Goal: Task Accomplishment & Management: Manage account settings

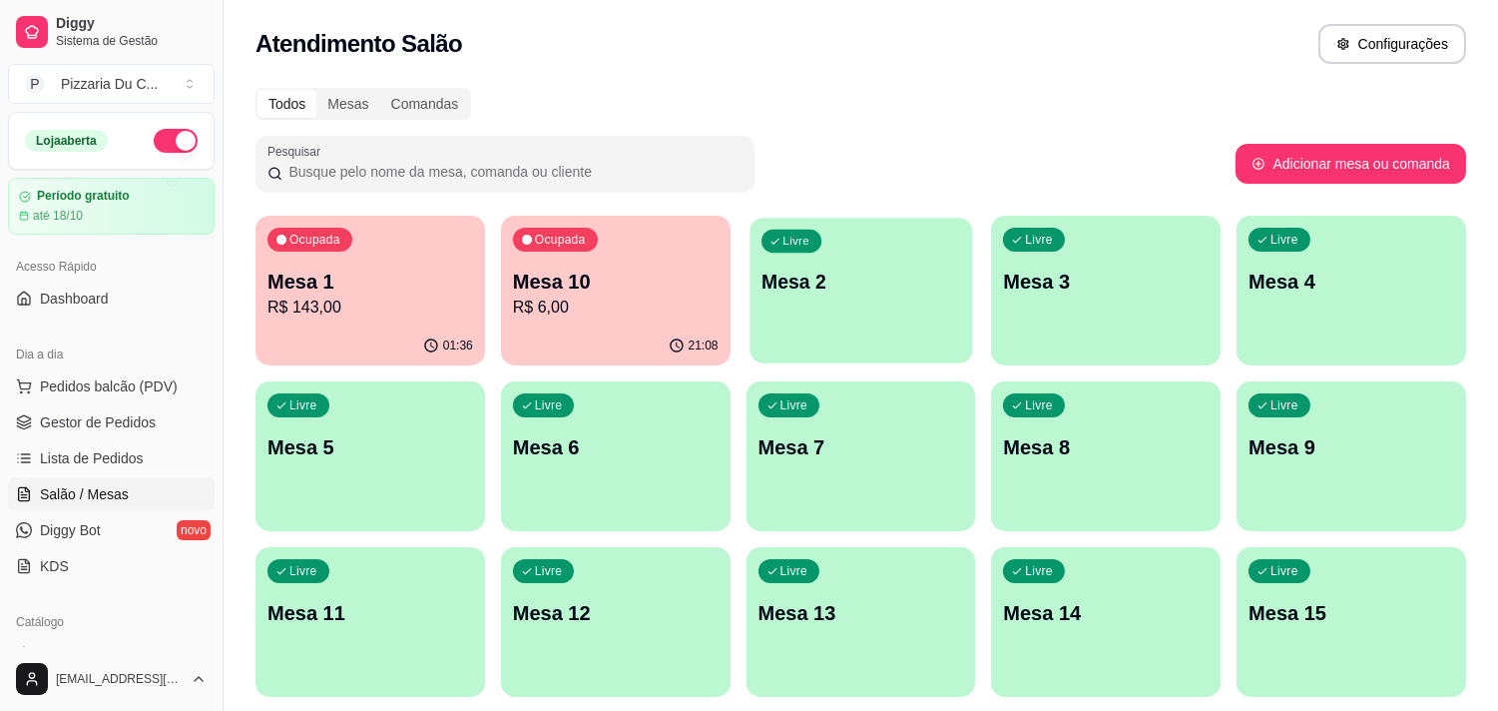
click at [792, 297] on div "Livre Mesa 2" at bounding box center [861, 279] width 223 height 122
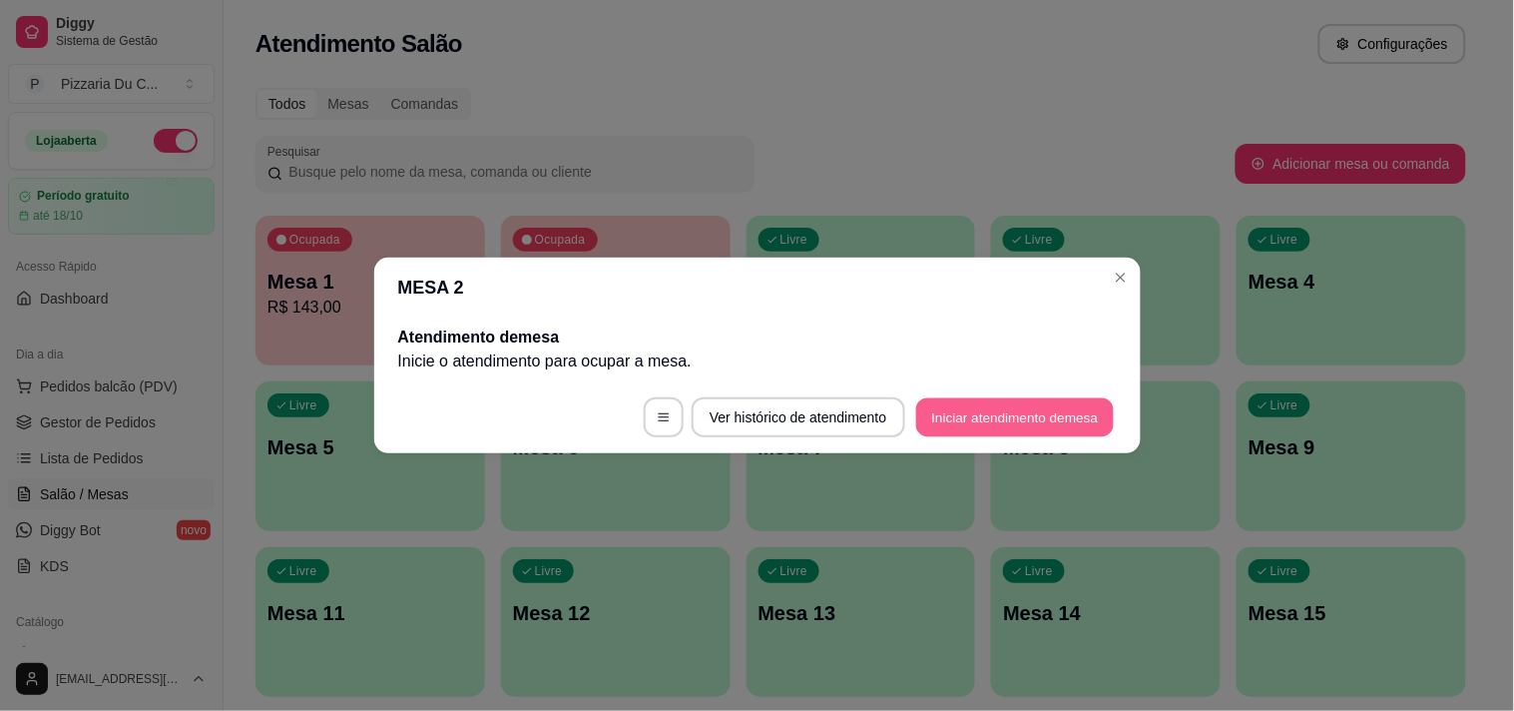
click at [962, 404] on button "Iniciar atendimento de mesa" at bounding box center [1015, 417] width 198 height 39
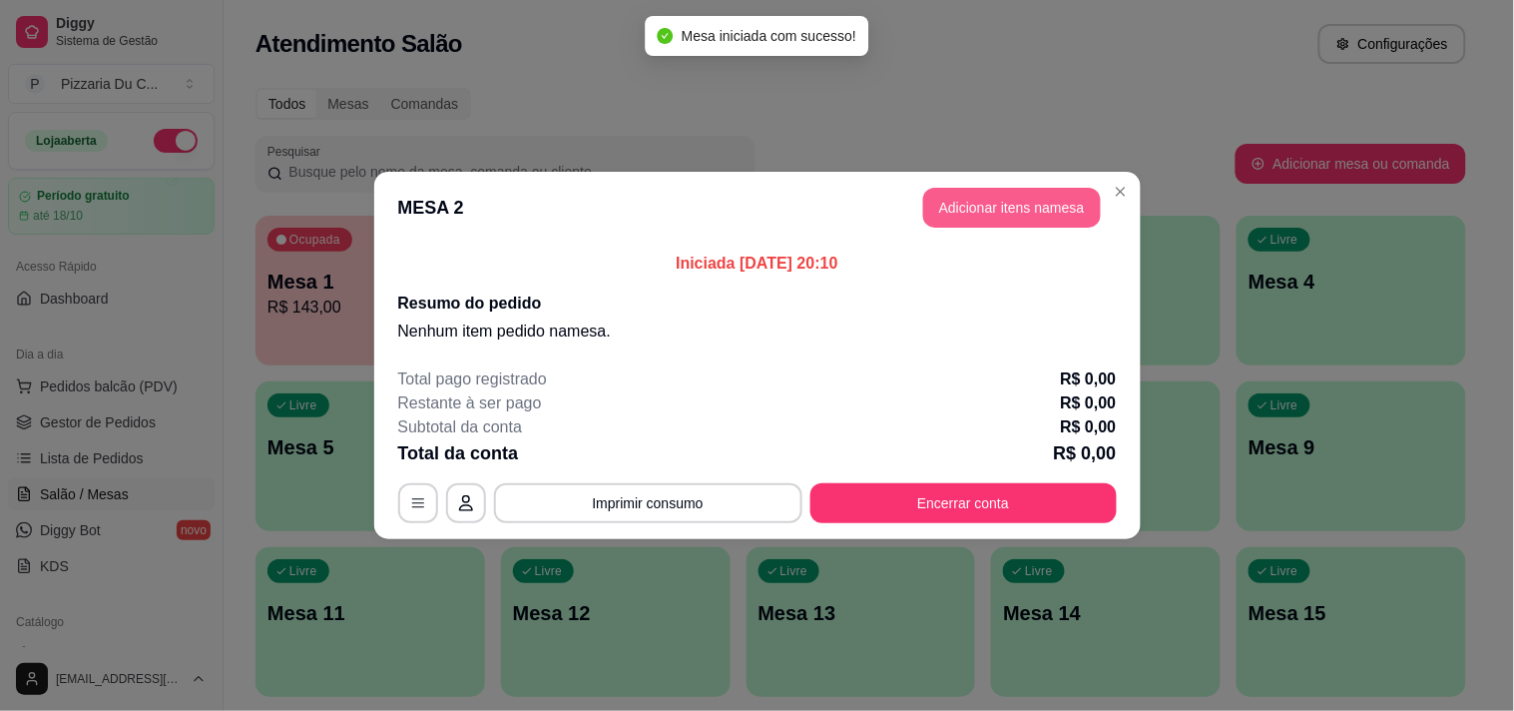
click at [1005, 215] on button "Adicionar itens na mesa" at bounding box center [1012, 208] width 178 height 40
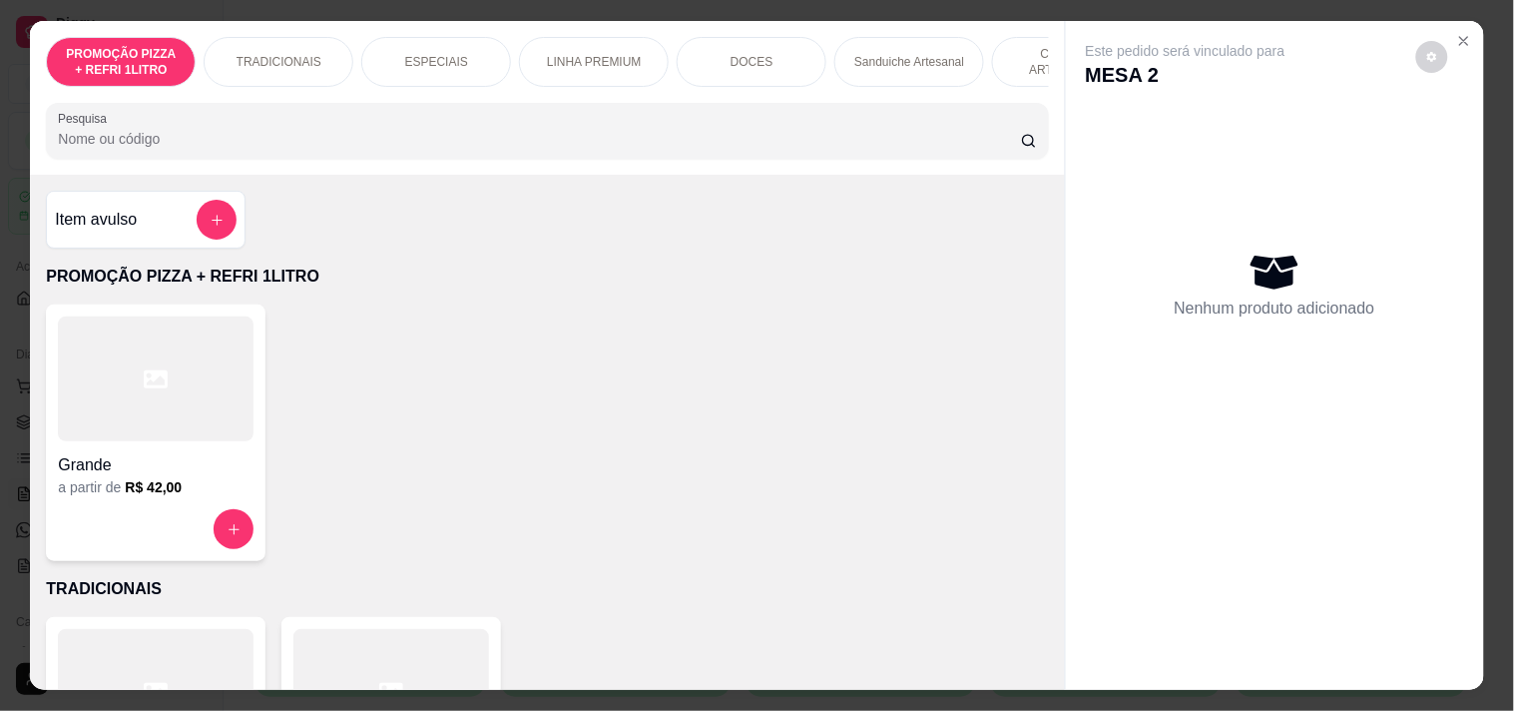
click at [611, 60] on p "LINHA PREMIUM" at bounding box center [594, 62] width 95 height 16
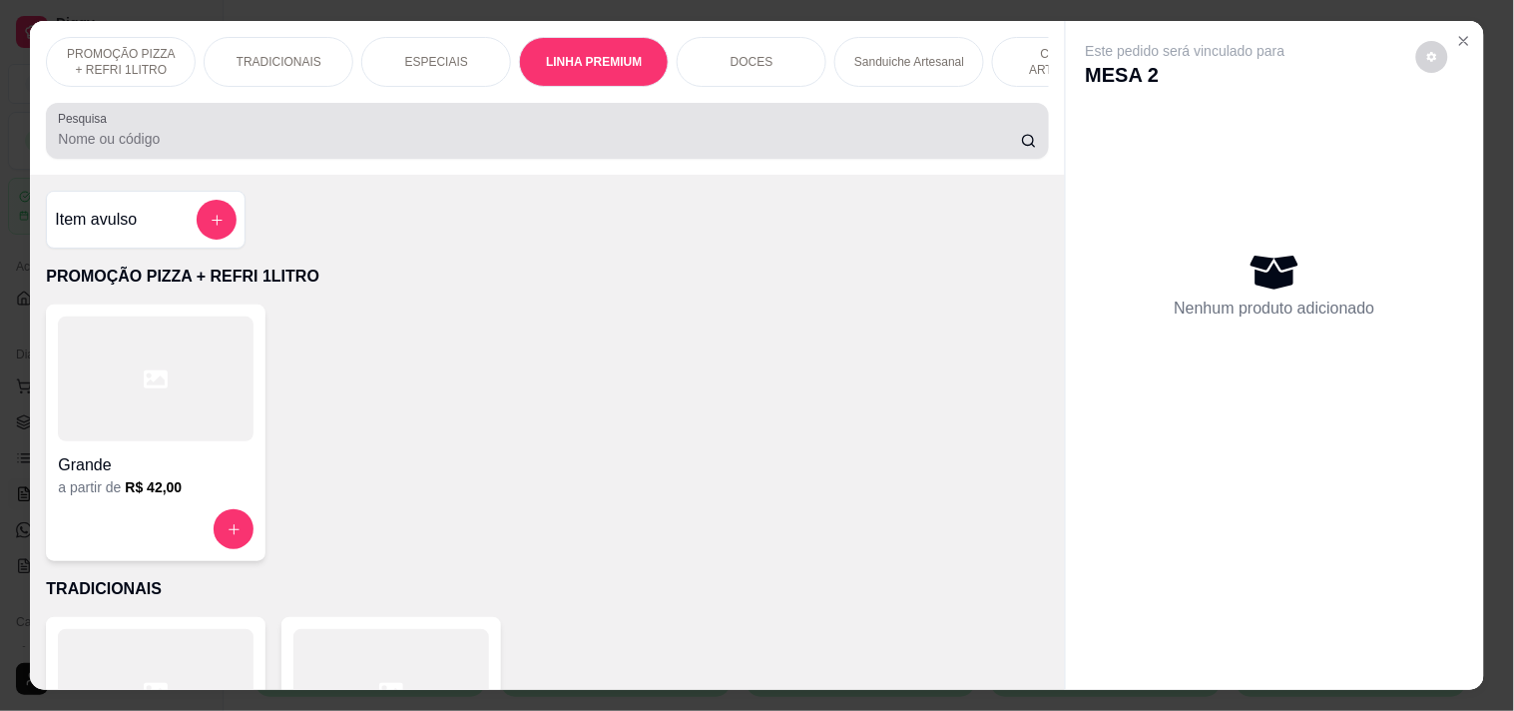
scroll to position [51, 0]
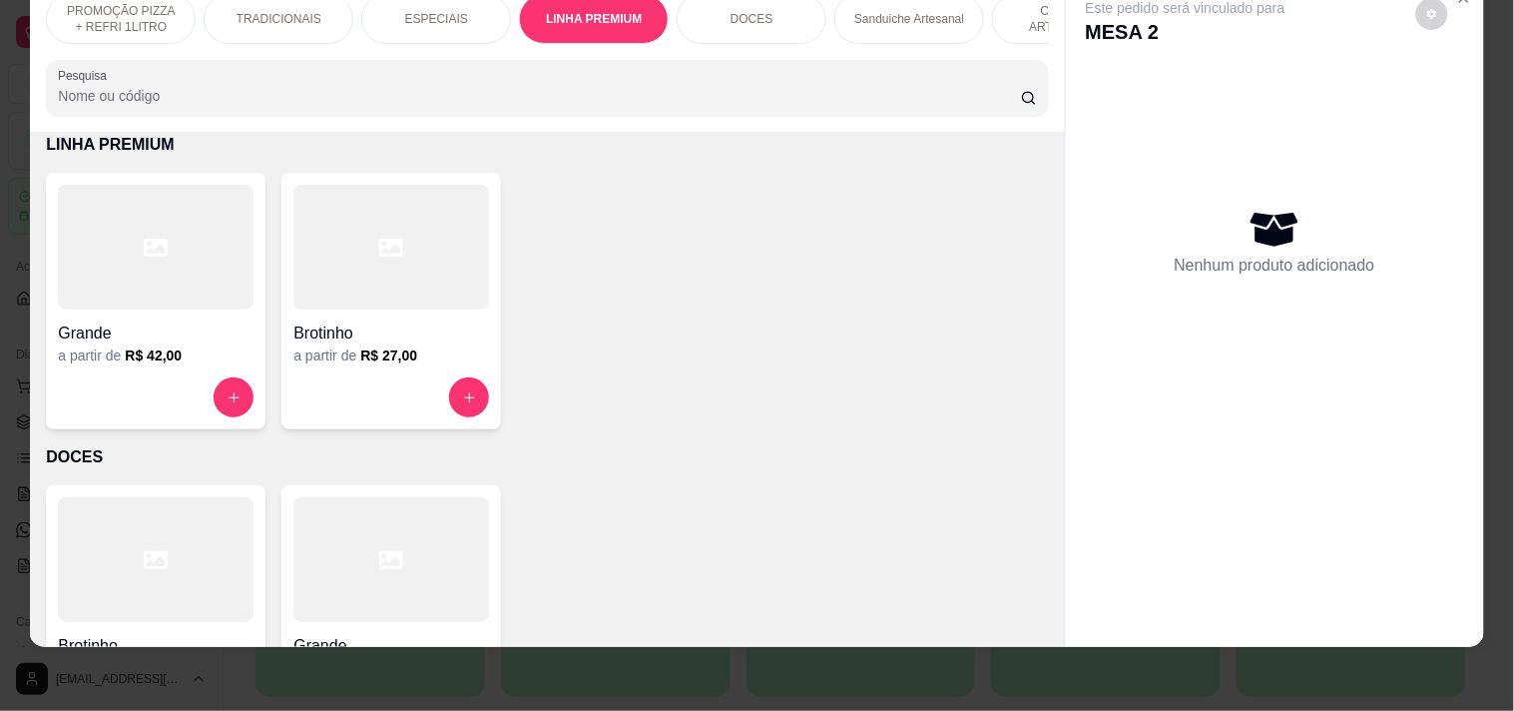
click at [224, 372] on div "Grande a partir de R$ 42,00" at bounding box center [156, 301] width 220 height 257
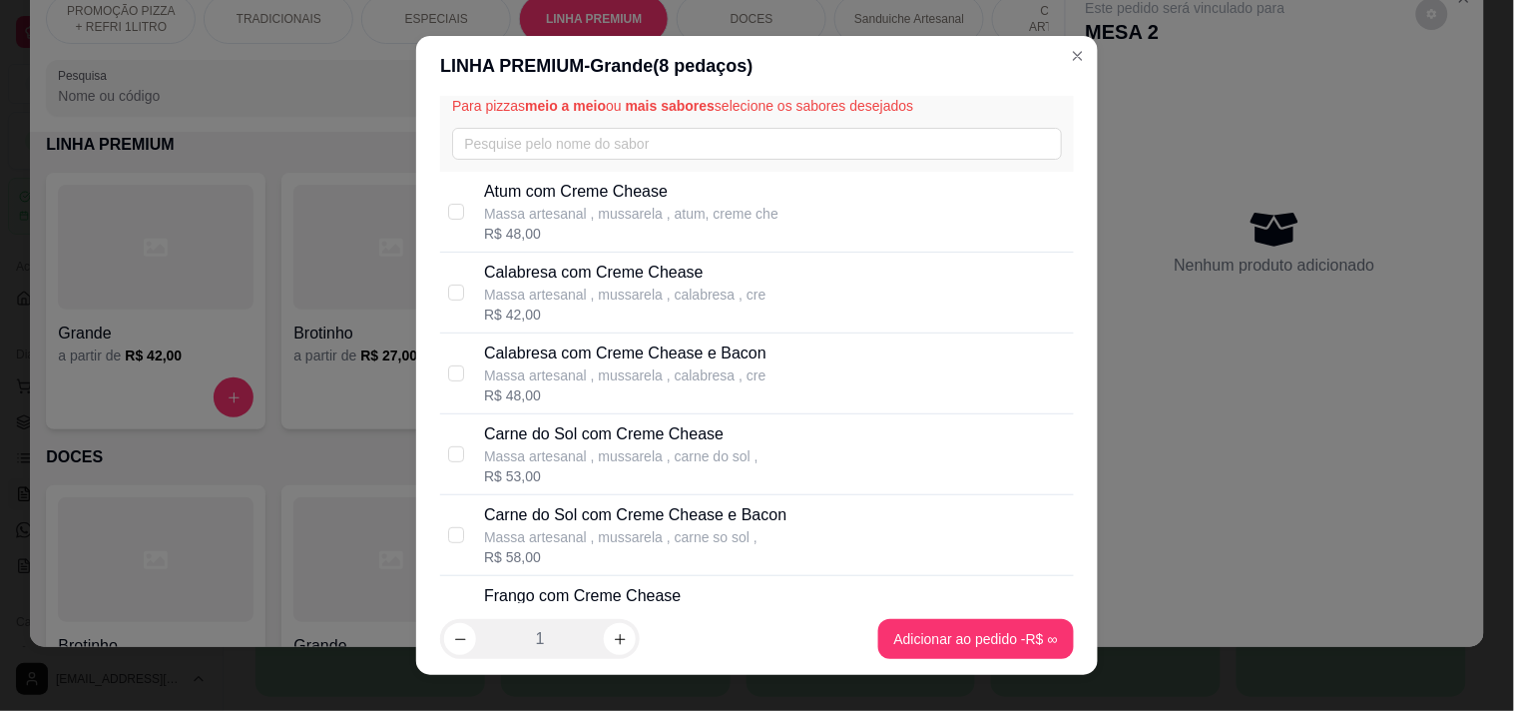
scroll to position [111, 0]
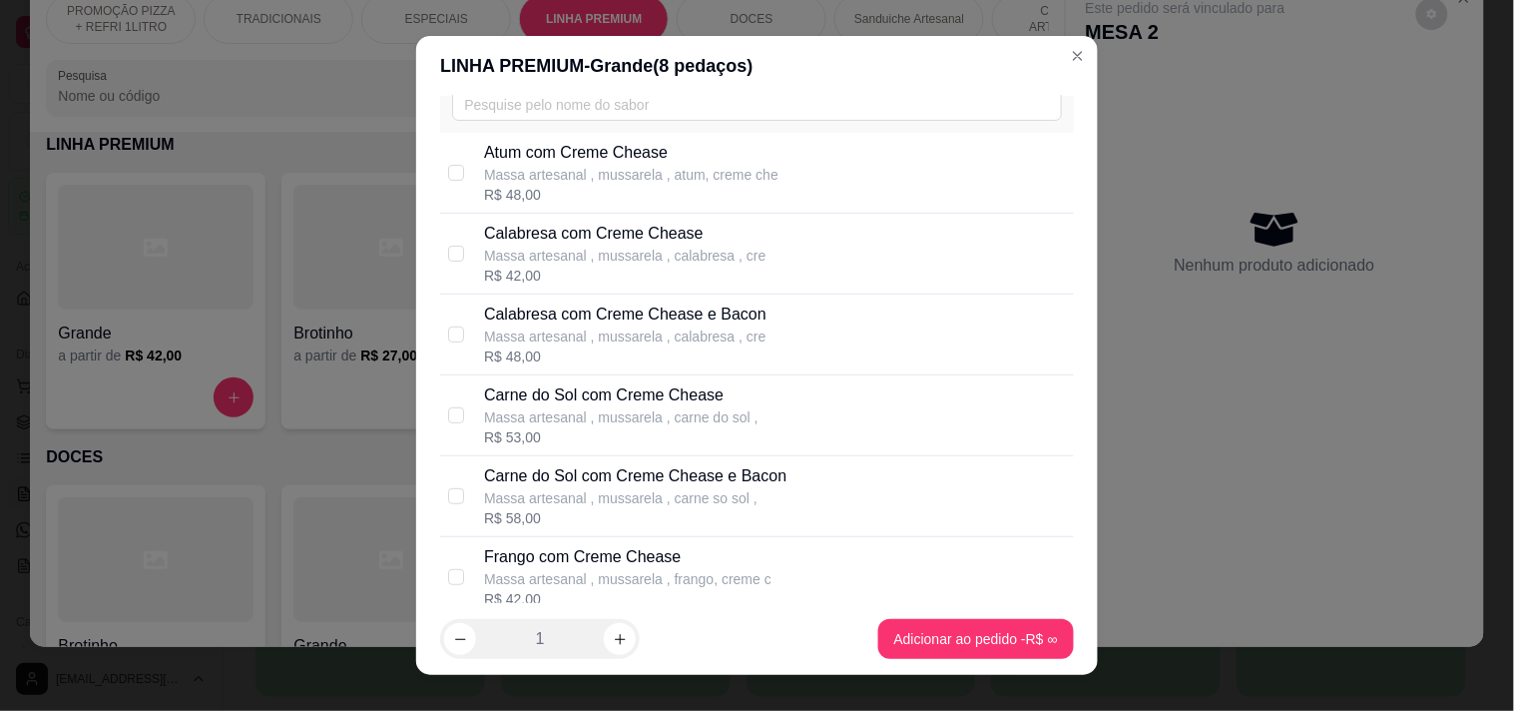
click at [632, 405] on p "Carne do Sol com Creme Chease" at bounding box center [621, 395] width 275 height 24
checkbox input "true"
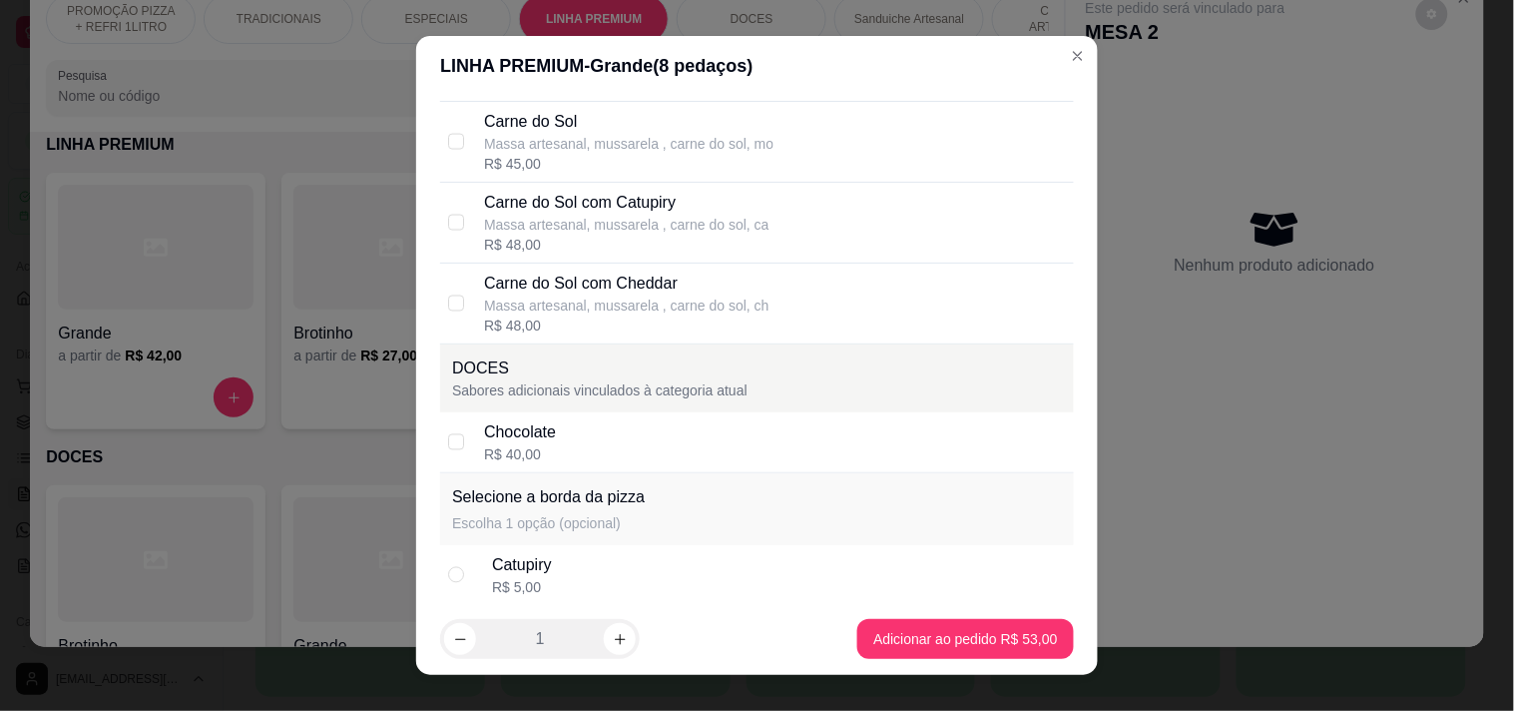
scroll to position [3140, 0]
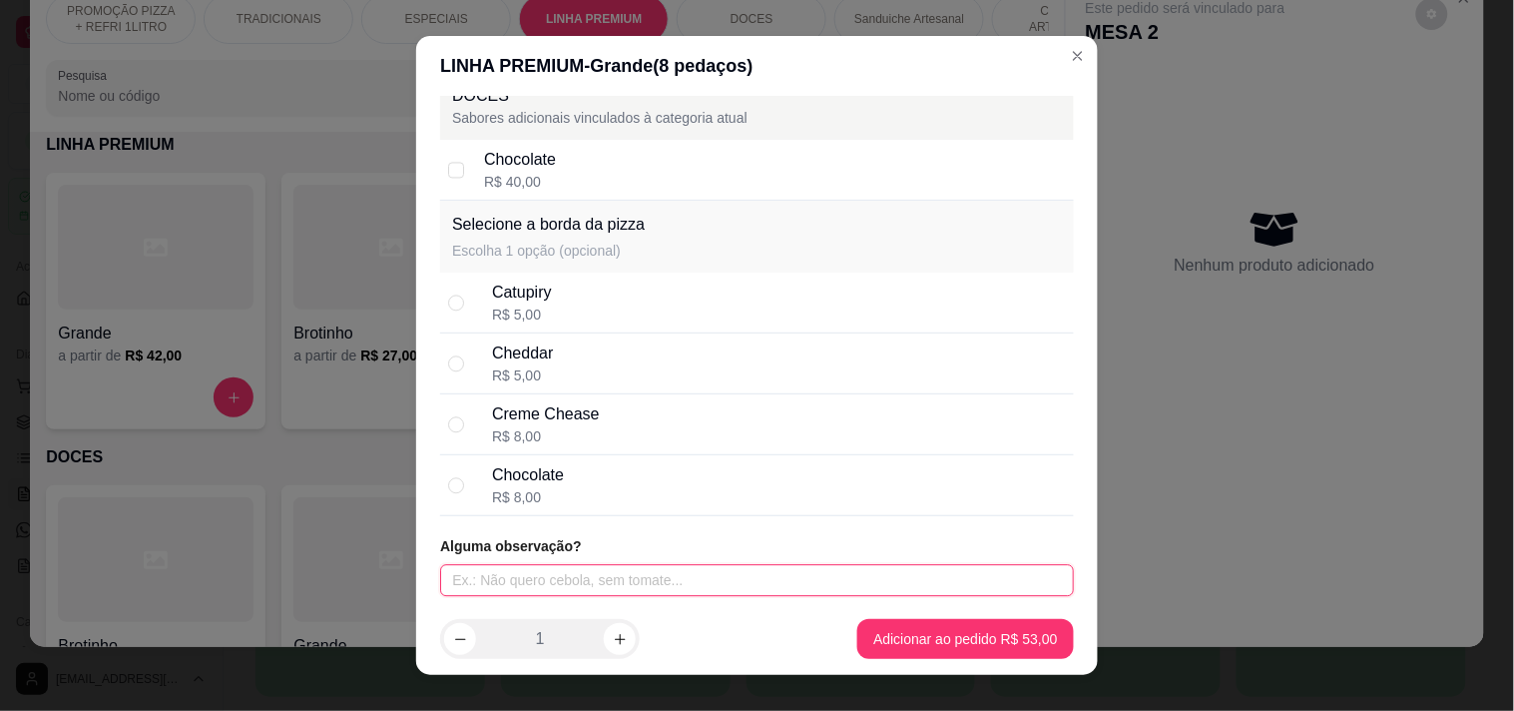
click at [605, 569] on input "text" at bounding box center [757, 580] width 634 height 32
type input "SEM CEBOLA E SEM AZEITONA"
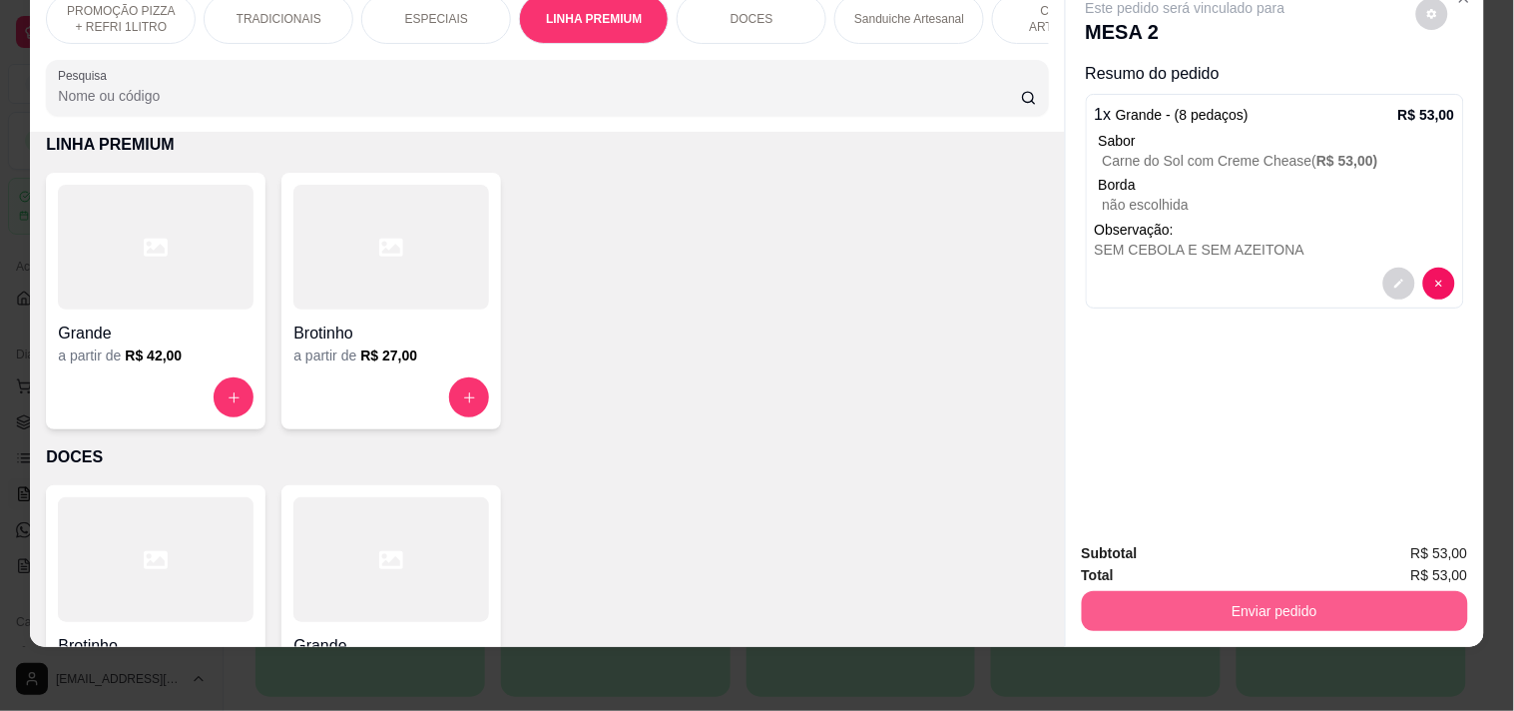
click at [1162, 594] on button "Enviar pedido" at bounding box center [1275, 611] width 386 height 40
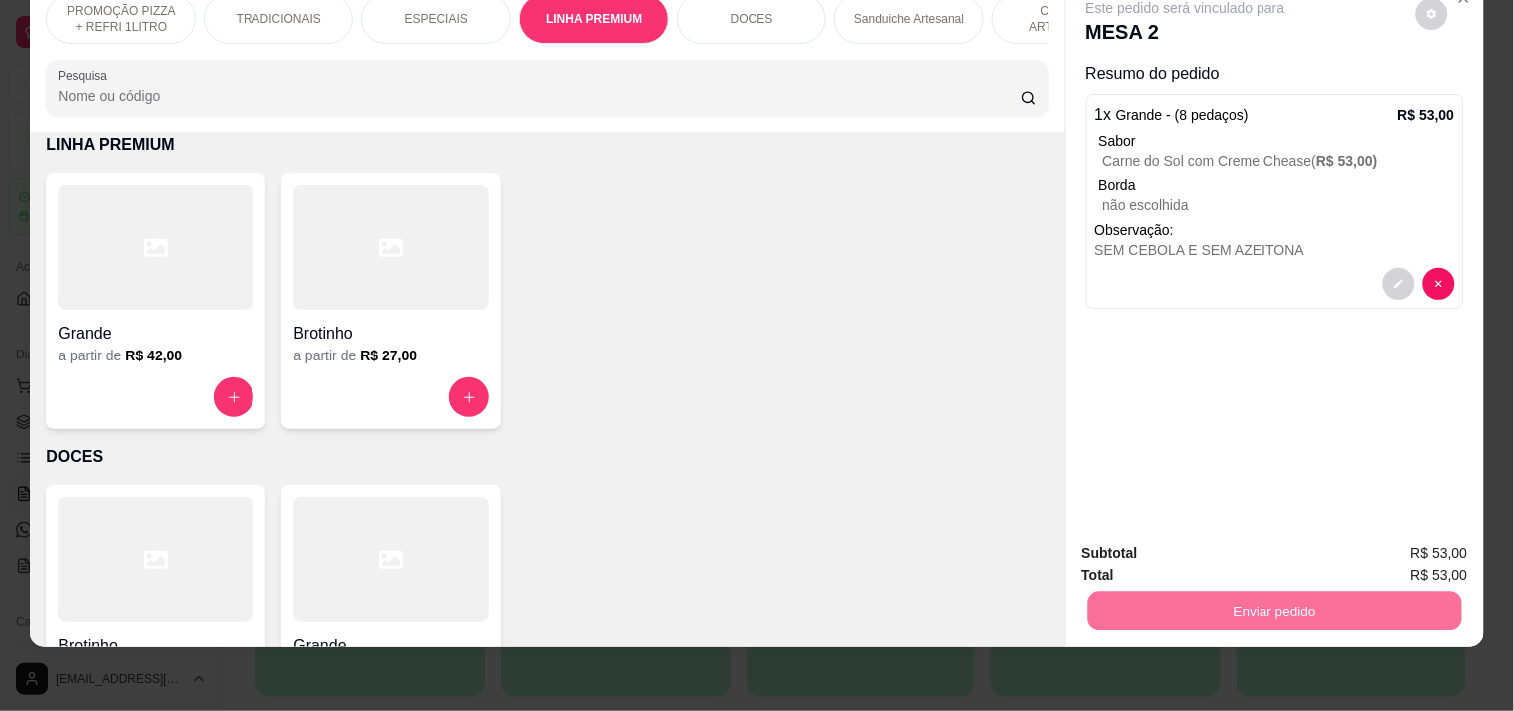
click at [1396, 540] on button "Enviar pedido" at bounding box center [1417, 544] width 110 height 37
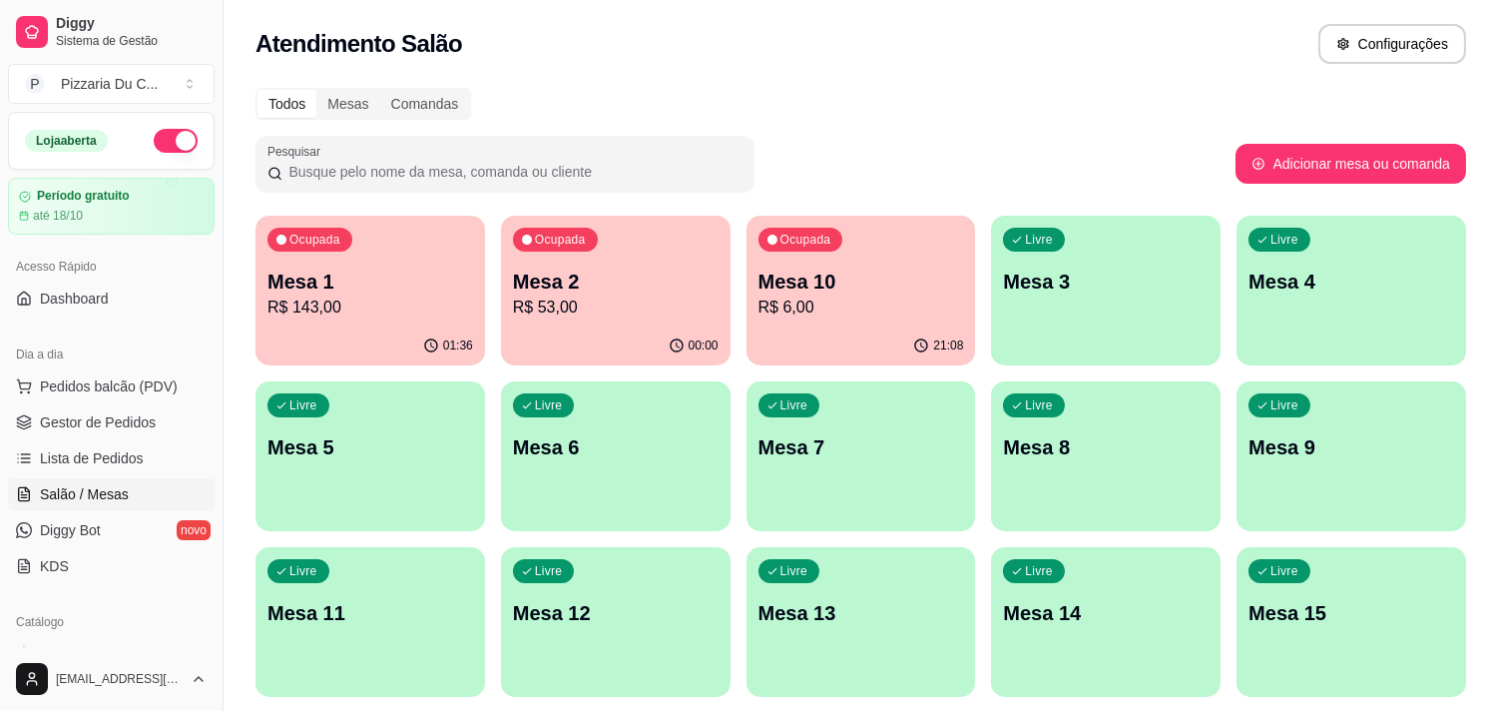
click at [646, 329] on div "00:00" at bounding box center [616, 345] width 230 height 39
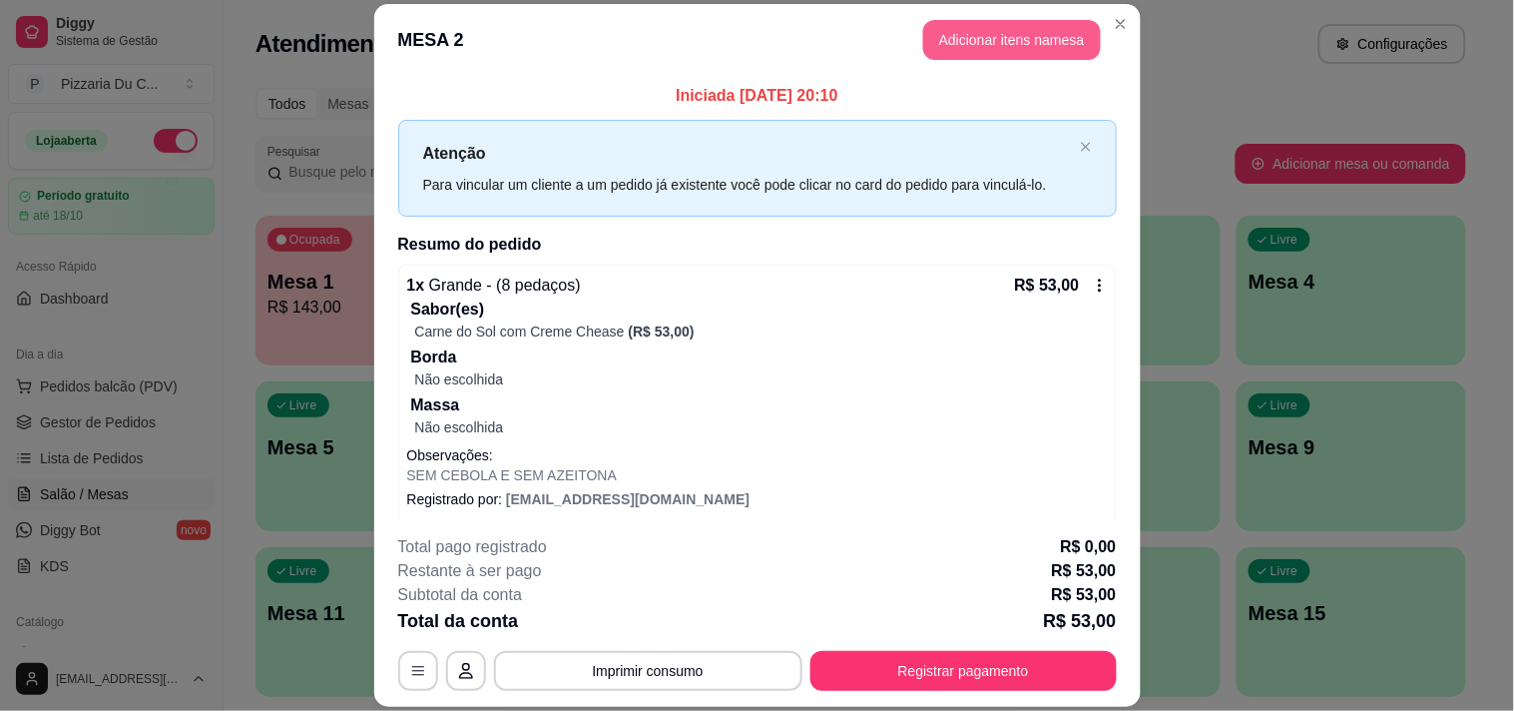
click at [965, 46] on button "Adicionar itens na mesa" at bounding box center [1012, 40] width 178 height 40
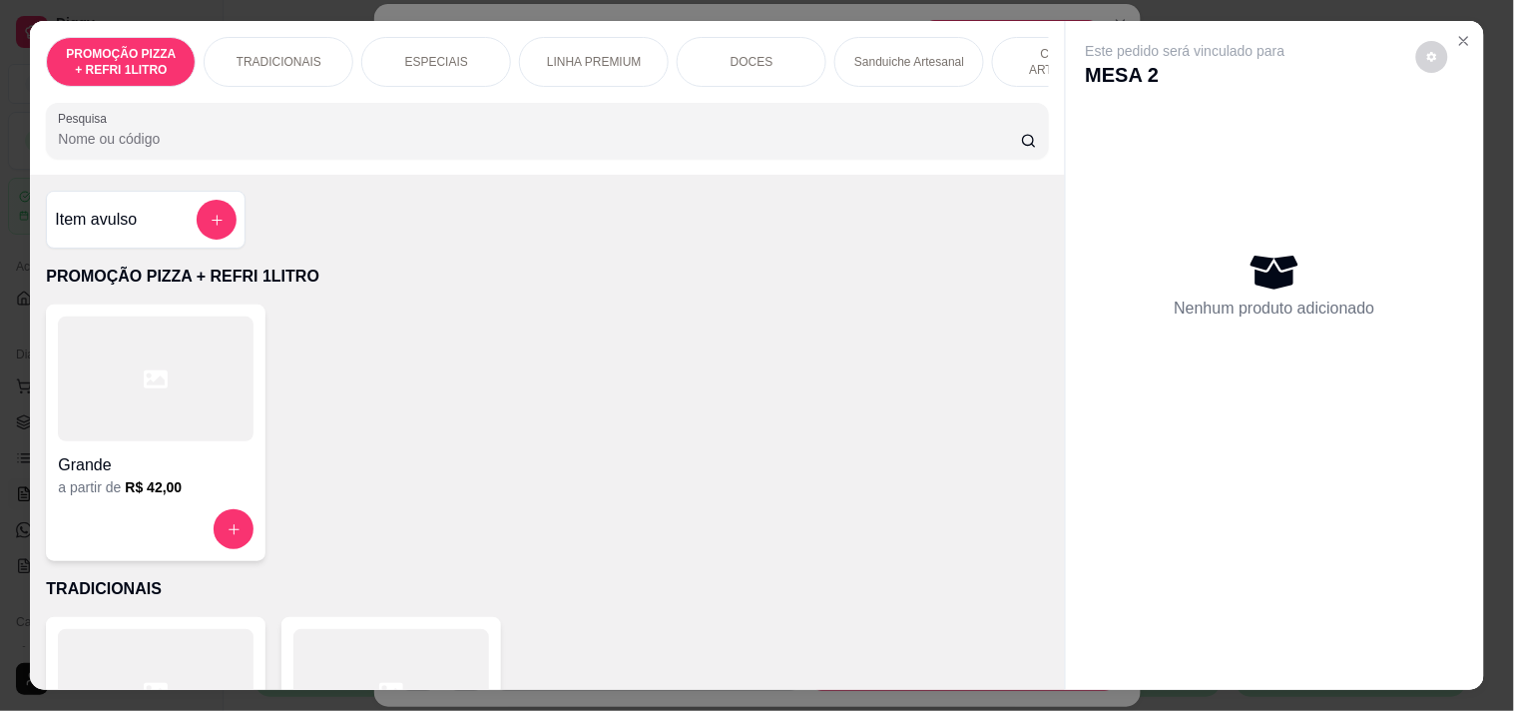
scroll to position [0, 723]
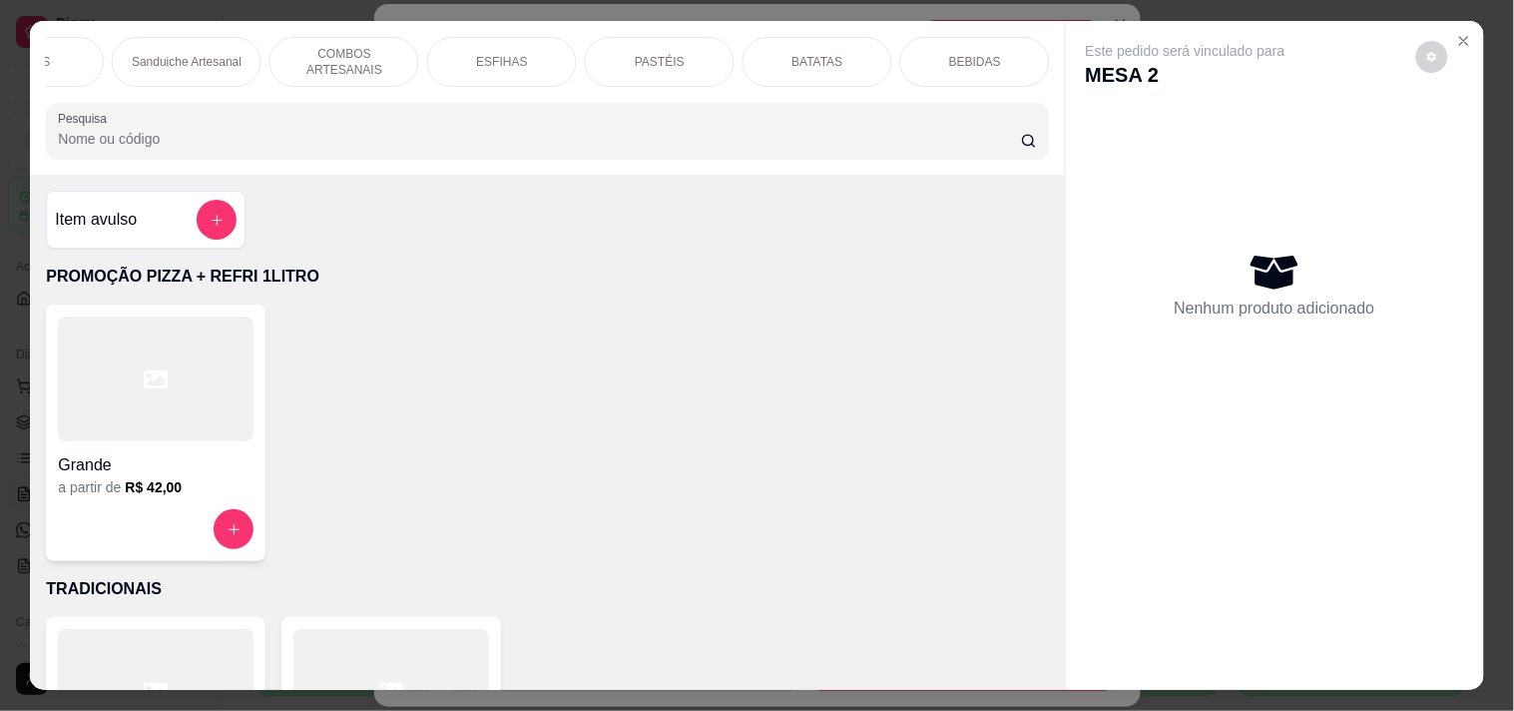
click at [1035, 55] on div "BEBIDAS" at bounding box center [975, 62] width 150 height 50
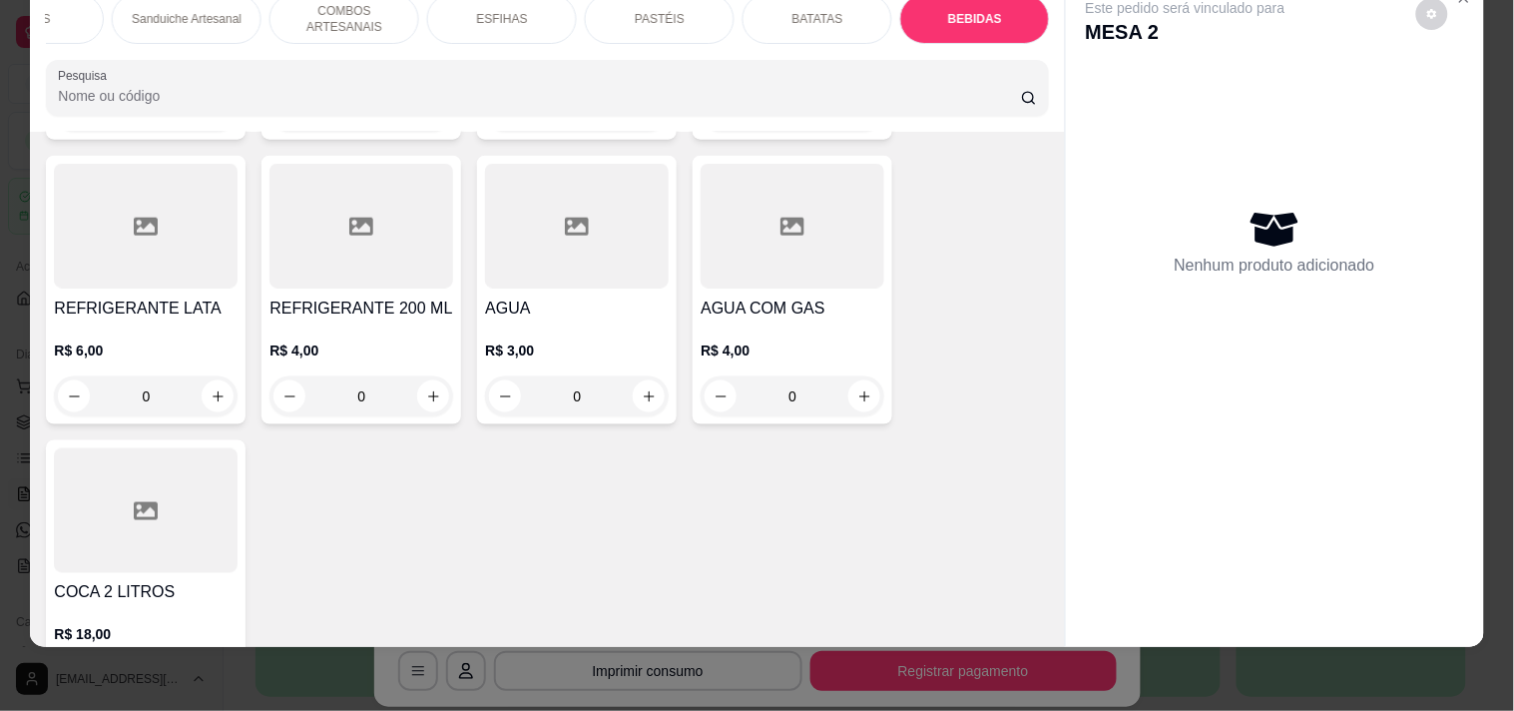
scroll to position [8459, 0]
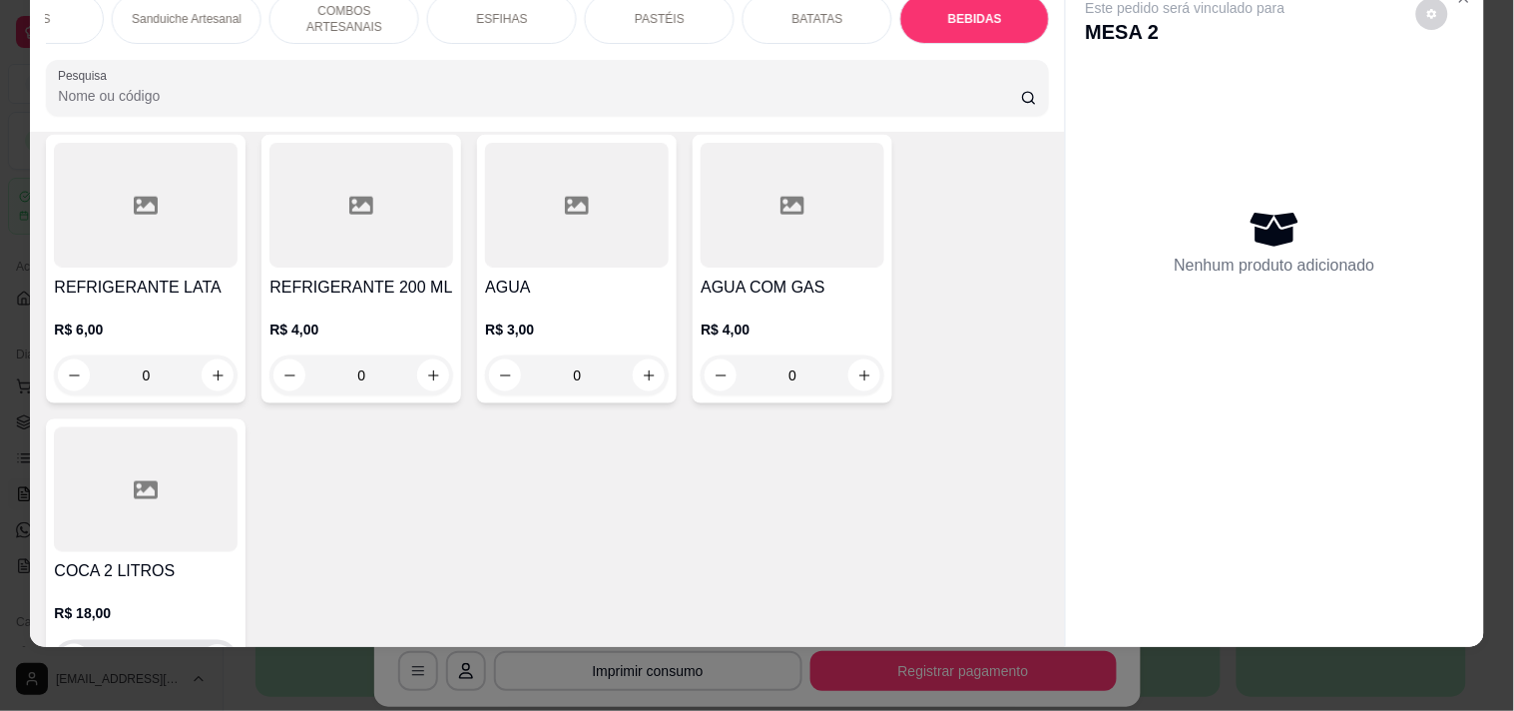
click at [203, 645] on button "increase-product-quantity" at bounding box center [218, 660] width 31 height 31
type input "1"
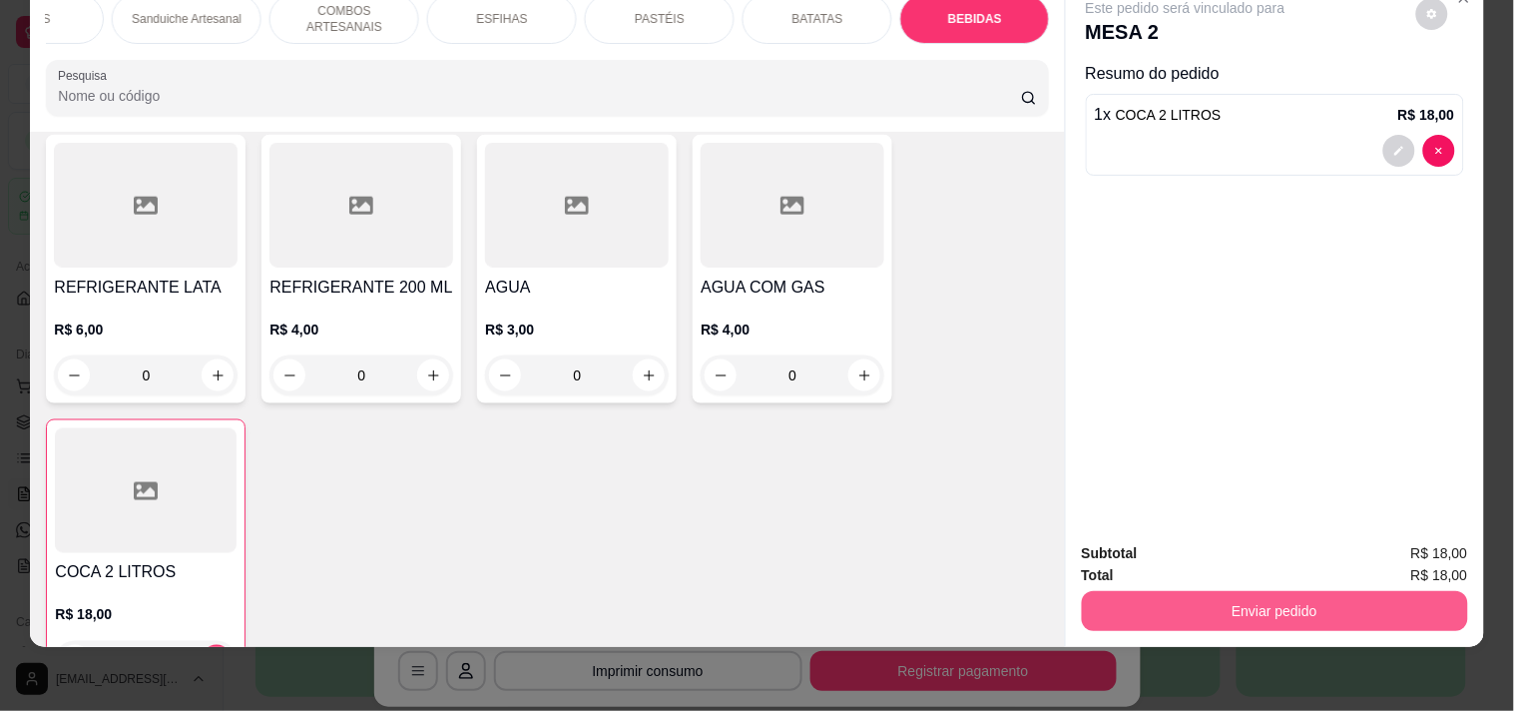
click at [1250, 599] on button "Enviar pedido" at bounding box center [1275, 611] width 386 height 40
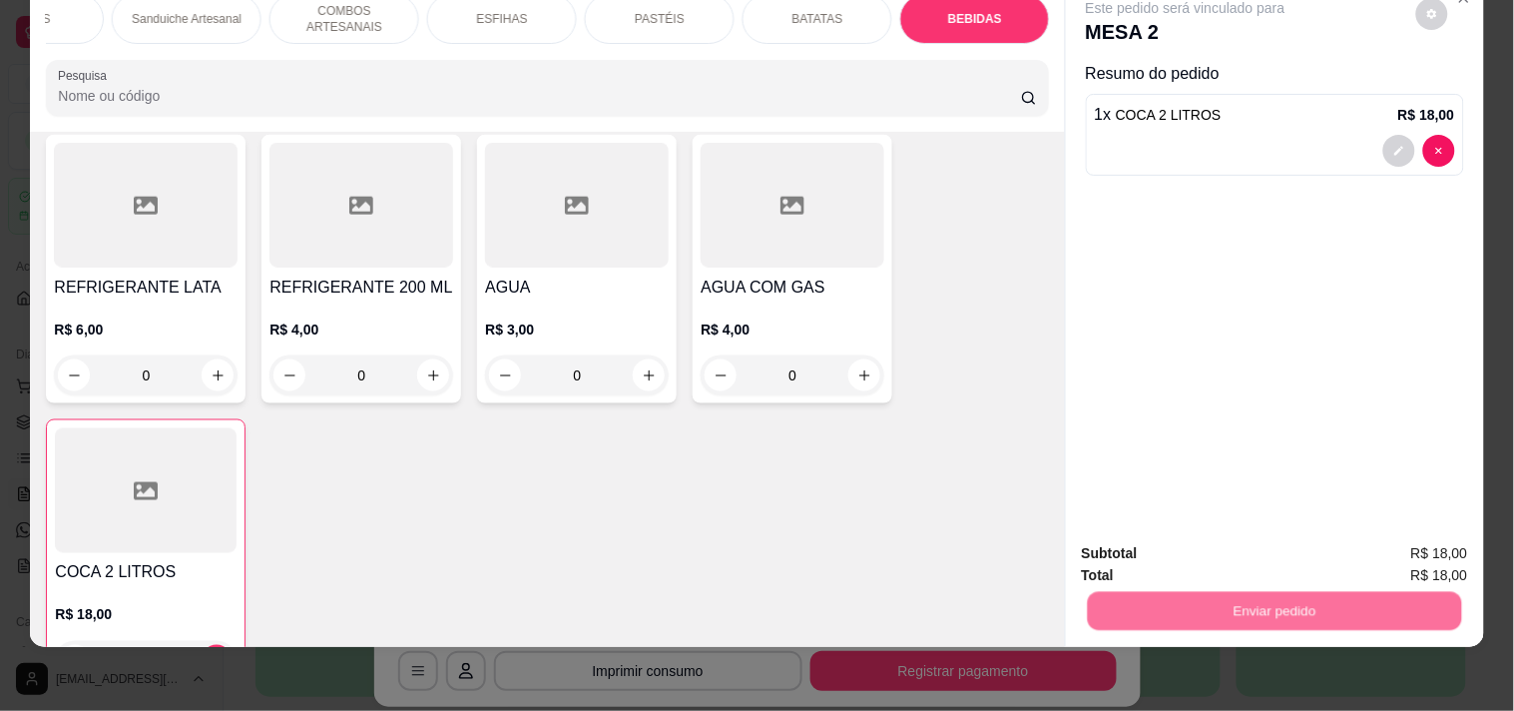
click at [1411, 535] on button "Enviar pedido" at bounding box center [1417, 544] width 110 height 37
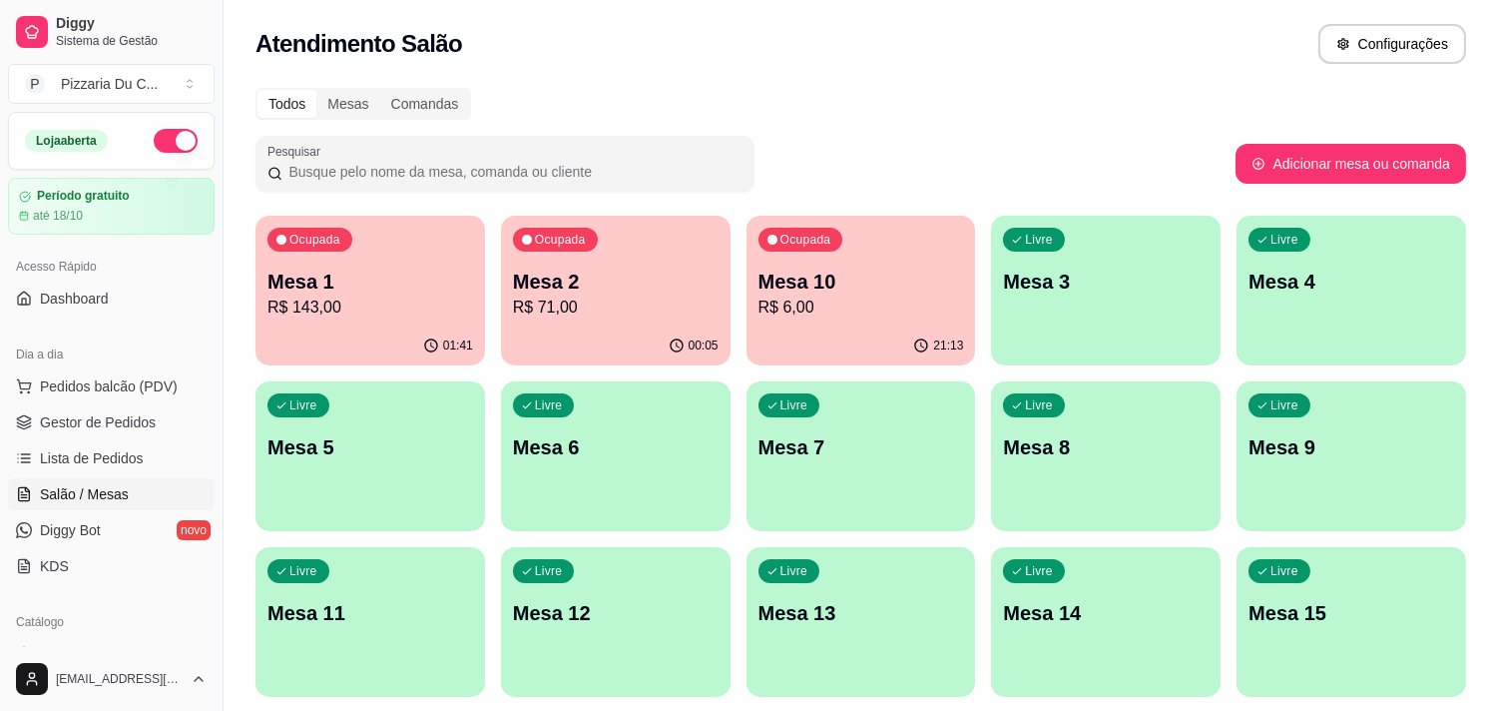
click at [1190, 262] on div "Livre Mesa 3" at bounding box center [1106, 279] width 230 height 126
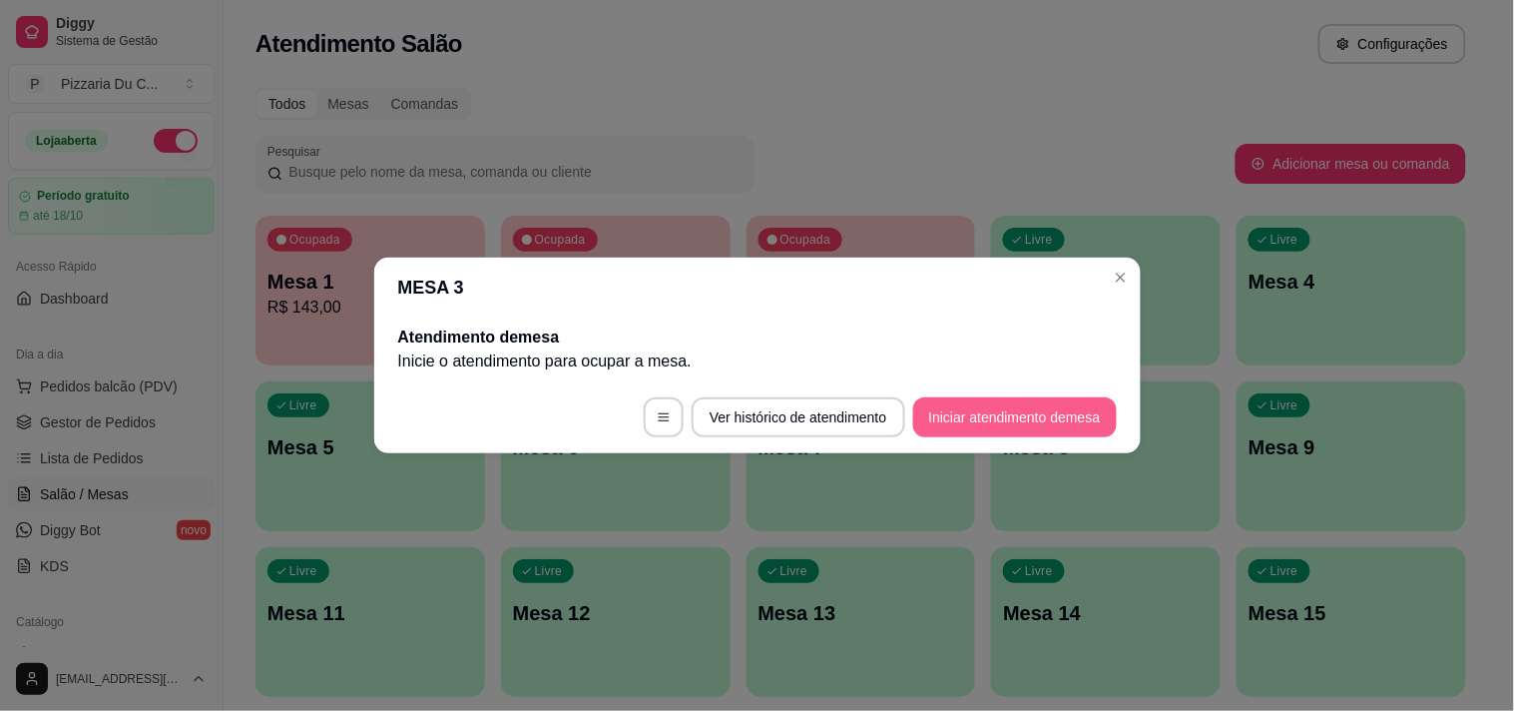
click at [1031, 435] on button "Iniciar atendimento de mesa" at bounding box center [1015, 417] width 204 height 40
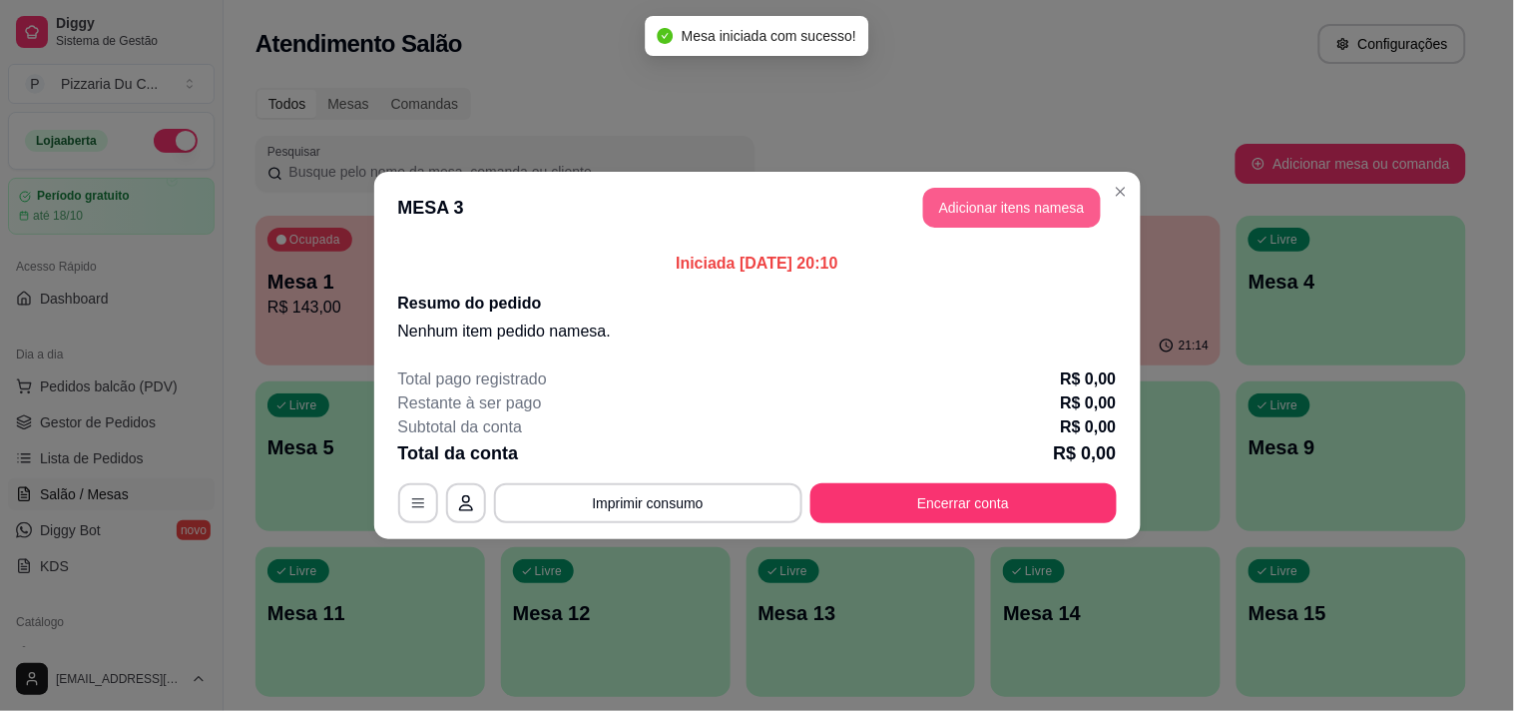
click at [980, 204] on button "Adicionar itens na mesa" at bounding box center [1012, 208] width 178 height 40
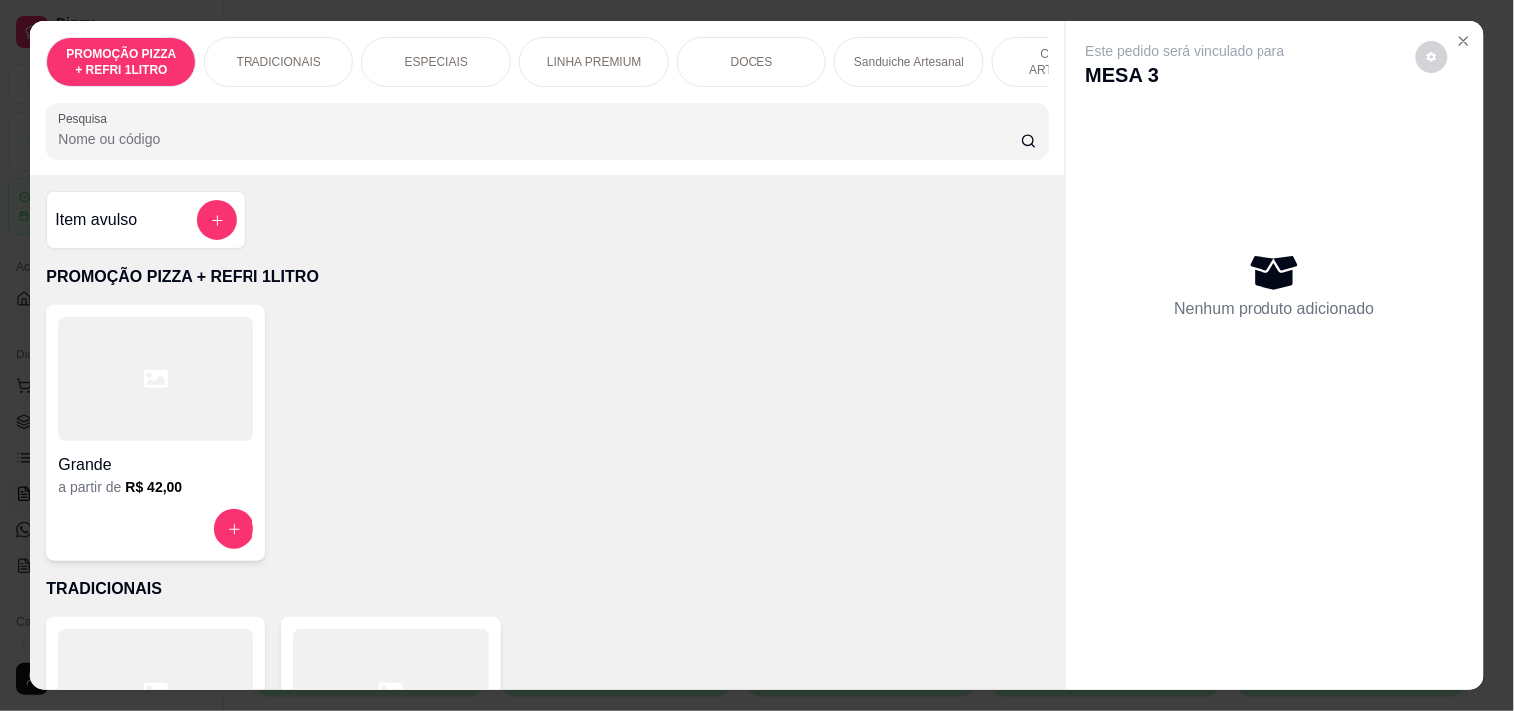
click at [881, 60] on p "Sanduiche Artesanal" at bounding box center [909, 62] width 110 height 16
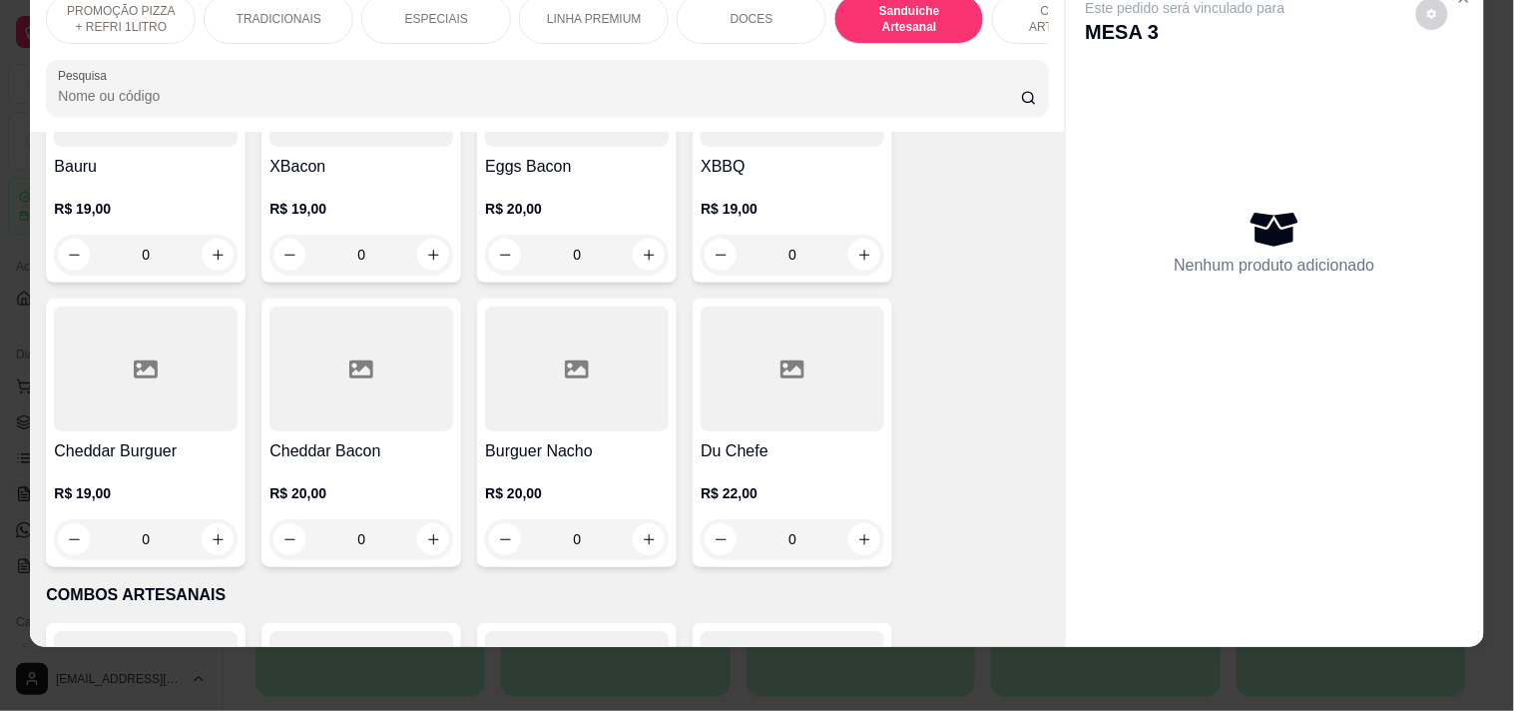
scroll to position [2096, 0]
click at [431, 252] on div "0" at bounding box center [362, 253] width 184 height 40
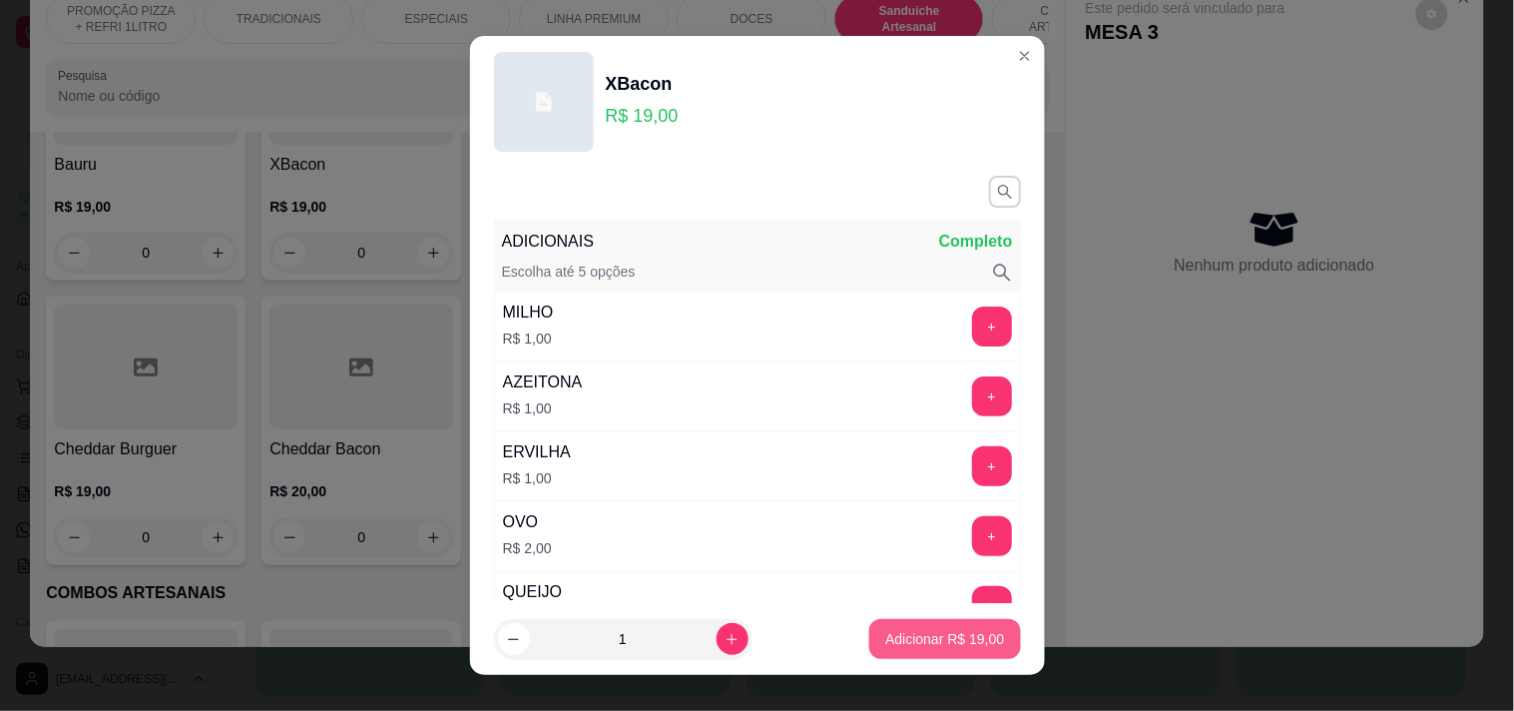
click at [885, 639] on p "Adicionar R$ 19,00" at bounding box center [944, 639] width 119 height 20
type input "1"
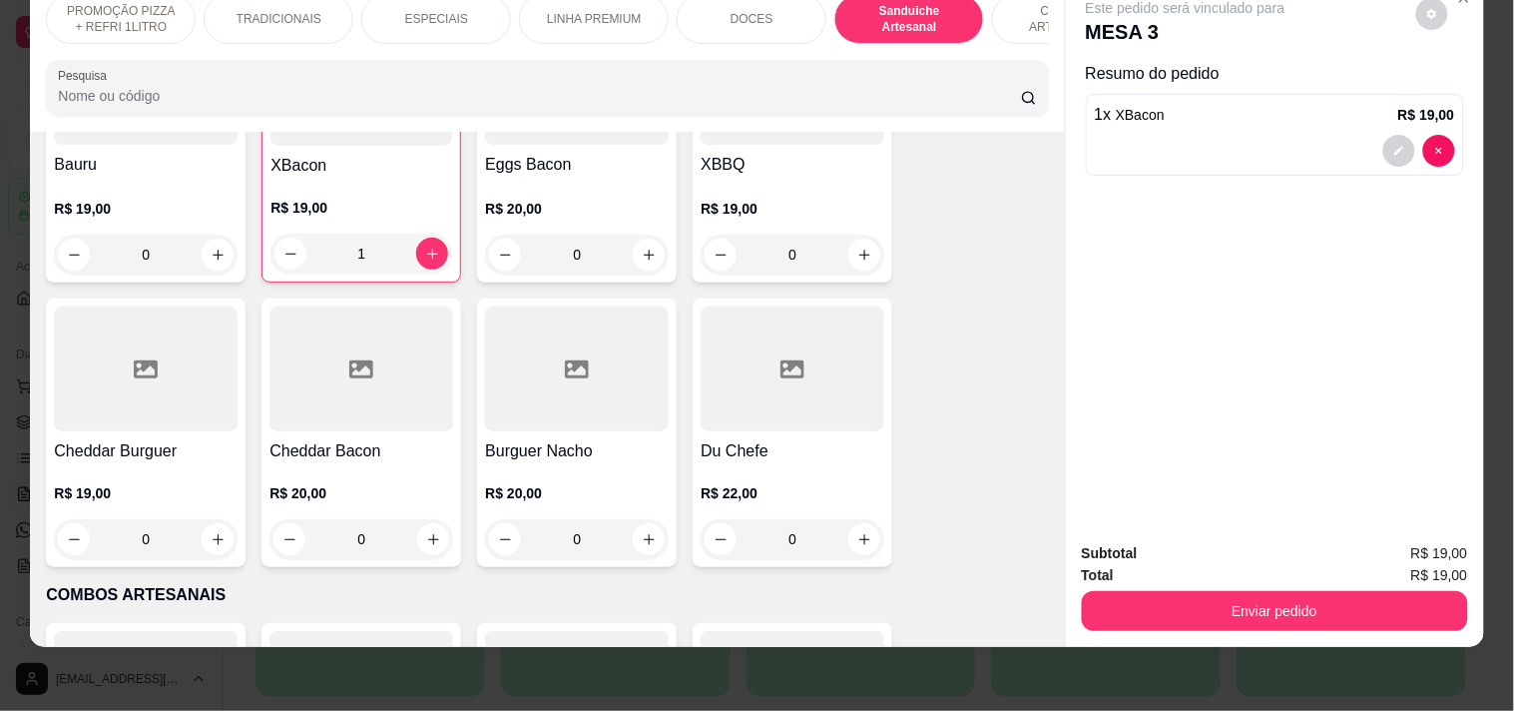
click at [218, 544] on div "0" at bounding box center [146, 539] width 184 height 40
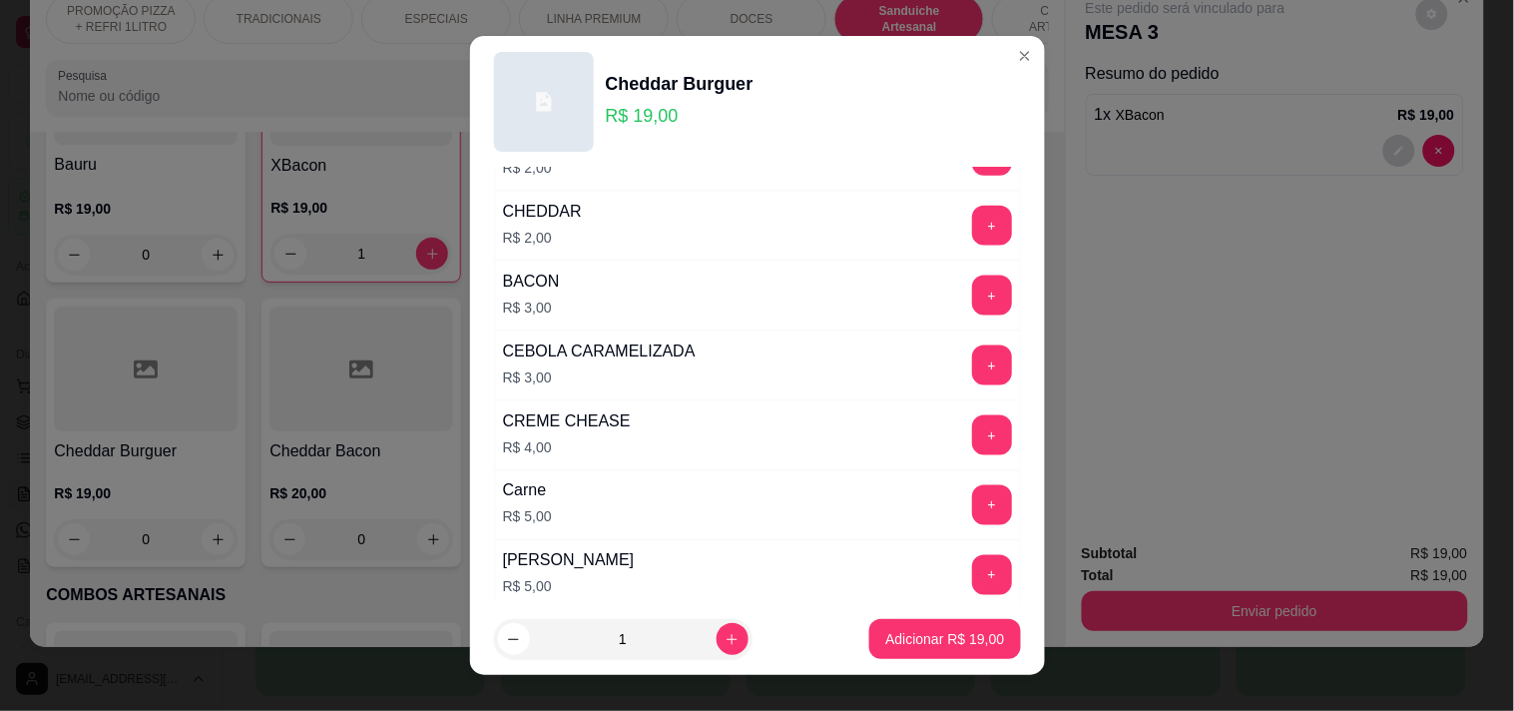
scroll to position [665, 0]
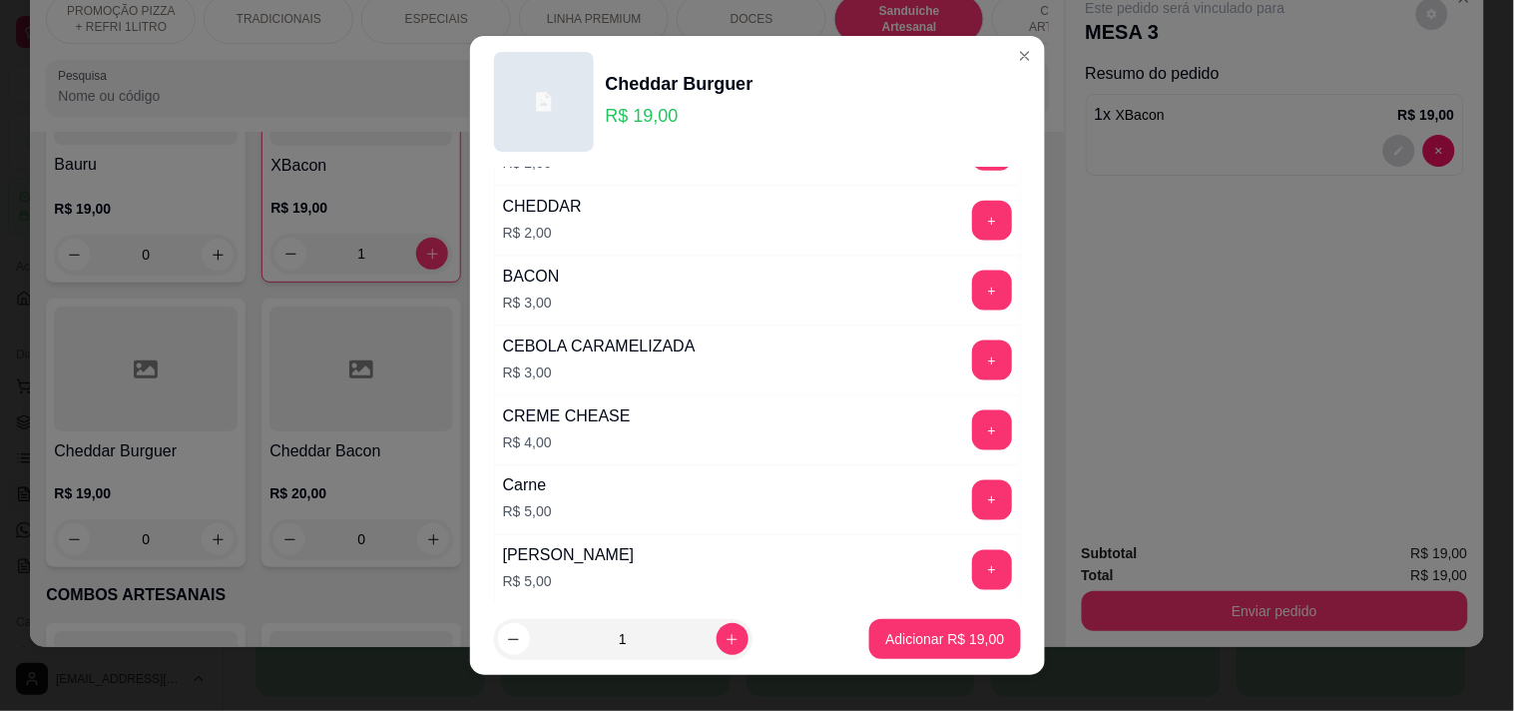
click at [972, 352] on button "+" at bounding box center [992, 360] width 40 height 40
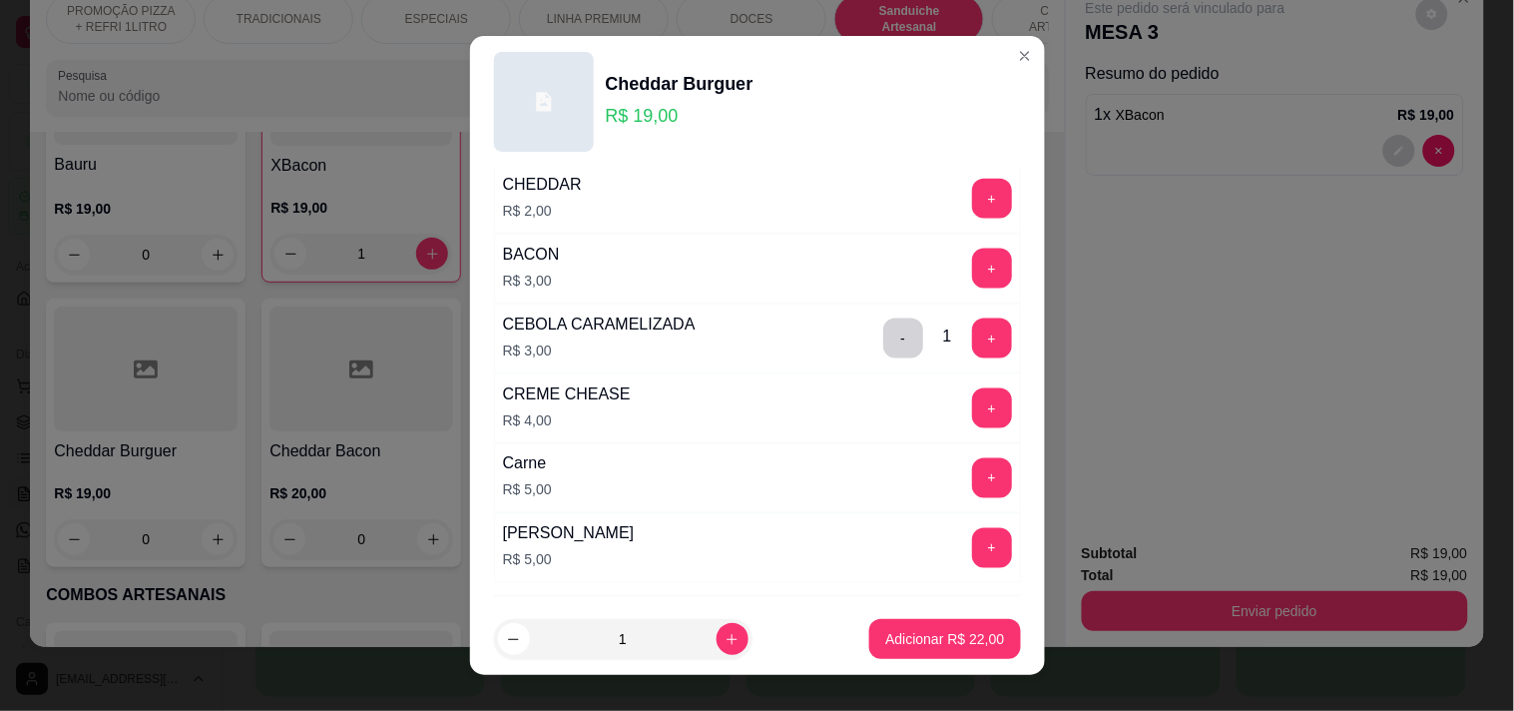
scroll to position [799, 0]
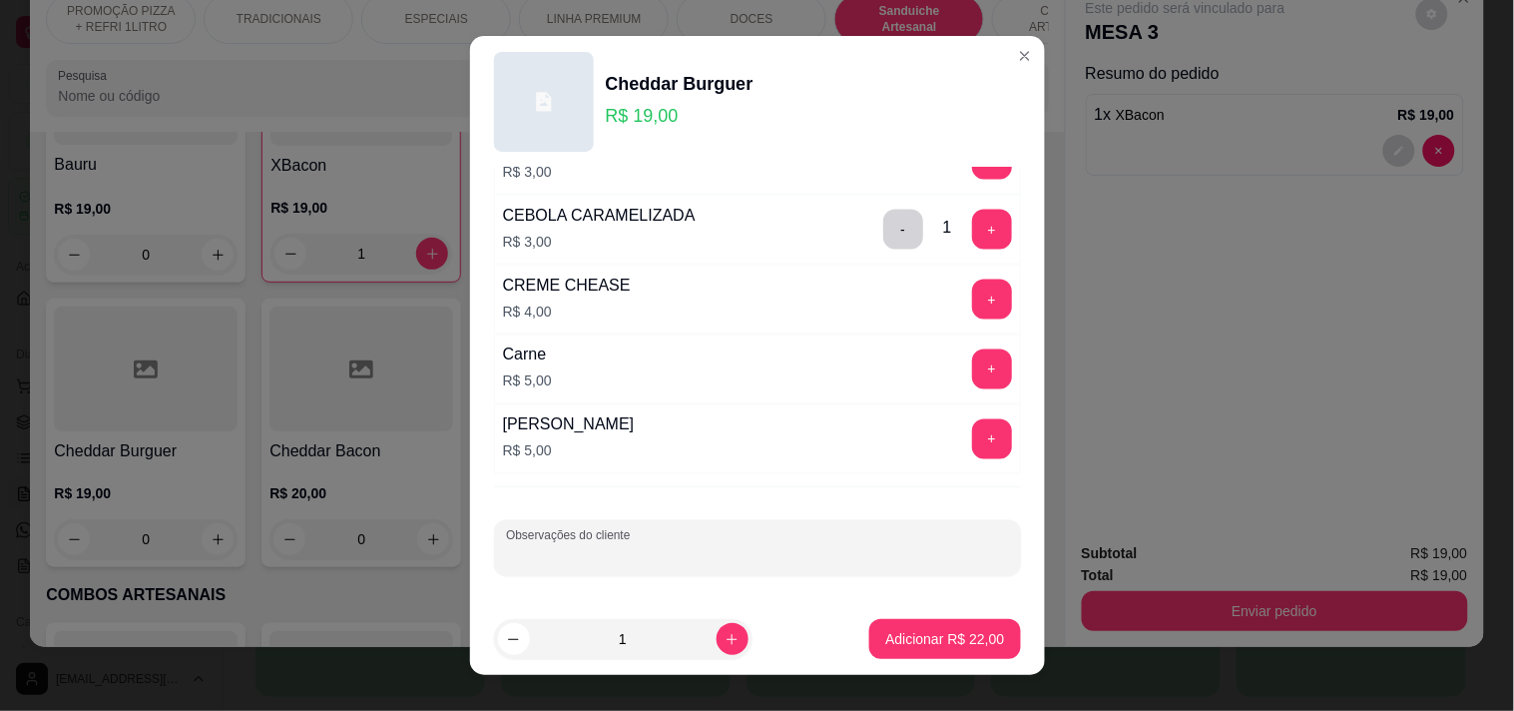
click at [615, 553] on div "Observações do cliente" at bounding box center [757, 548] width 527 height 56
type input "SEM TOMATE"
click at [894, 634] on p "Adicionar R$ 22,00" at bounding box center [944, 639] width 119 height 20
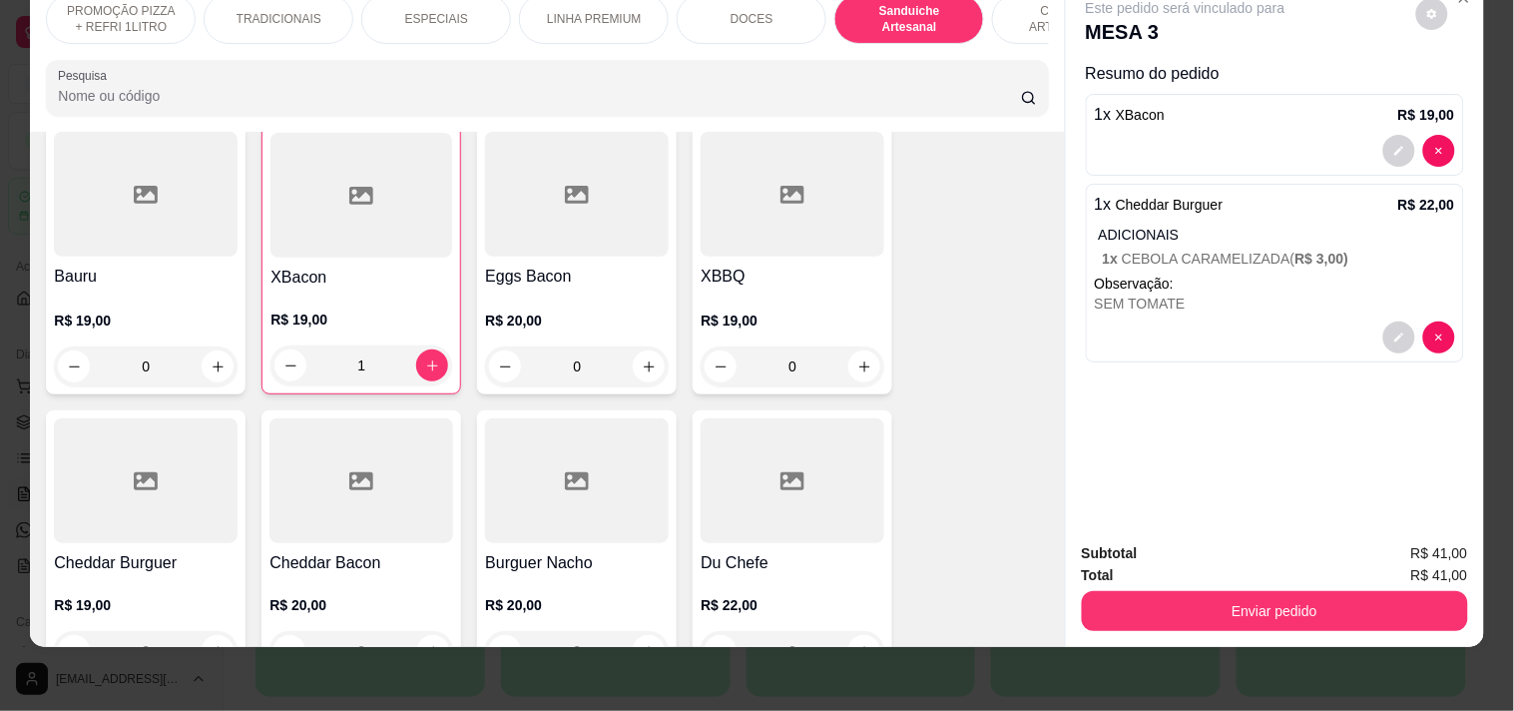
scroll to position [0, 723]
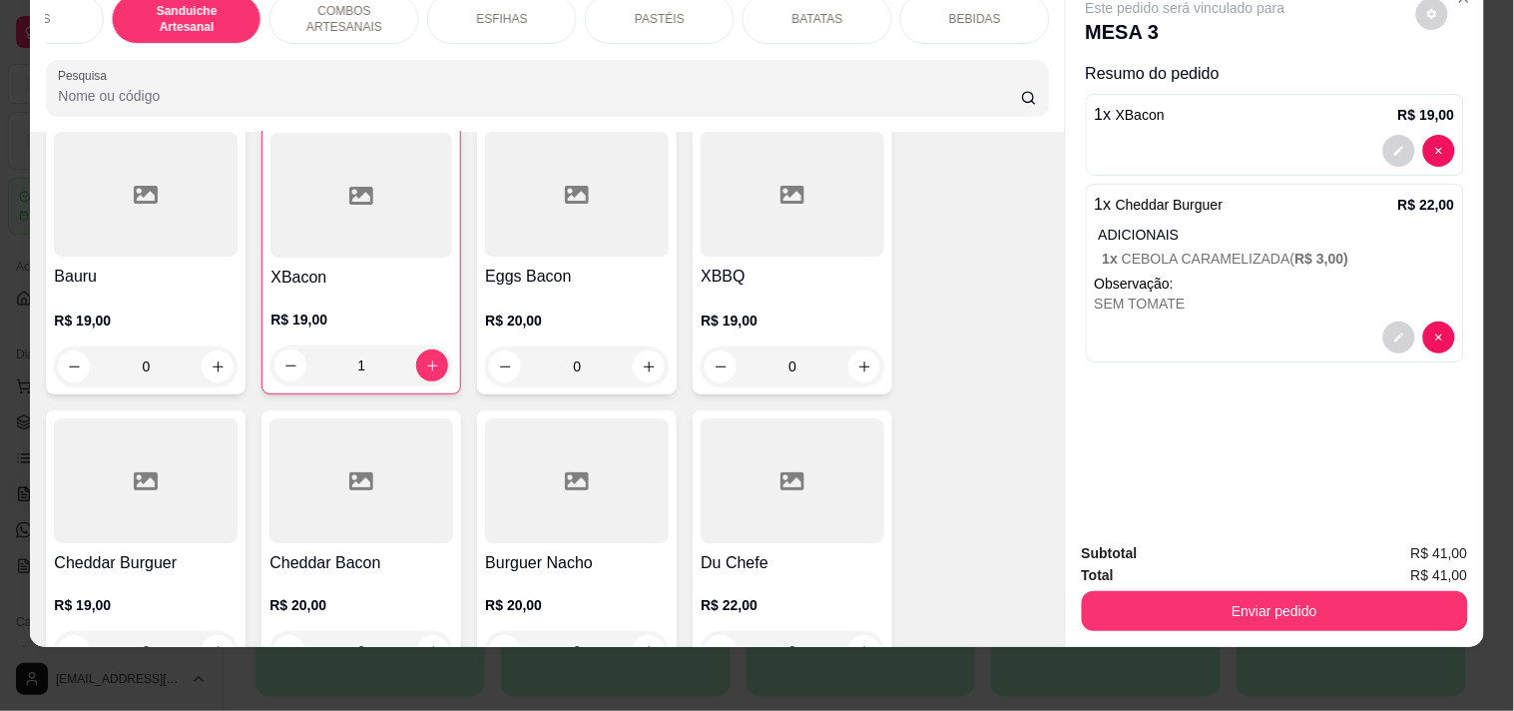
click at [639, 11] on p "PASTÉIS" at bounding box center [660, 19] width 50 height 16
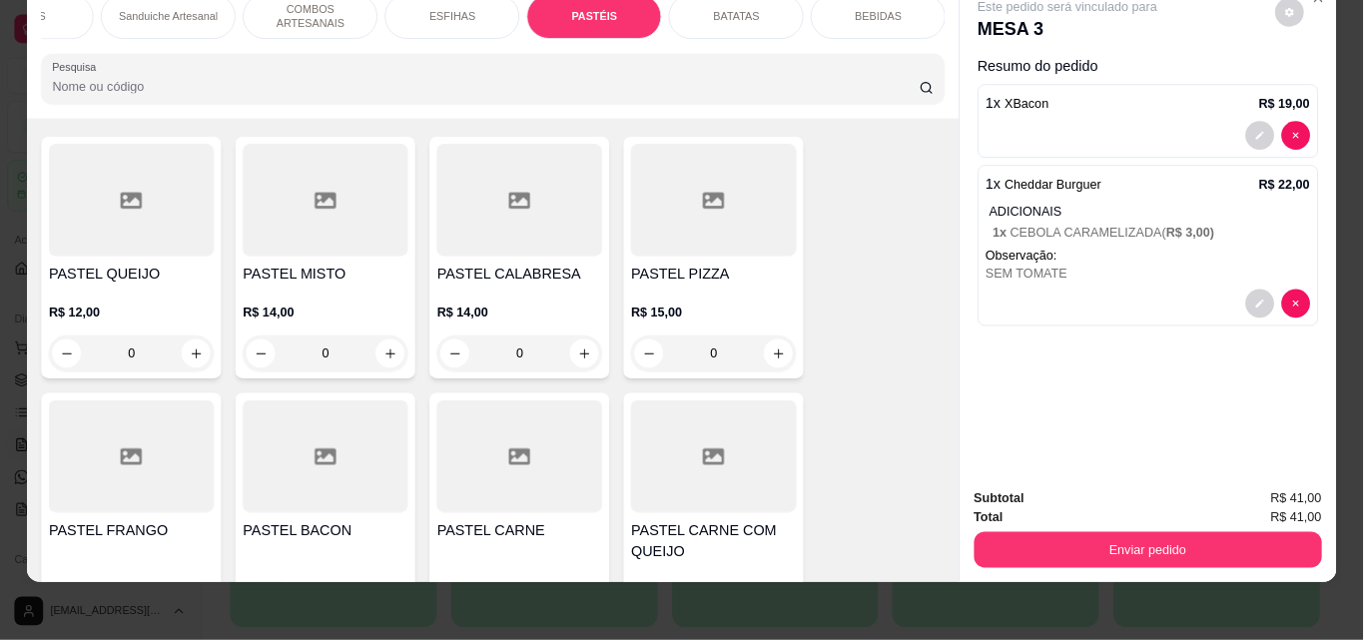
scroll to position [5481, 0]
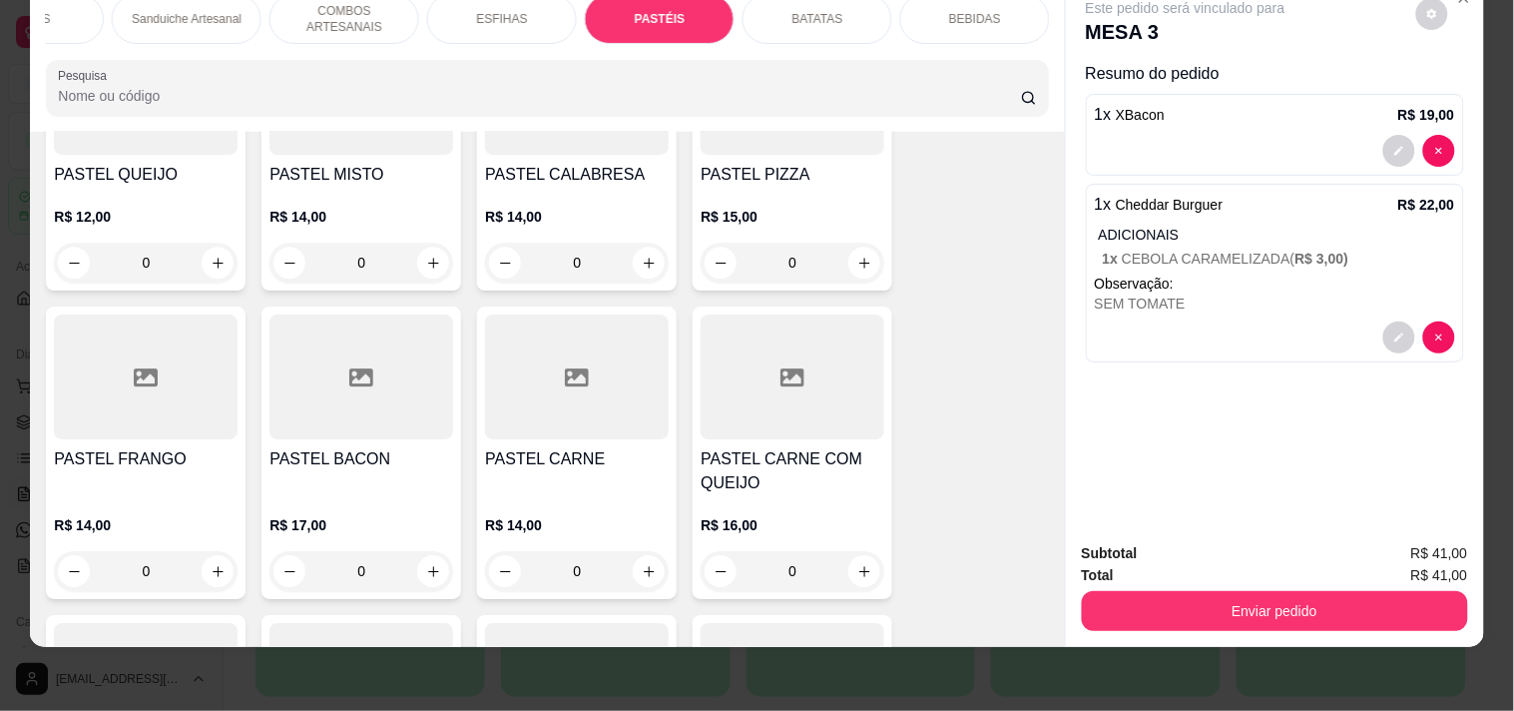
click at [626, 495] on div "R$ 14,00 0" at bounding box center [577, 543] width 184 height 96
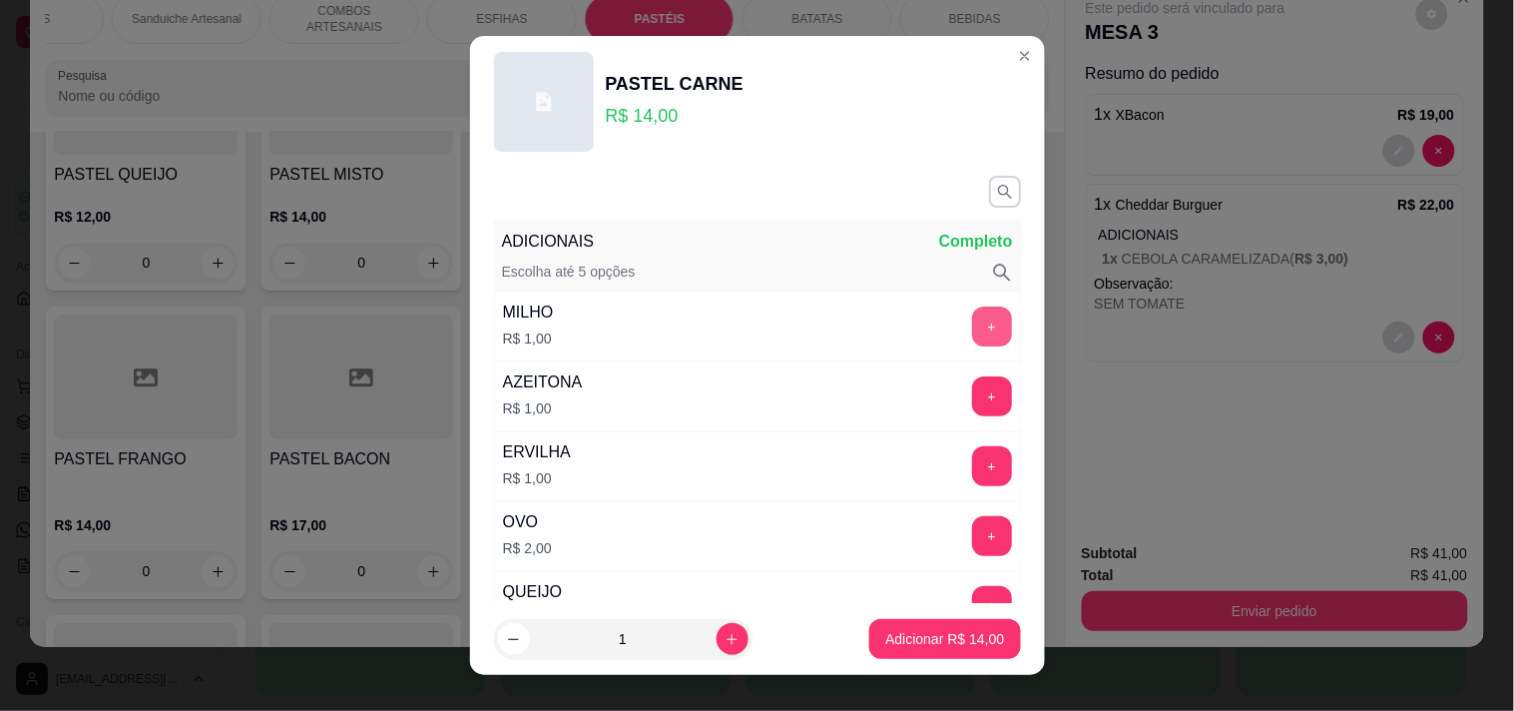
click at [972, 322] on button "+" at bounding box center [992, 326] width 40 height 40
click at [891, 632] on p "Adicionar R$ 15,00" at bounding box center [944, 639] width 119 height 20
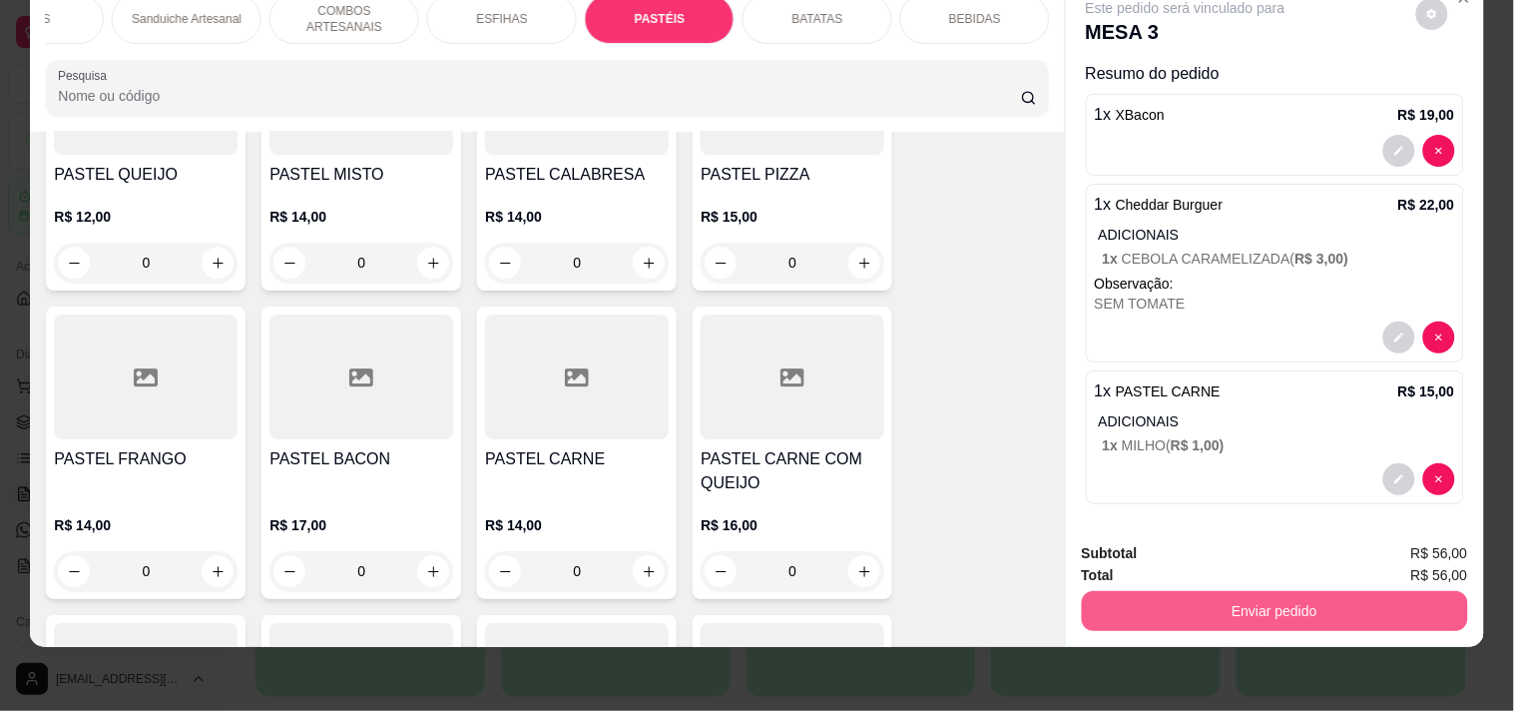
click at [1301, 591] on button "Enviar pedido" at bounding box center [1275, 611] width 386 height 40
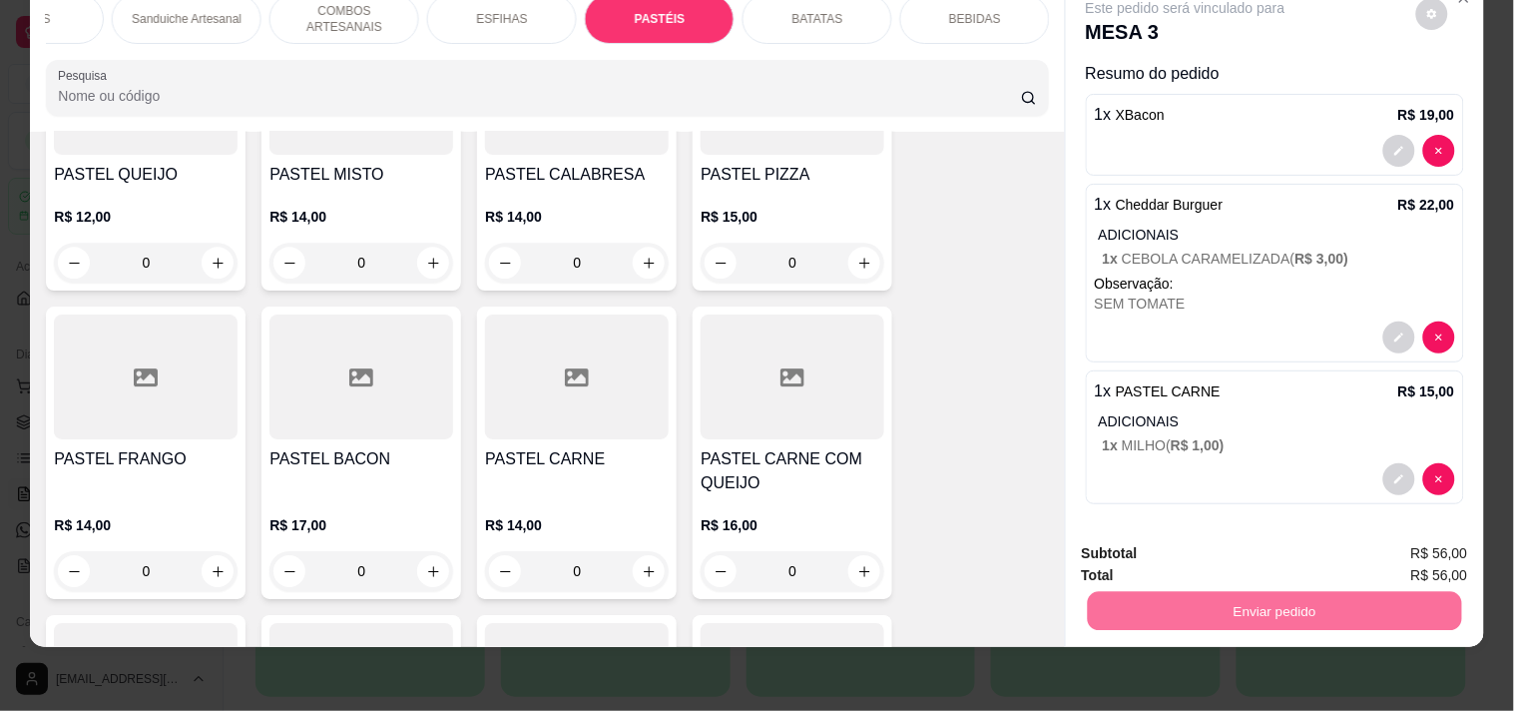
click at [1291, 546] on button "Registrar cliente" at bounding box center [1283, 545] width 132 height 38
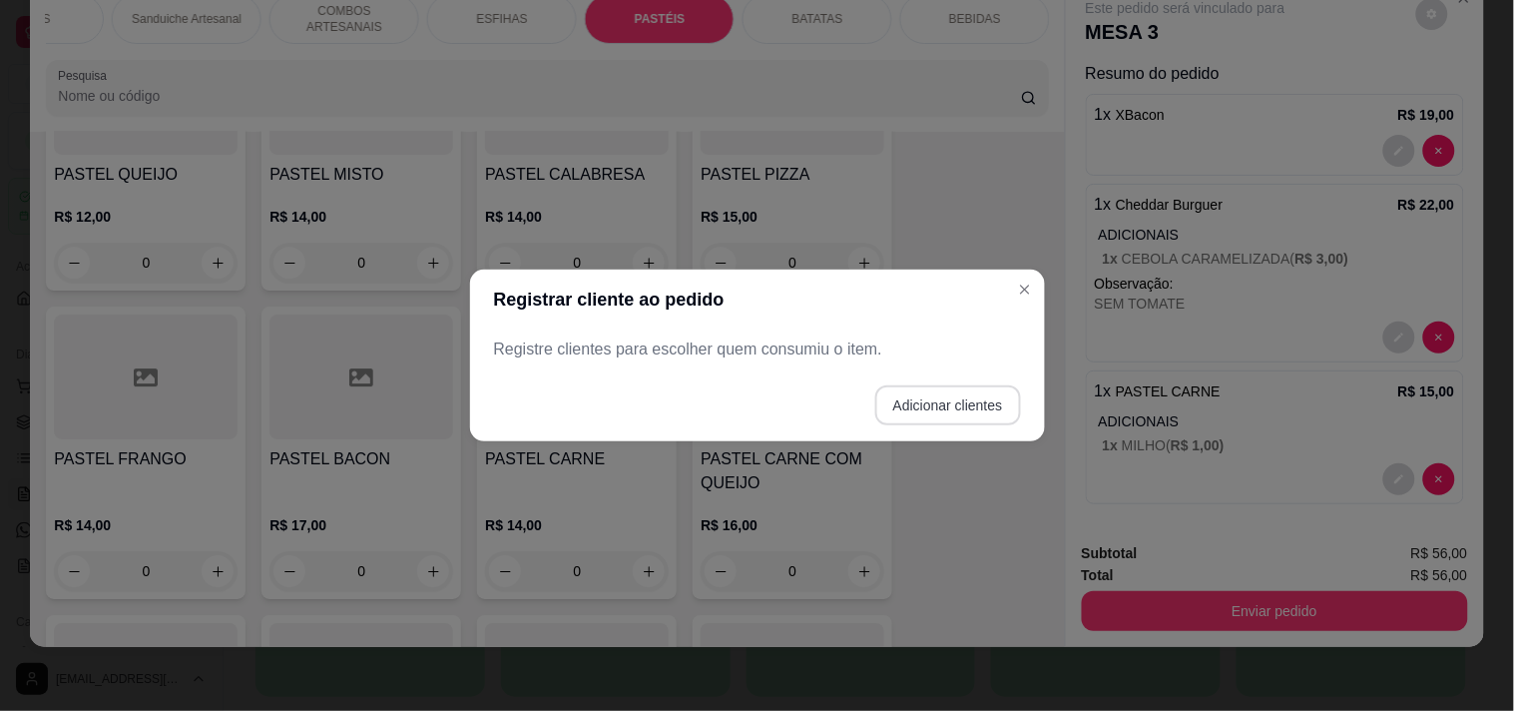
click at [994, 402] on button "Adicionar clientes" at bounding box center [948, 405] width 146 height 40
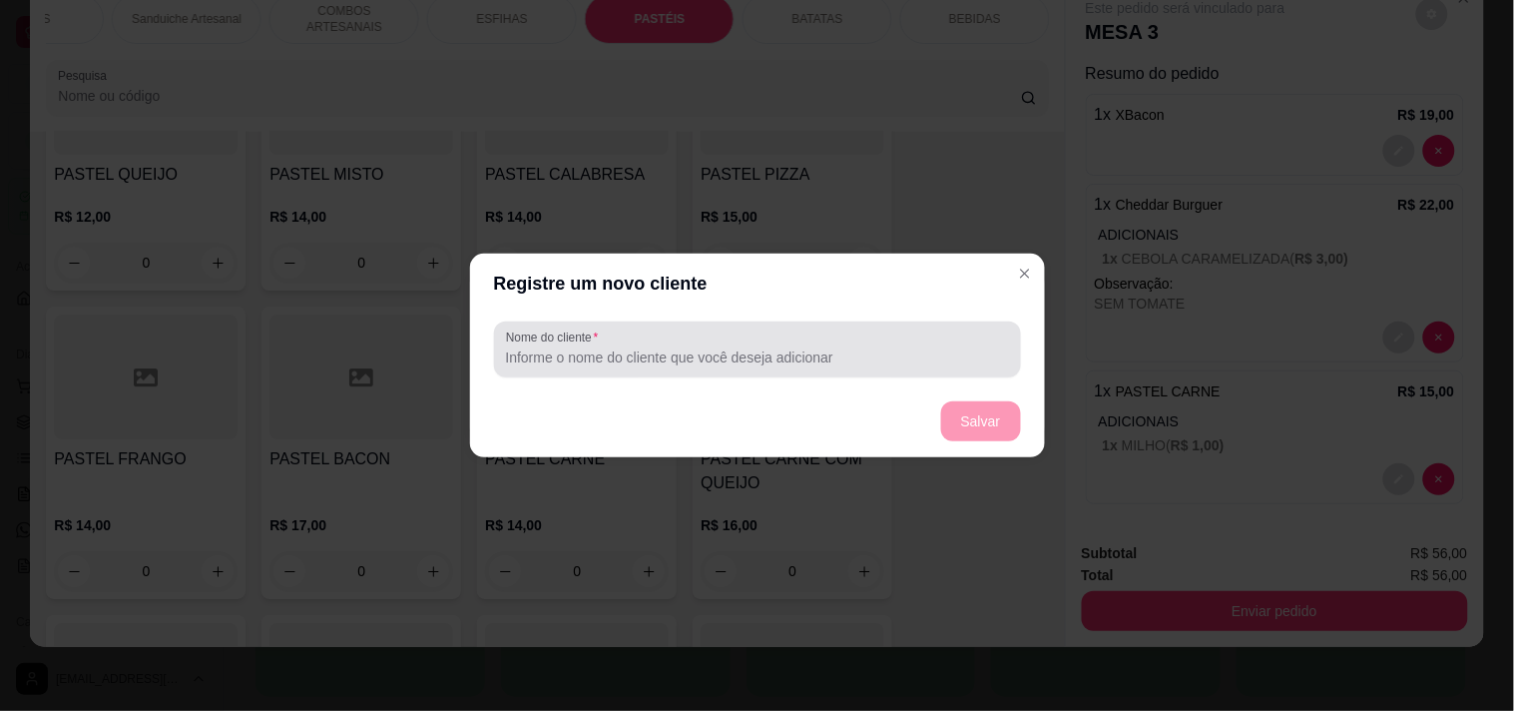
click at [832, 326] on div "Nome do cliente" at bounding box center [757, 349] width 527 height 56
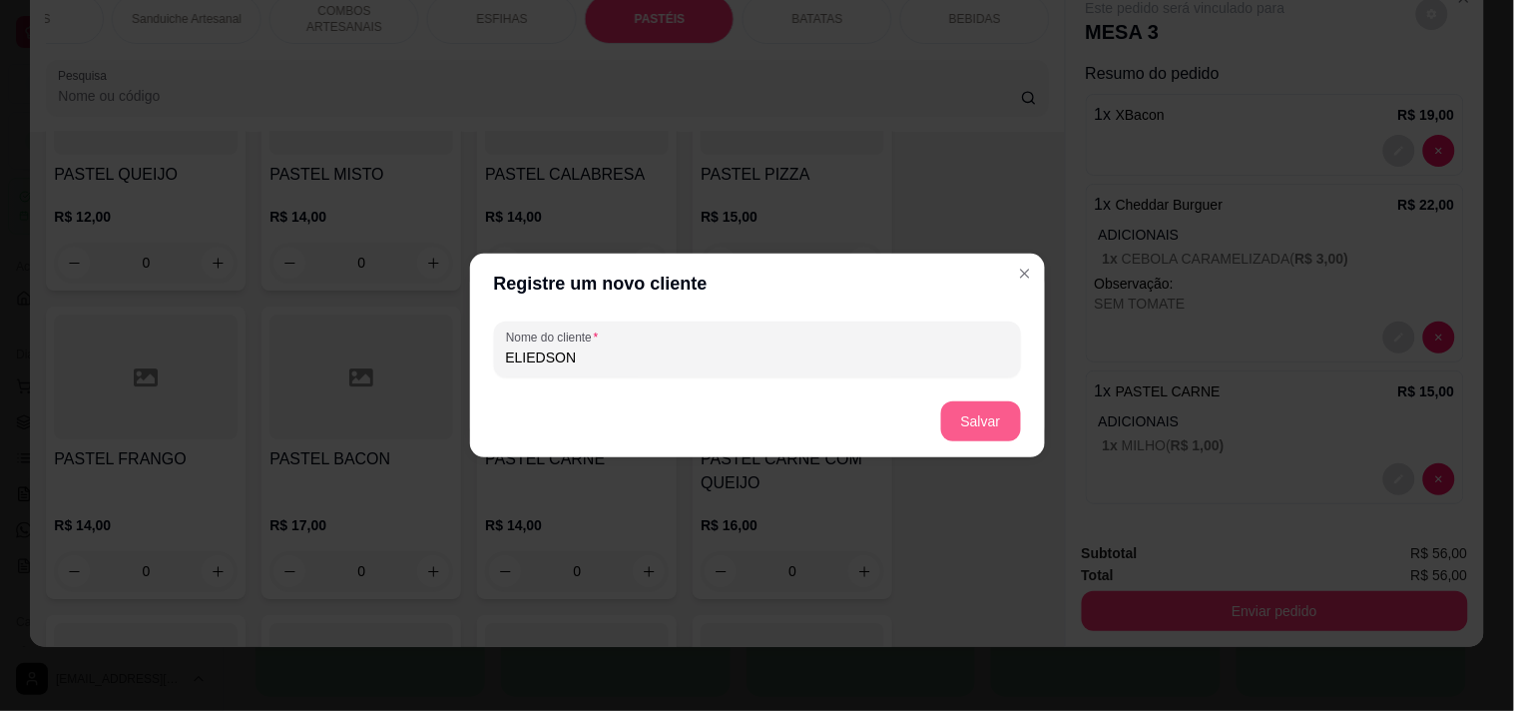
type input "ELIEDSON"
click at [1005, 421] on button "Salvar" at bounding box center [981, 421] width 80 height 40
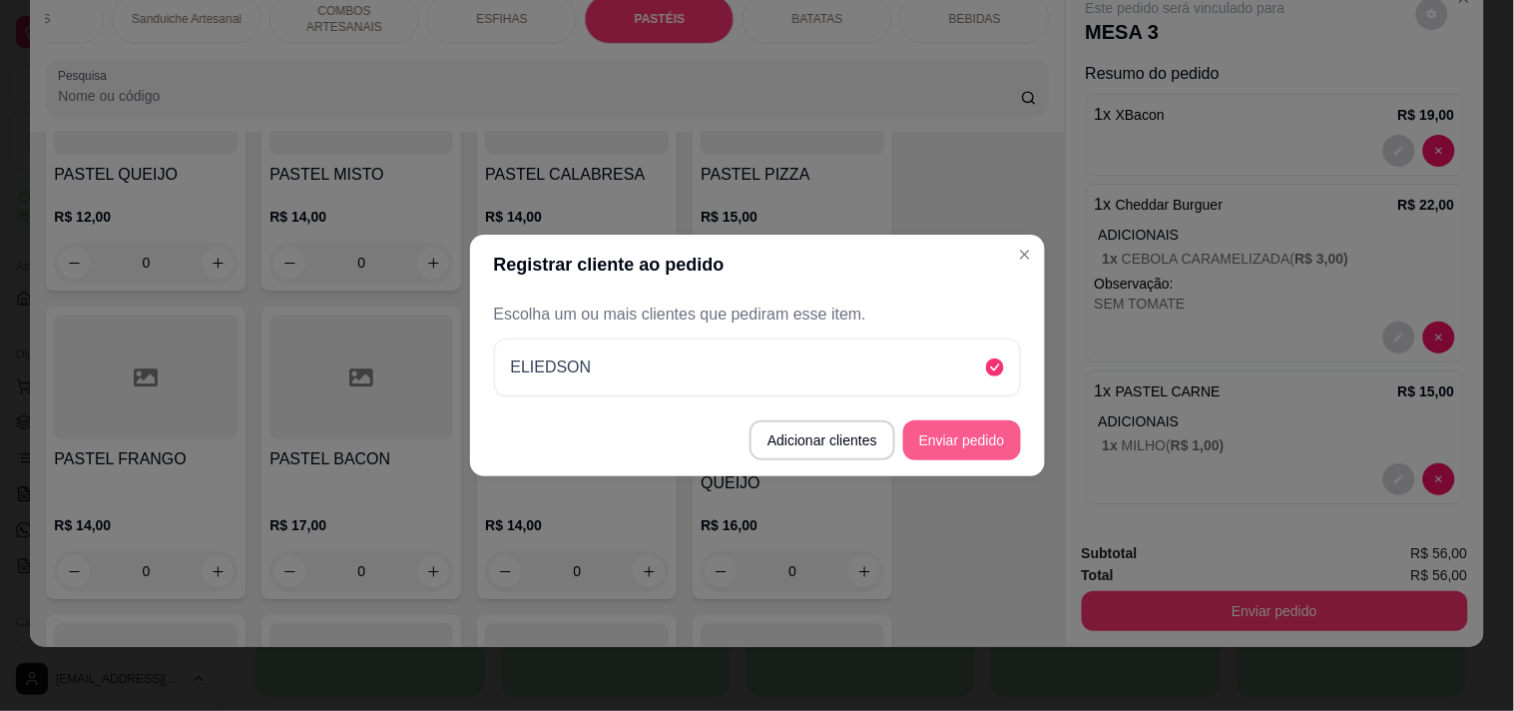
click at [1010, 432] on button "Enviar pedido" at bounding box center [962, 440] width 118 height 40
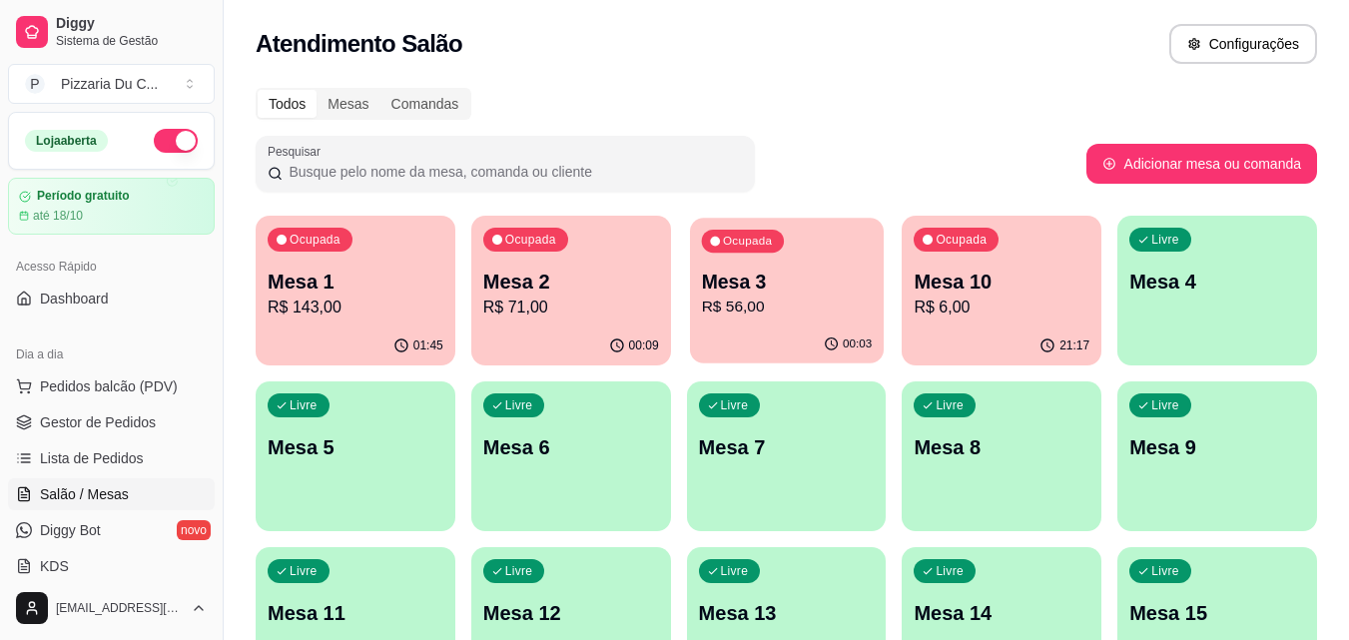
click at [860, 289] on p "Mesa 3" at bounding box center [786, 282] width 171 height 27
click at [622, 310] on p "R$ 71,00" at bounding box center [571, 307] width 176 height 24
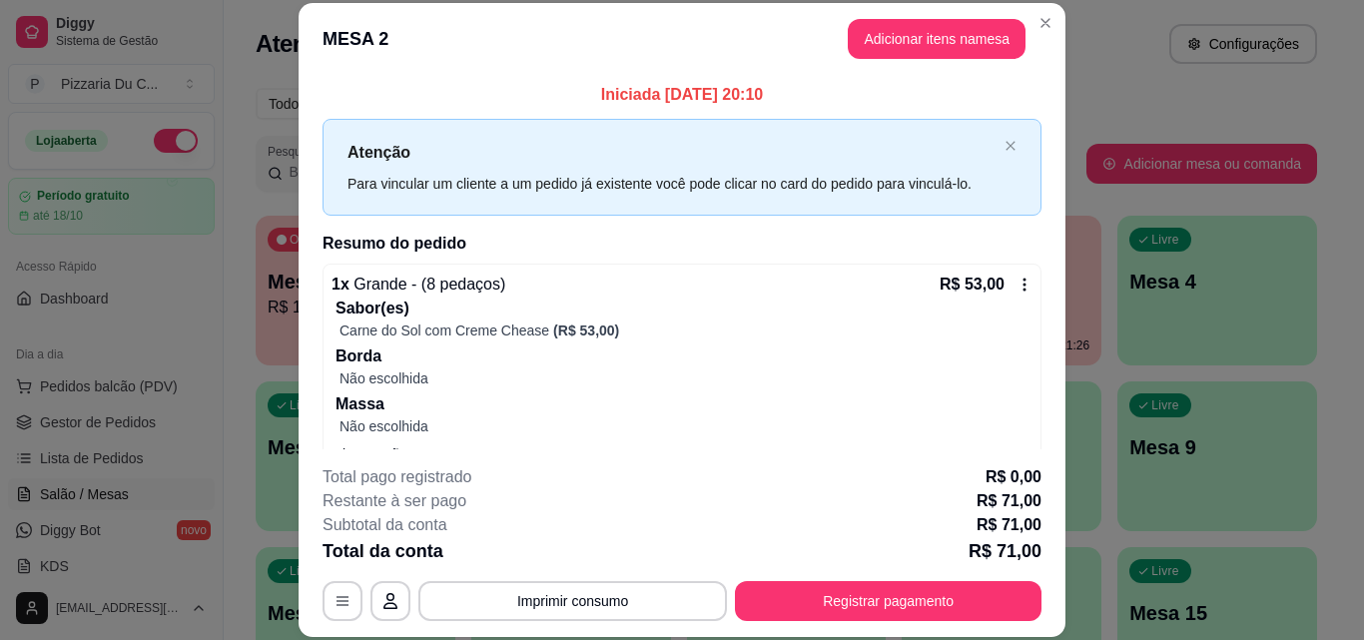
scroll to position [162, 0]
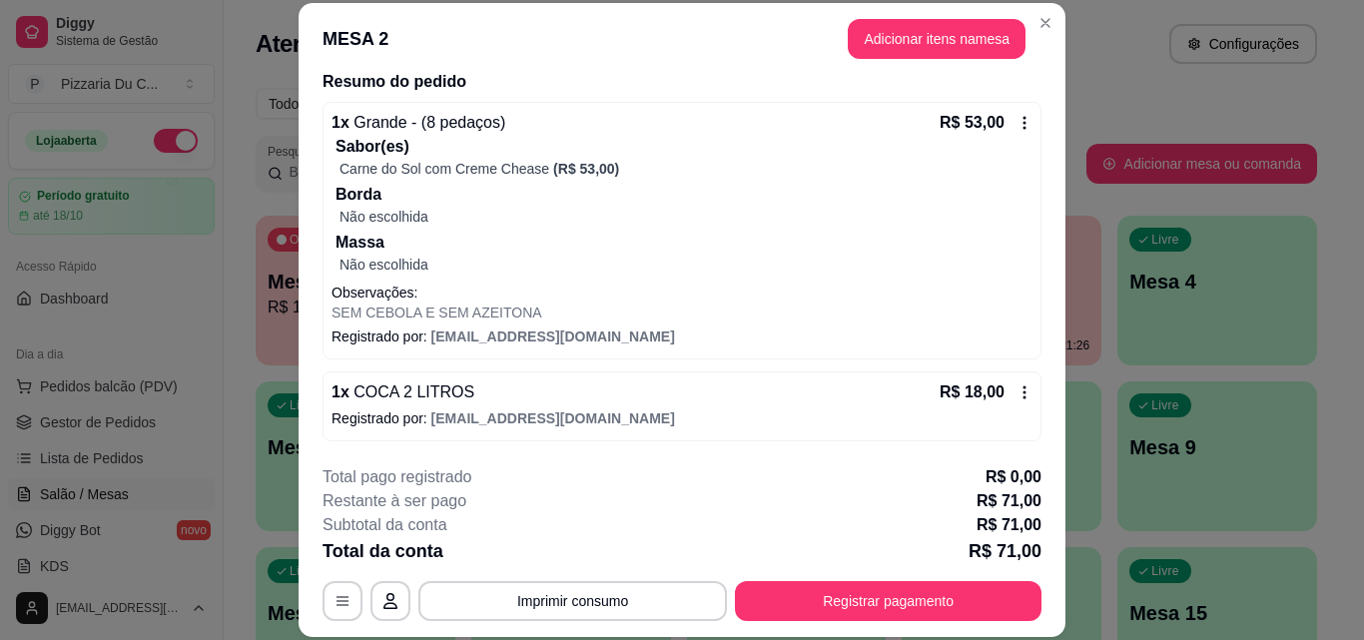
click at [1005, 402] on div "R$ 18,00" at bounding box center [985, 392] width 93 height 24
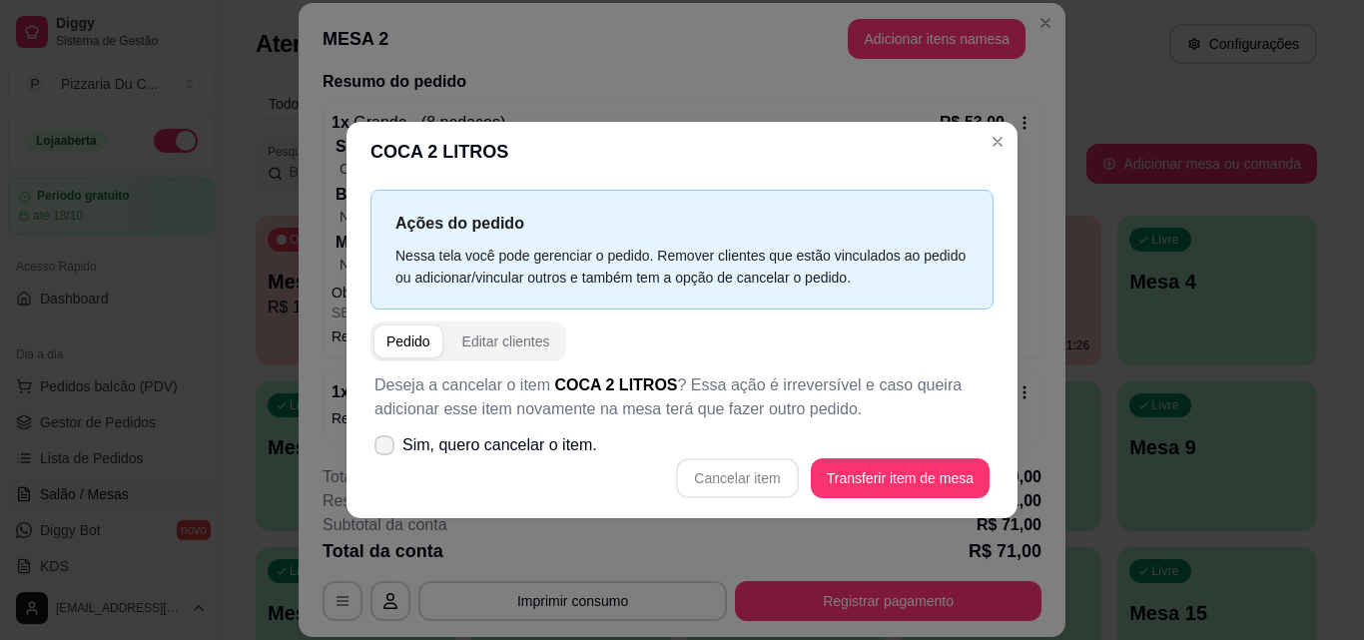
click at [513, 438] on span "Sim, quero cancelar o item." at bounding box center [499, 445] width 195 height 24
click at [386, 448] on input "Sim, quero cancelar o item." at bounding box center [379, 454] width 13 height 13
checkbox input "true"
click at [746, 482] on button "Cancelar item" at bounding box center [737, 478] width 122 height 40
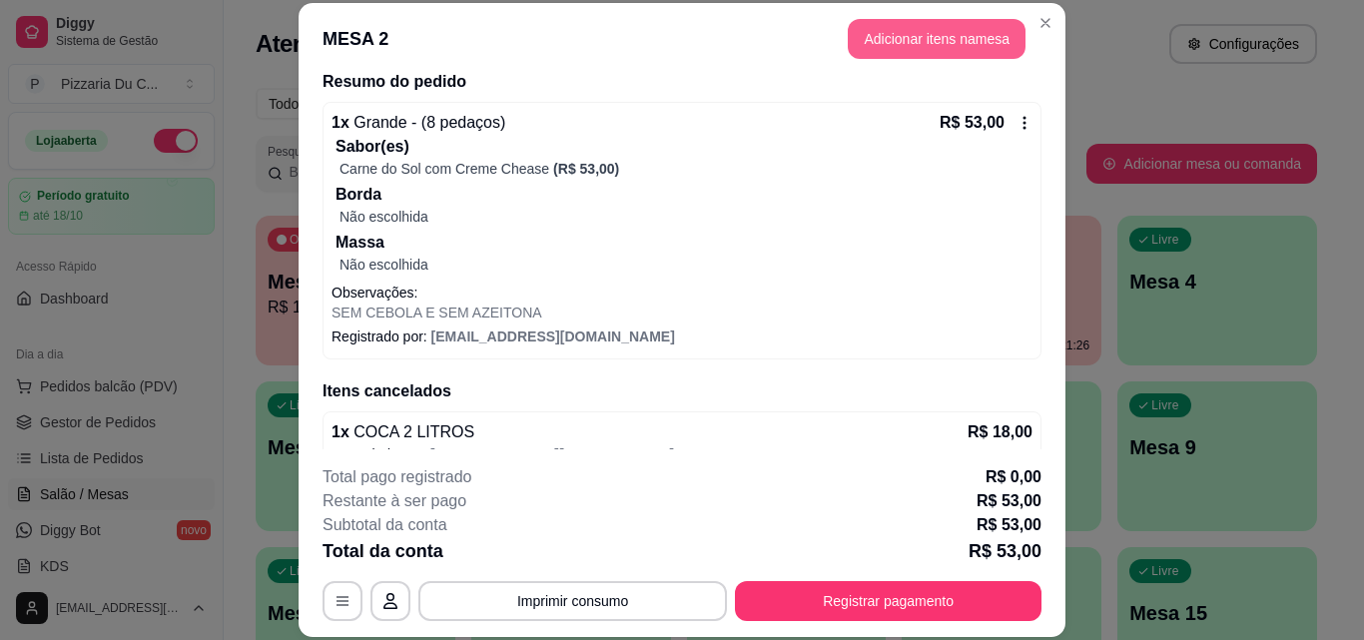
click at [976, 47] on button "Adicionar itens na mesa" at bounding box center [937, 39] width 178 height 40
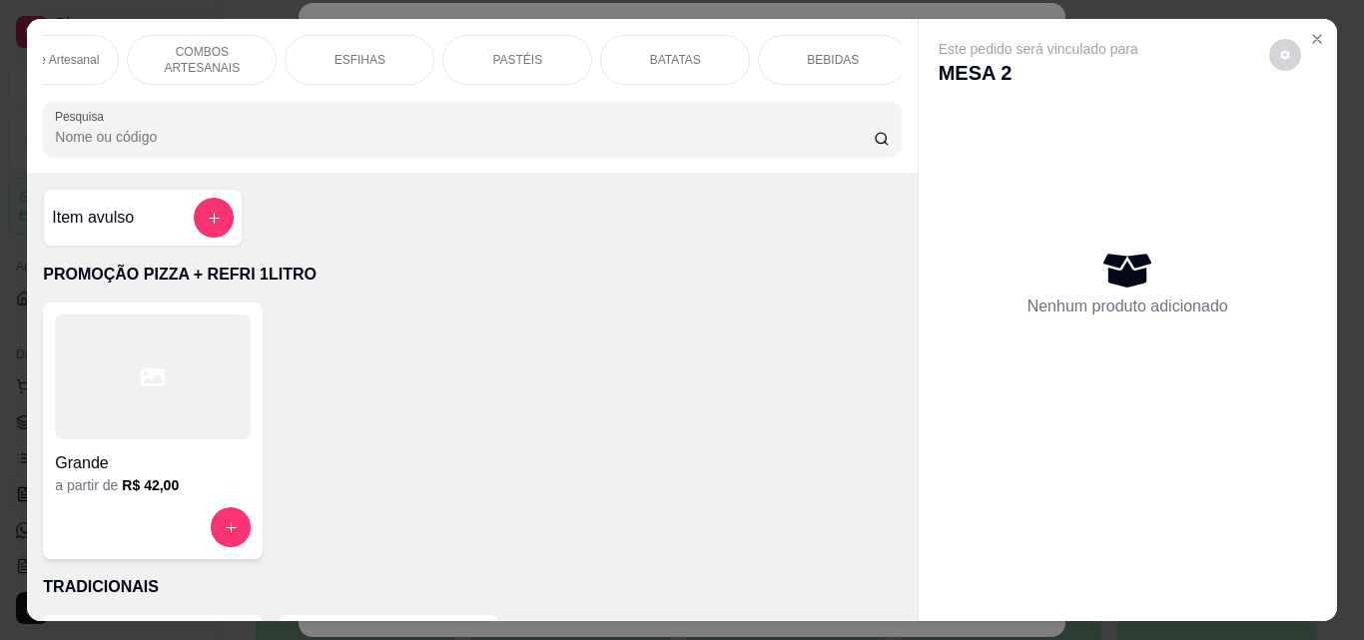
scroll to position [0, 869]
click at [867, 53] on div "BEBIDAS" at bounding box center [826, 60] width 150 height 50
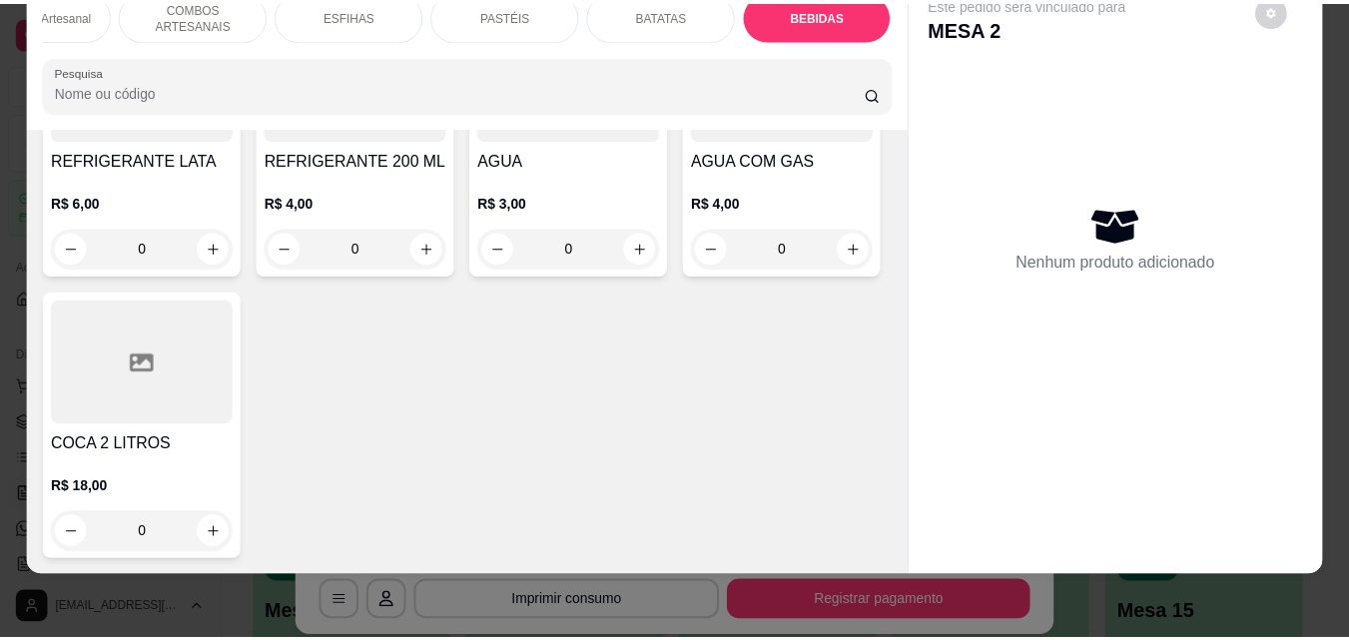
scroll to position [10565, 0]
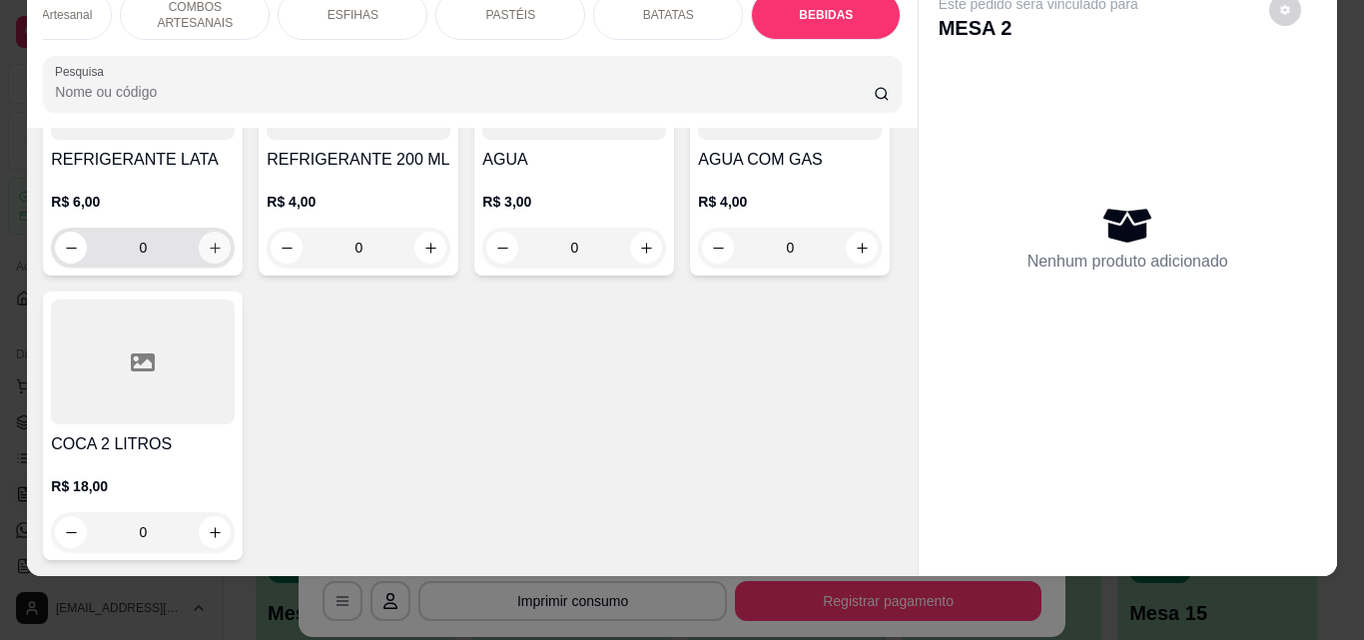
click at [223, 241] on icon "increase-product-quantity" at bounding box center [215, 248] width 15 height 15
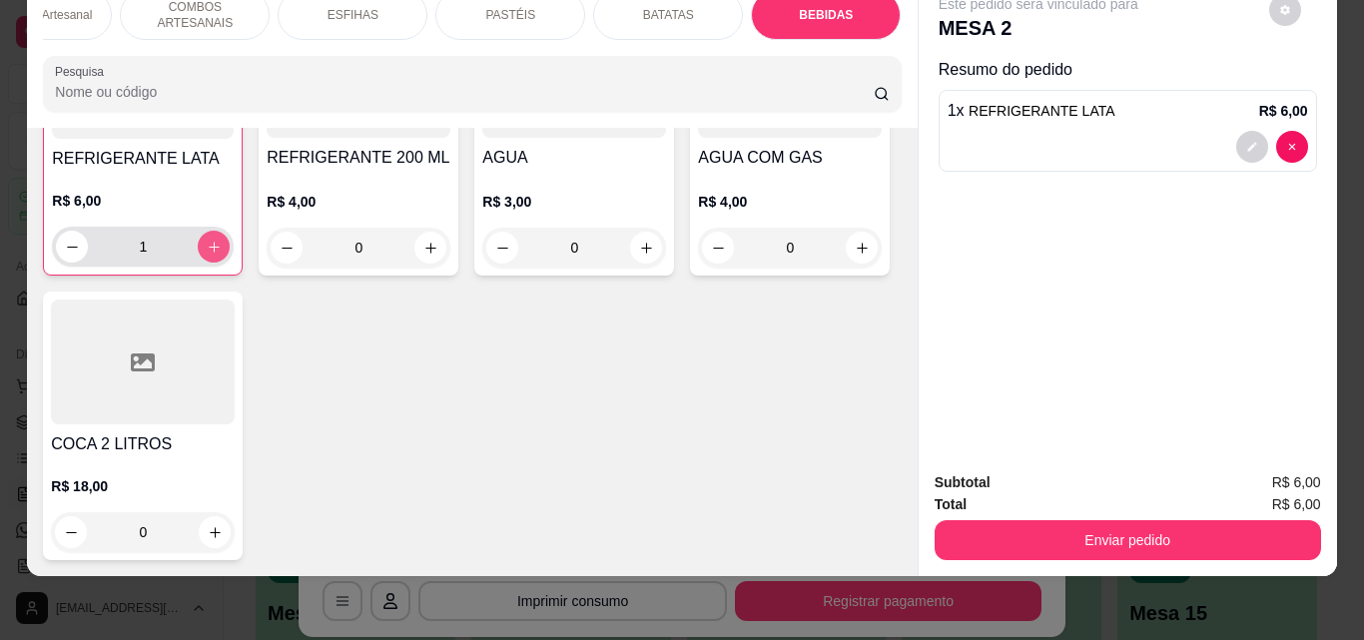
type input "1"
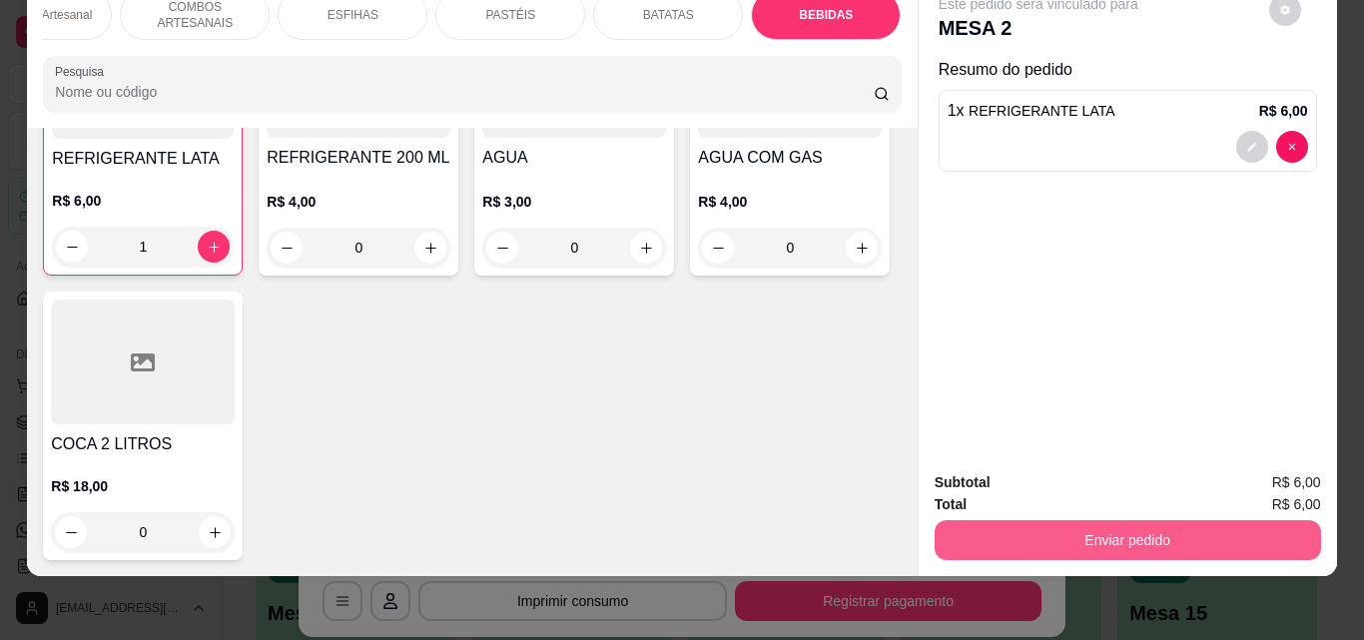
click at [1124, 527] on button "Enviar pedido" at bounding box center [1127, 540] width 386 height 40
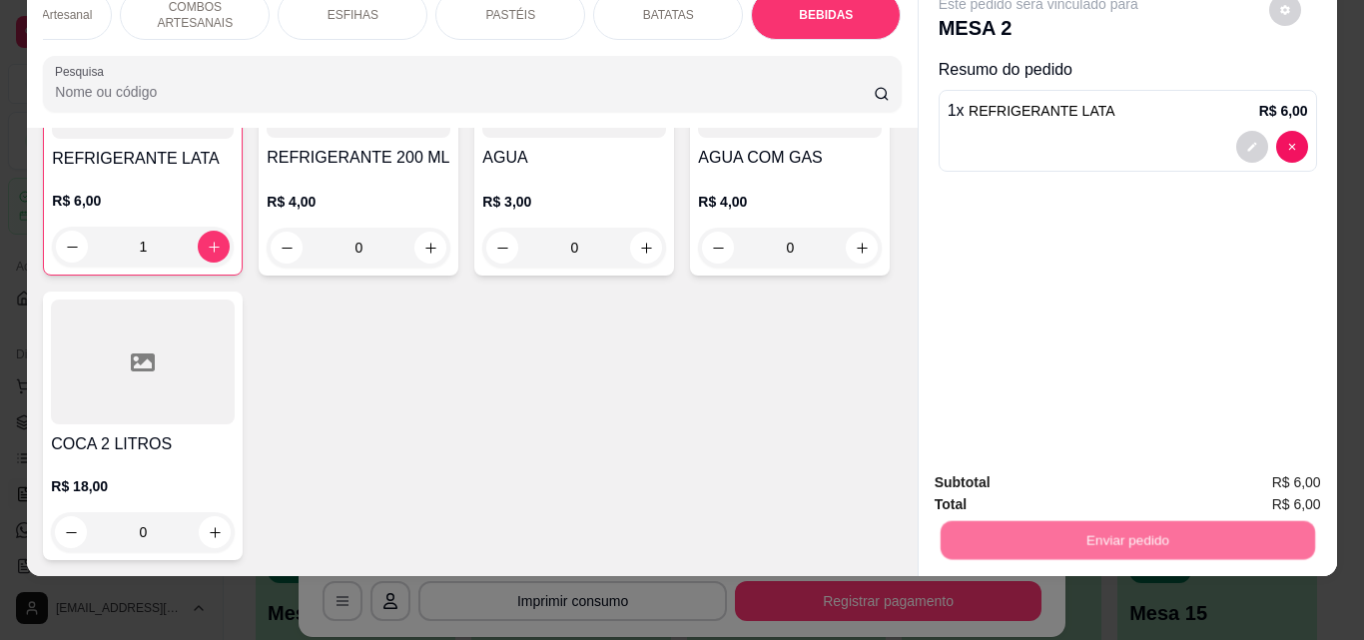
click at [1240, 486] on button "Enviar pedido" at bounding box center [1269, 475] width 110 height 37
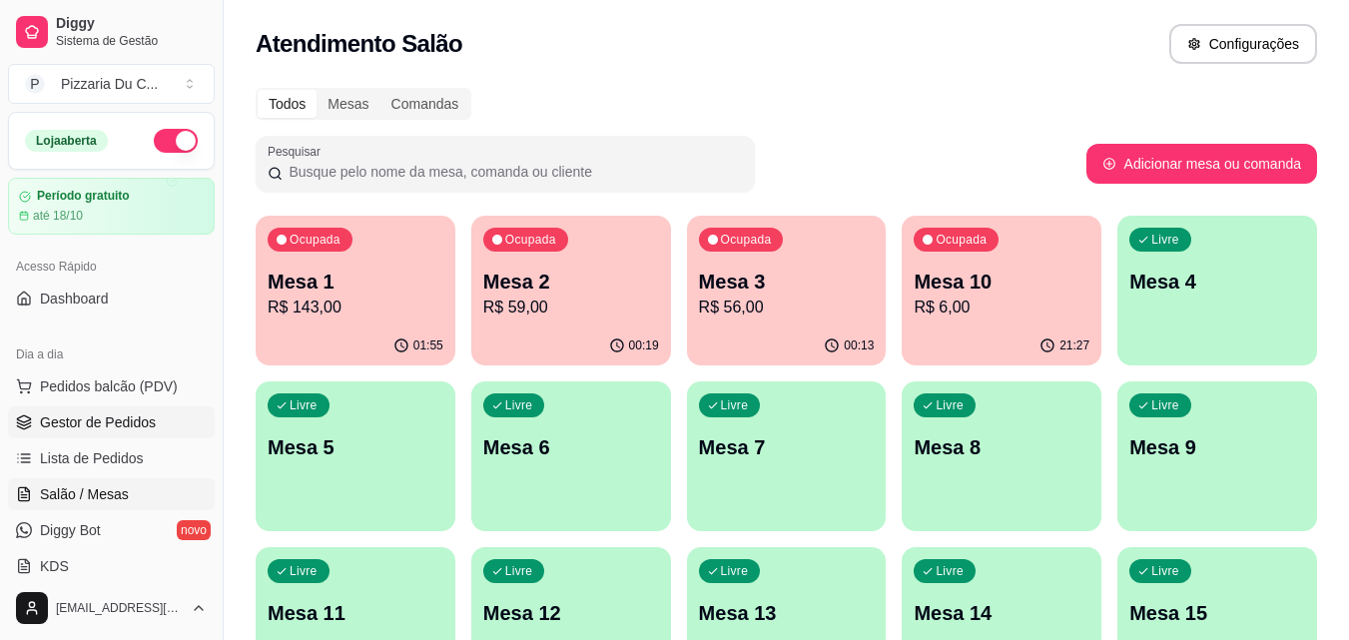
click at [95, 437] on link "Gestor de Pedidos" at bounding box center [111, 422] width 207 height 32
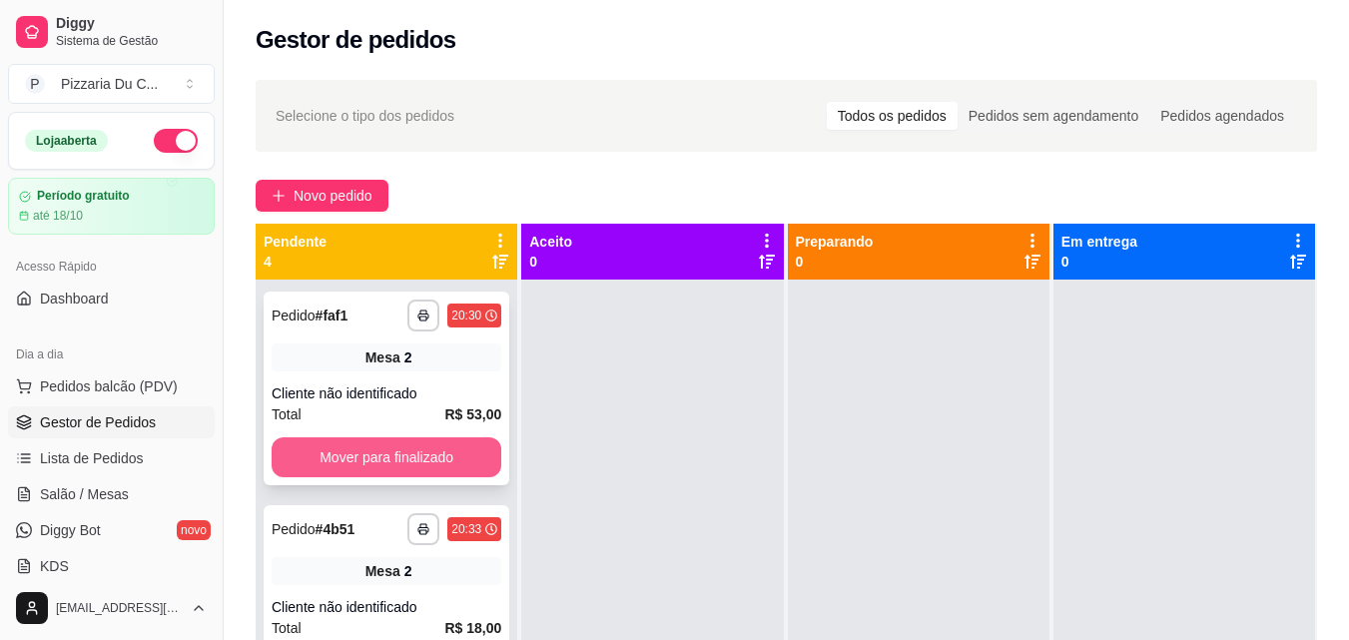
click at [387, 462] on button "Mover para finalizado" at bounding box center [387, 457] width 230 height 40
click at [387, 462] on button "Mover para finalizado" at bounding box center [386, 457] width 223 height 39
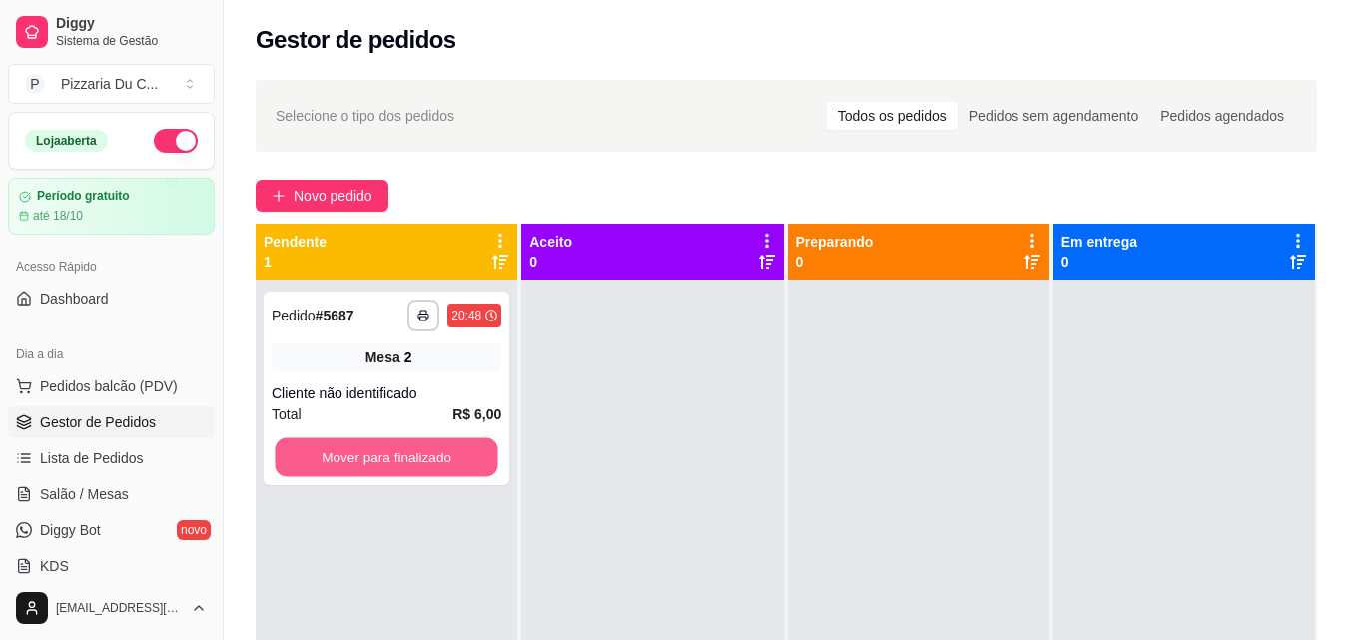
click at [387, 462] on button "Mover para finalizado" at bounding box center [386, 457] width 223 height 39
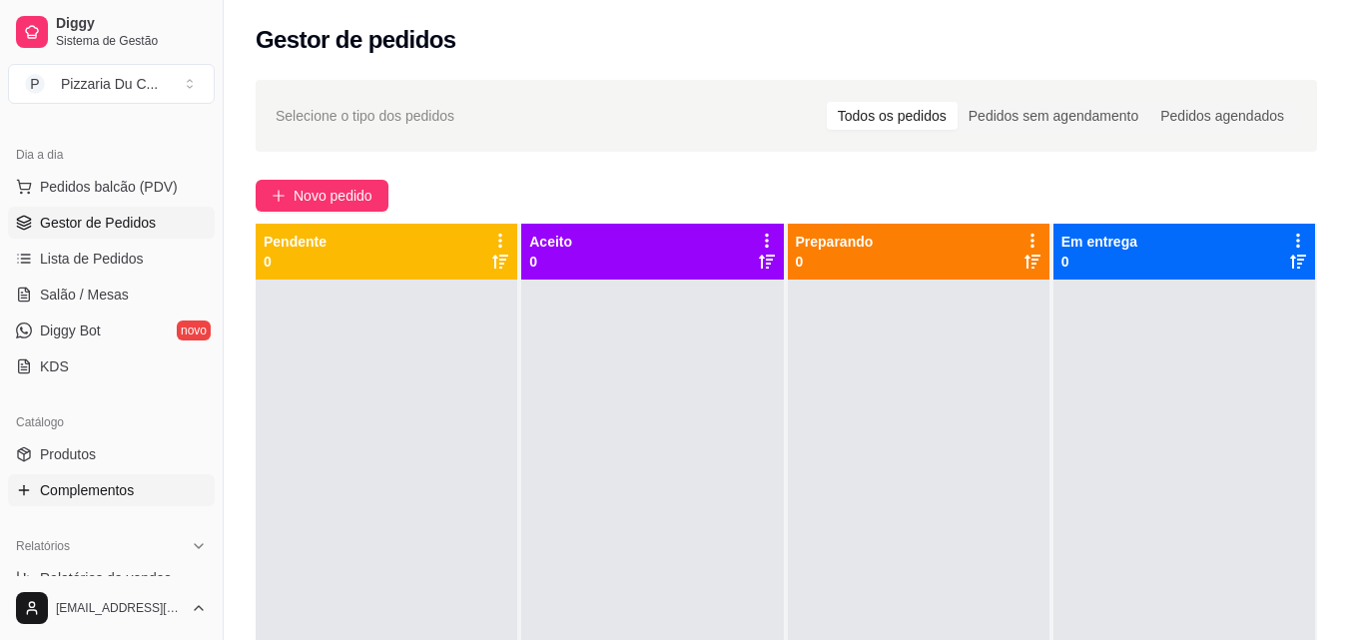
scroll to position [299, 0]
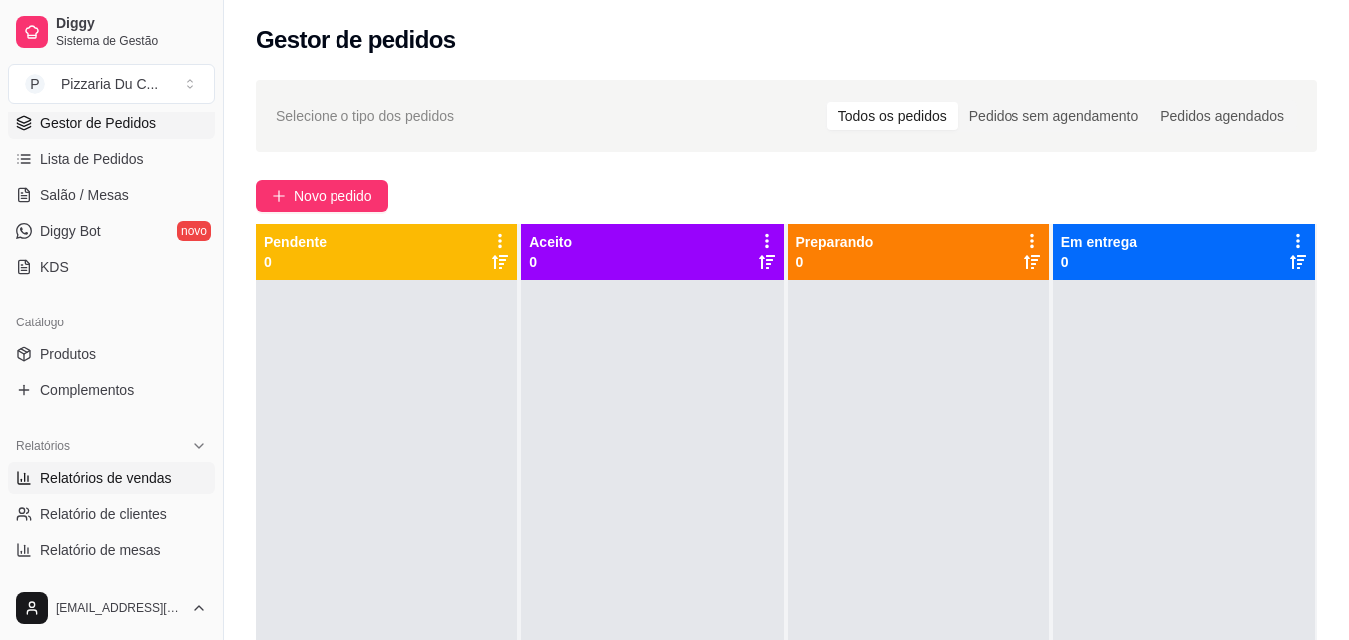
click at [158, 486] on span "Relatórios de vendas" at bounding box center [106, 478] width 132 height 20
select select "ALL"
select select "0"
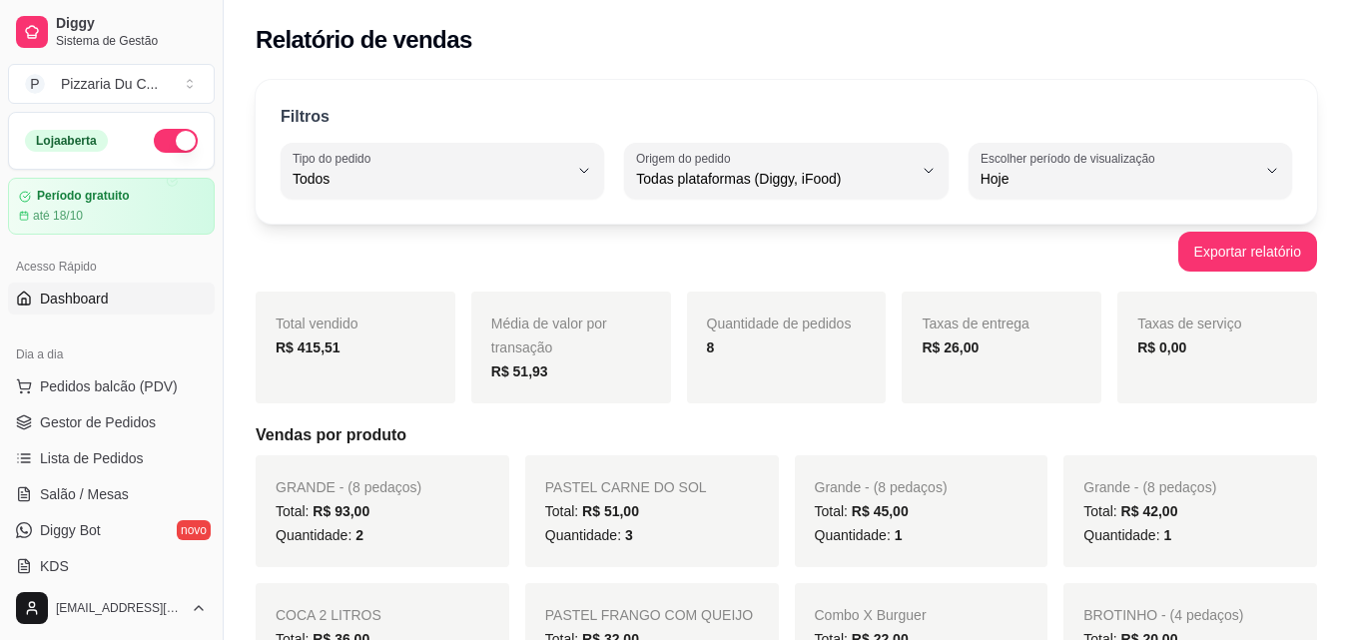
click at [148, 293] on link "Dashboard" at bounding box center [111, 299] width 207 height 32
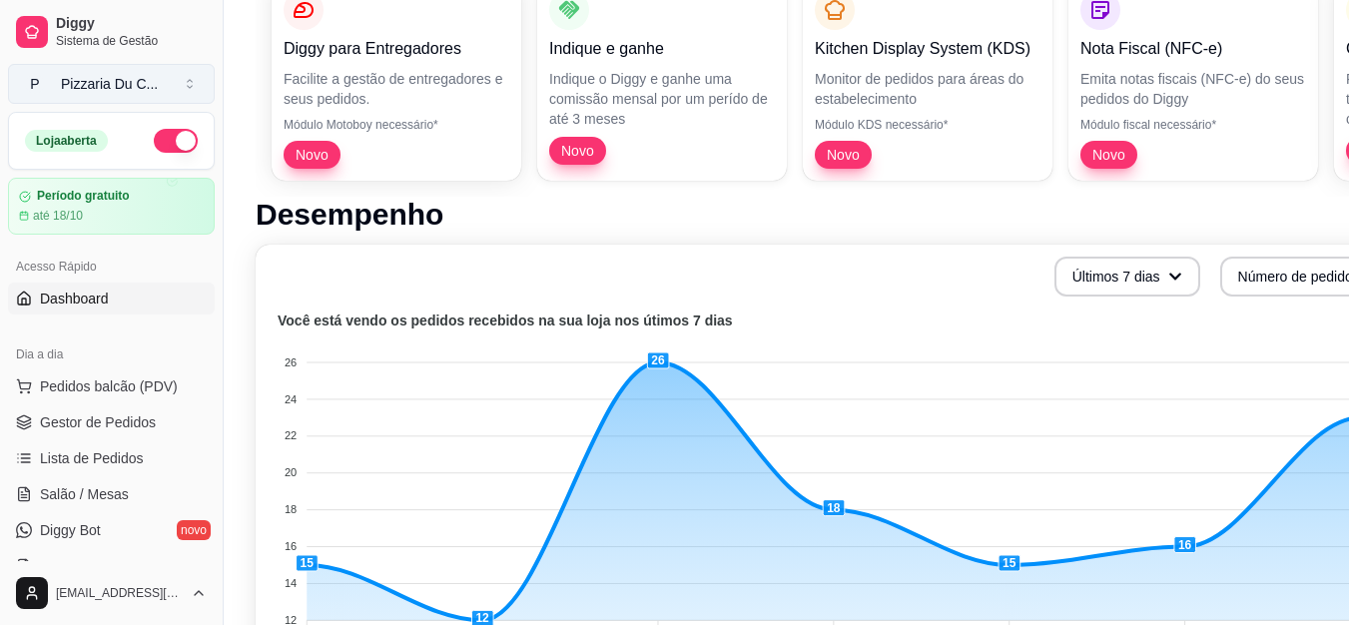
scroll to position [399, 0]
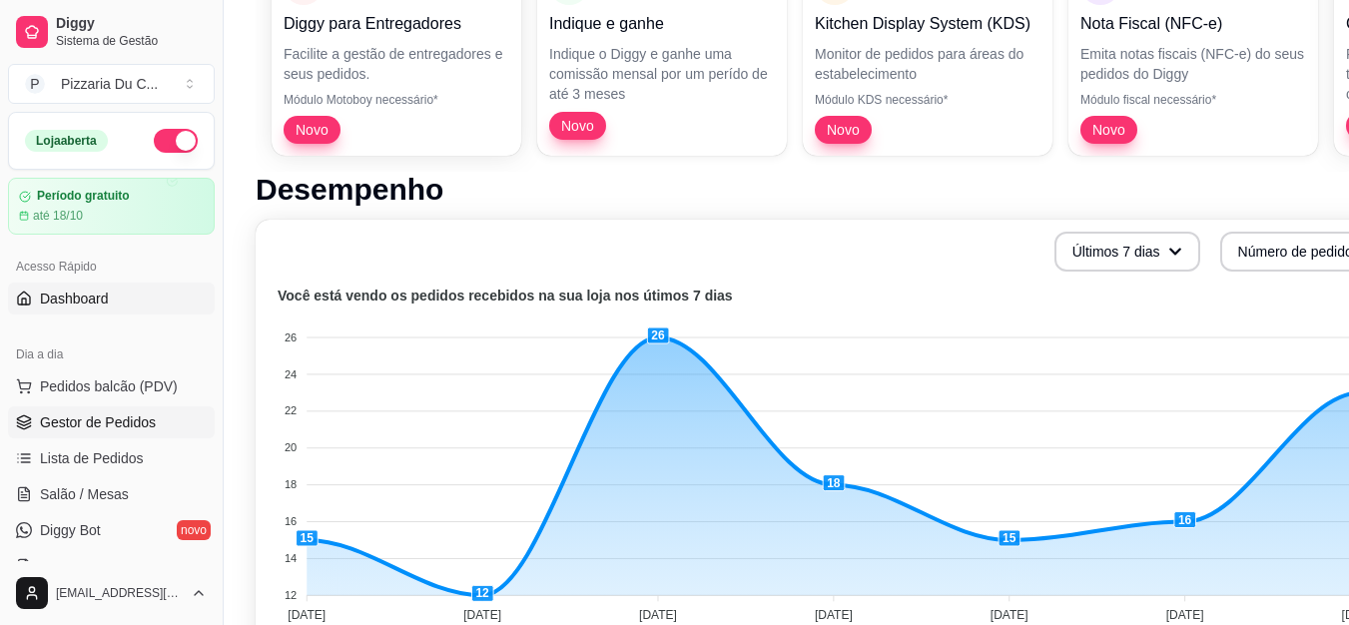
click at [132, 411] on link "Gestor de Pedidos" at bounding box center [111, 422] width 207 height 32
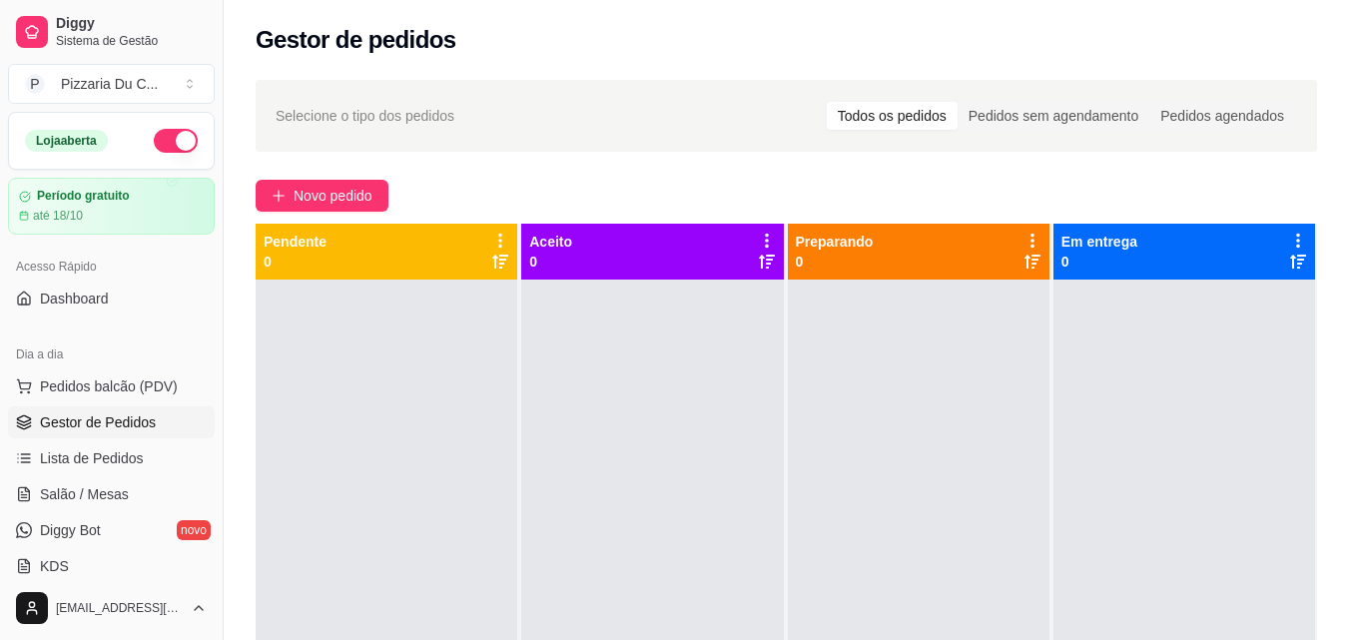
scroll to position [100, 0]
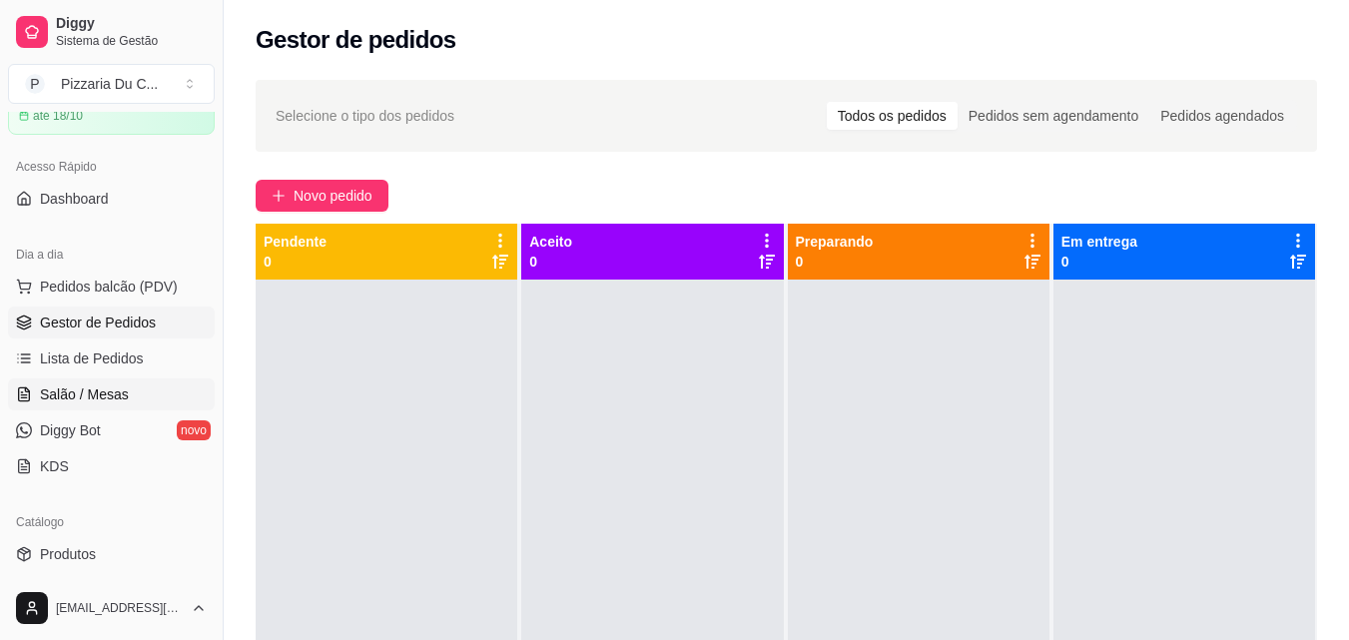
click at [128, 406] on link "Salão / Mesas" at bounding box center [111, 394] width 207 height 32
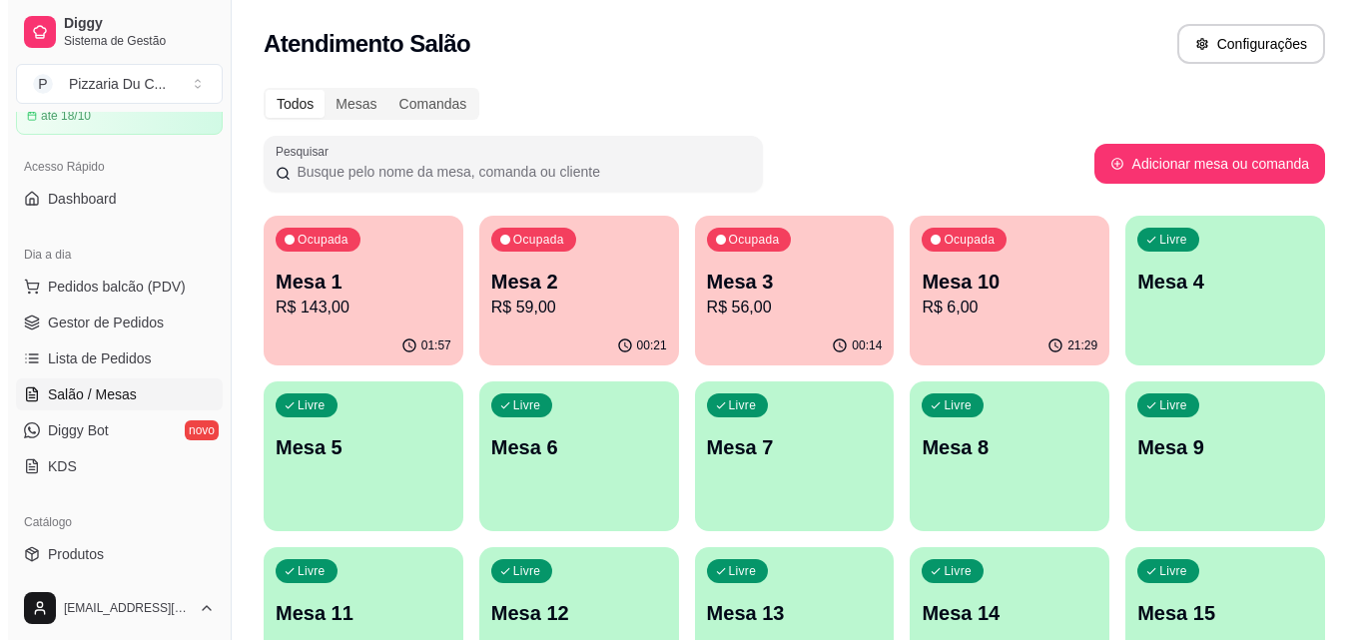
scroll to position [100, 0]
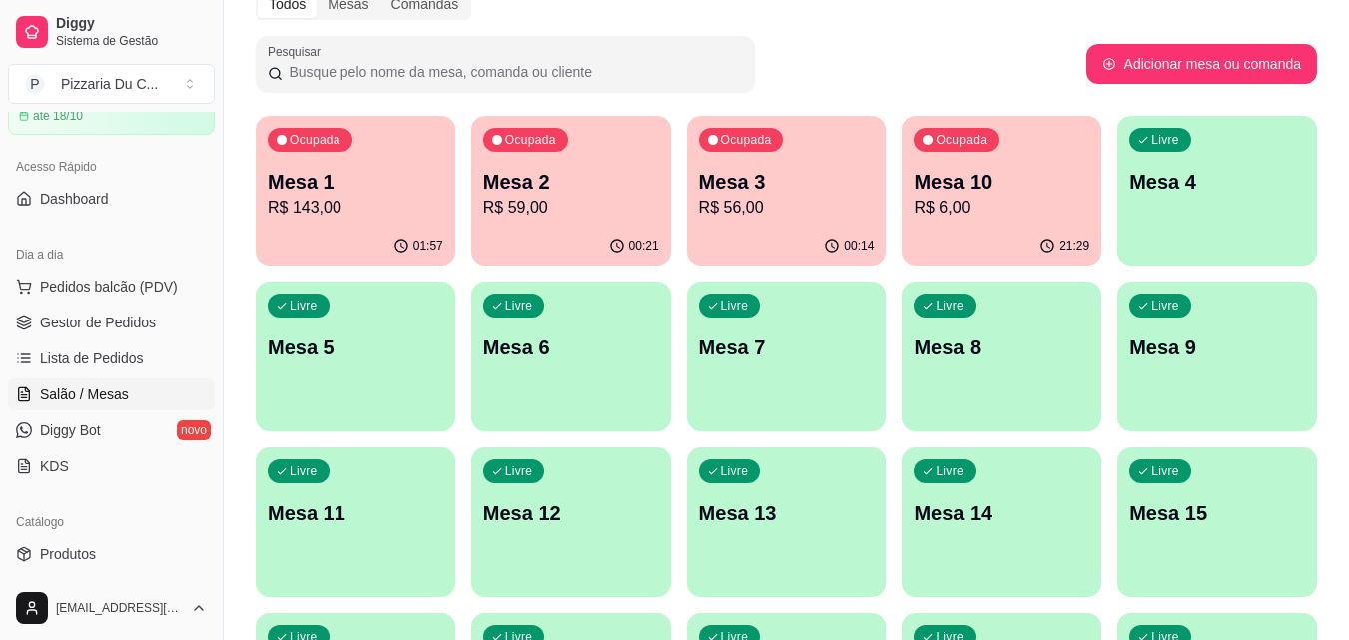
click at [742, 209] on p "R$ 56,00" at bounding box center [787, 208] width 176 height 24
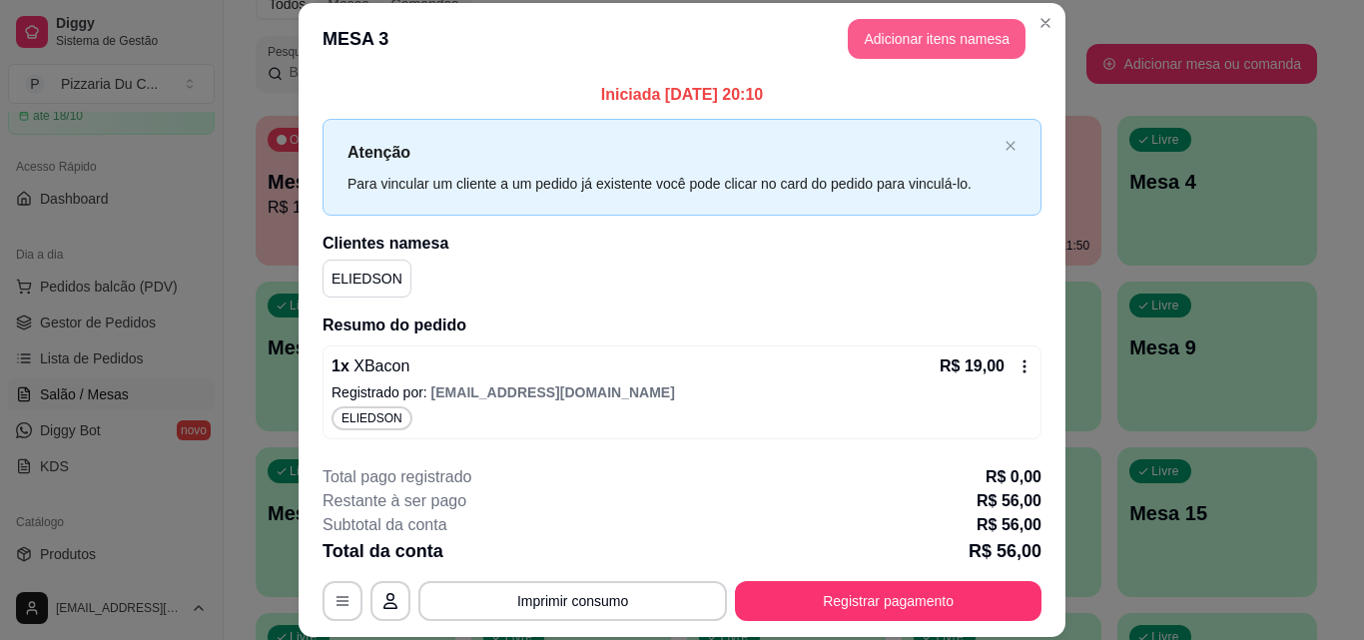
click at [874, 40] on button "Adicionar itens na mesa" at bounding box center [937, 39] width 178 height 40
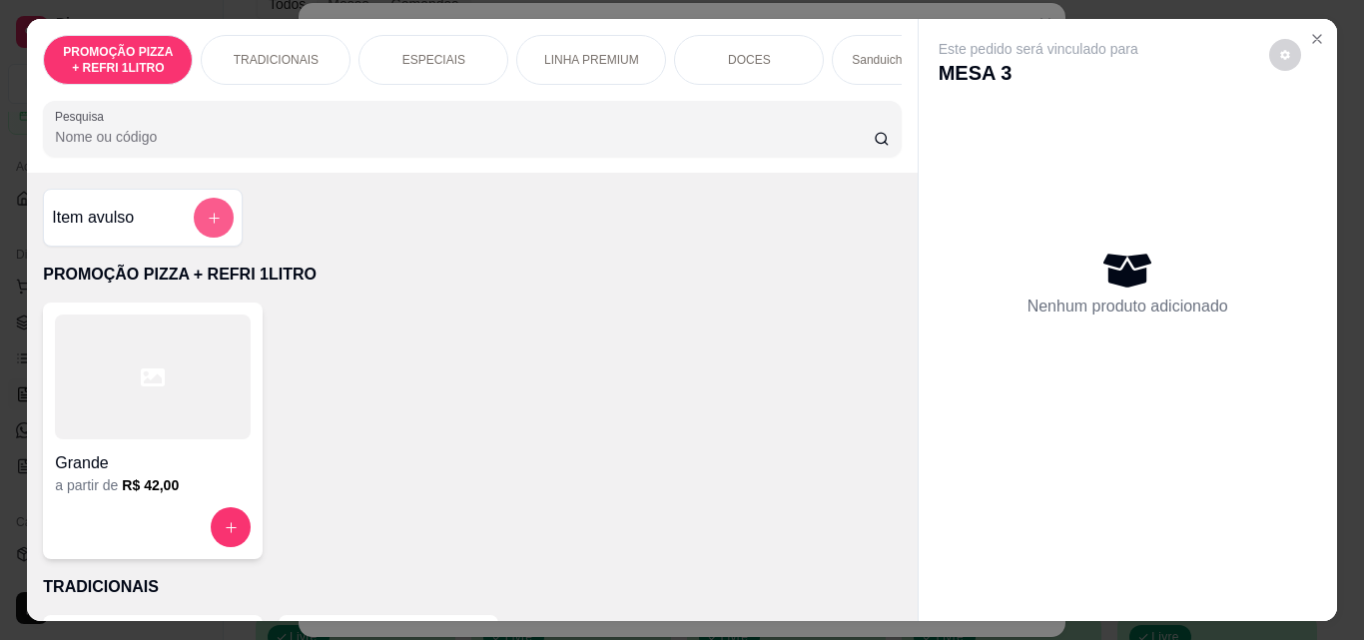
click at [203, 216] on button "add-separate-item" at bounding box center [214, 218] width 40 height 40
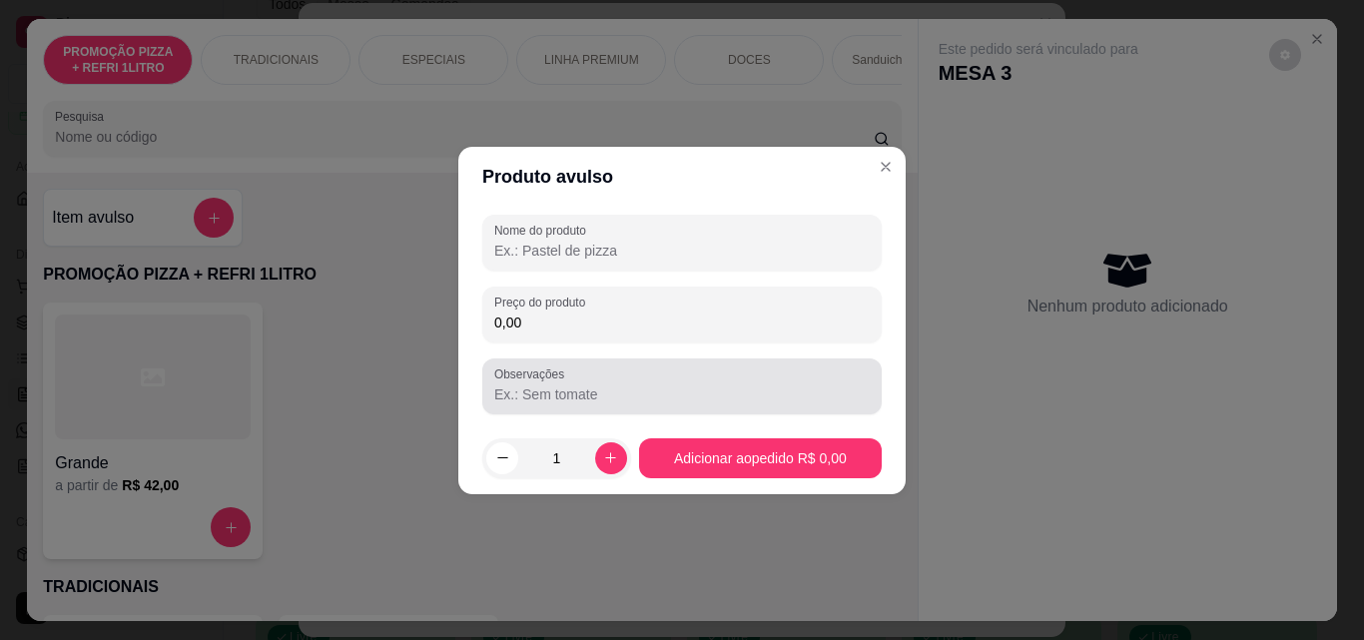
click at [622, 325] on input "0,00" at bounding box center [681, 322] width 375 height 20
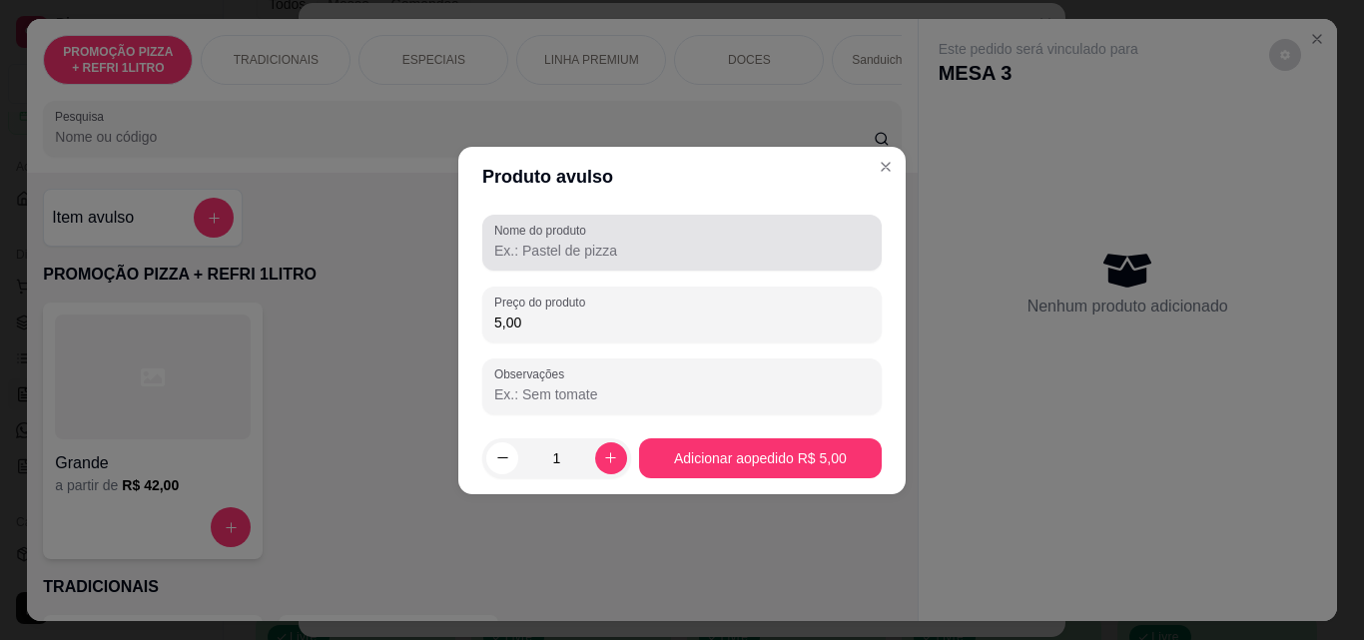
type input "5,00"
click at [639, 258] on input "Nome do produto" at bounding box center [681, 251] width 375 height 20
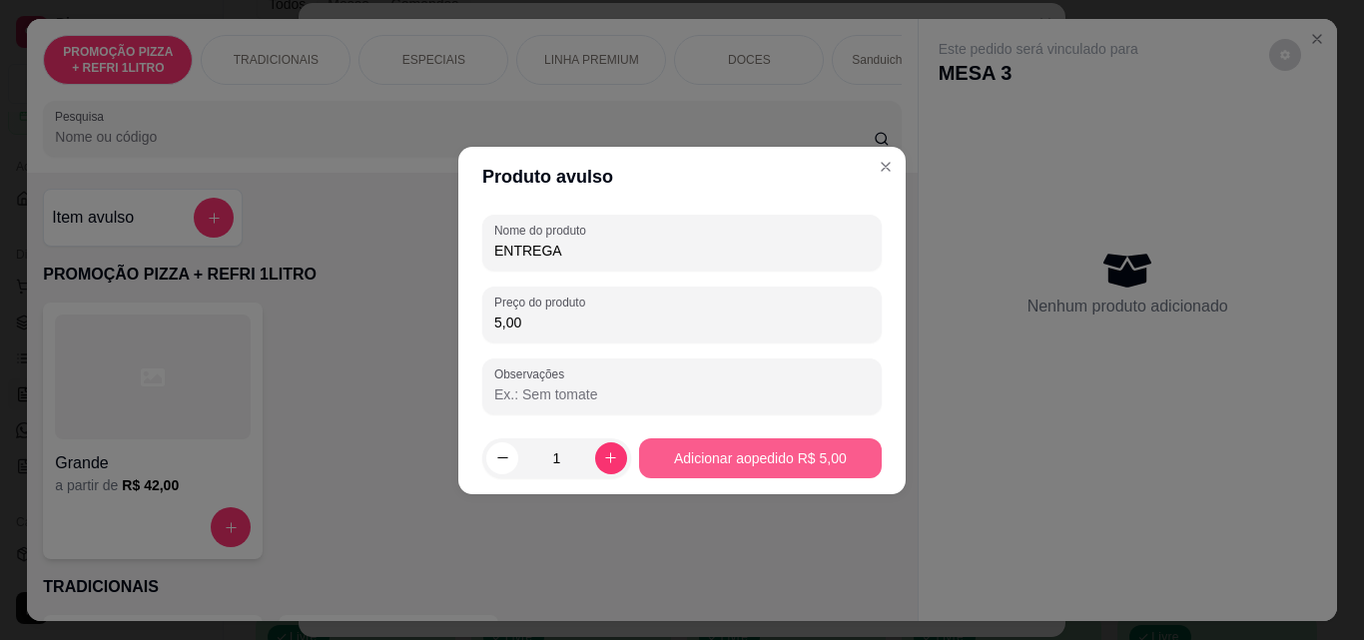
type input "ENTREGA"
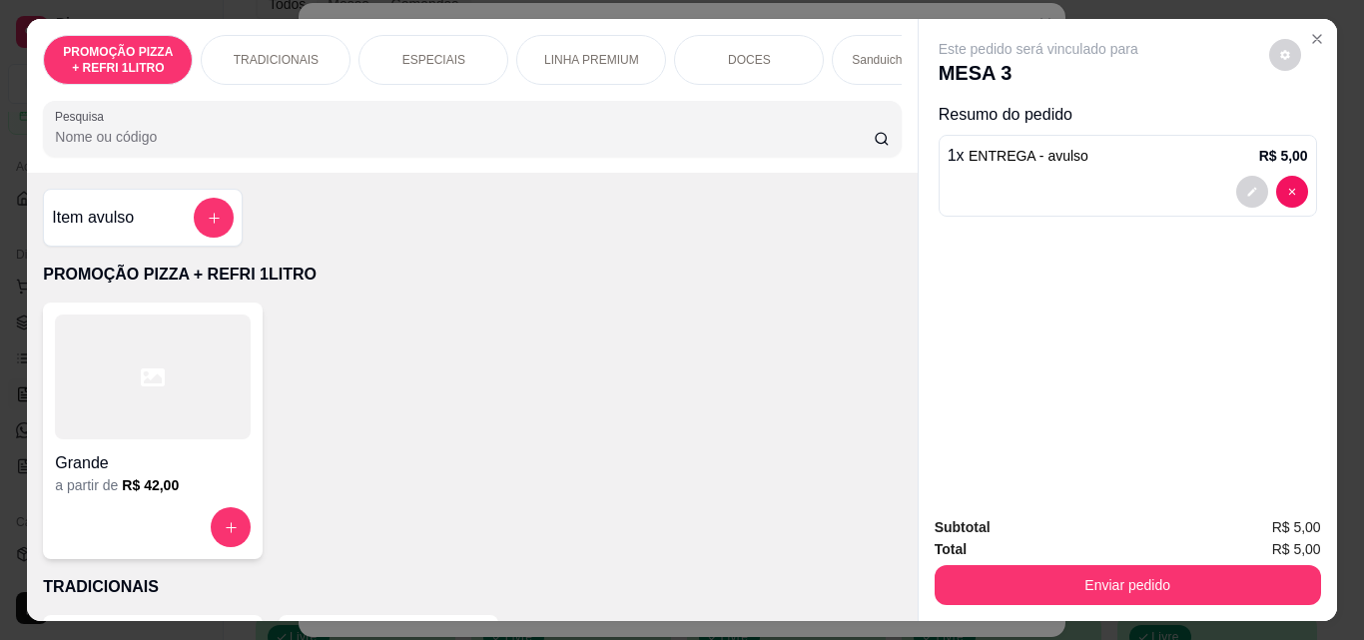
click at [1121, 544] on div "Total R$ 5,00" at bounding box center [1127, 549] width 386 height 22
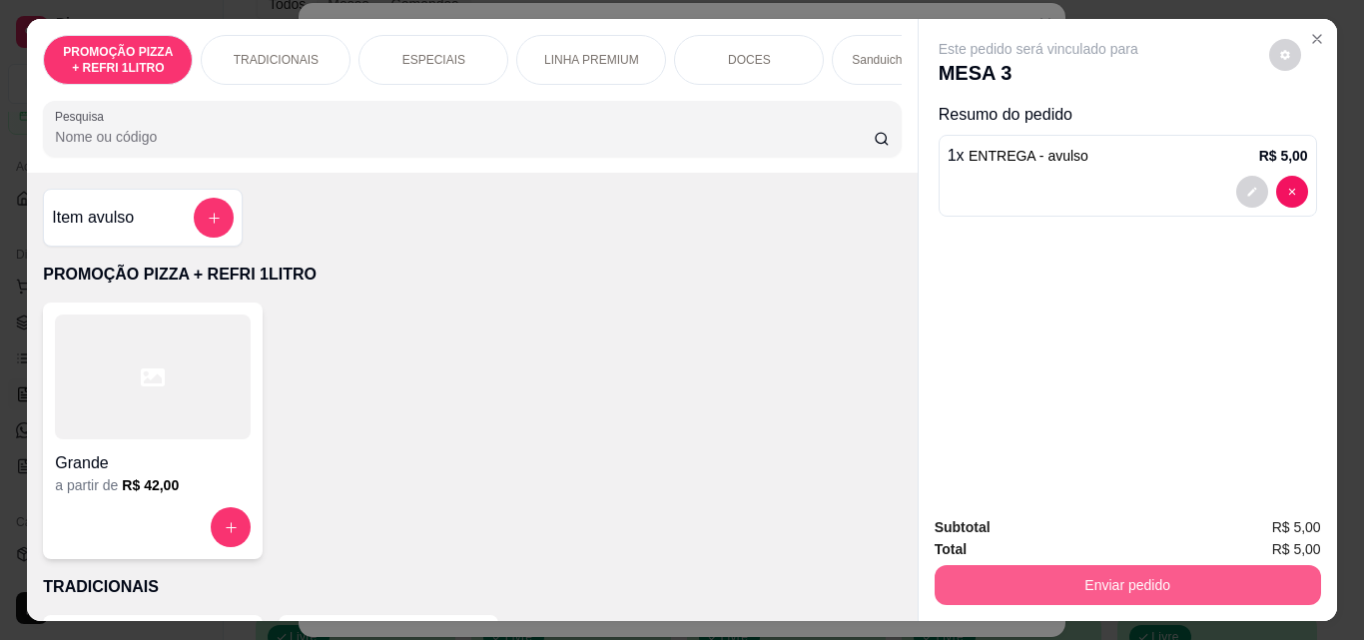
click at [1155, 594] on button "Enviar pedido" at bounding box center [1127, 585] width 386 height 40
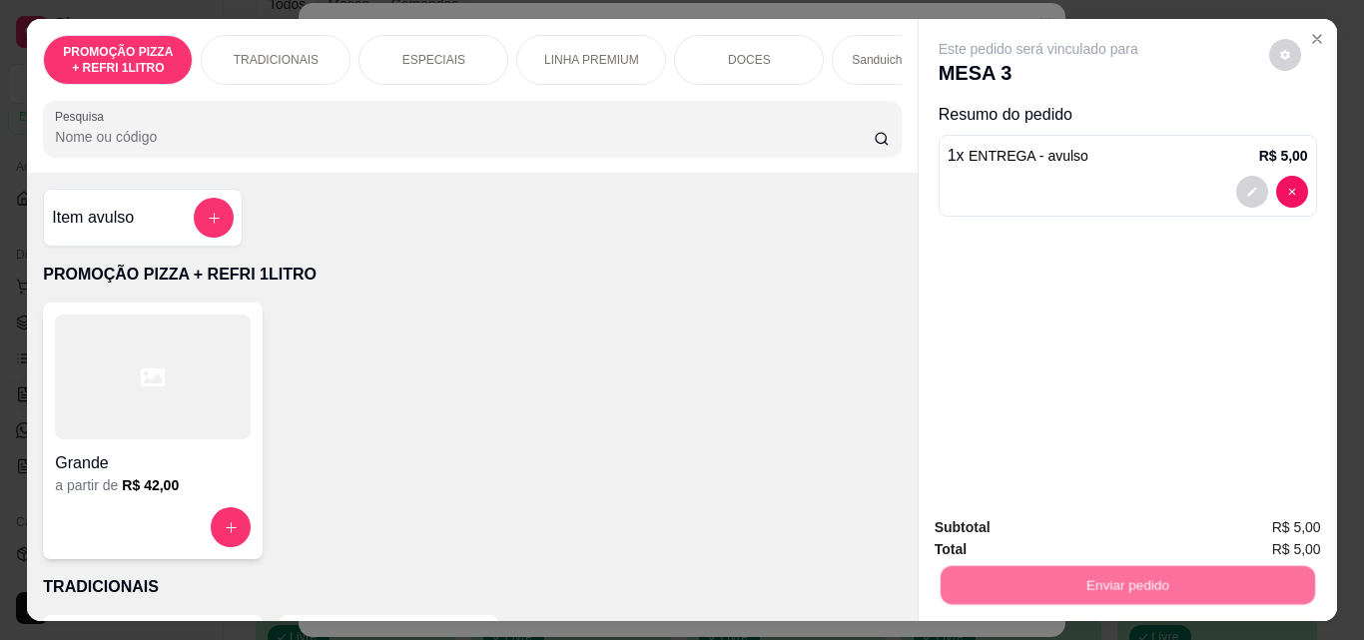
click at [1250, 511] on button "Enviar pedido" at bounding box center [1268, 528] width 113 height 38
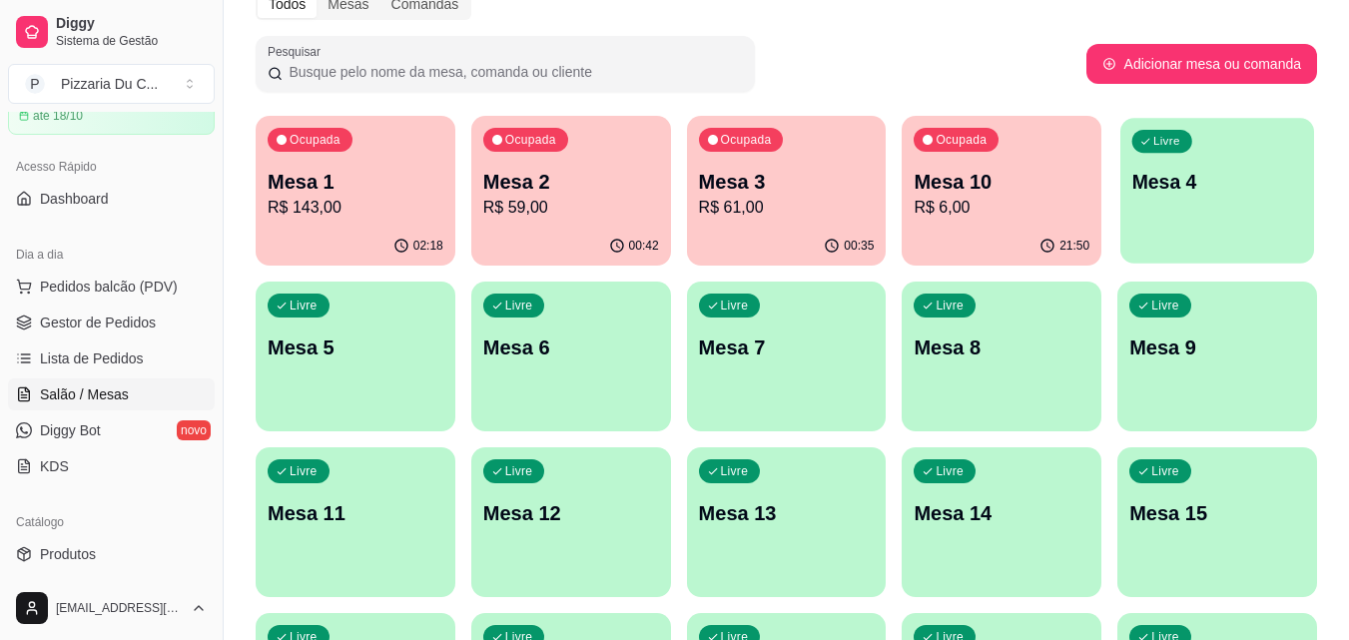
click at [1171, 214] on div "Livre Mesa 4" at bounding box center [1217, 179] width 194 height 122
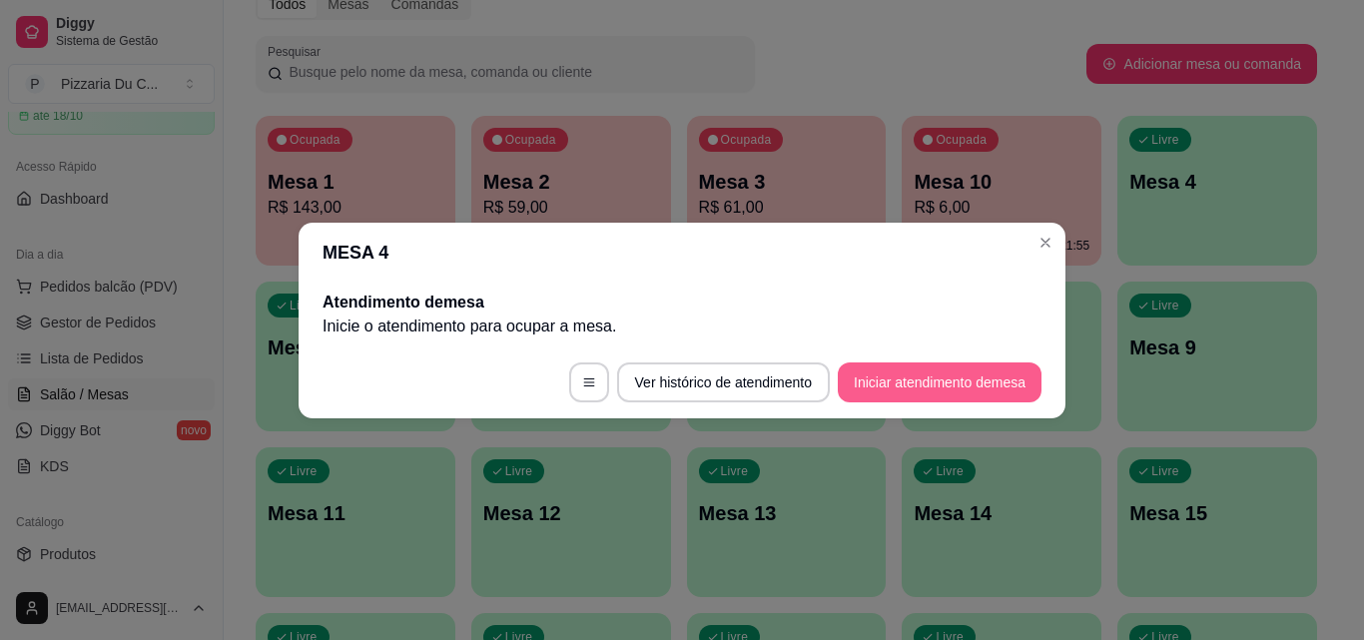
click at [900, 387] on button "Iniciar atendimento de mesa" at bounding box center [940, 382] width 204 height 40
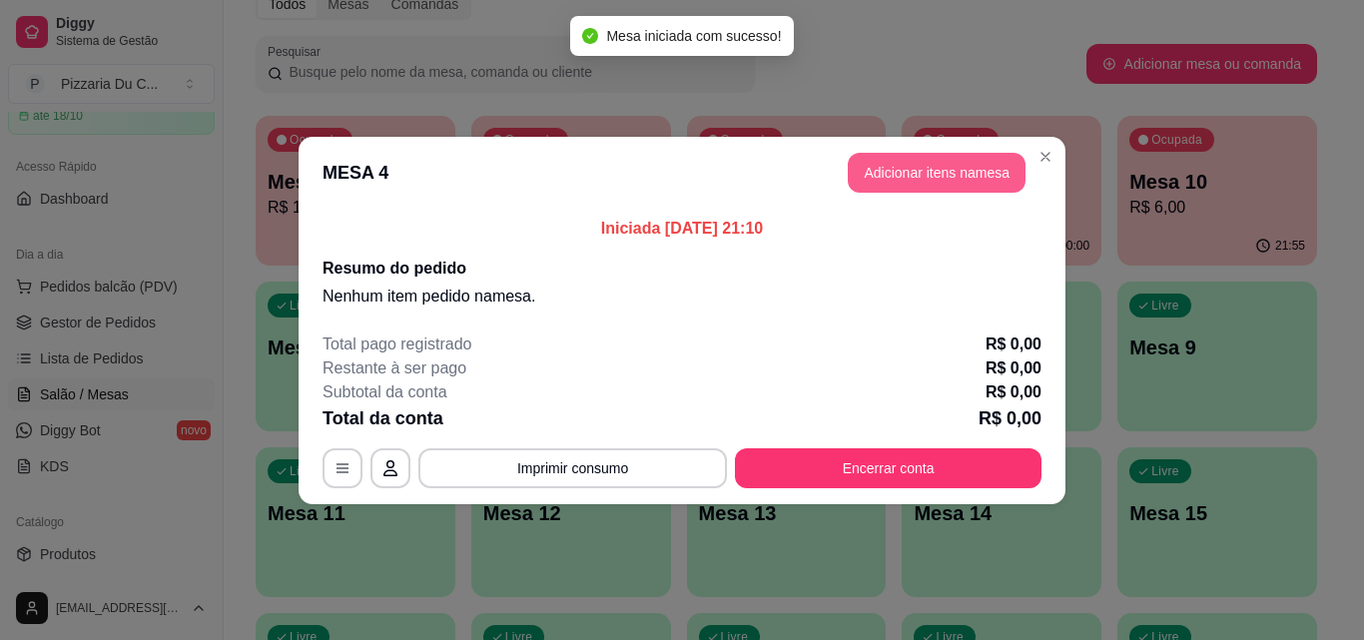
click at [907, 159] on button "Adicionar itens na mesa" at bounding box center [937, 173] width 178 height 40
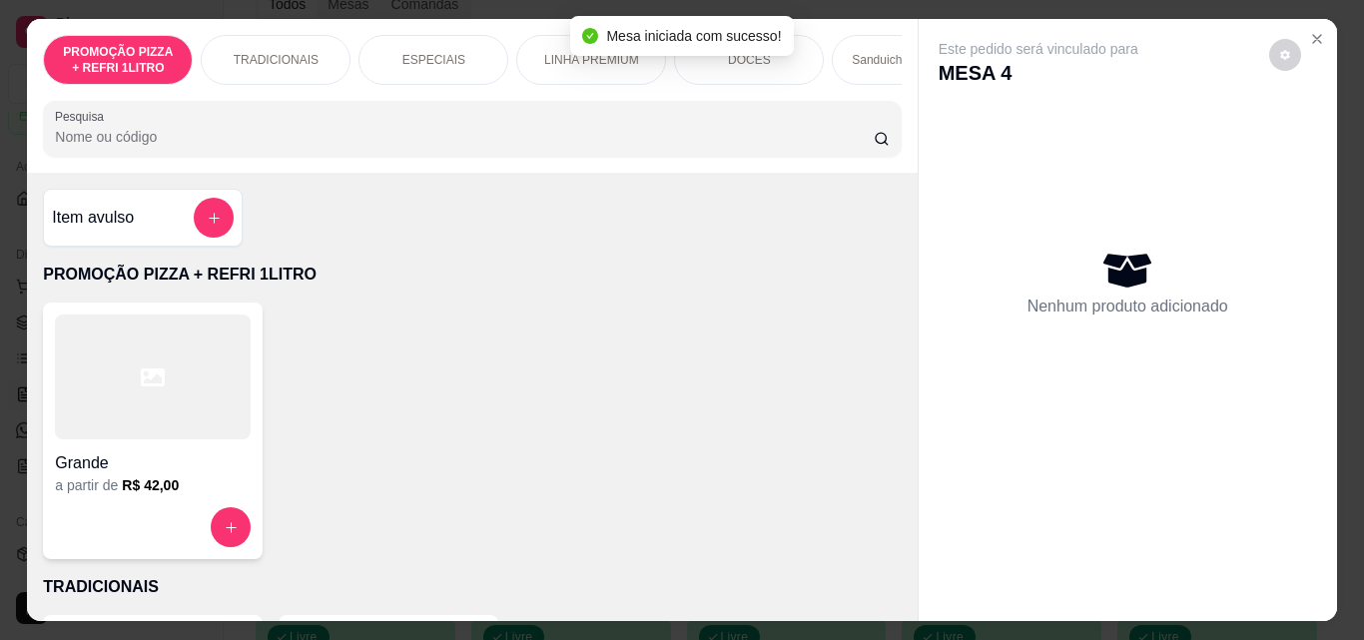
scroll to position [0, 751]
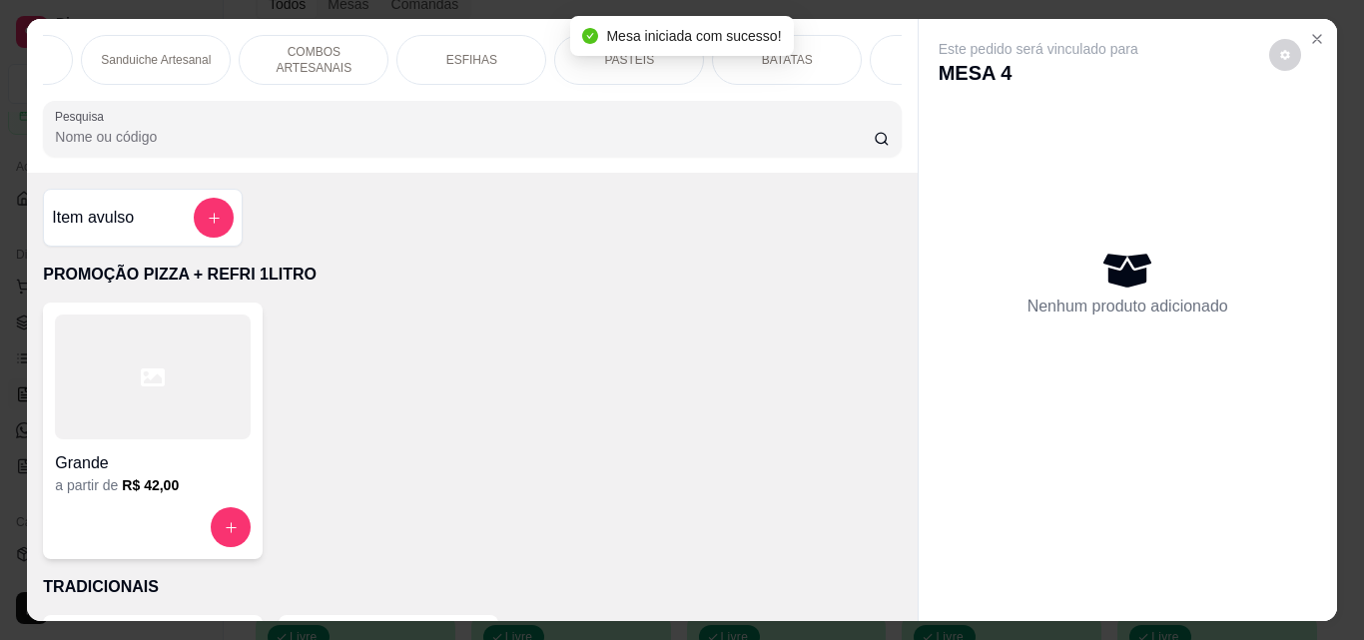
click at [623, 70] on div "PASTÉIS" at bounding box center [629, 60] width 150 height 50
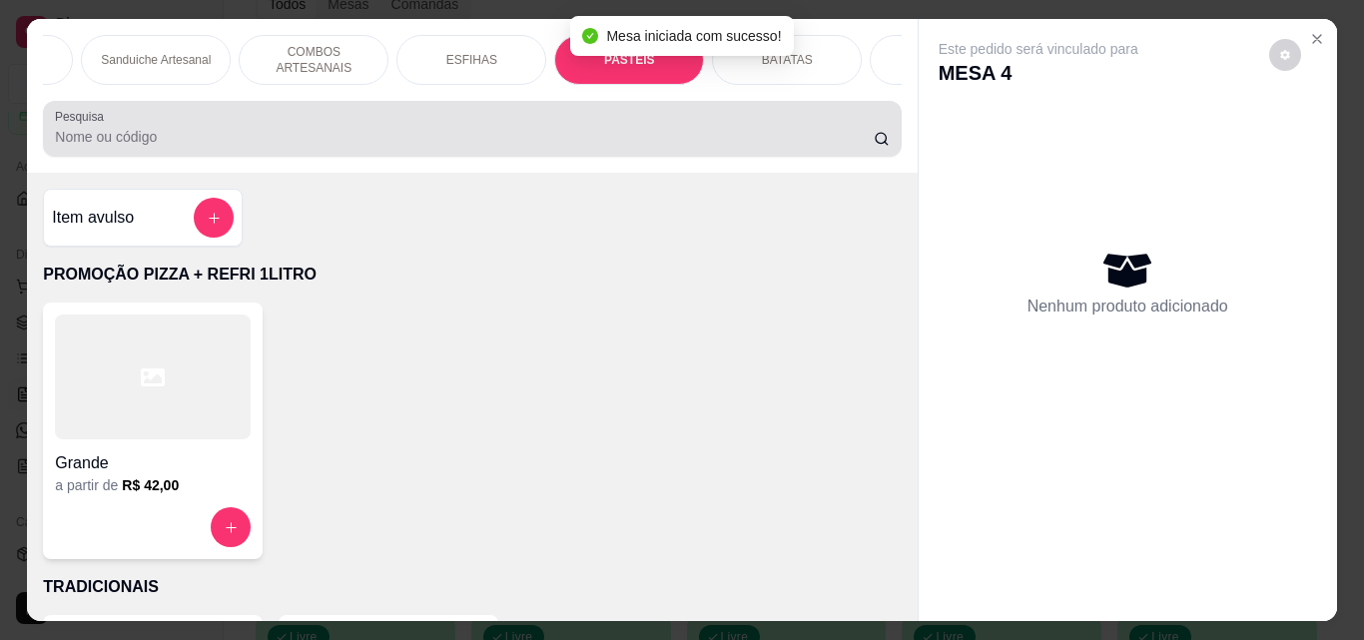
scroll to position [52, 0]
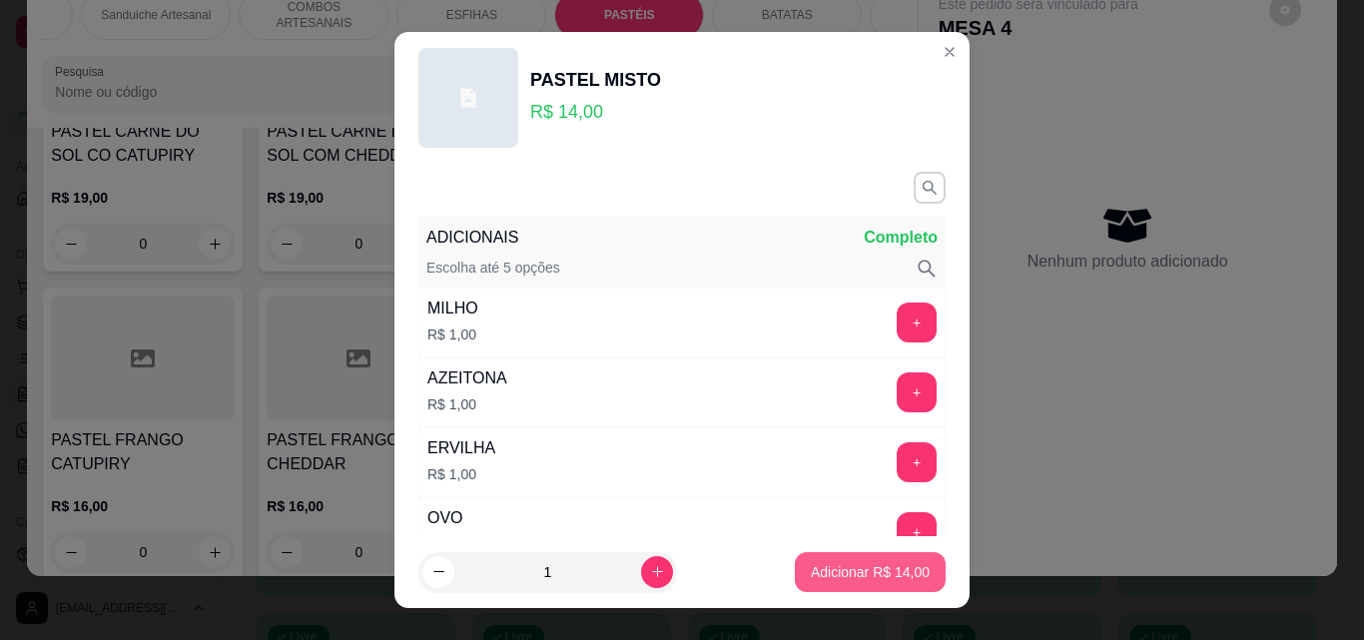
click at [921, 568] on button "Adicionar R$ 14,00" at bounding box center [870, 572] width 151 height 40
type input "1"
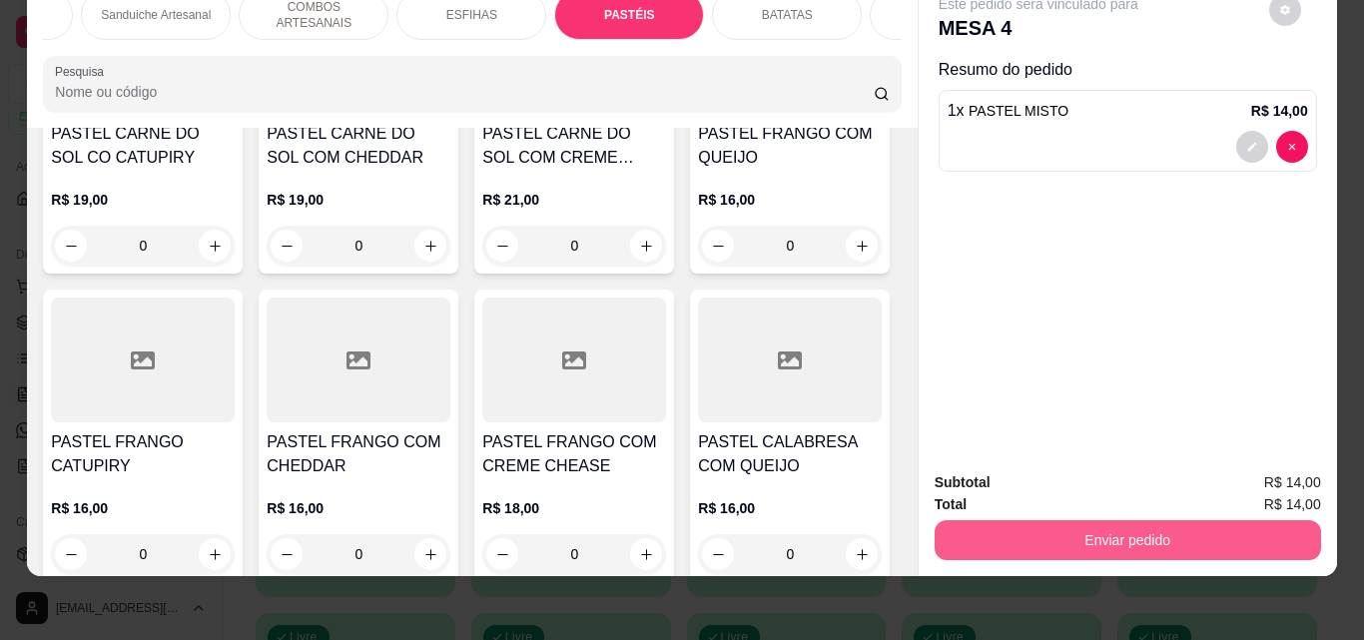
click at [1155, 524] on button "Enviar pedido" at bounding box center [1127, 540] width 386 height 40
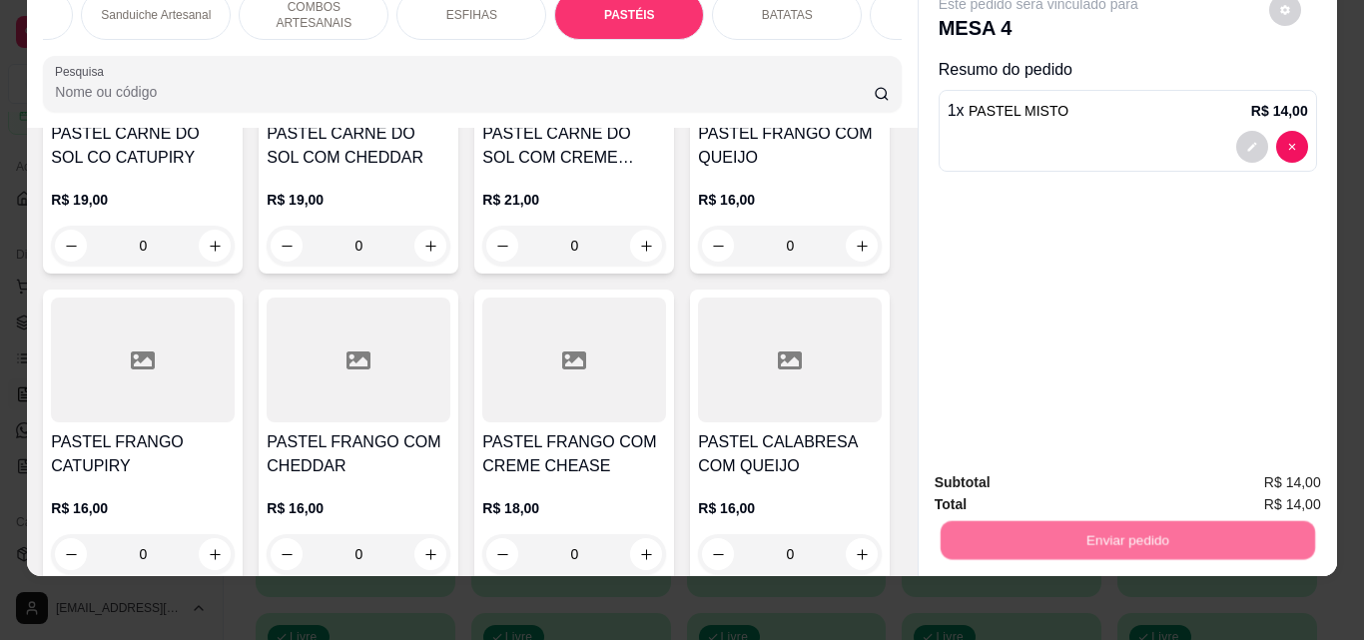
click at [1162, 482] on button "Registrar cliente" at bounding box center [1135, 476] width 132 height 38
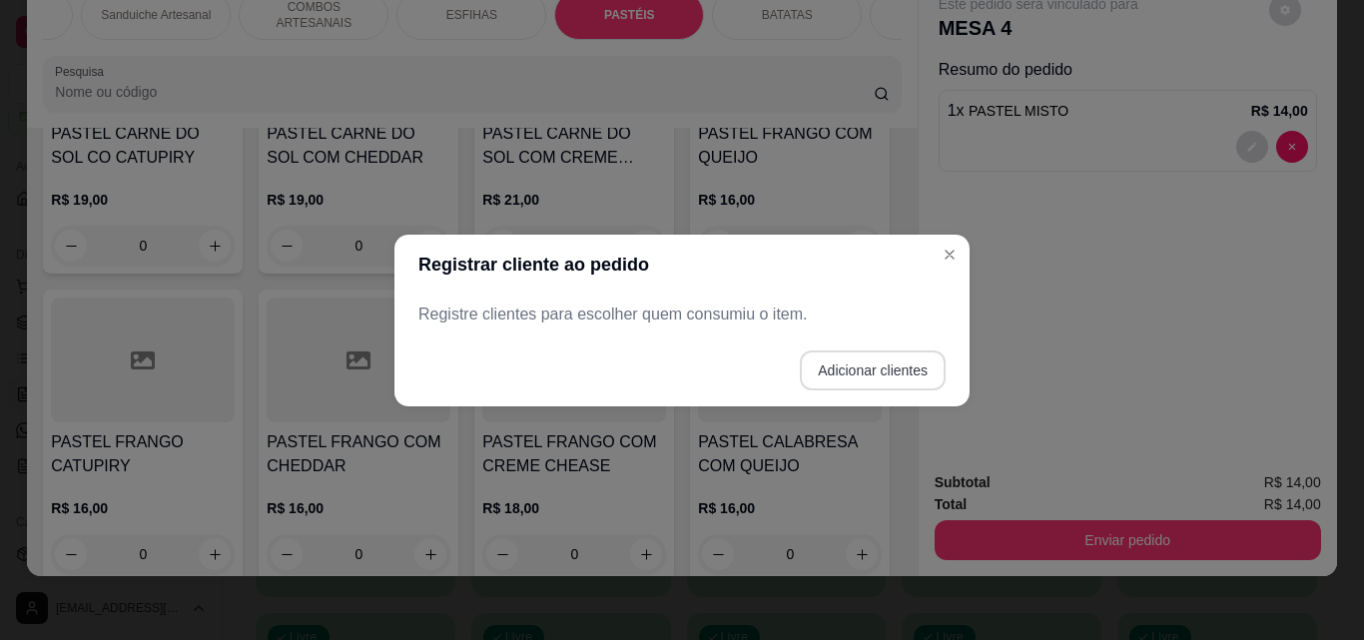
click at [848, 360] on button "Adicionar clientes" at bounding box center [873, 370] width 146 height 40
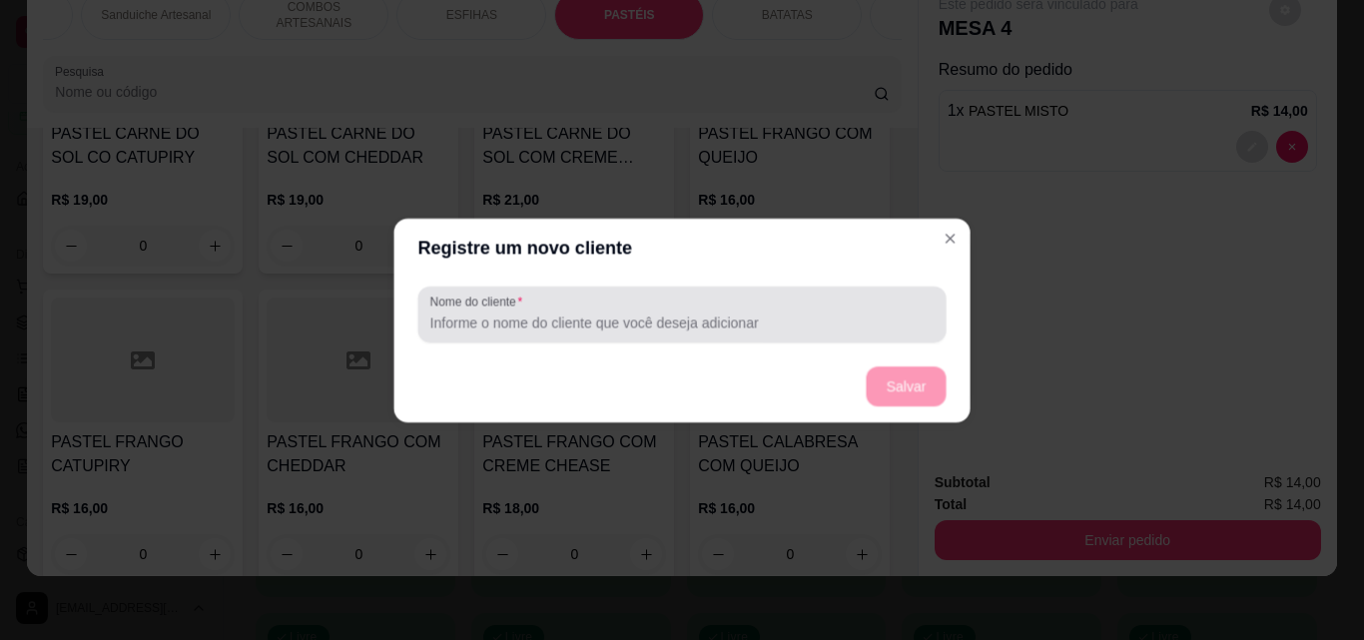
click at [709, 324] on input "Nome do cliente" at bounding box center [682, 321] width 504 height 20
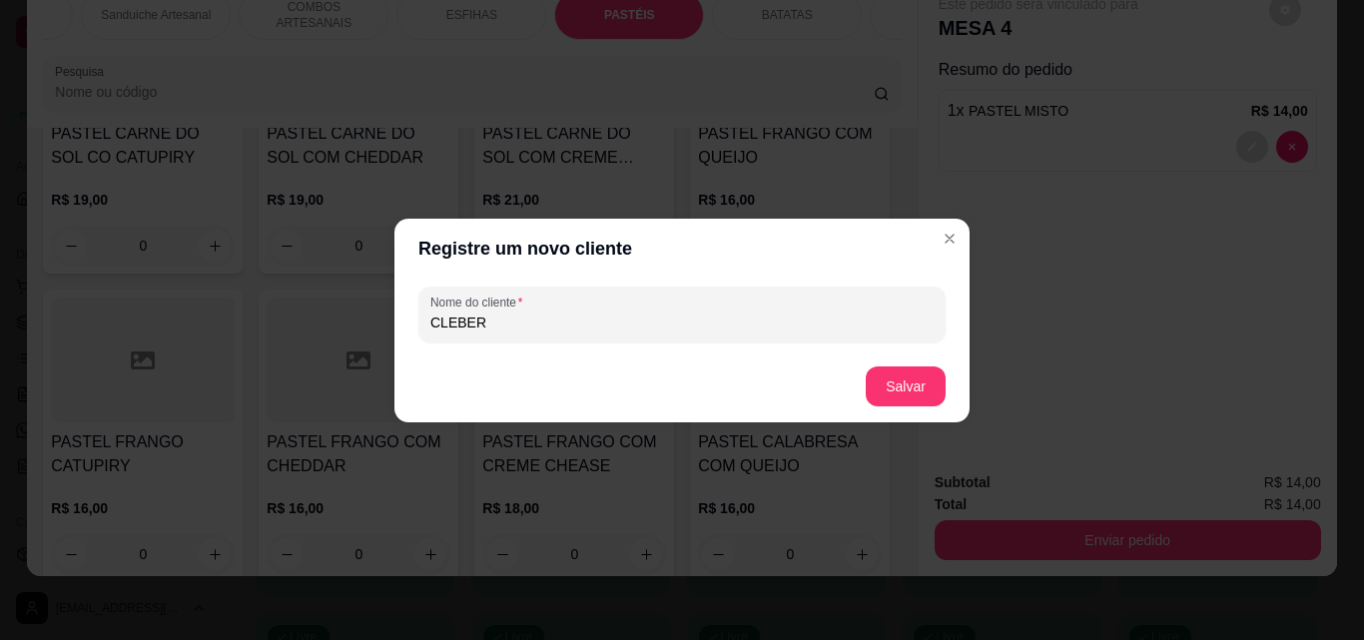
type input "CLEBER"
click at [939, 390] on button "Salvar" at bounding box center [905, 385] width 78 height 39
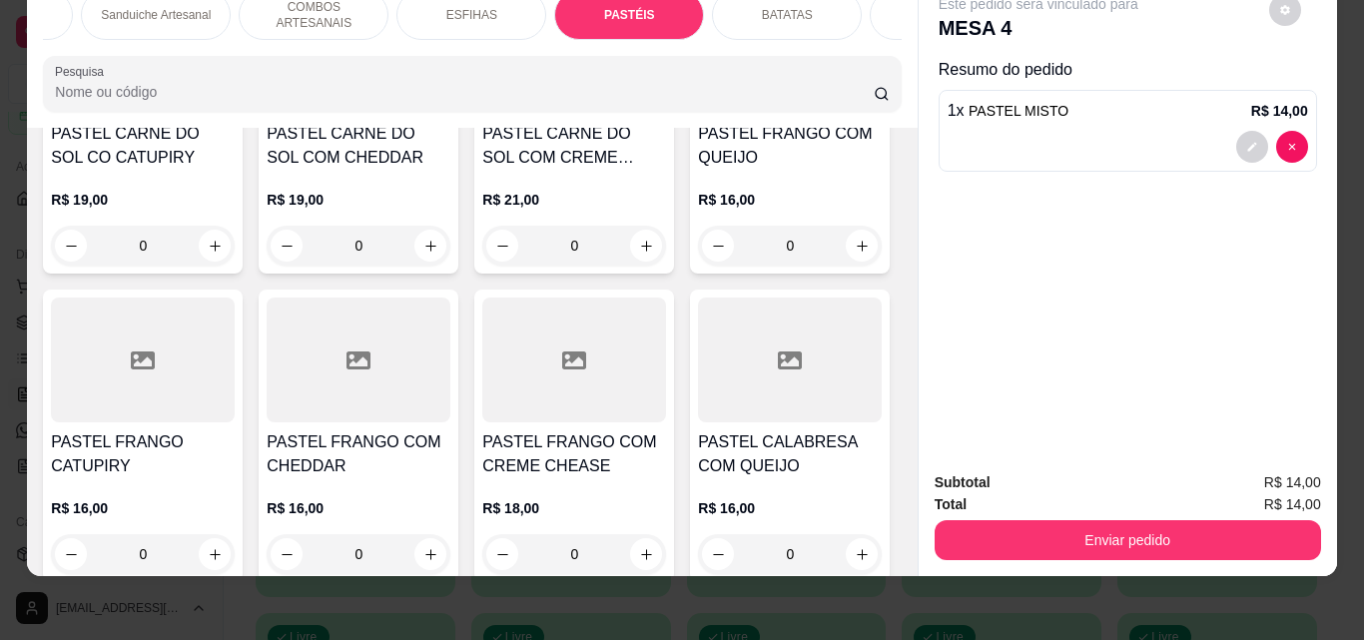
scroll to position [0, 0]
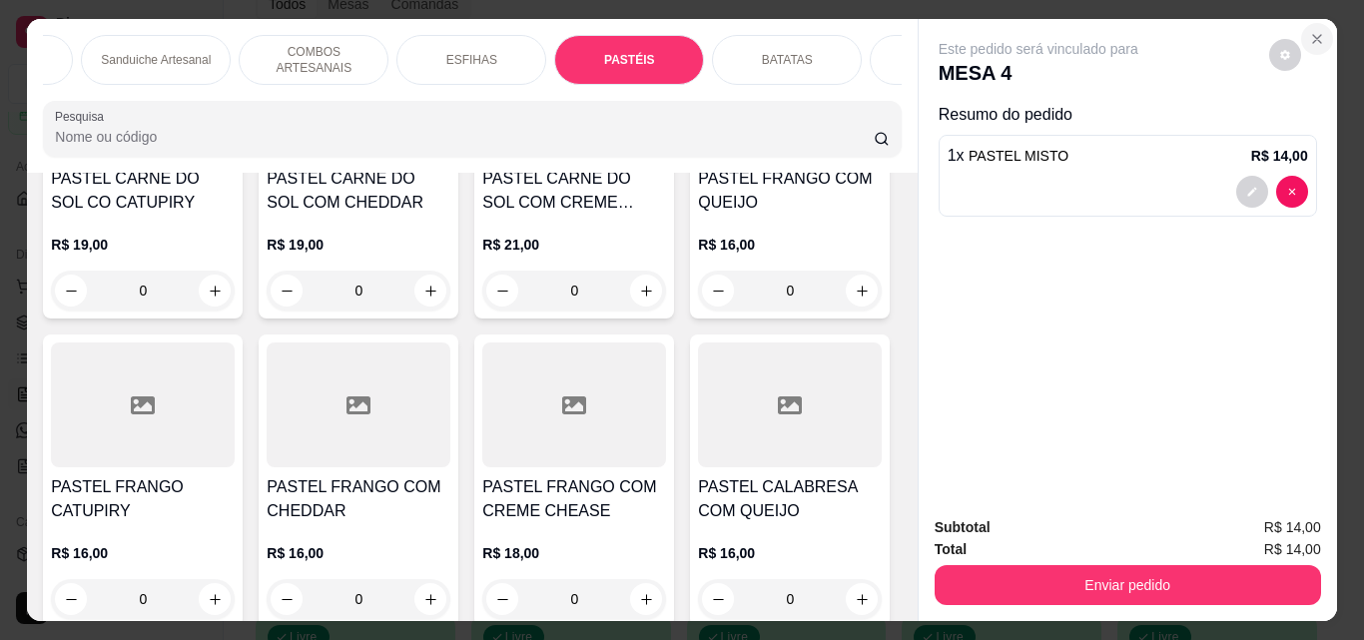
click at [1315, 37] on icon "Close" at bounding box center [1317, 39] width 16 height 16
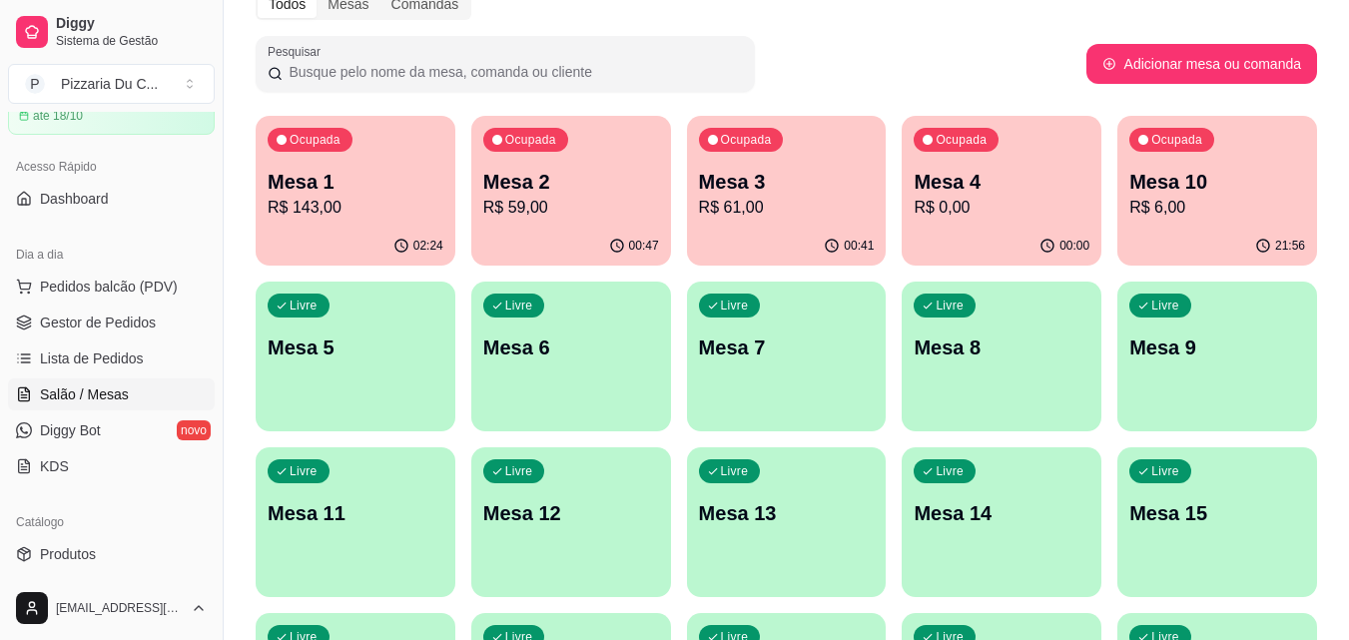
click at [1260, 208] on p "R$ 6,00" at bounding box center [1217, 208] width 176 height 24
click at [883, 177] on div "Ocupada Mesa 3 R$ 61,00" at bounding box center [787, 172] width 194 height 108
click at [1045, 155] on div "Ocupada Mesa 4 R$ 0,00" at bounding box center [1001, 171] width 200 height 111
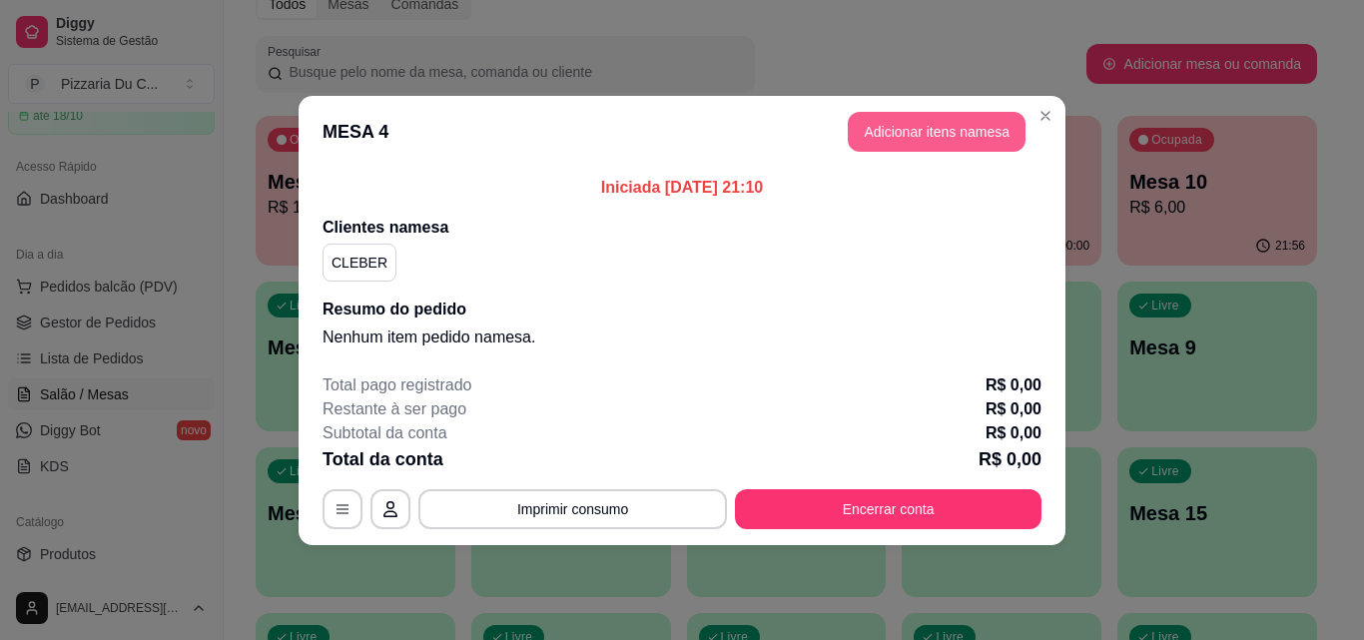
click at [955, 130] on button "Adicionar itens na mesa" at bounding box center [937, 132] width 178 height 40
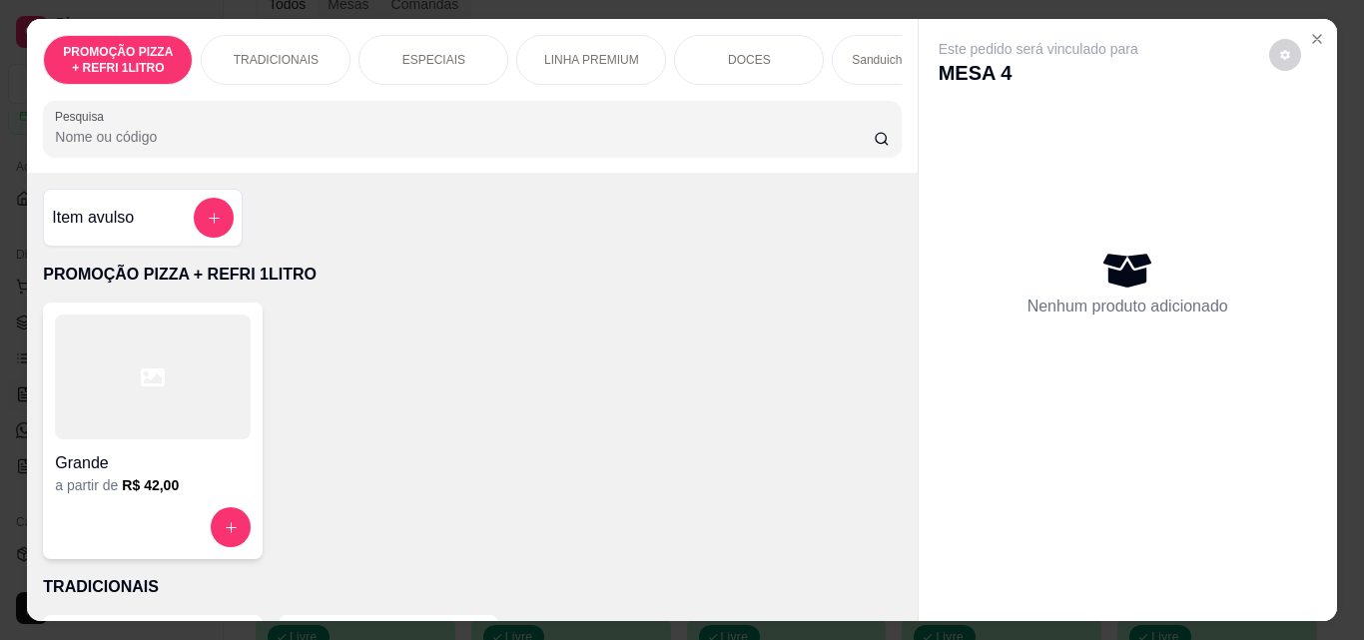
scroll to position [0, 751]
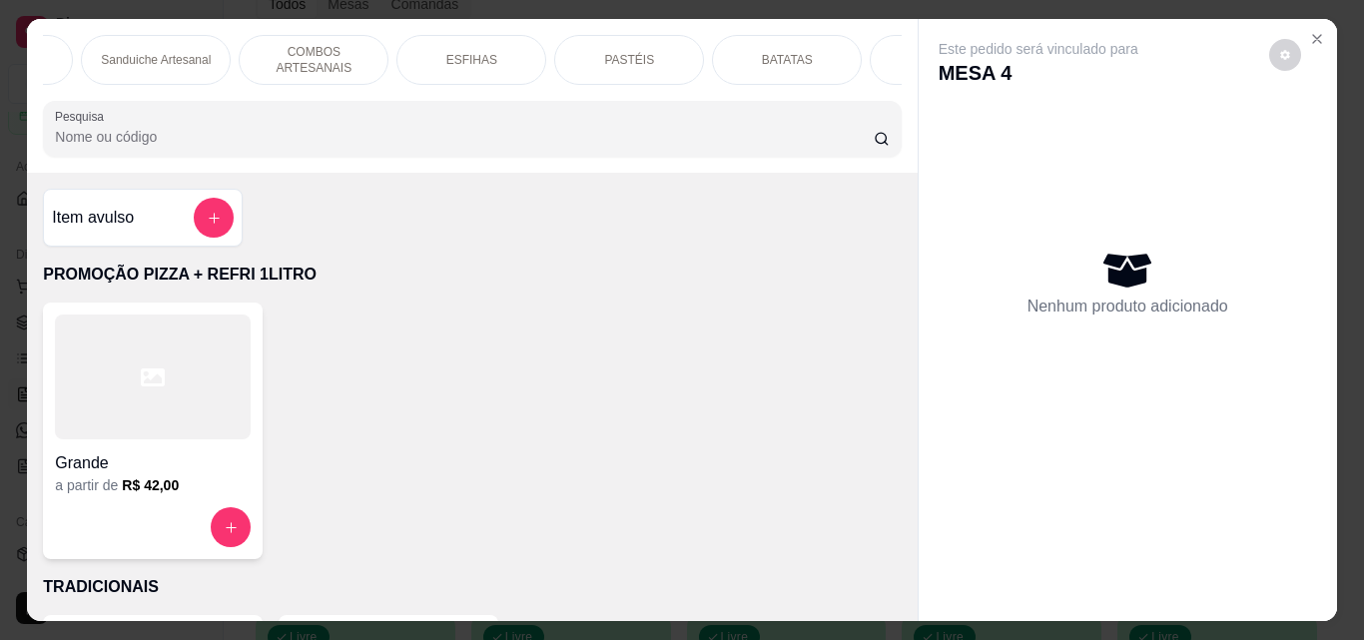
click at [604, 54] on p "PASTÉIS" at bounding box center [629, 60] width 50 height 16
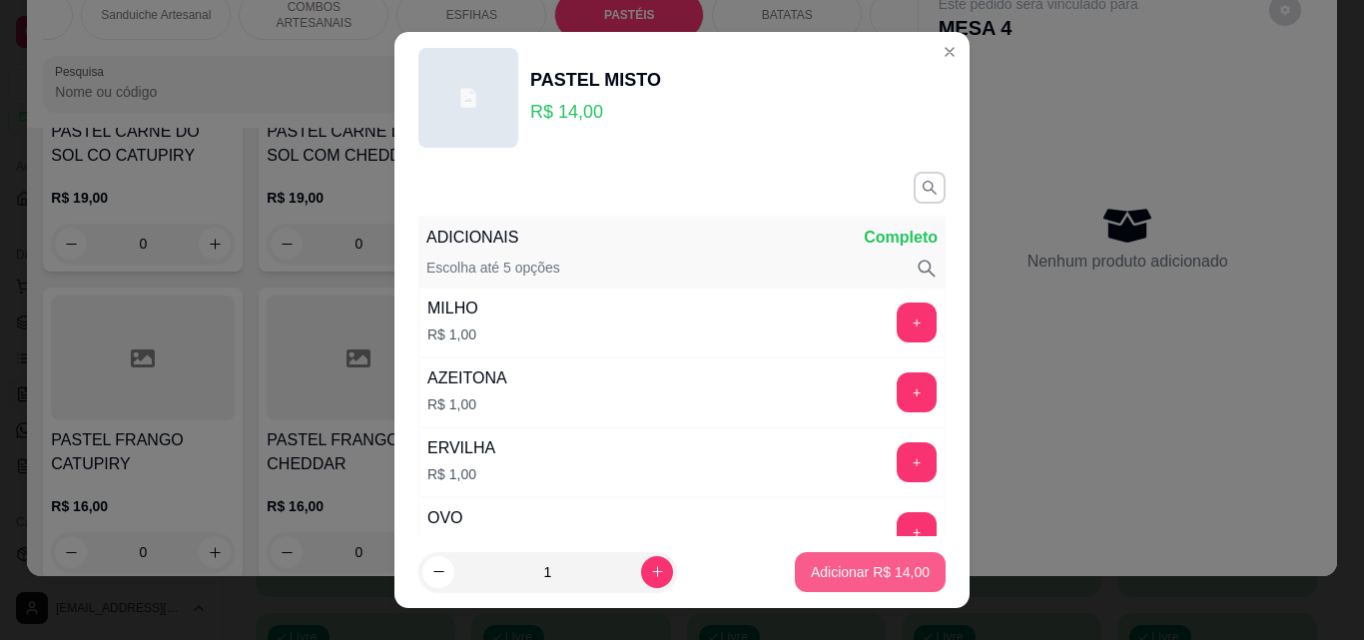
click at [901, 572] on p "Adicionar R$ 14,00" at bounding box center [870, 572] width 119 height 20
type input "1"
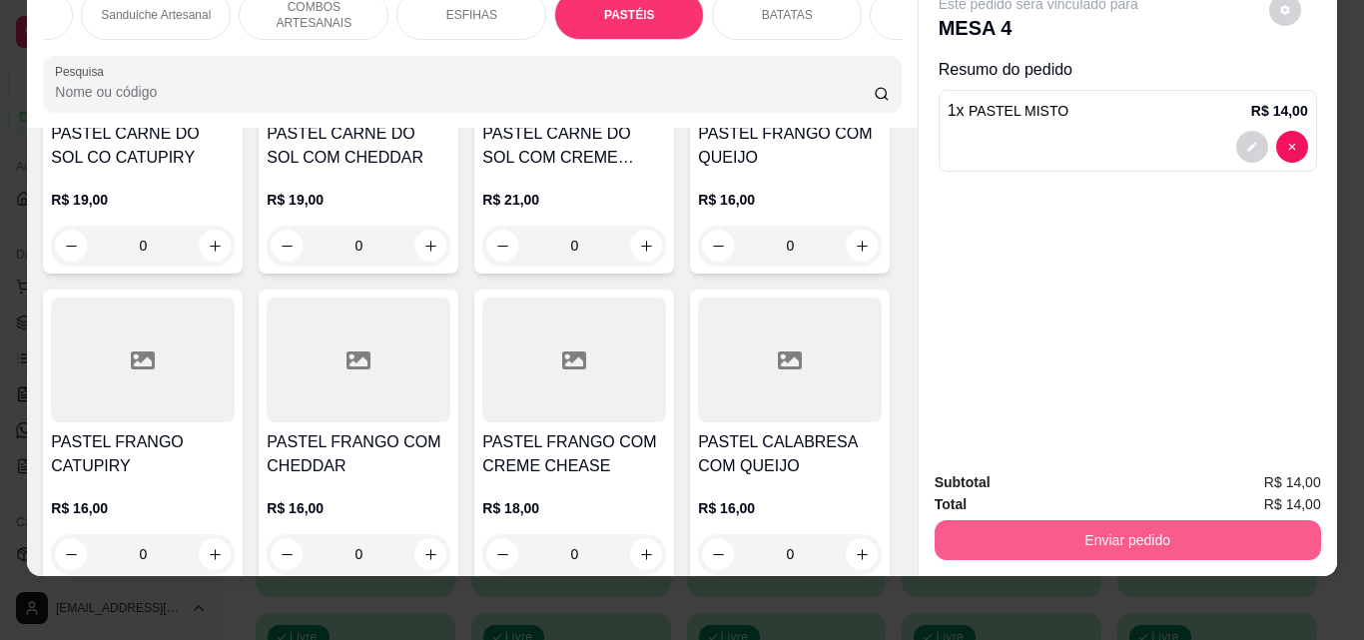
click at [1245, 532] on button "Enviar pedido" at bounding box center [1127, 540] width 386 height 40
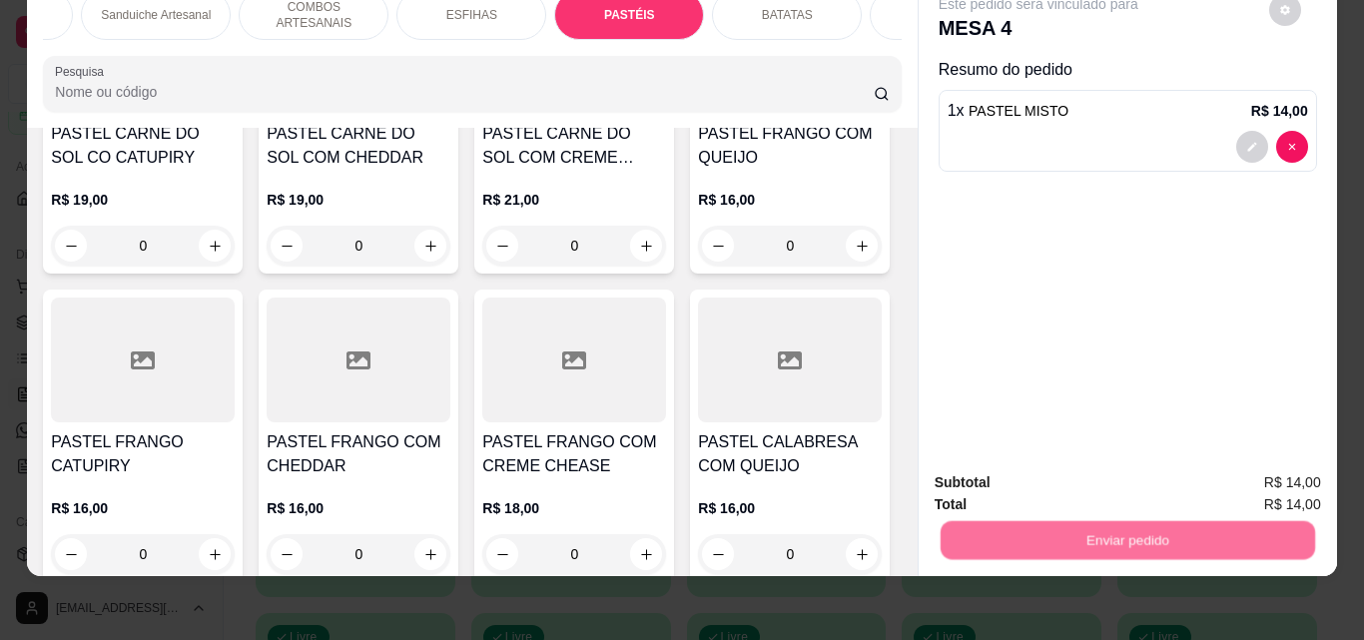
click at [1270, 480] on button "Enviar pedido" at bounding box center [1268, 476] width 113 height 38
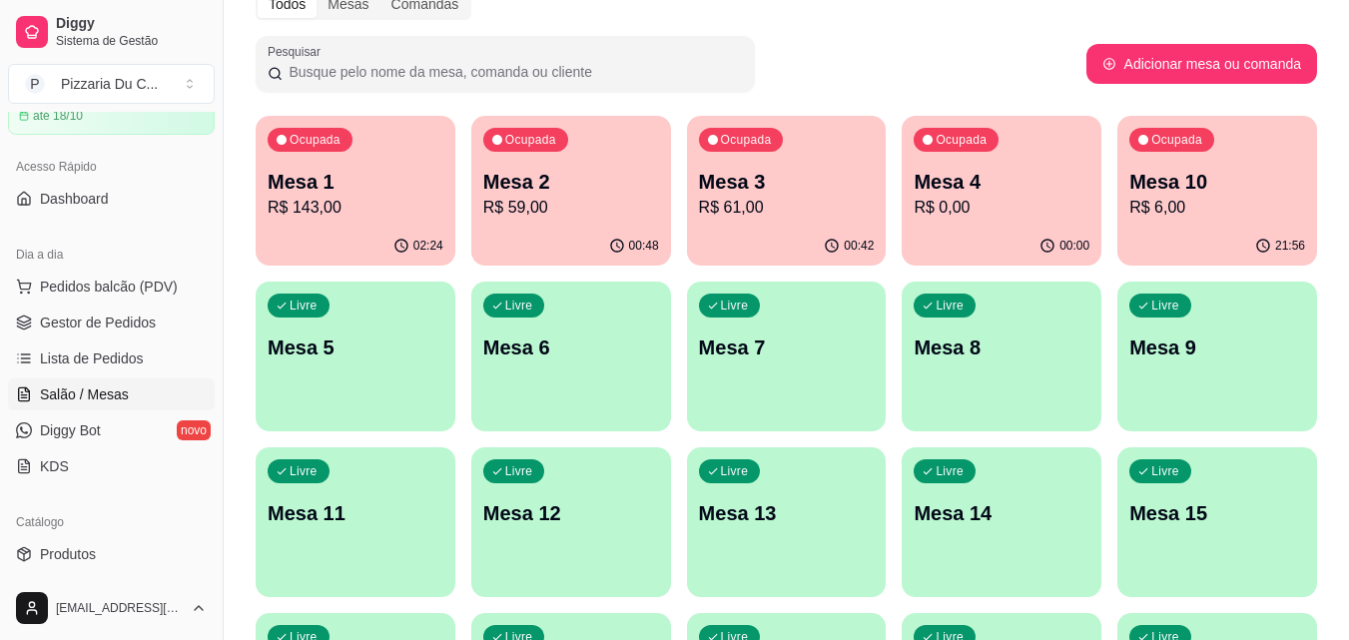
click at [359, 336] on p "Mesa 5" at bounding box center [356, 347] width 176 height 28
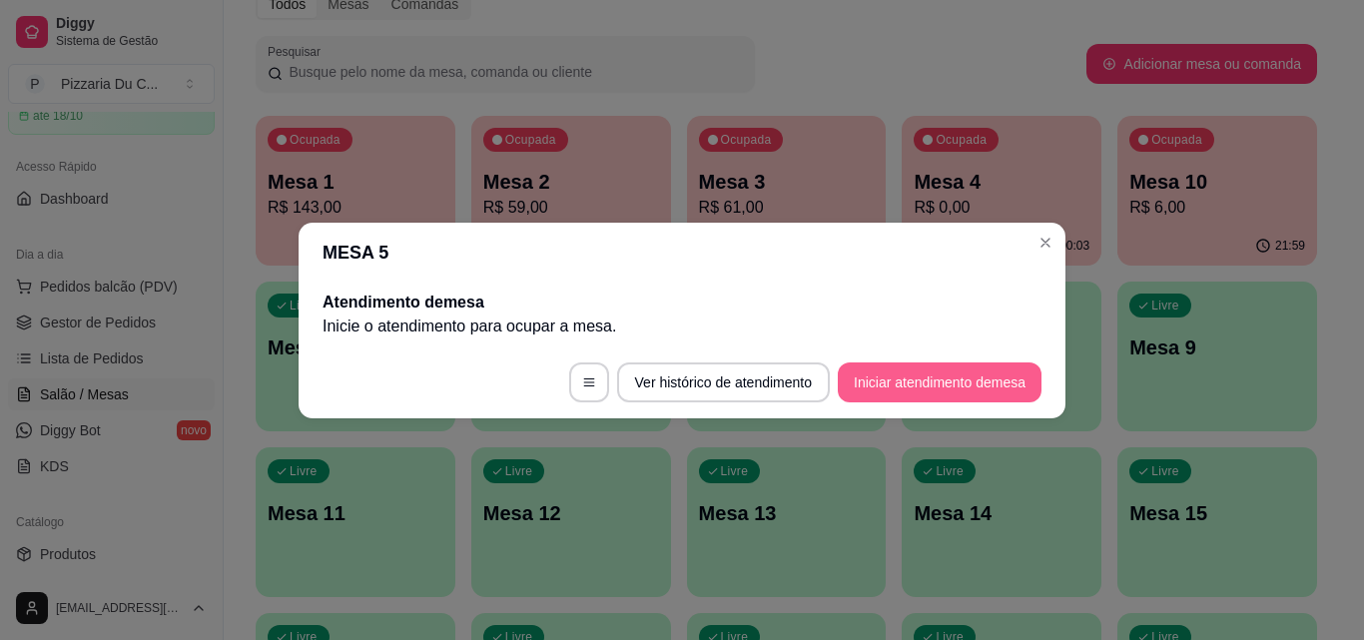
click at [945, 378] on button "Iniciar atendimento de mesa" at bounding box center [940, 382] width 204 height 40
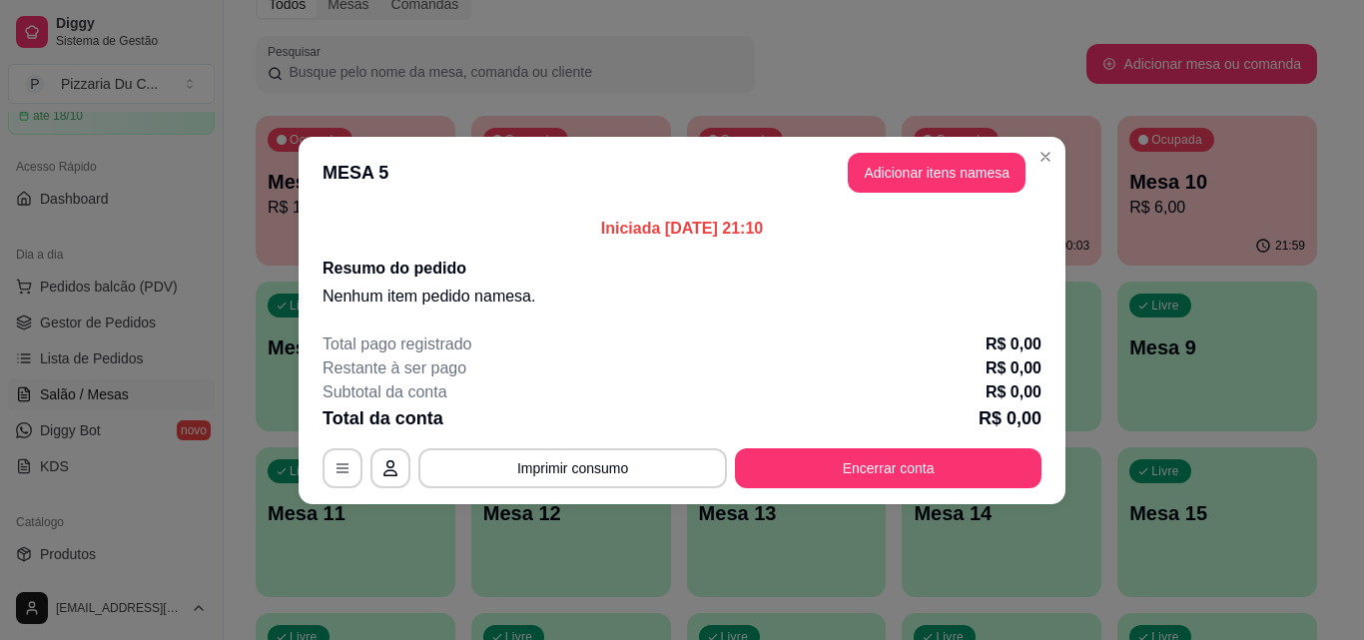
click at [911, 176] on button "Adicionar itens na mesa" at bounding box center [937, 173] width 178 height 40
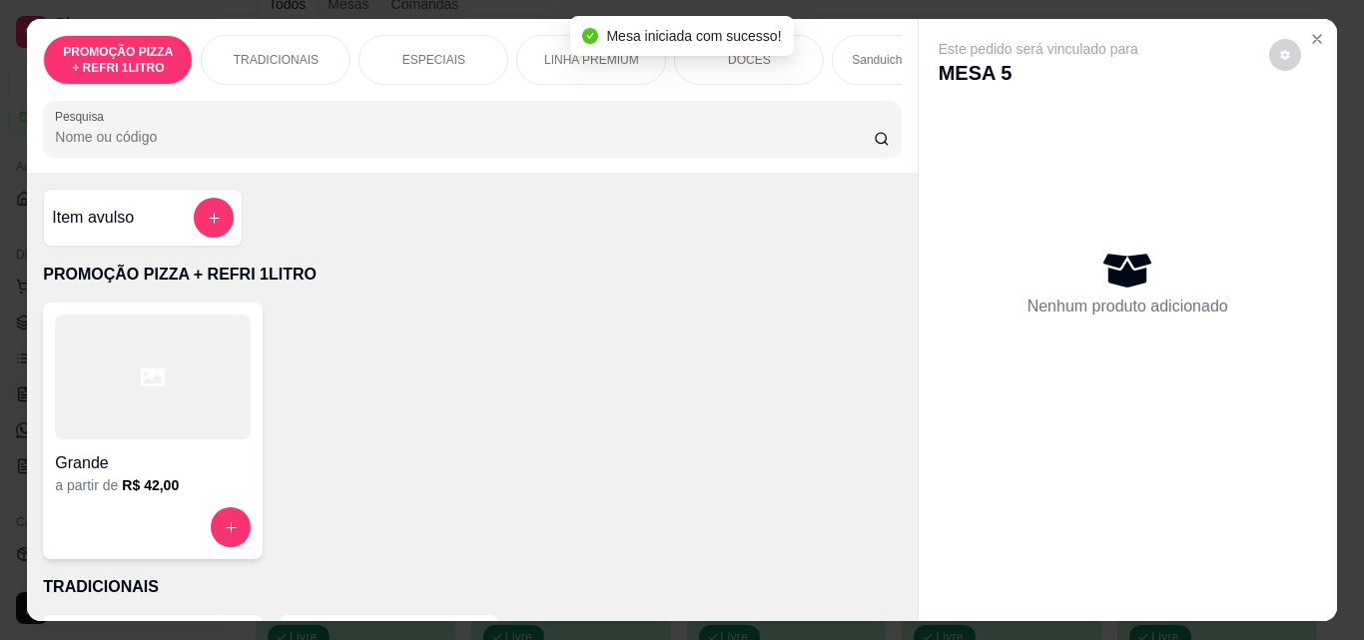
click at [194, 424] on div at bounding box center [153, 376] width 196 height 125
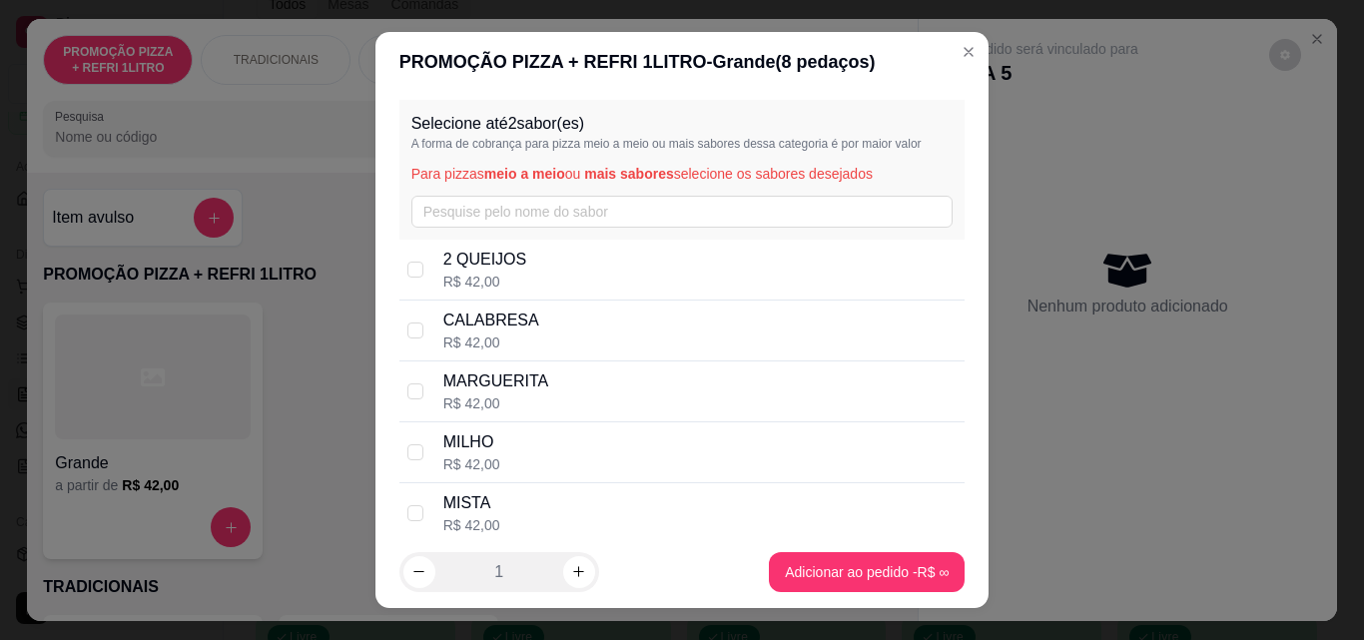
click at [520, 343] on div "R$ 42,00" at bounding box center [491, 342] width 96 height 20
checkbox input "true"
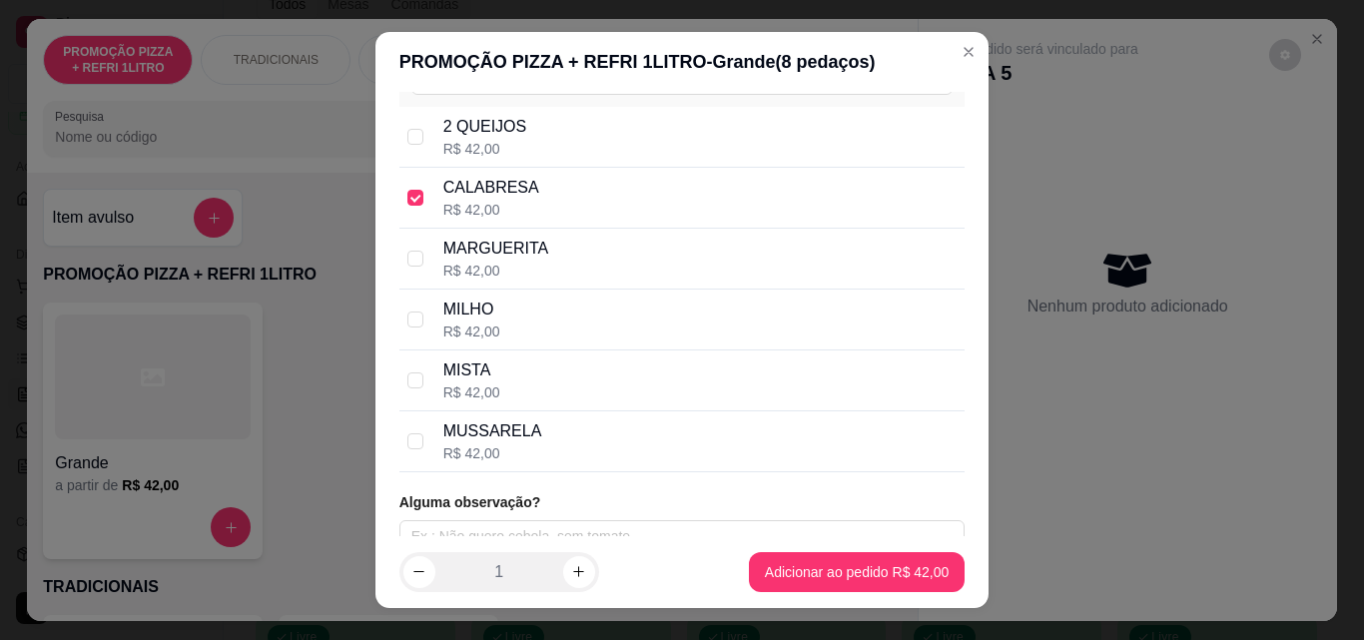
scroll to position [157, 0]
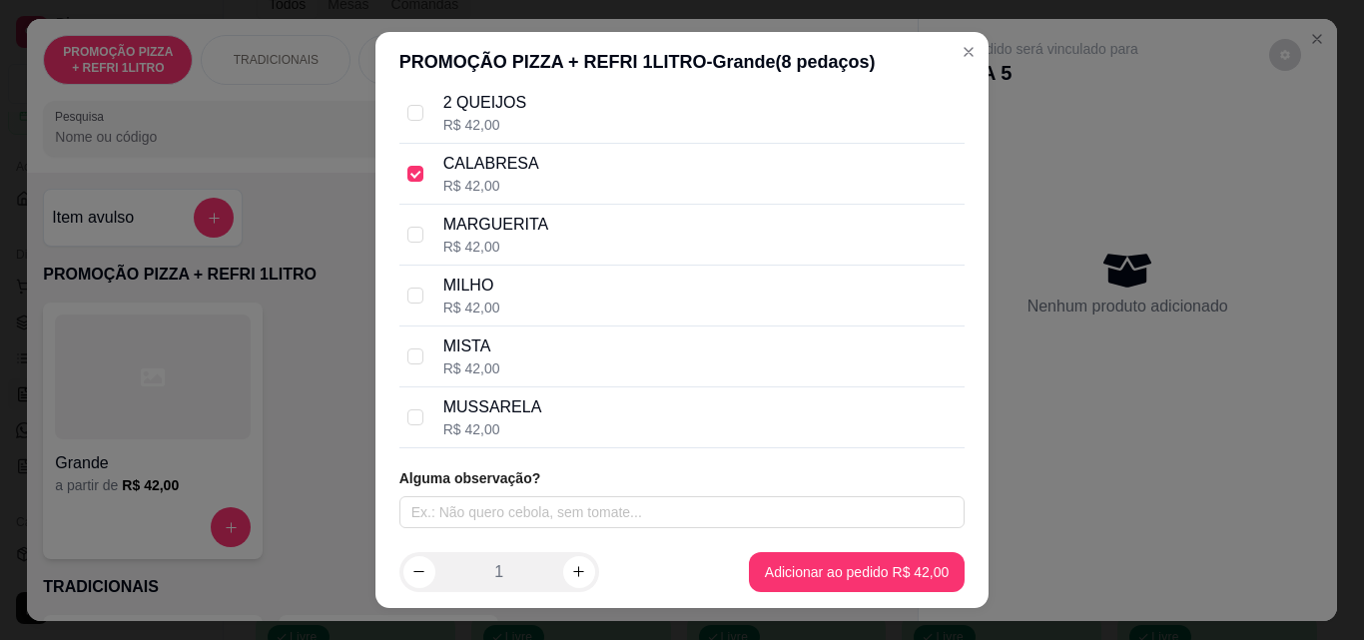
click at [524, 420] on div "R$ 42,00" at bounding box center [492, 429] width 99 height 20
checkbox input "true"
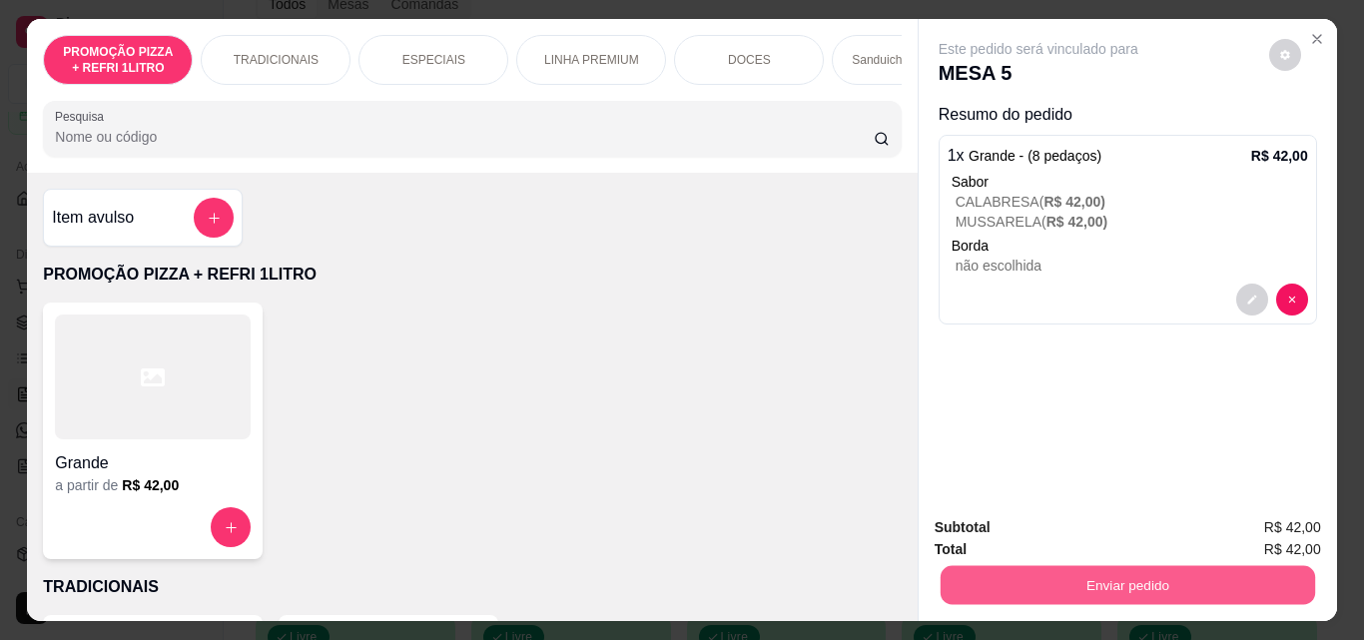
click at [1077, 585] on button "Enviar pedido" at bounding box center [1126, 584] width 374 height 39
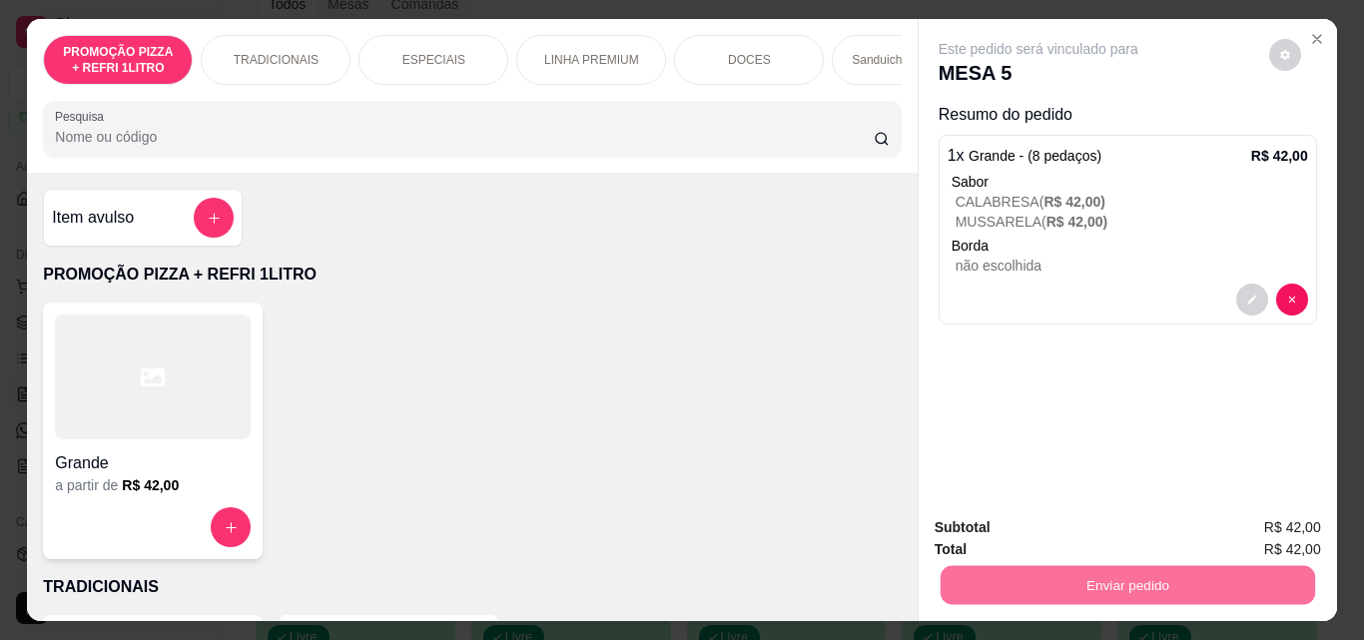
click at [1130, 519] on button "Registrar cliente" at bounding box center [1135, 528] width 132 height 38
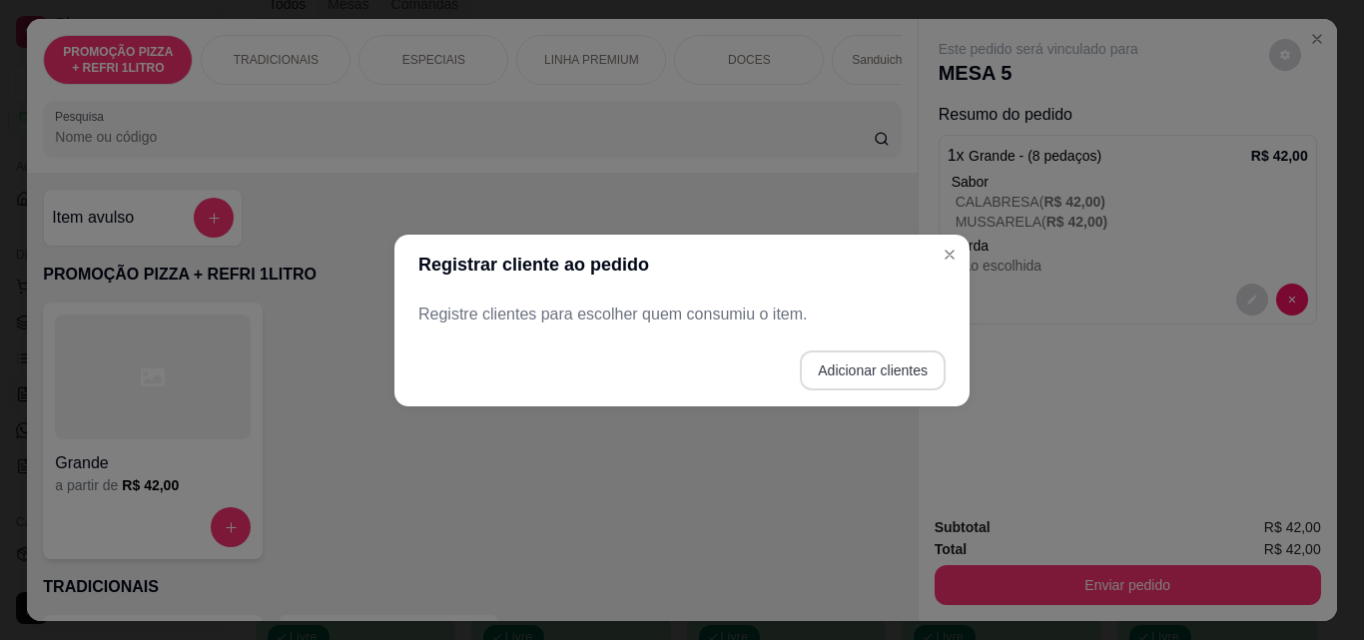
click at [847, 370] on button "Adicionar clientes" at bounding box center [873, 370] width 146 height 40
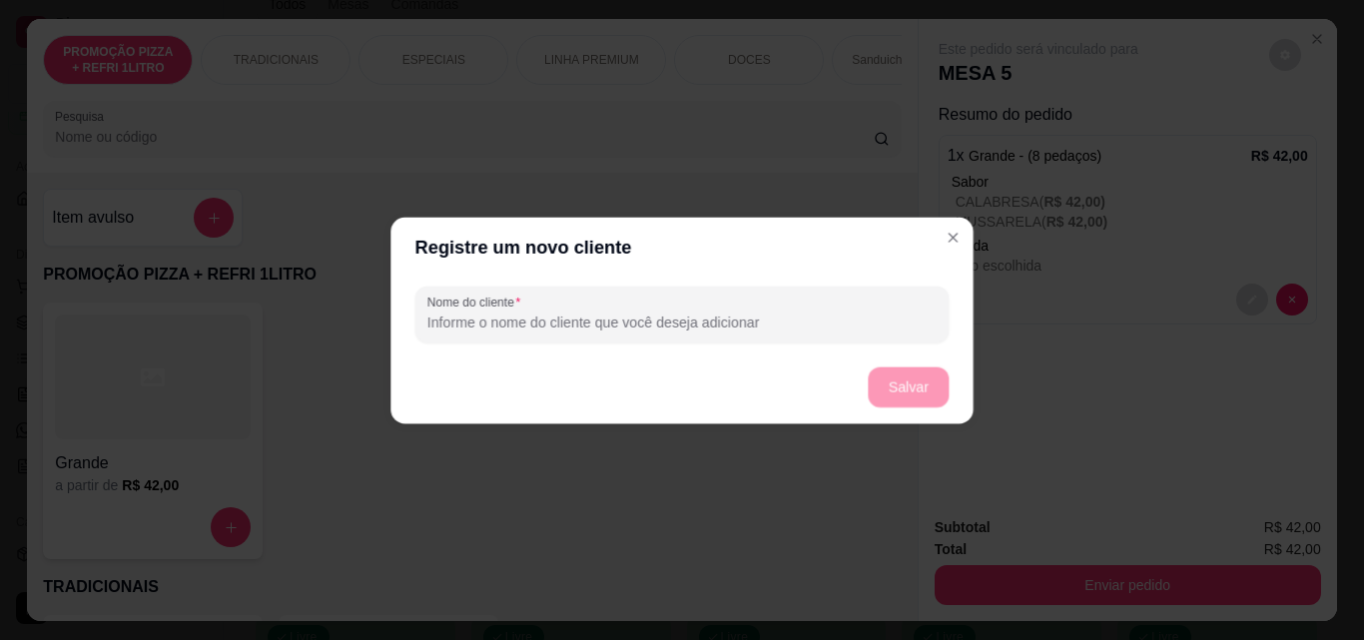
click at [694, 323] on input "Nome do cliente" at bounding box center [681, 321] width 509 height 20
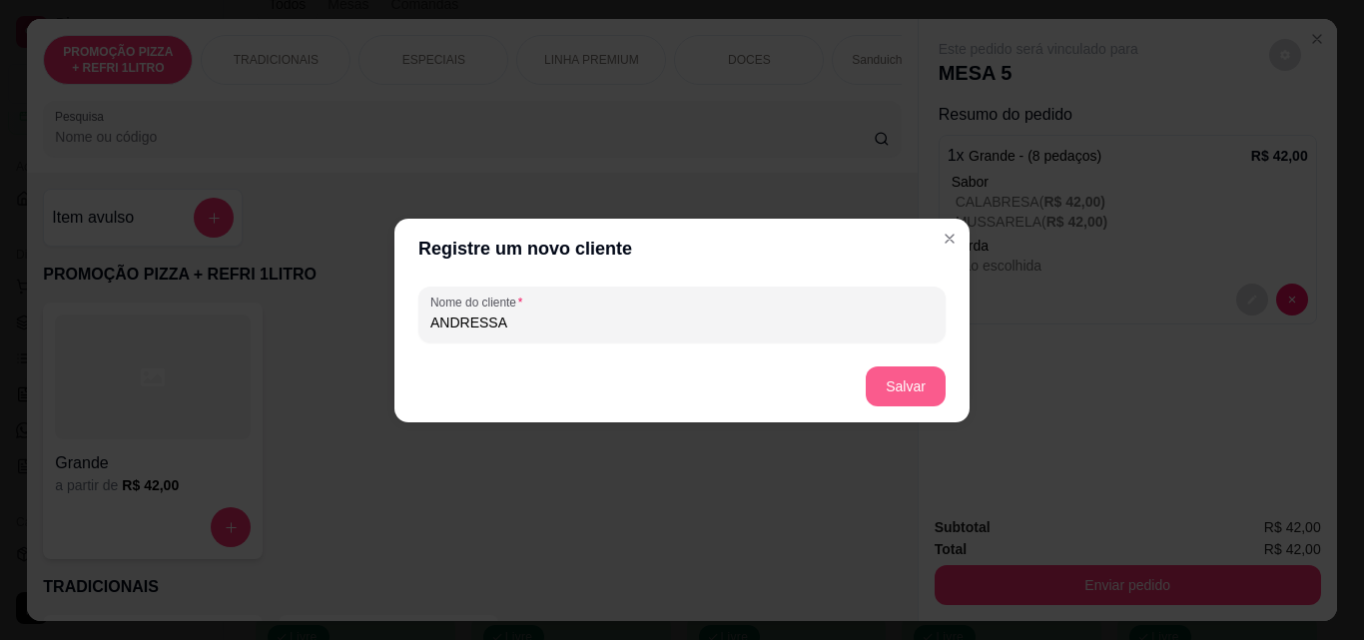
type input "ANDRESSA"
click at [876, 370] on button "Salvar" at bounding box center [905, 386] width 80 height 40
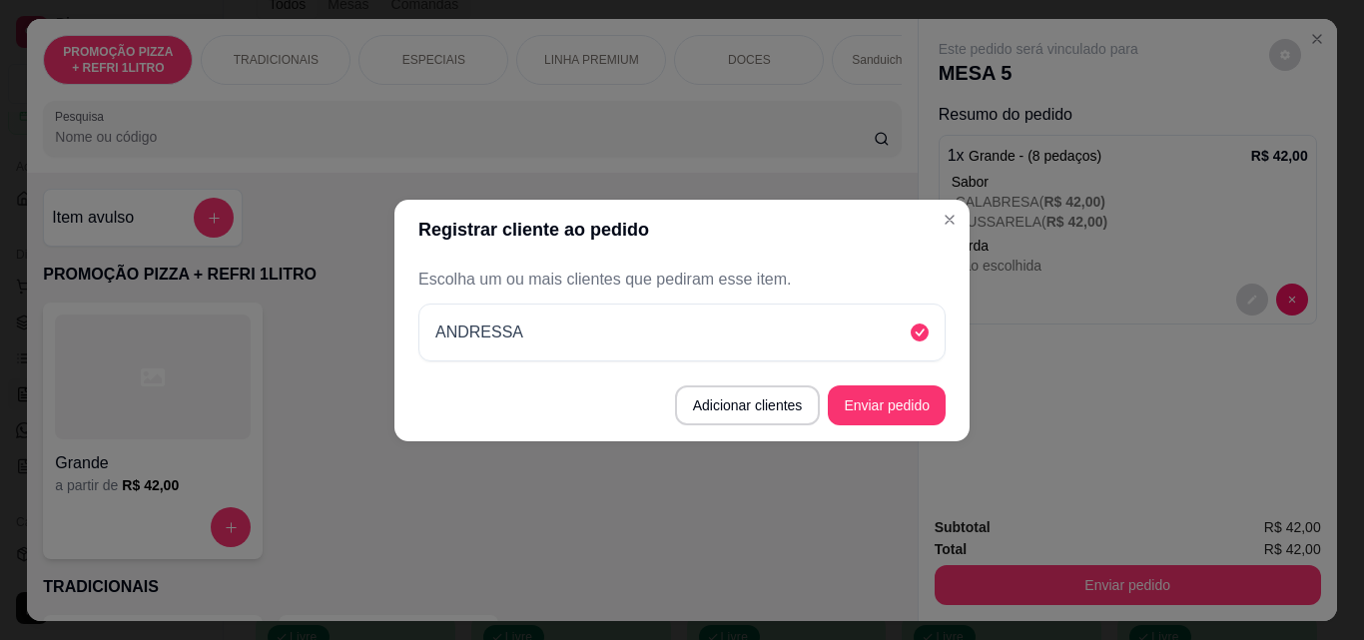
click at [922, 412] on button "Enviar pedido" at bounding box center [887, 405] width 118 height 40
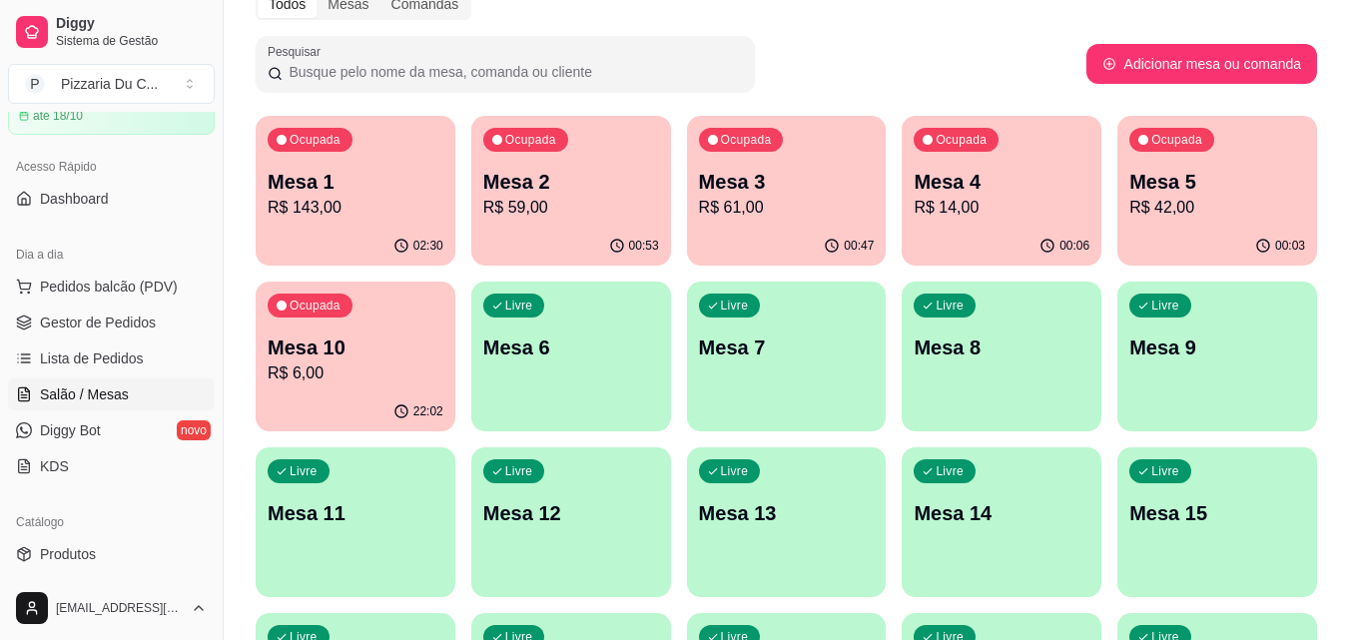
click at [420, 365] on p "R$ 6,00" at bounding box center [356, 373] width 176 height 24
click at [991, 204] on p "R$ 14,00" at bounding box center [1001, 208] width 176 height 24
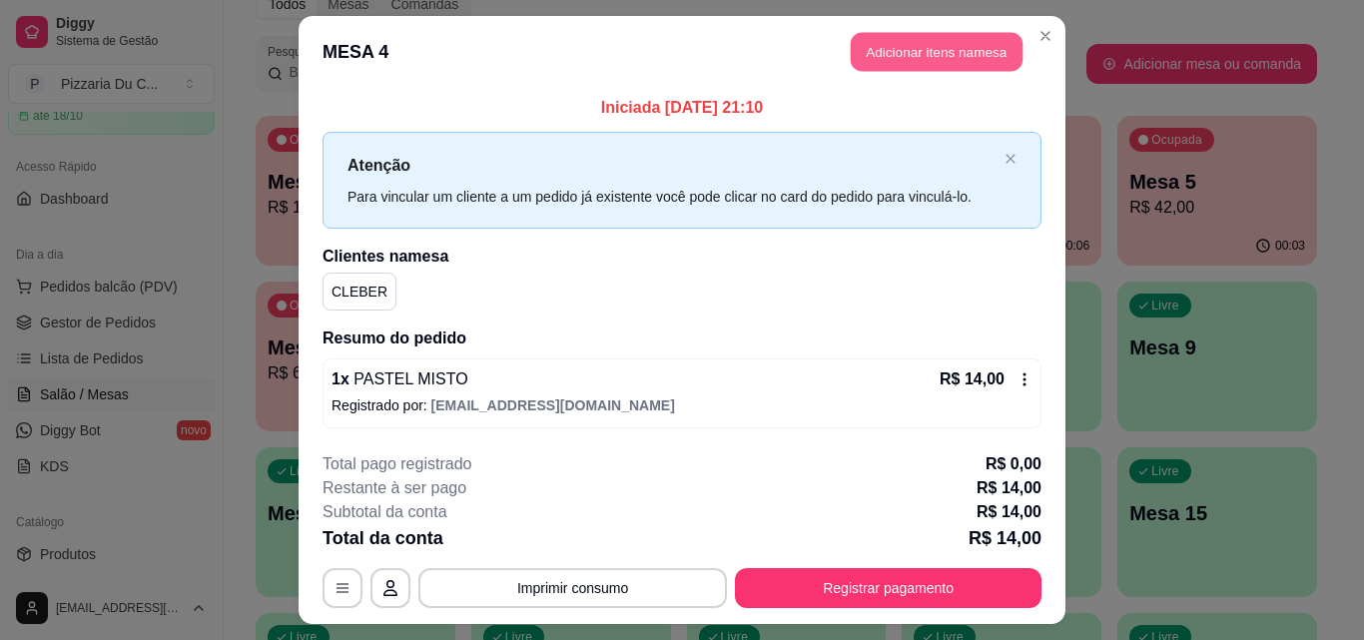
click at [945, 70] on button "Adicionar itens na mesa" at bounding box center [937, 52] width 172 height 39
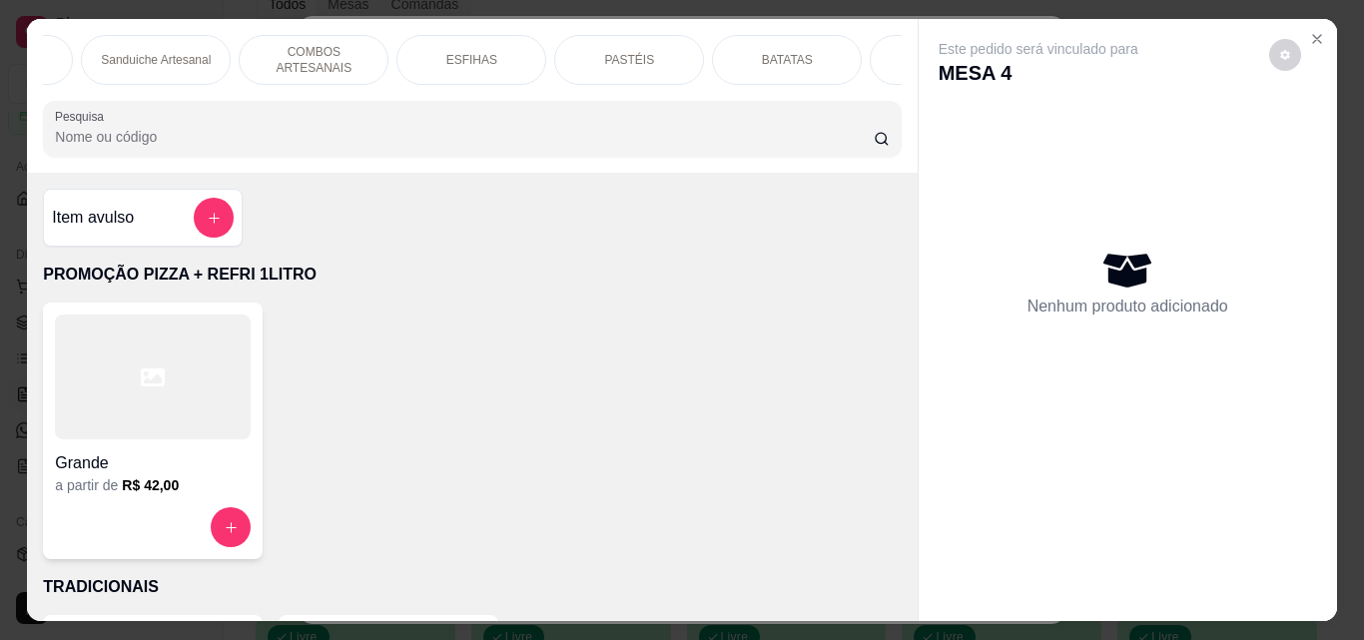
scroll to position [0, 869]
click at [832, 65] on div "BEBIDAS" at bounding box center [826, 60] width 150 height 50
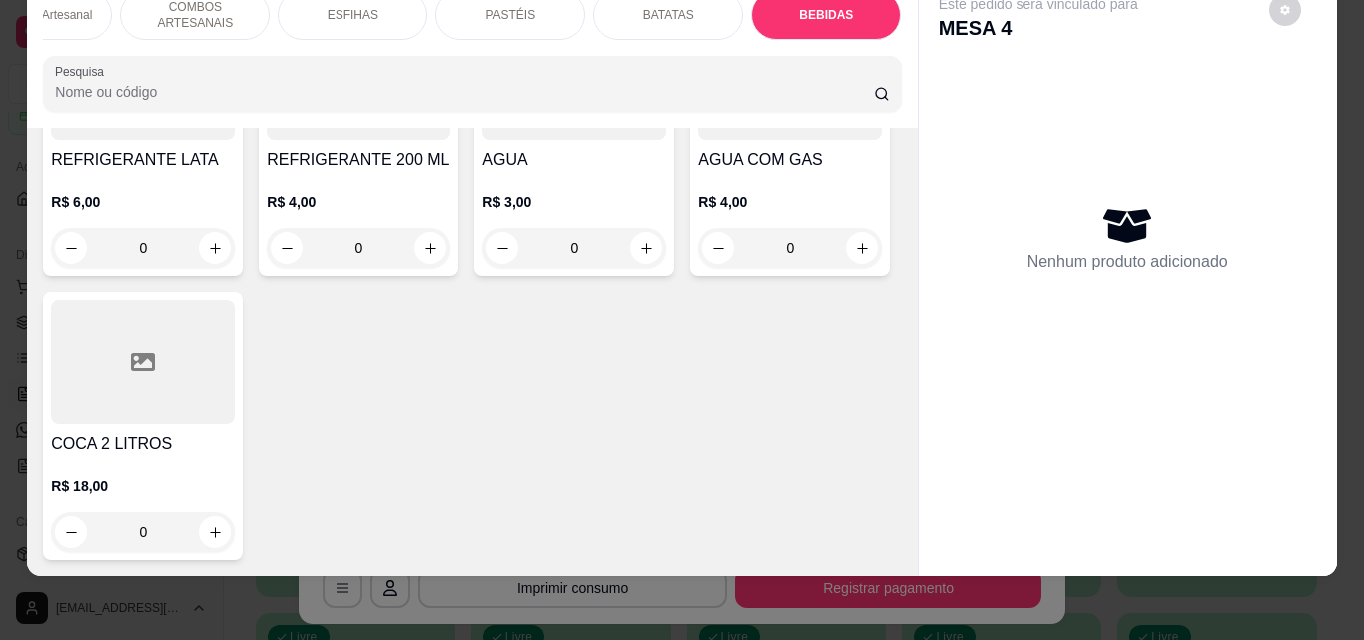
scroll to position [10205, 0]
click at [235, 172] on h4 "REFRIGERANTE LATA" at bounding box center [143, 160] width 184 height 24
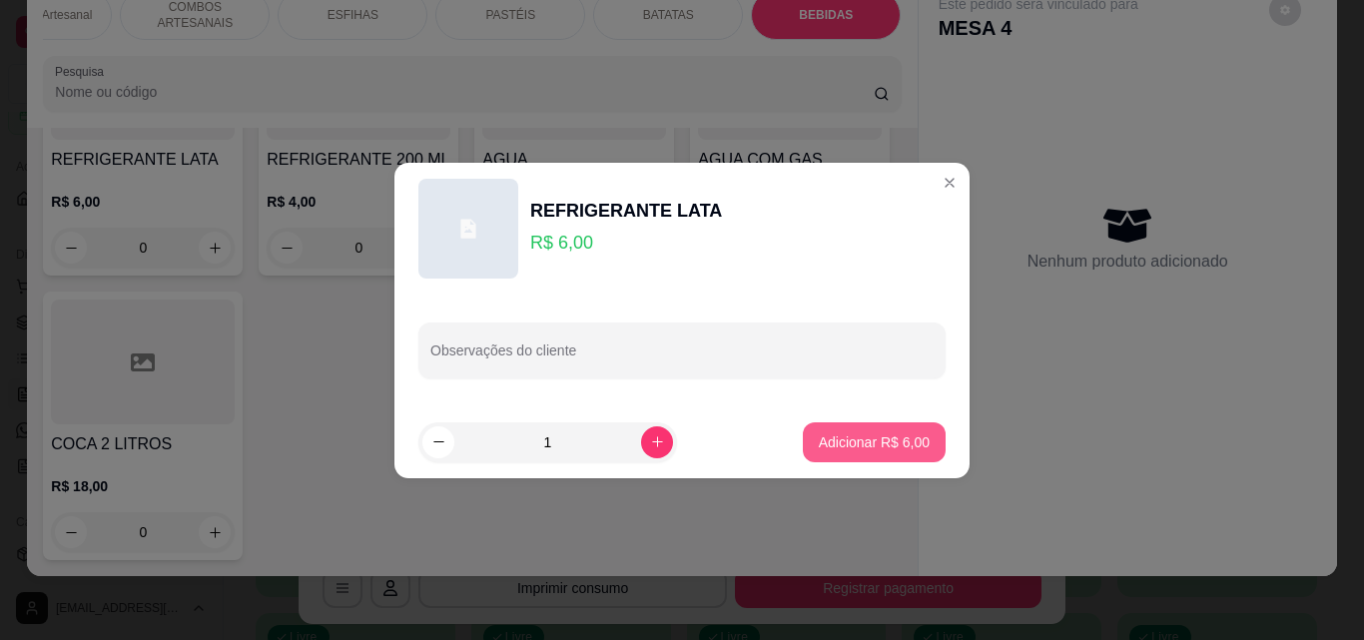
click at [919, 454] on button "Adicionar R$ 6,00" at bounding box center [874, 442] width 143 height 40
type input "1"
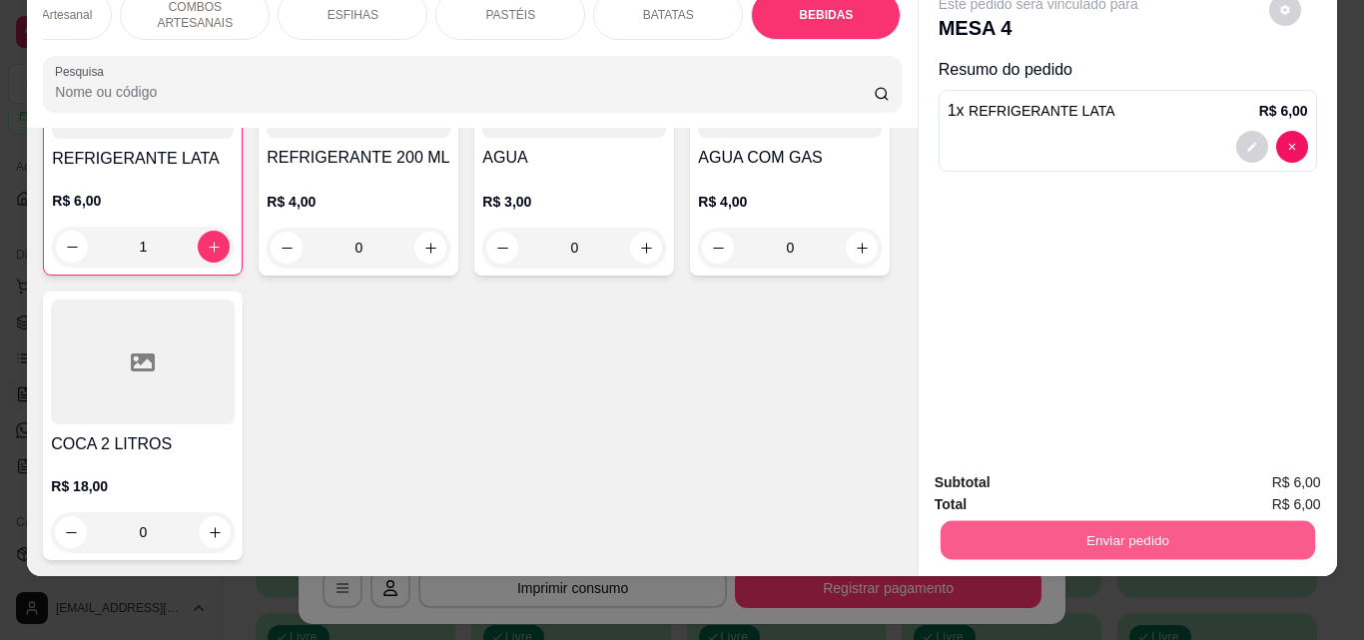
click at [1227, 520] on button "Enviar pedido" at bounding box center [1126, 539] width 374 height 39
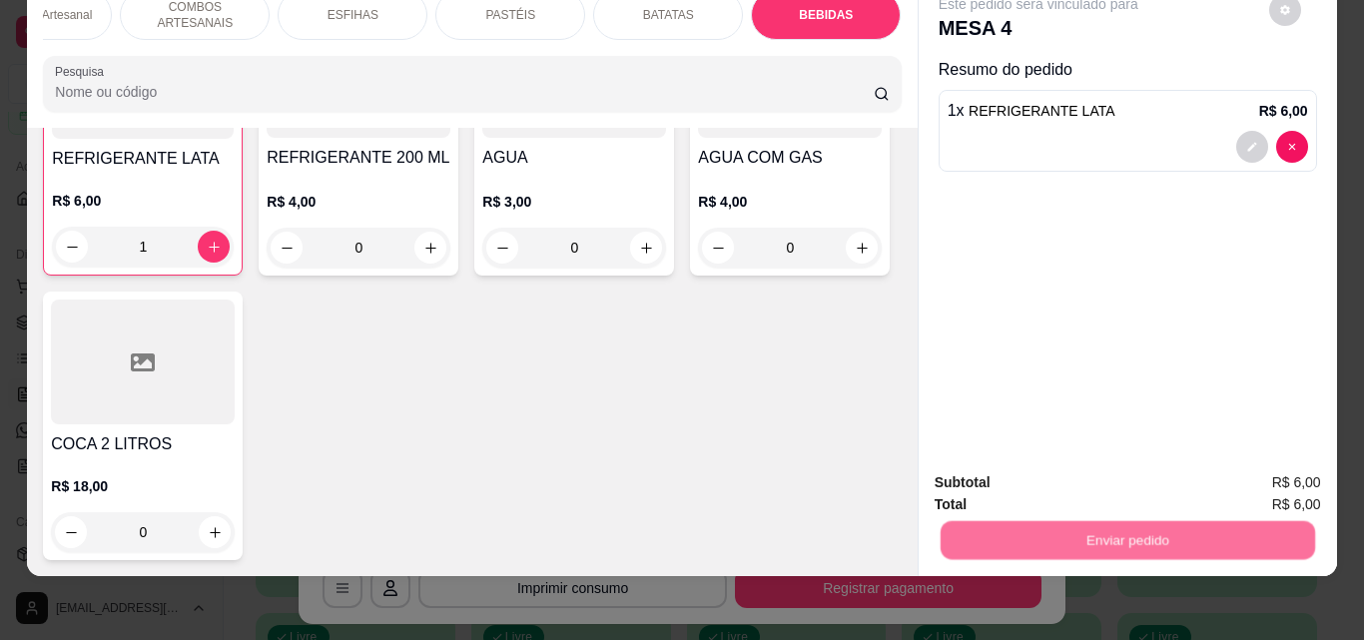
click at [1266, 469] on button "Enviar pedido" at bounding box center [1268, 476] width 113 height 38
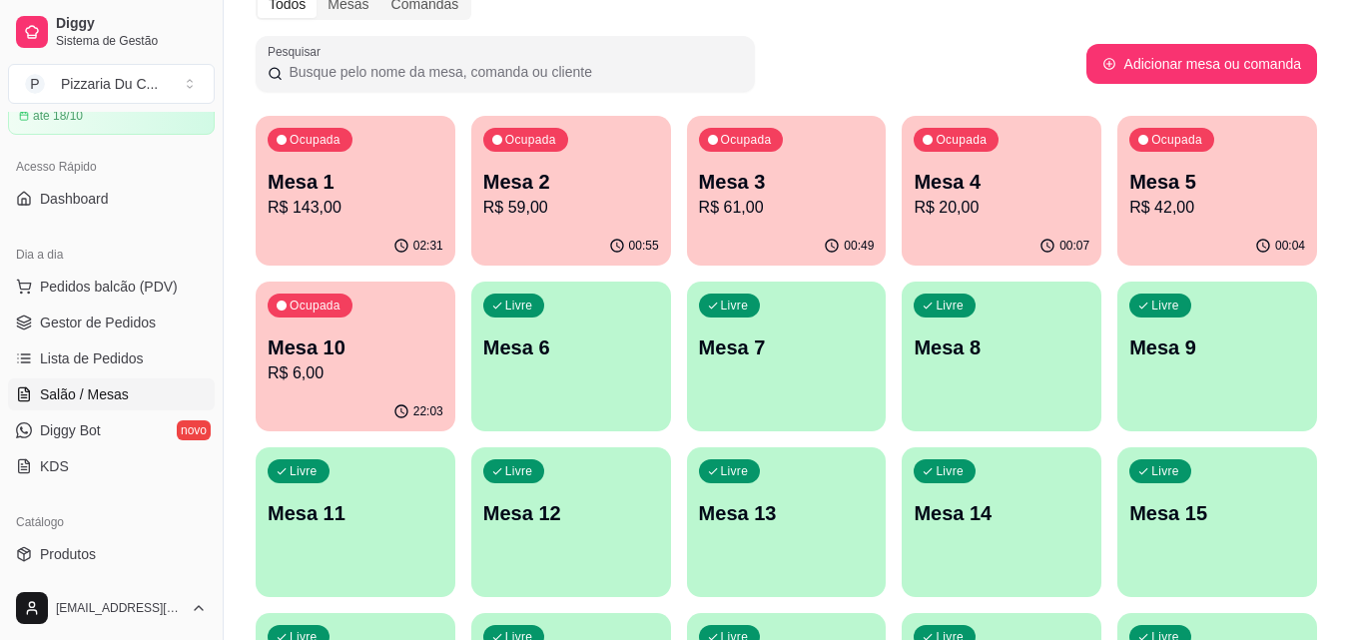
click at [379, 170] on p "Mesa 1" at bounding box center [356, 182] width 176 height 28
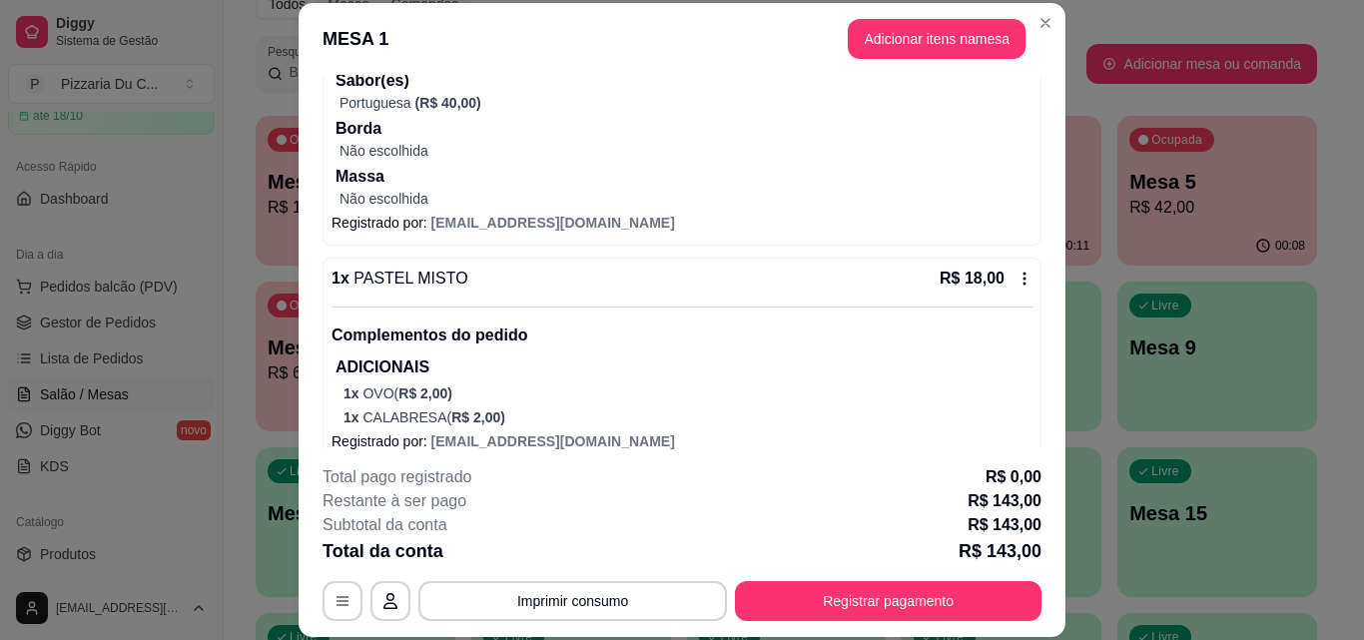
scroll to position [604, 0]
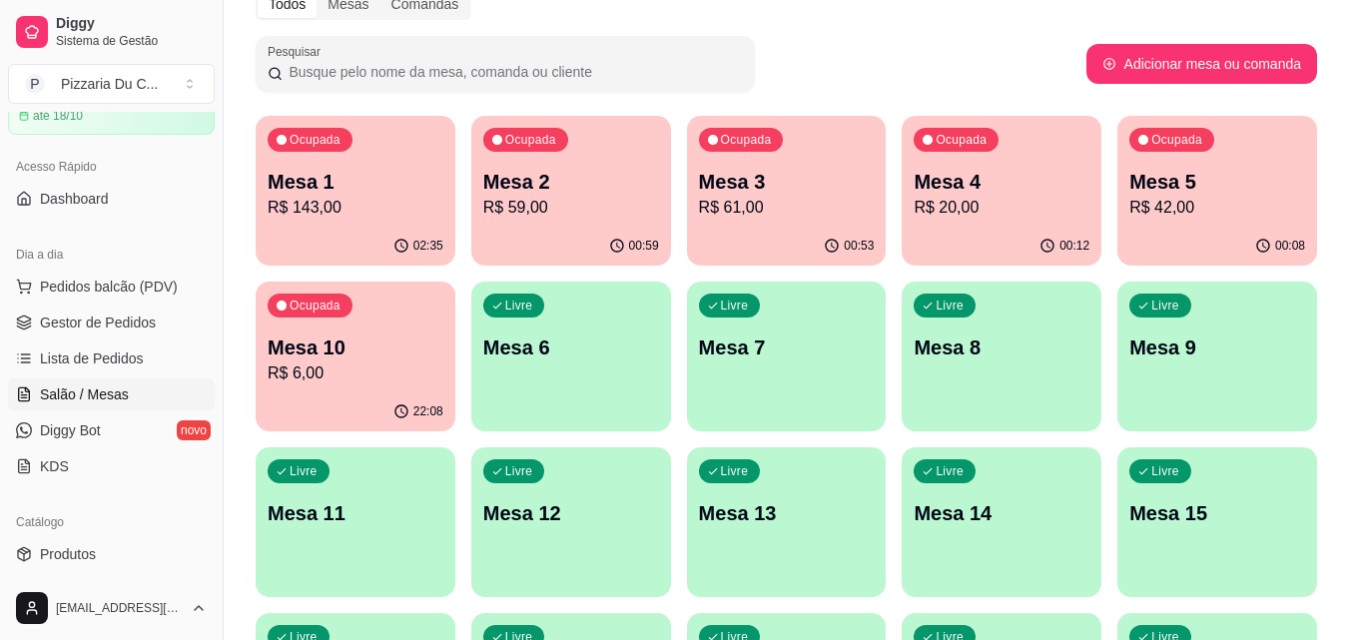
click at [328, 260] on div "02:35" at bounding box center [356, 246] width 200 height 39
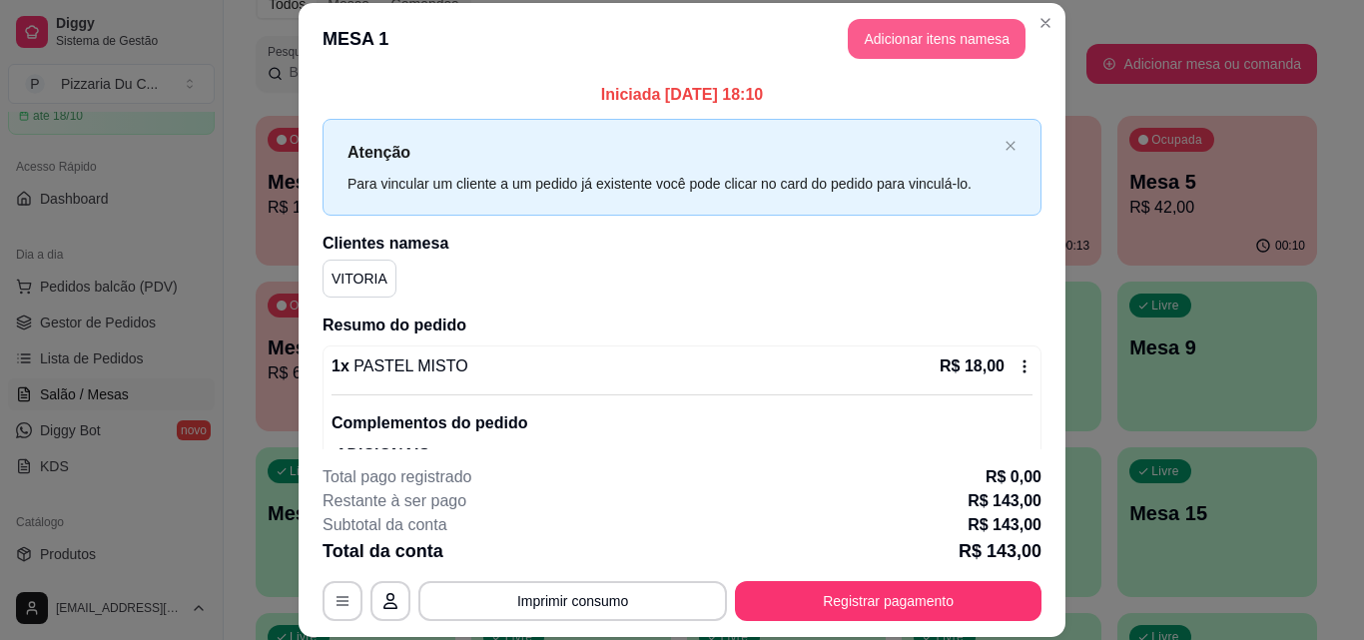
click at [933, 42] on button "Adicionar itens na mesa" at bounding box center [937, 39] width 178 height 40
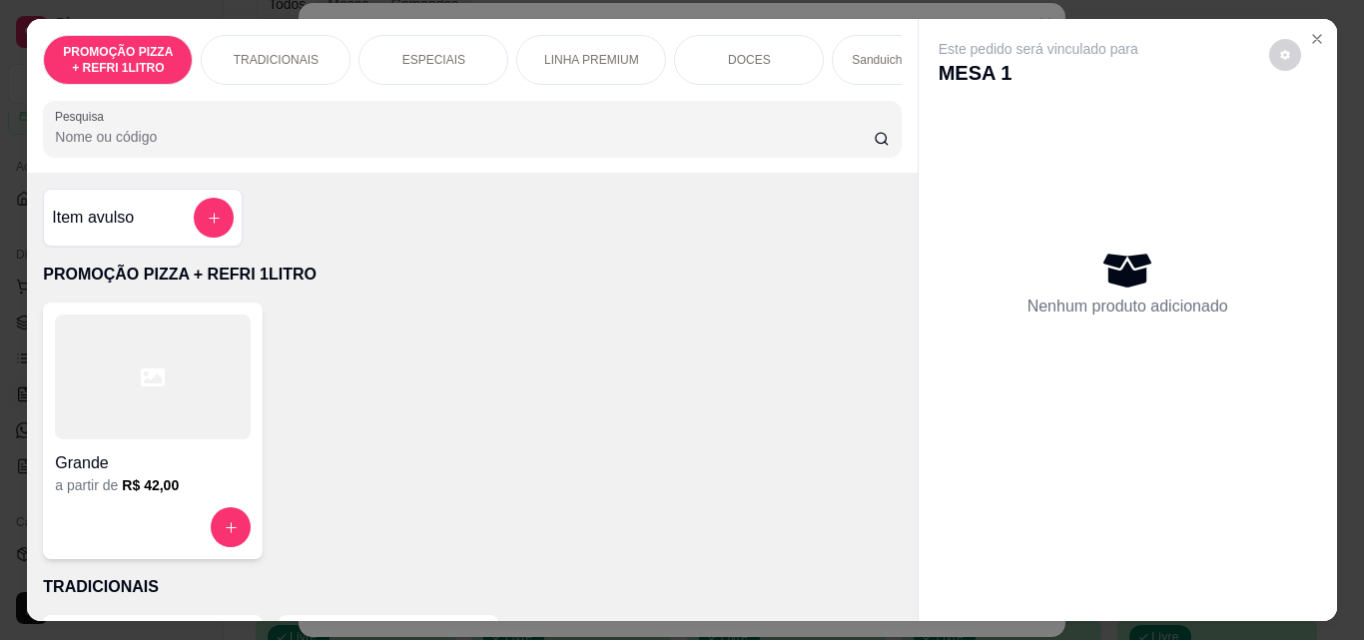
scroll to position [0, 751]
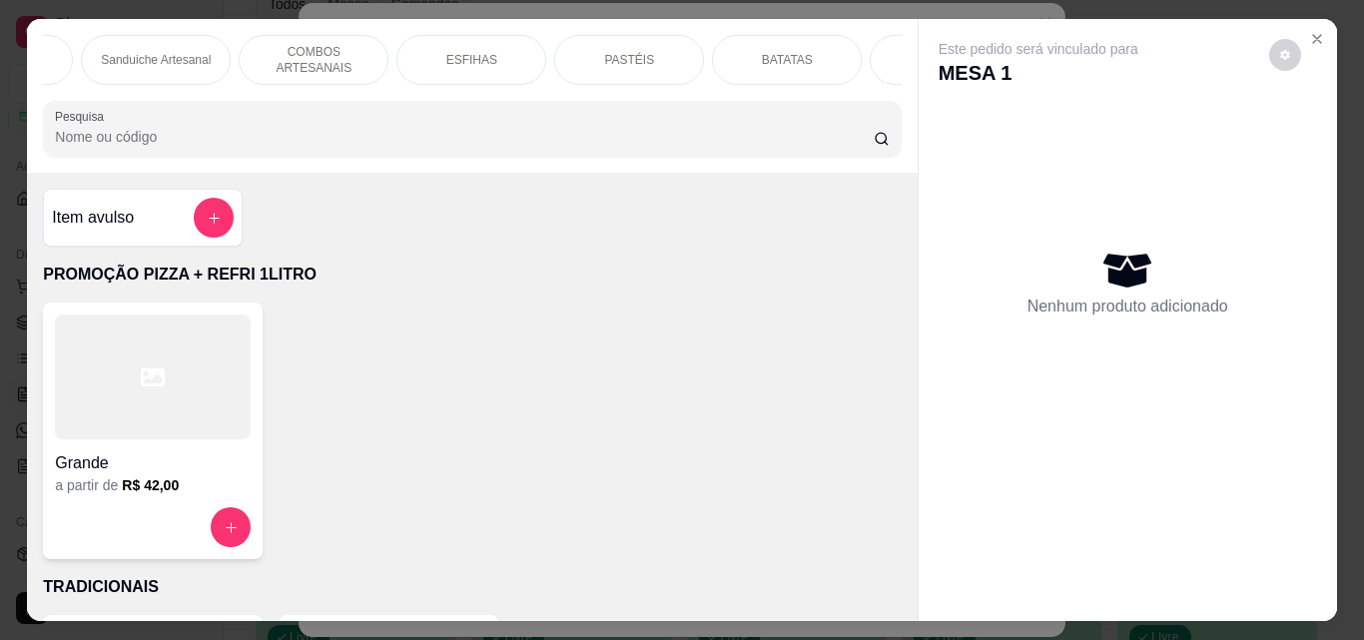
click at [639, 62] on div "PASTÉIS" at bounding box center [629, 60] width 150 height 50
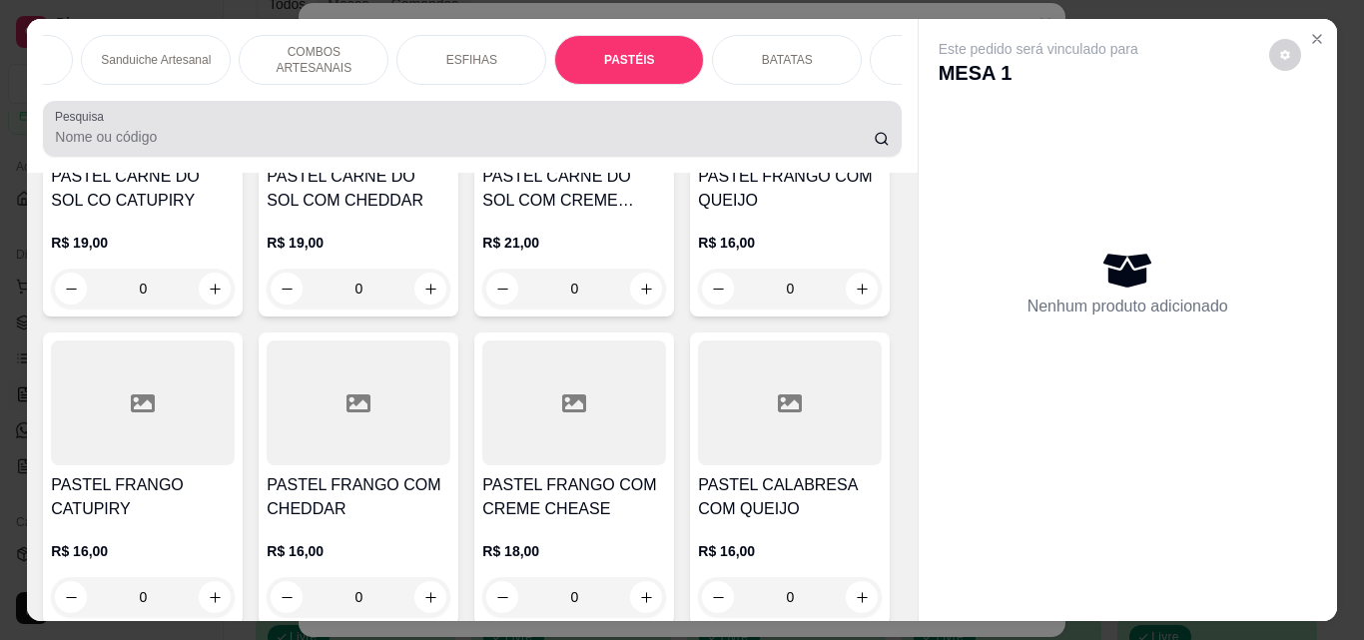
scroll to position [52, 0]
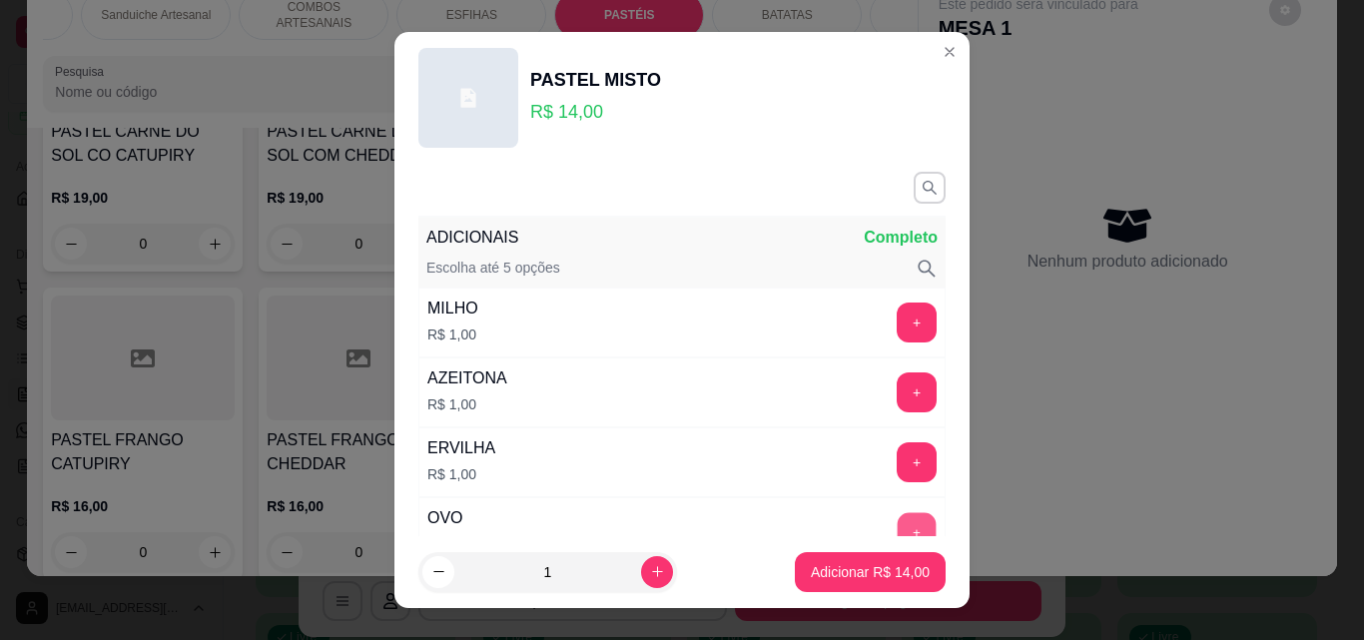
click at [897, 515] on button "+" at bounding box center [916, 532] width 39 height 39
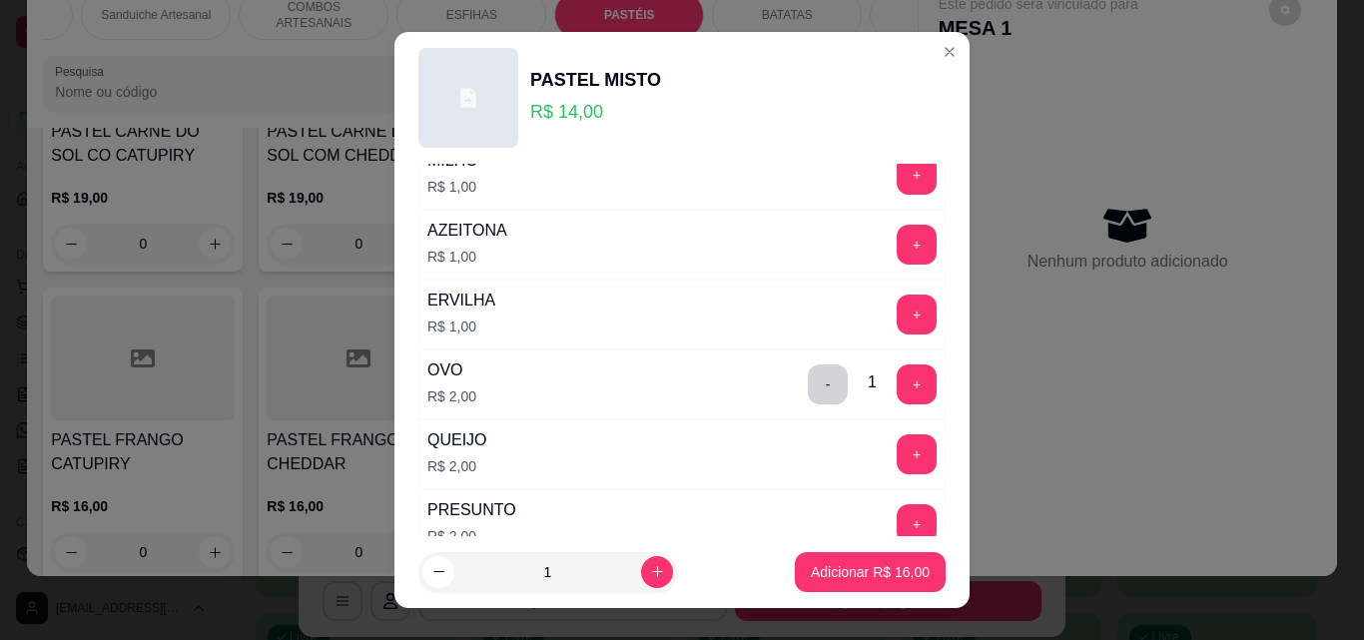
scroll to position [200, 0]
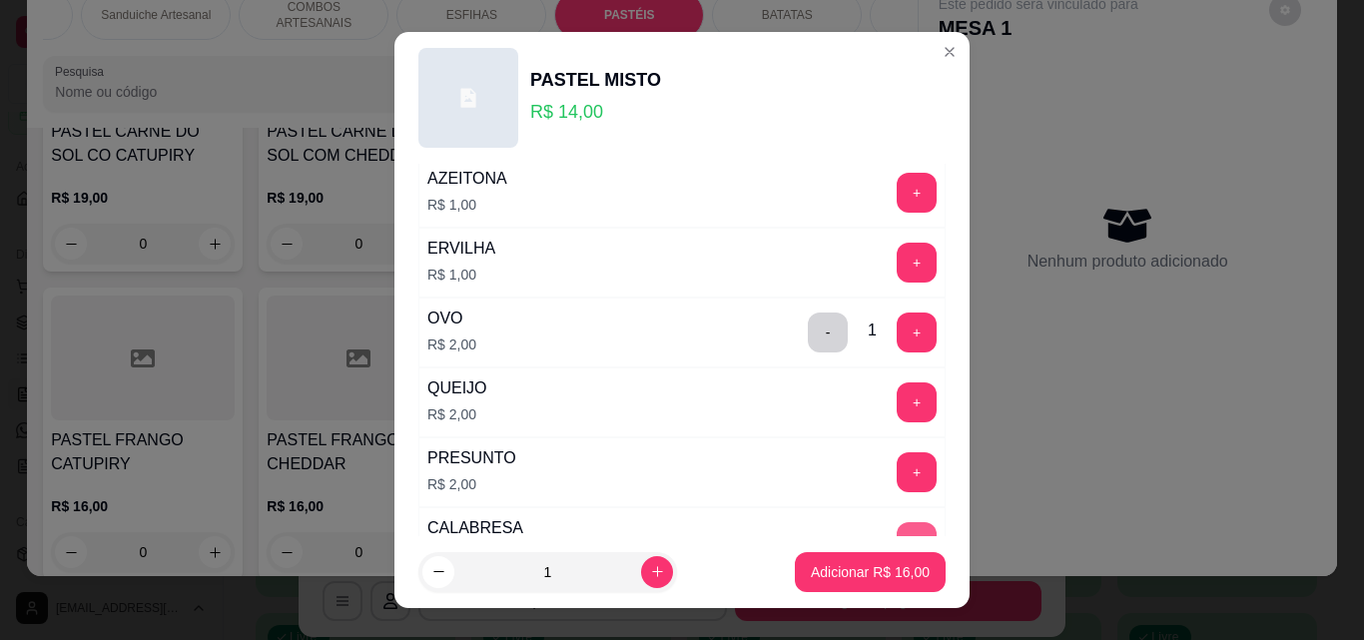
click at [896, 534] on button "+" at bounding box center [916, 542] width 40 height 40
click at [880, 572] on p "Adicionar R$ 18,00" at bounding box center [870, 572] width 119 height 20
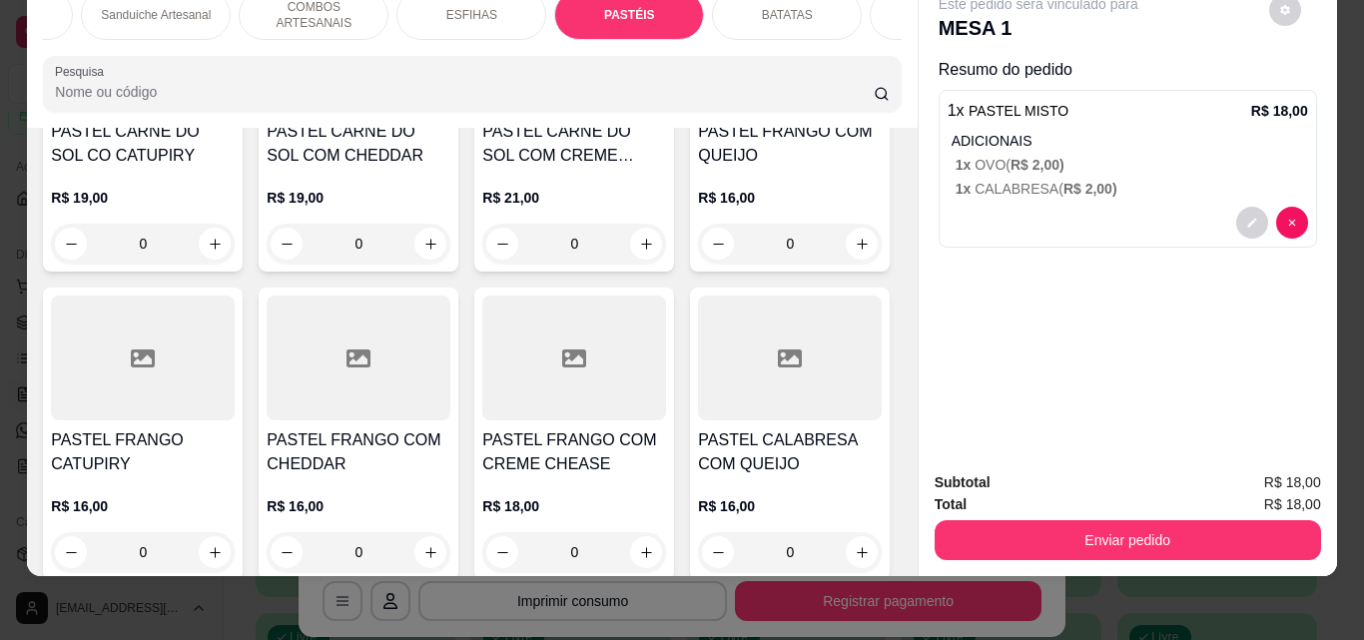
drag, startPoint x: 882, startPoint y: 571, endPoint x: 1267, endPoint y: 460, distance: 400.0
click at [1297, 419] on div "Este pedido será vinculado para MESA 1 Resumo do pedido 1 x PASTEL MISTO R$ 18,…" at bounding box center [1127, 214] width 418 height 481
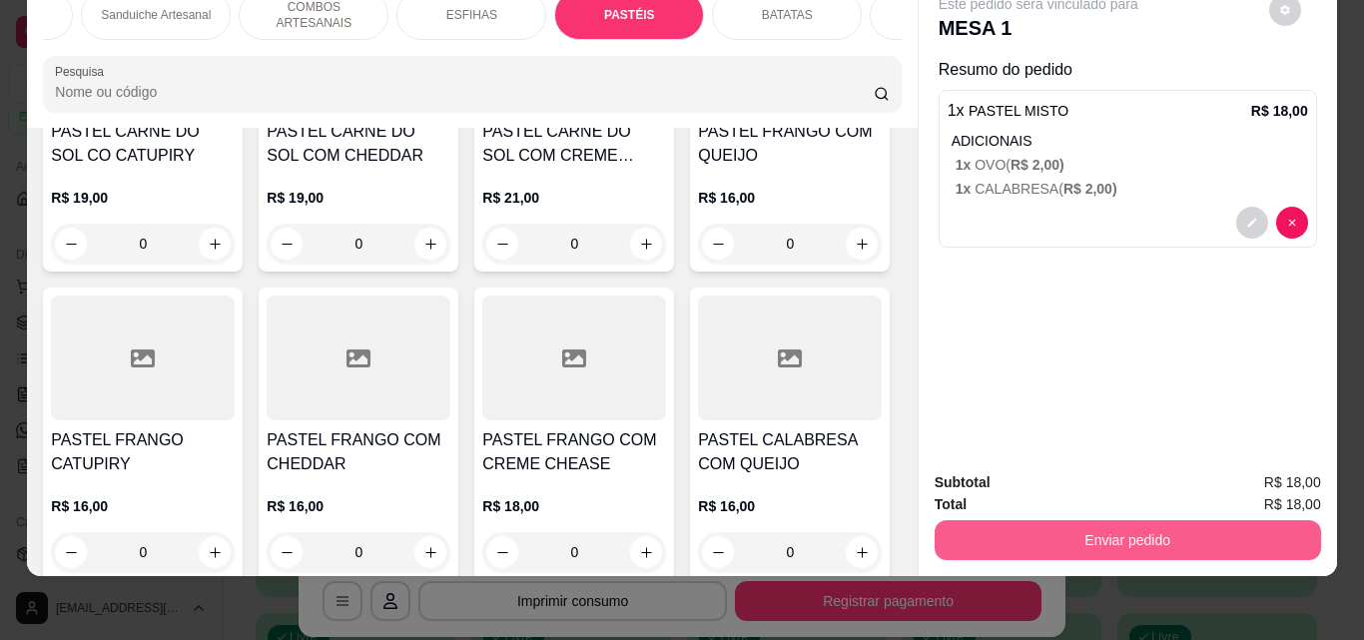
click at [1256, 520] on button "Enviar pedido" at bounding box center [1127, 540] width 386 height 40
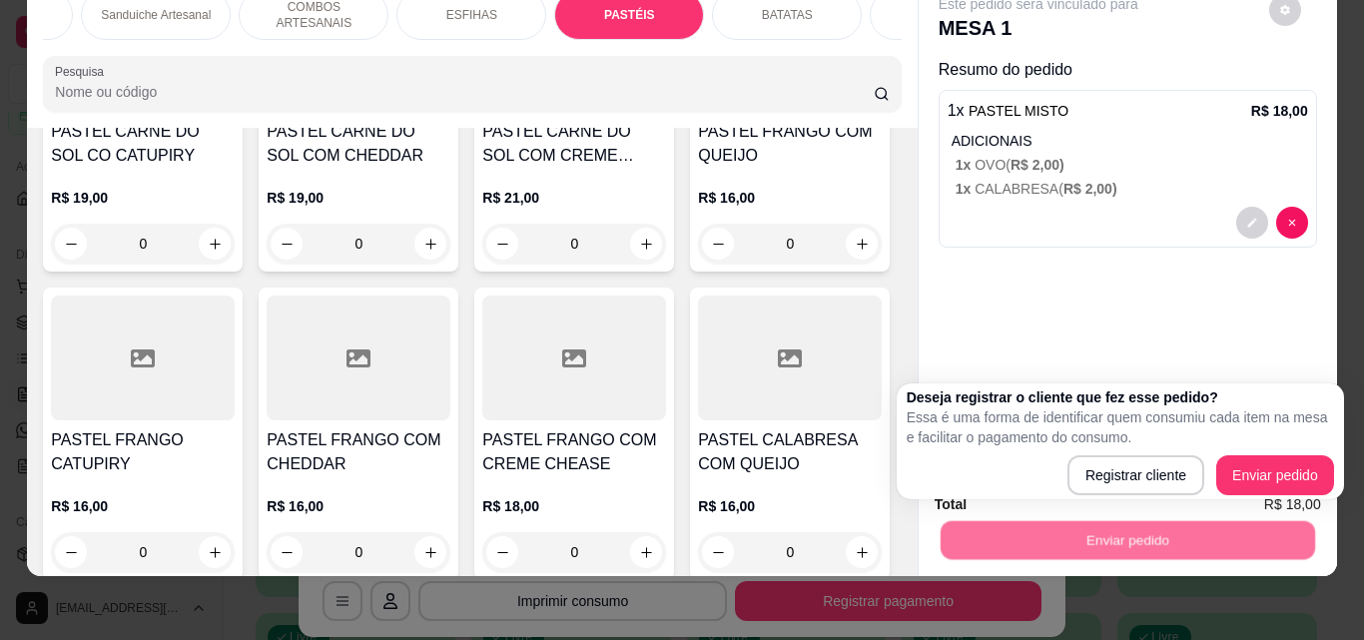
click at [1305, 496] on div "Deseja registrar o cliente que fez esse pedido? Essa é uma forma de identificar…" at bounding box center [1119, 441] width 447 height 116
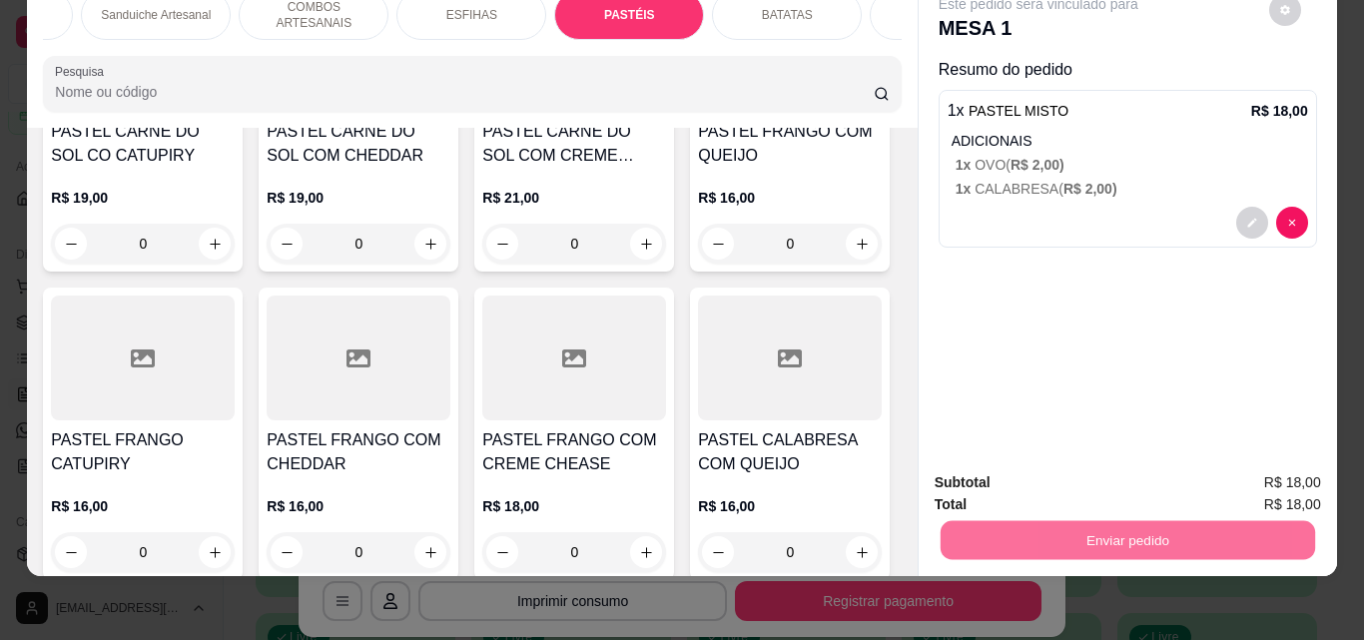
click at [1307, 492] on button "Enviar pedido" at bounding box center [1268, 476] width 113 height 38
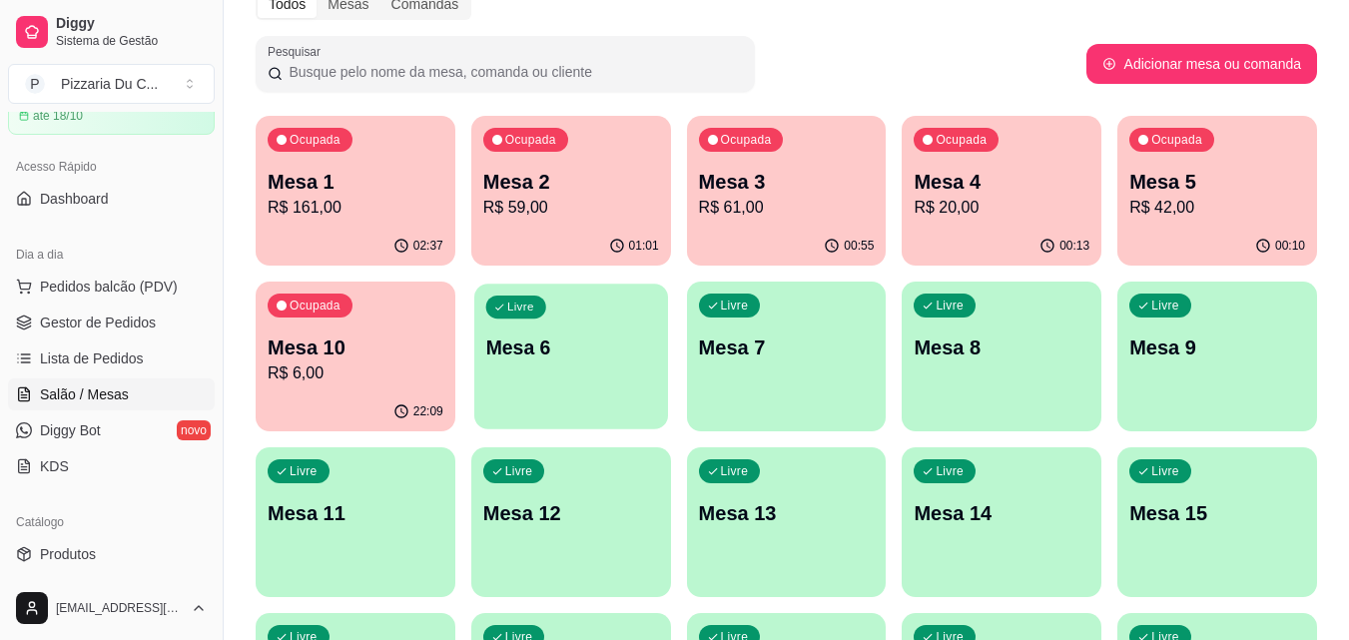
click at [511, 380] on div "Livre Mesa 6" at bounding box center [571, 345] width 194 height 122
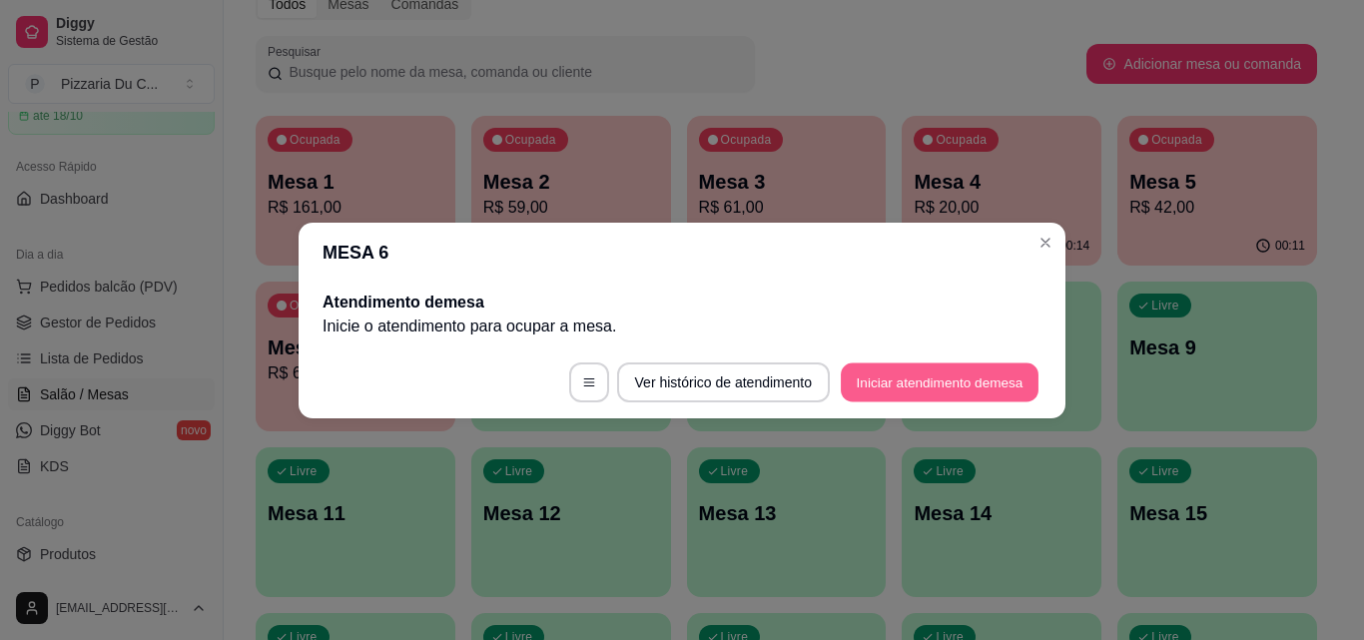
click at [892, 395] on button "Iniciar atendimento de mesa" at bounding box center [940, 381] width 198 height 39
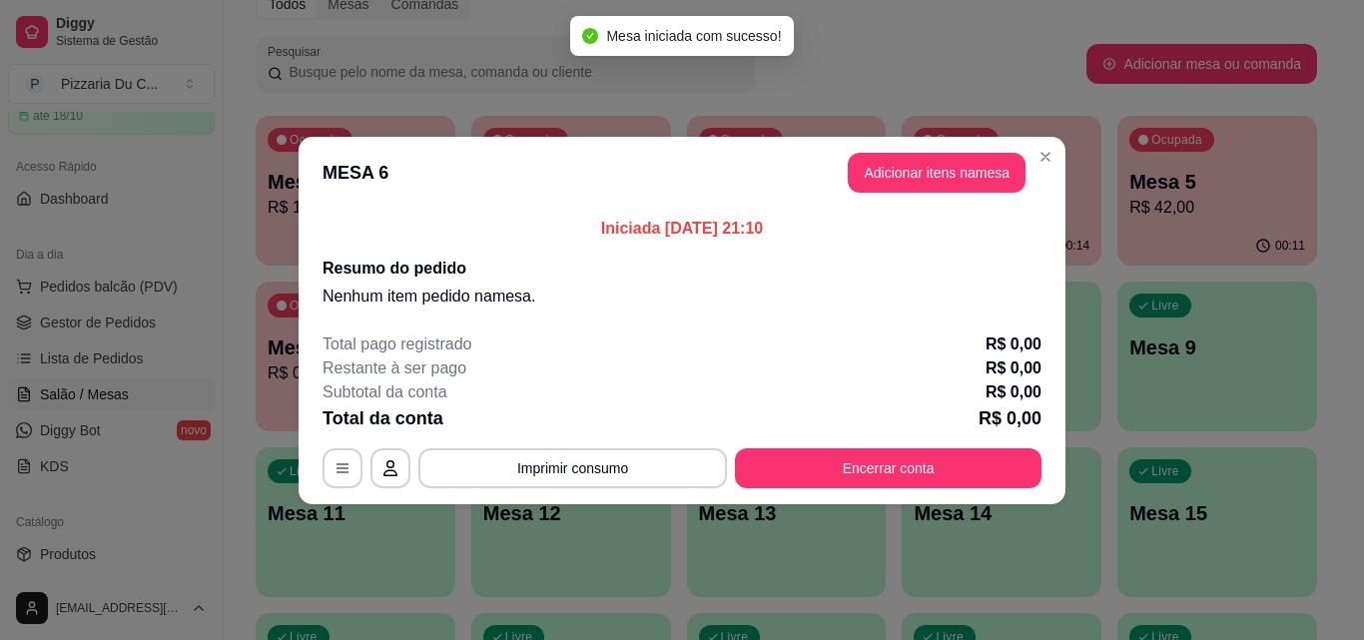
click at [853, 171] on button "Adicionar itens na mesa" at bounding box center [937, 173] width 178 height 40
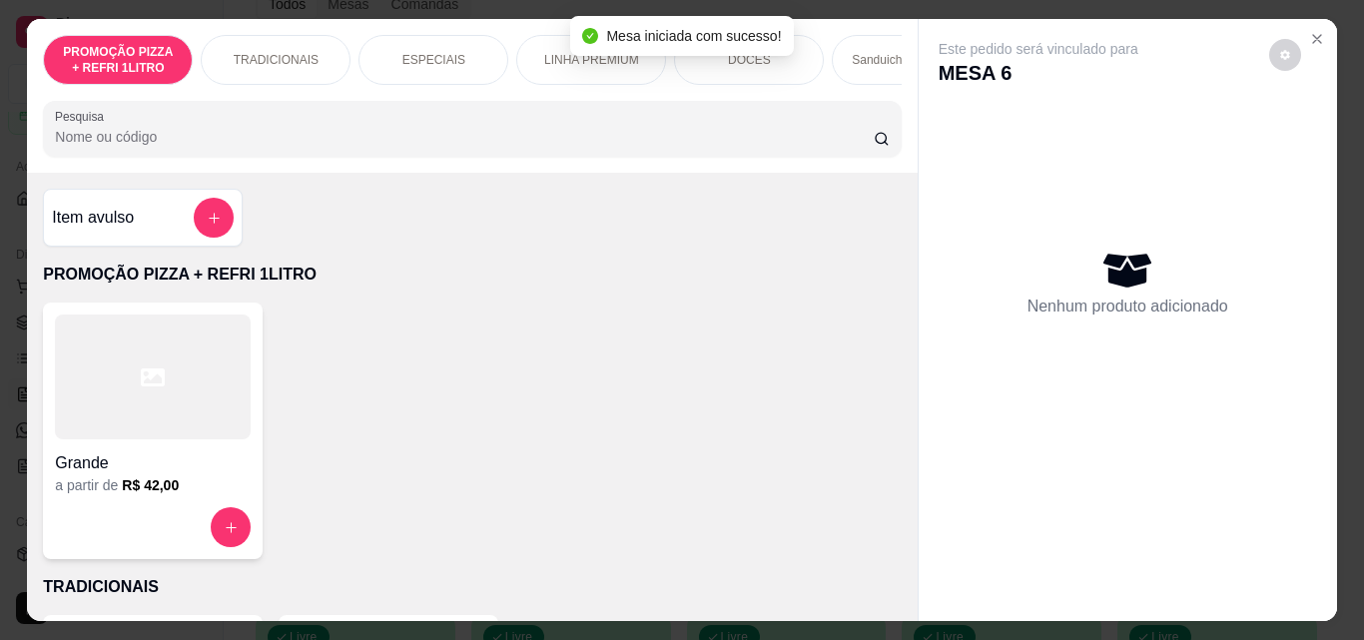
scroll to position [0, 751]
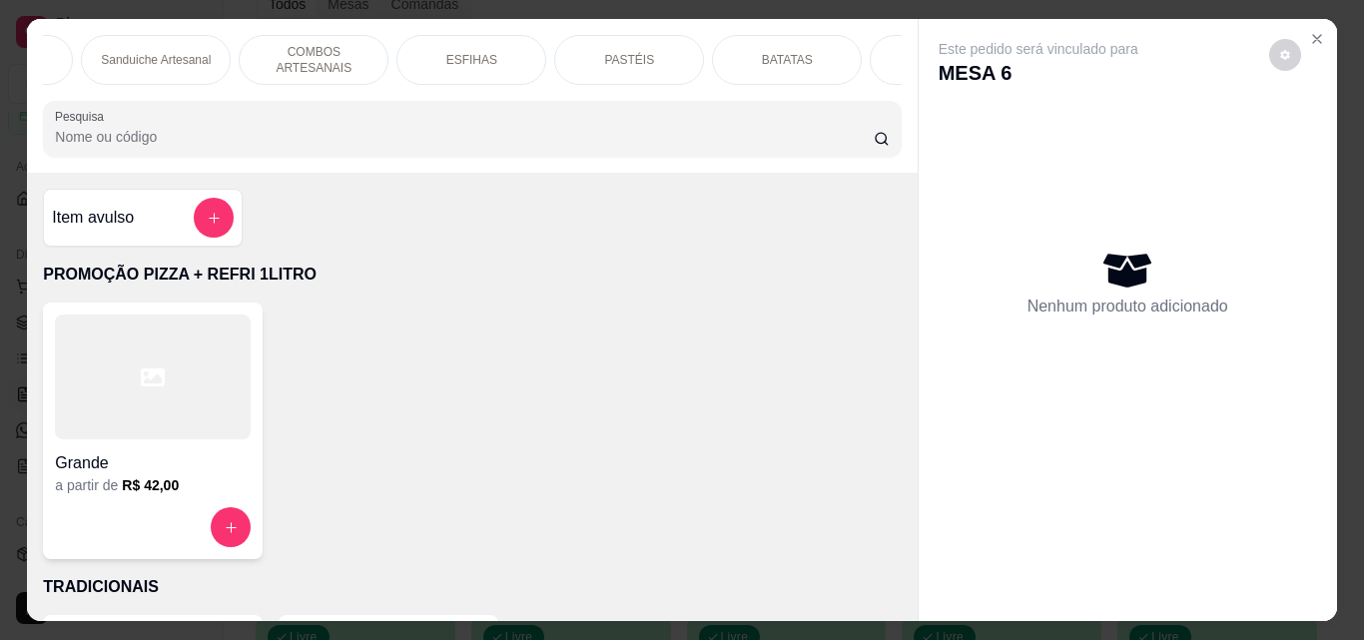
click at [625, 65] on div "PASTÉIS" at bounding box center [629, 60] width 150 height 50
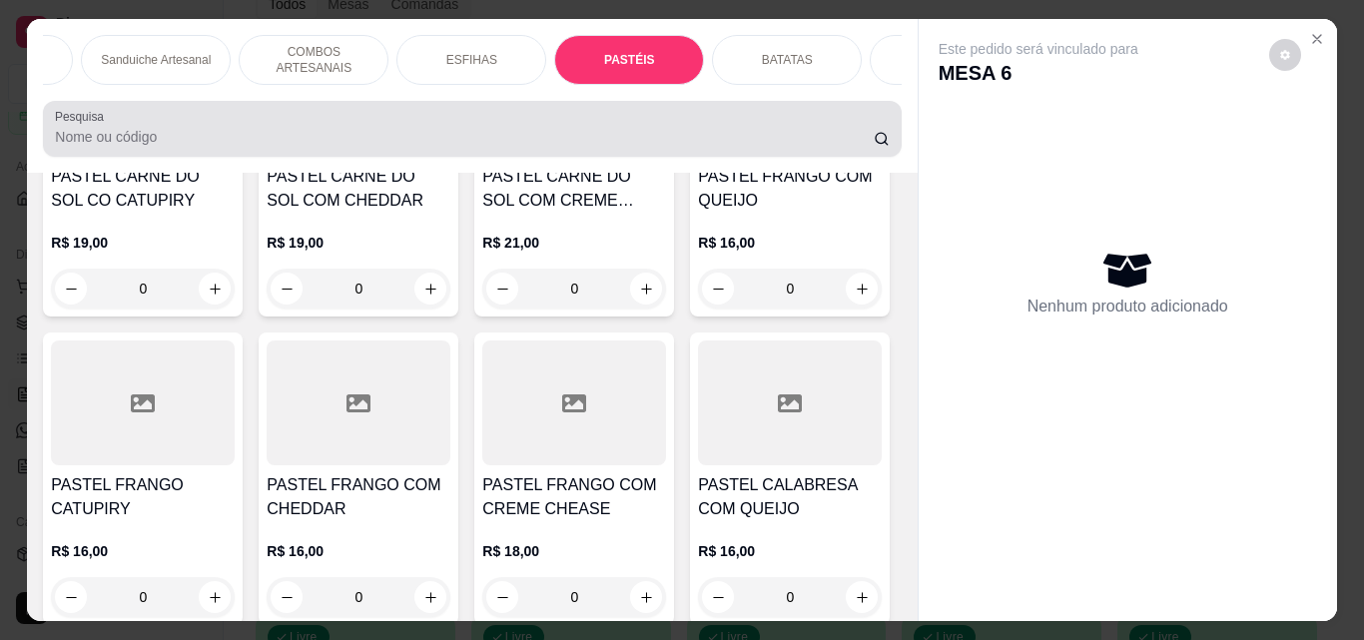
scroll to position [52, 0]
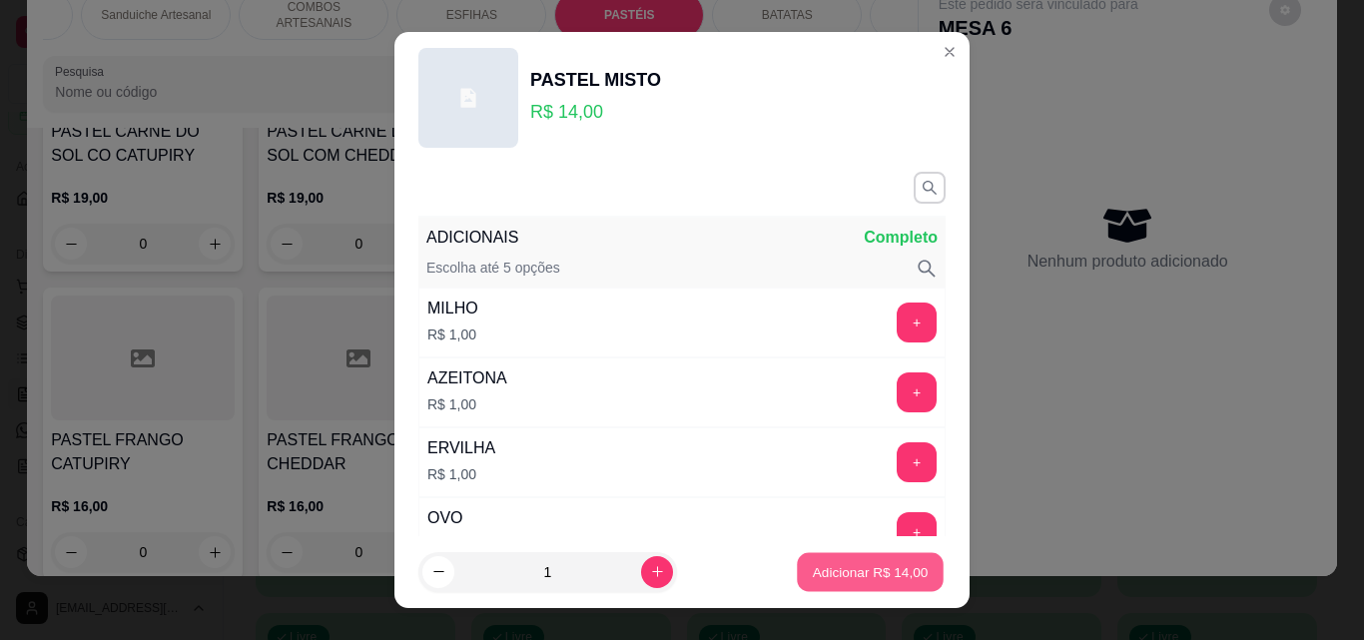
click at [840, 571] on p "Adicionar R$ 14,00" at bounding box center [871, 571] width 116 height 19
type input "1"
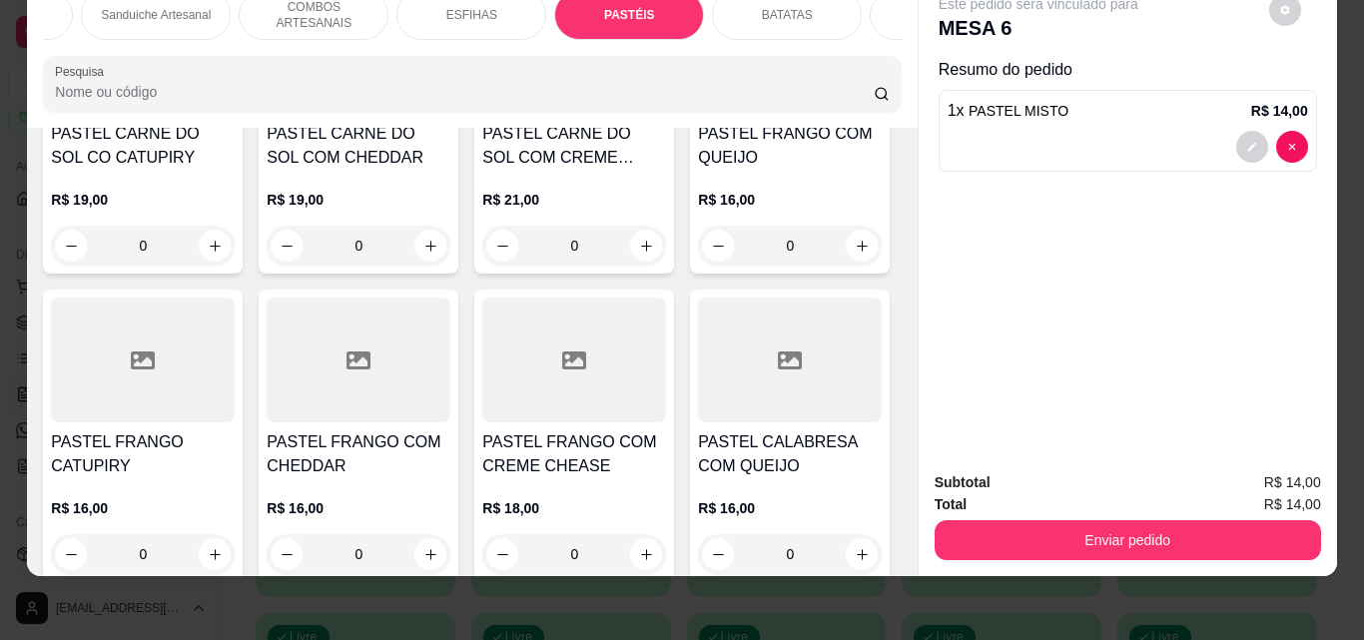
click at [1111, 550] on div "Subtotal R$ 14,00 Total R$ 14,00 Enviar pedido" at bounding box center [1127, 515] width 418 height 121
click at [1110, 537] on button "Enviar pedido" at bounding box center [1127, 540] width 386 height 40
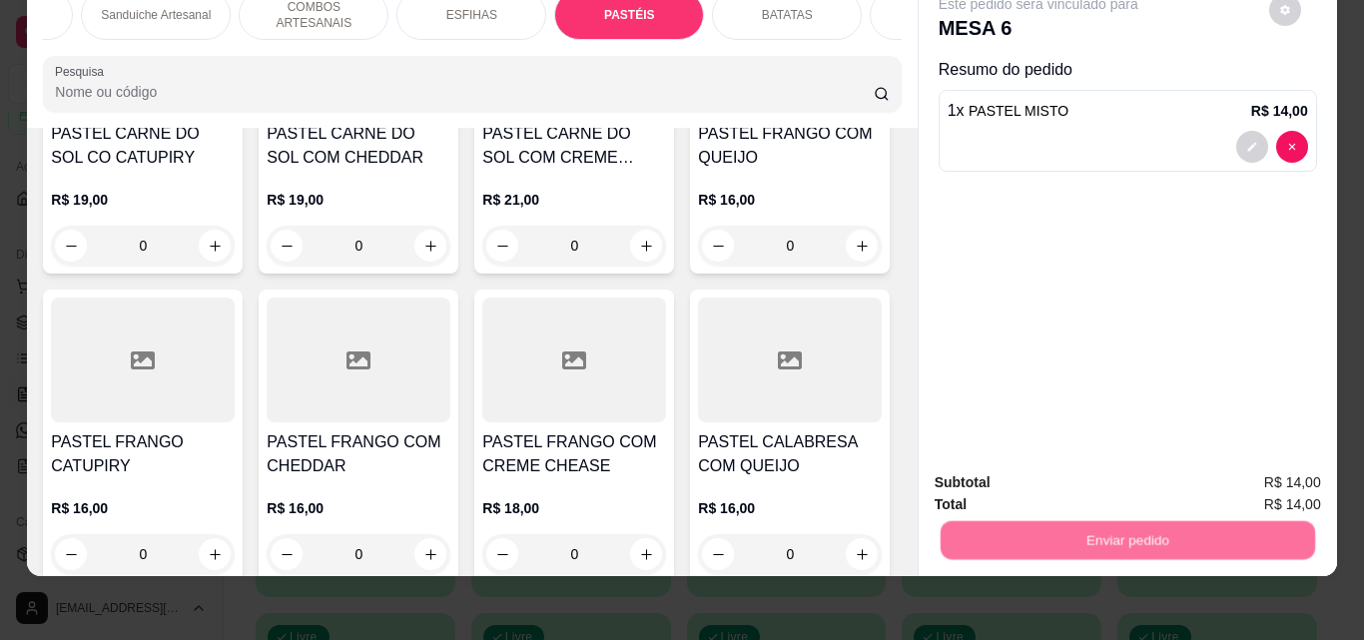
click at [1119, 469] on button "Registrar cliente" at bounding box center [1135, 476] width 132 height 38
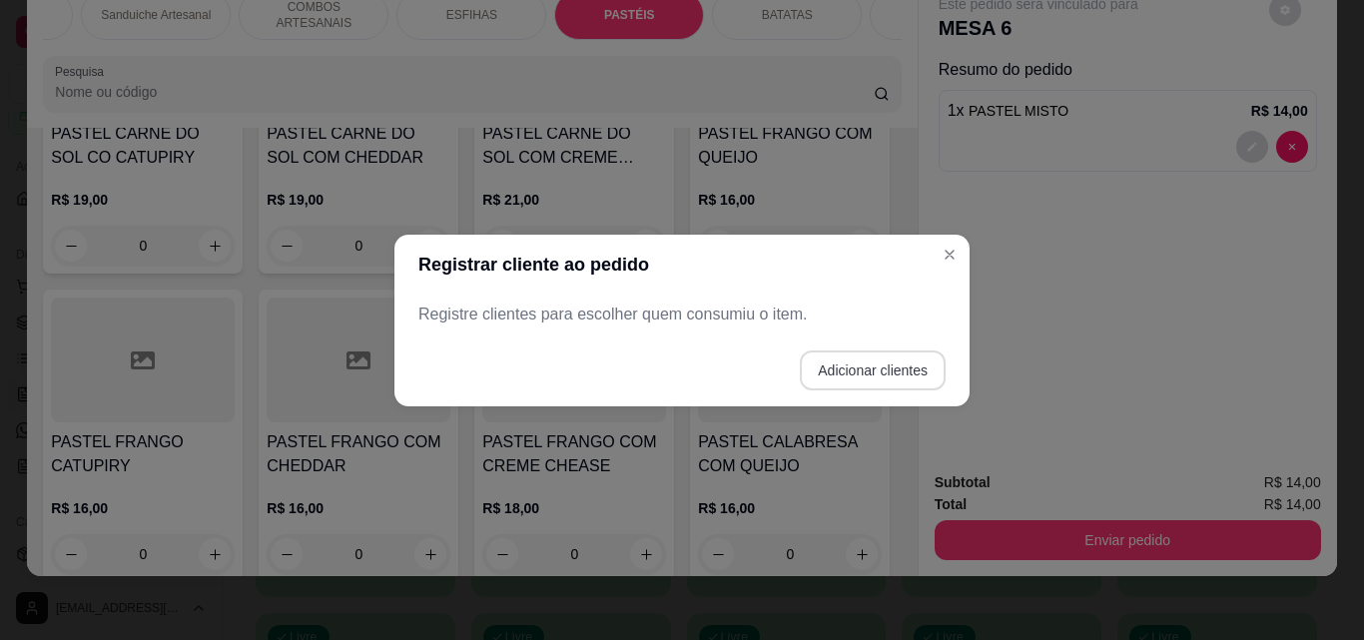
click at [851, 369] on button "Adicionar clientes" at bounding box center [873, 370] width 146 height 40
click at [649, 298] on div at bounding box center [681, 313] width 507 height 40
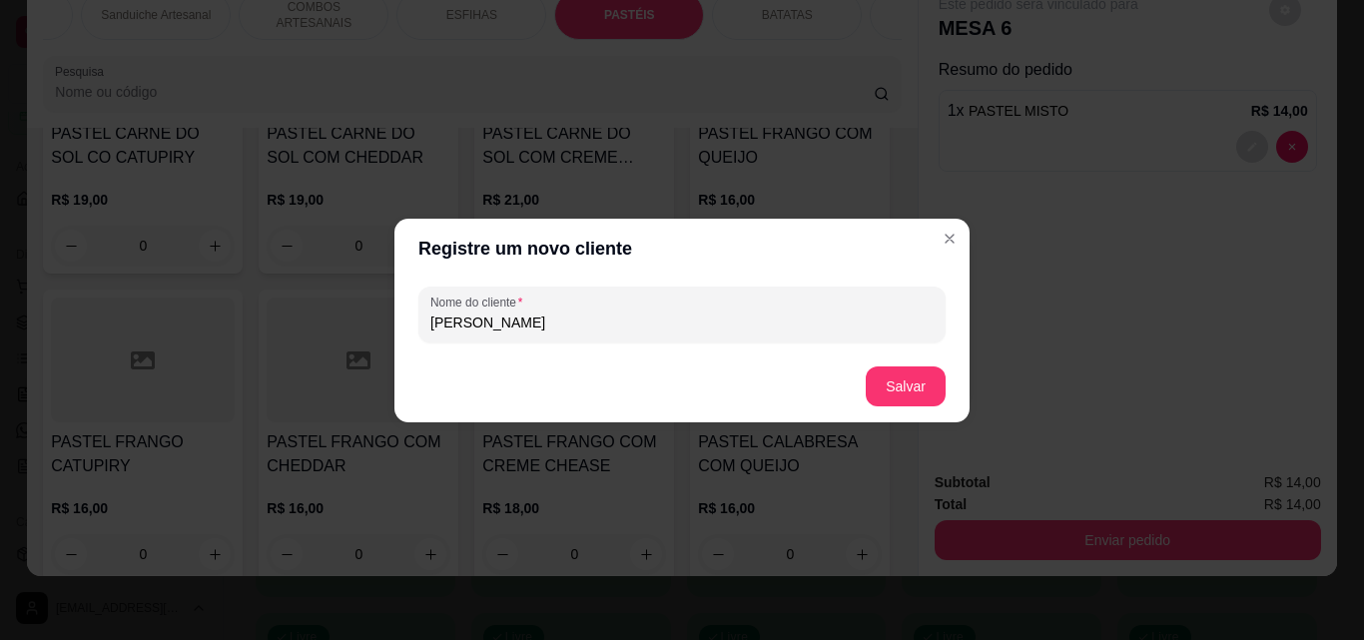
type input "[PERSON_NAME]"
click at [878, 382] on button "Salvar" at bounding box center [905, 386] width 80 height 40
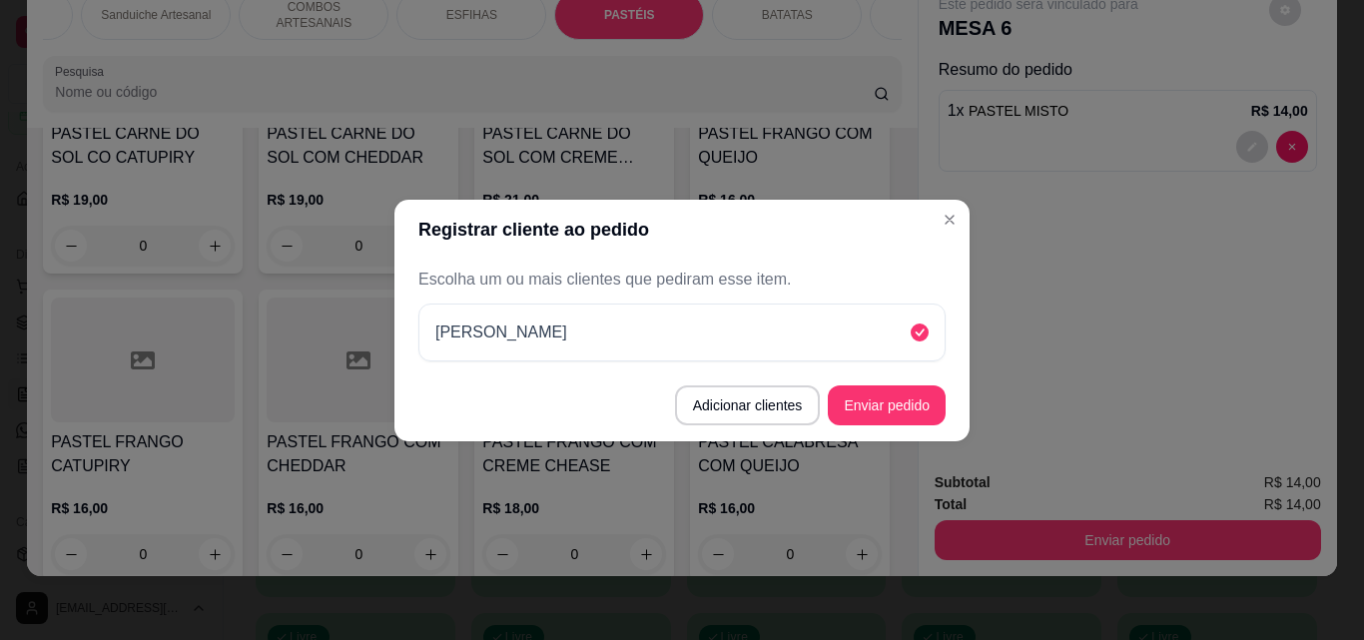
click at [930, 399] on button "Enviar pedido" at bounding box center [887, 405] width 118 height 40
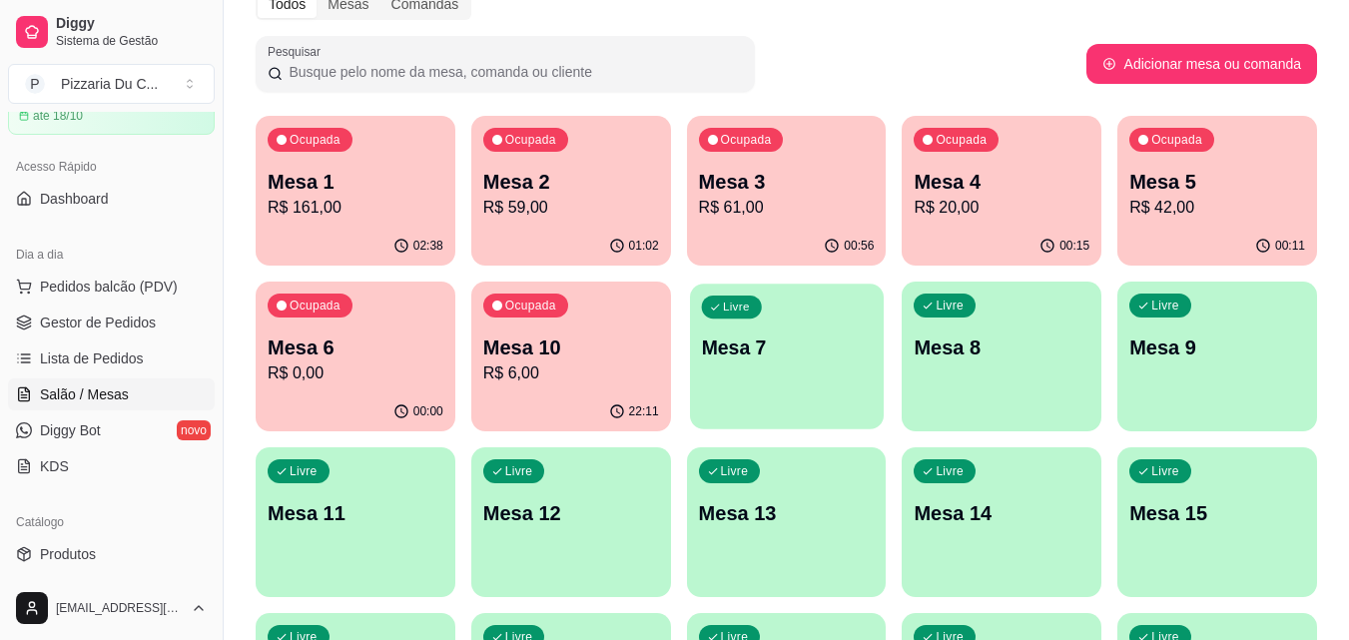
click at [819, 336] on p "Mesa 7" at bounding box center [786, 347] width 171 height 27
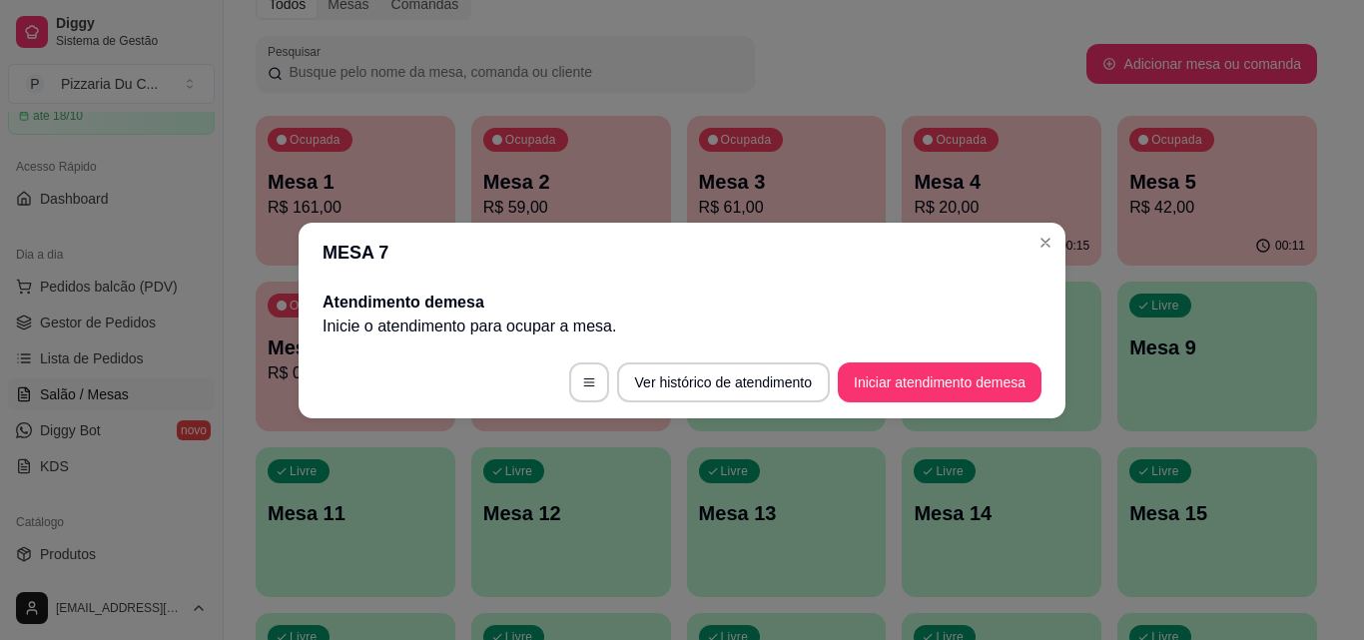
click at [896, 371] on button "Iniciar atendimento de mesa" at bounding box center [940, 382] width 204 height 40
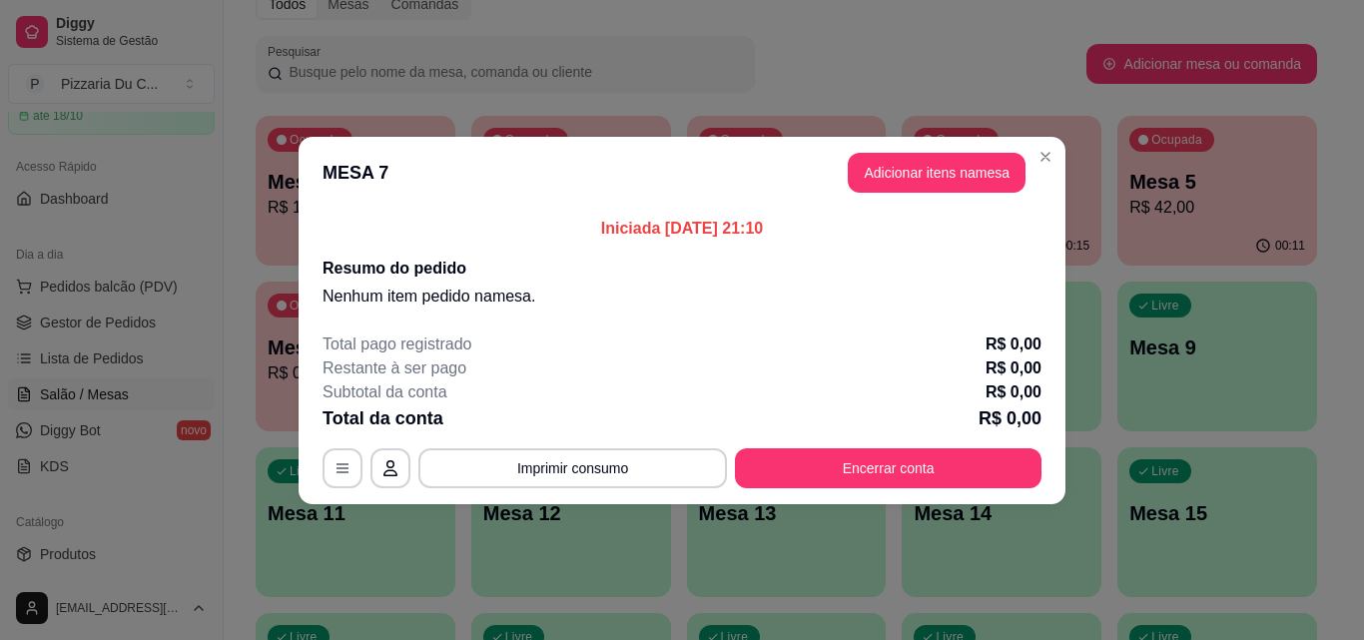
click at [916, 190] on button "Adicionar itens na mesa" at bounding box center [937, 173] width 178 height 40
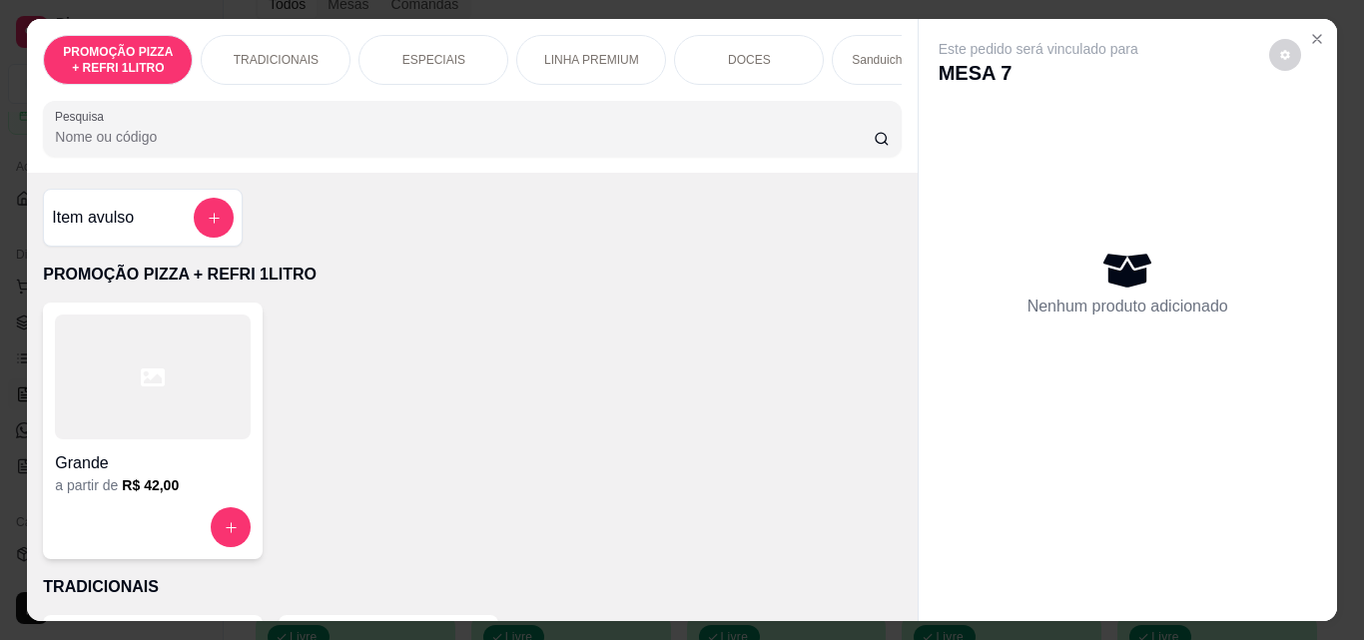
click at [232, 511] on div "Grande a partir de R$ 42,00" at bounding box center [153, 430] width 220 height 257
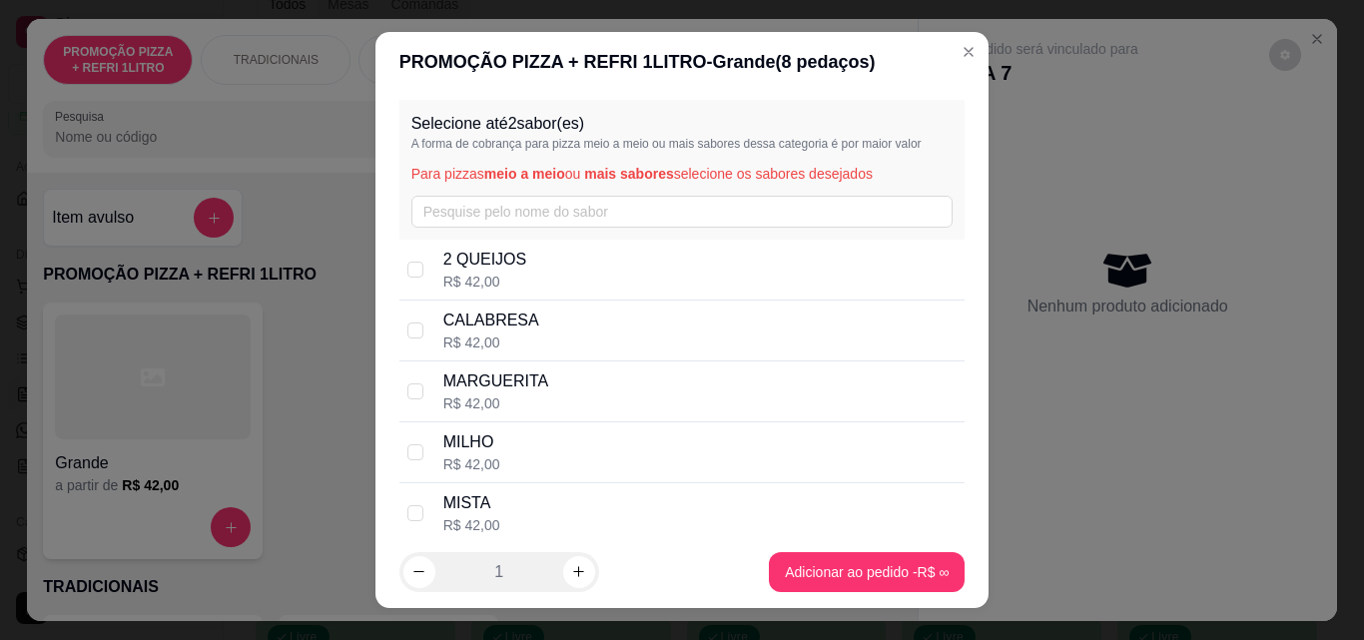
click at [564, 382] on div "MARGUERITA R$ 42,00" at bounding box center [700, 391] width 514 height 44
checkbox input "true"
click at [575, 331] on div "CALABRESA R$ 42,00" at bounding box center [700, 330] width 514 height 44
checkbox input "true"
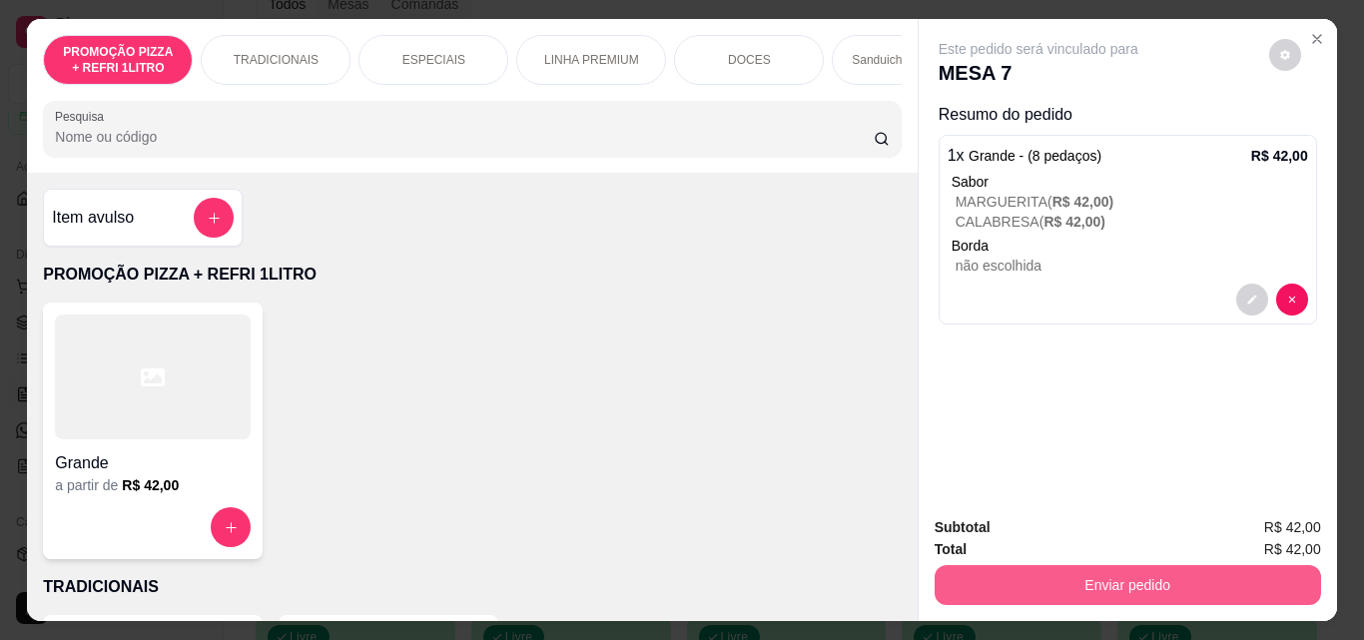
click at [1056, 581] on button "Enviar pedido" at bounding box center [1127, 585] width 386 height 40
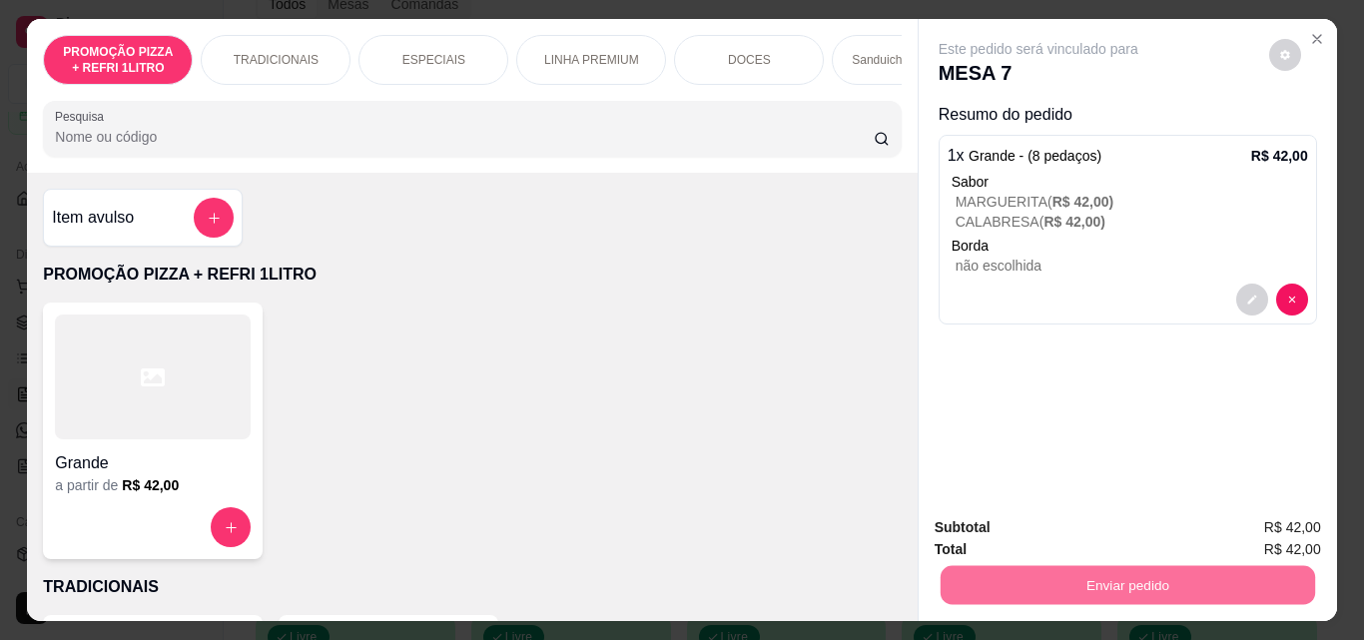
click at [1163, 528] on button "Registrar cliente" at bounding box center [1135, 528] width 132 height 38
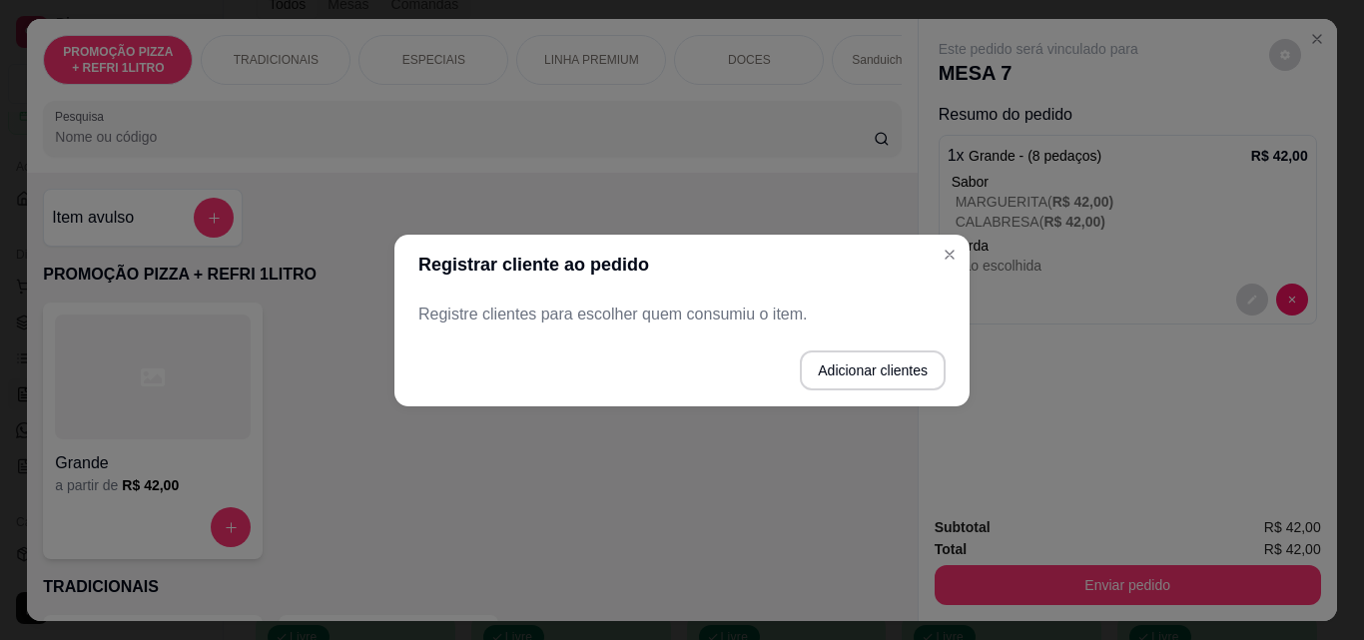
click at [932, 388] on button "Adicionar clientes" at bounding box center [873, 370] width 146 height 40
click at [688, 303] on div at bounding box center [681, 313] width 503 height 40
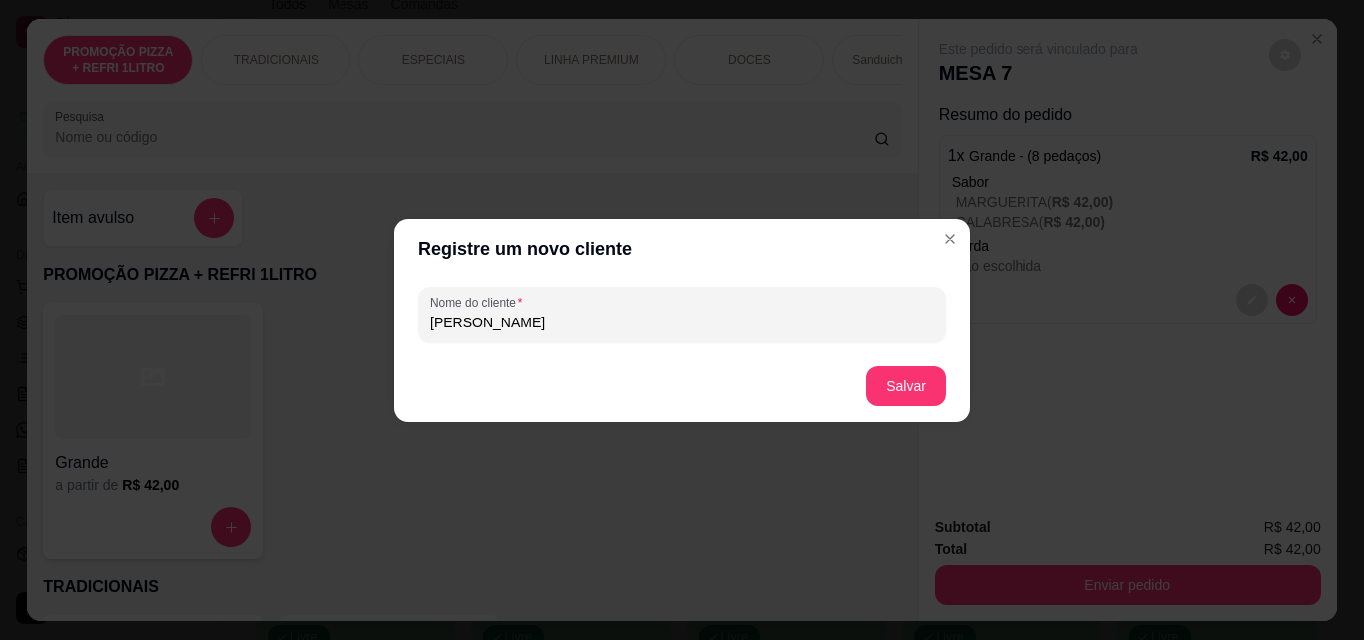
type input "[PERSON_NAME]"
click at [918, 363] on footer "Salvar" at bounding box center [681, 386] width 575 height 72
click at [918, 389] on button "Salvar" at bounding box center [905, 386] width 80 height 40
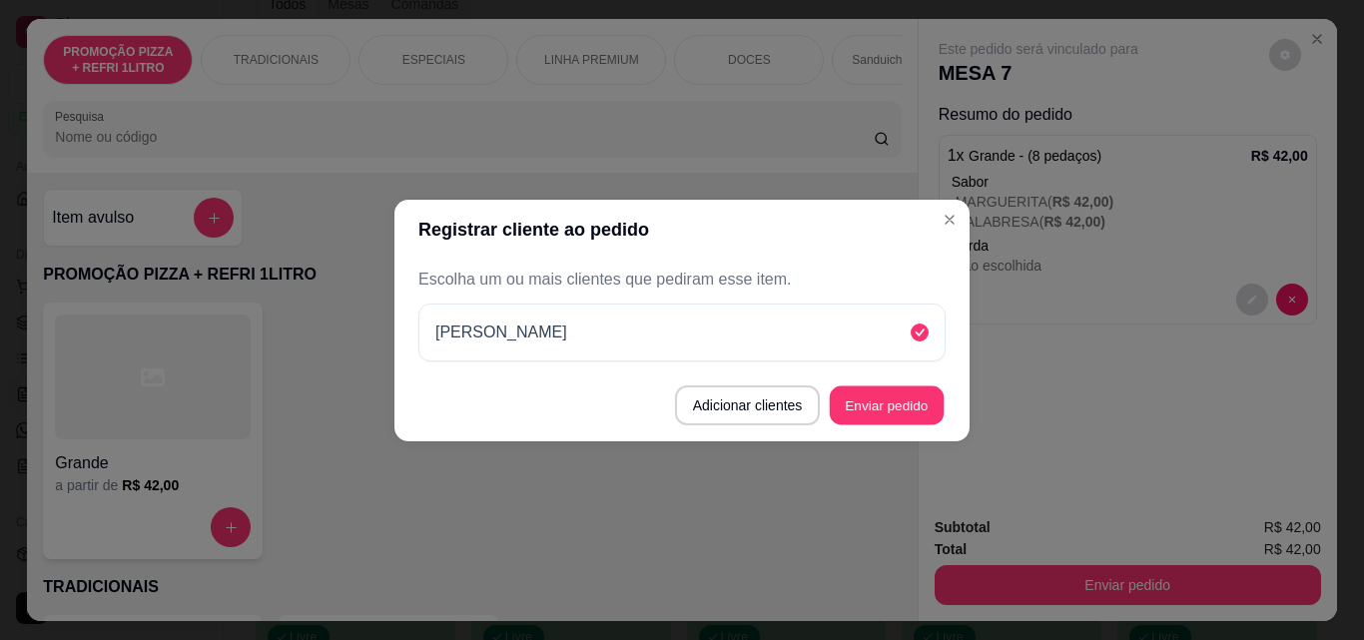
click at [914, 416] on button "Enviar pedido" at bounding box center [887, 404] width 114 height 39
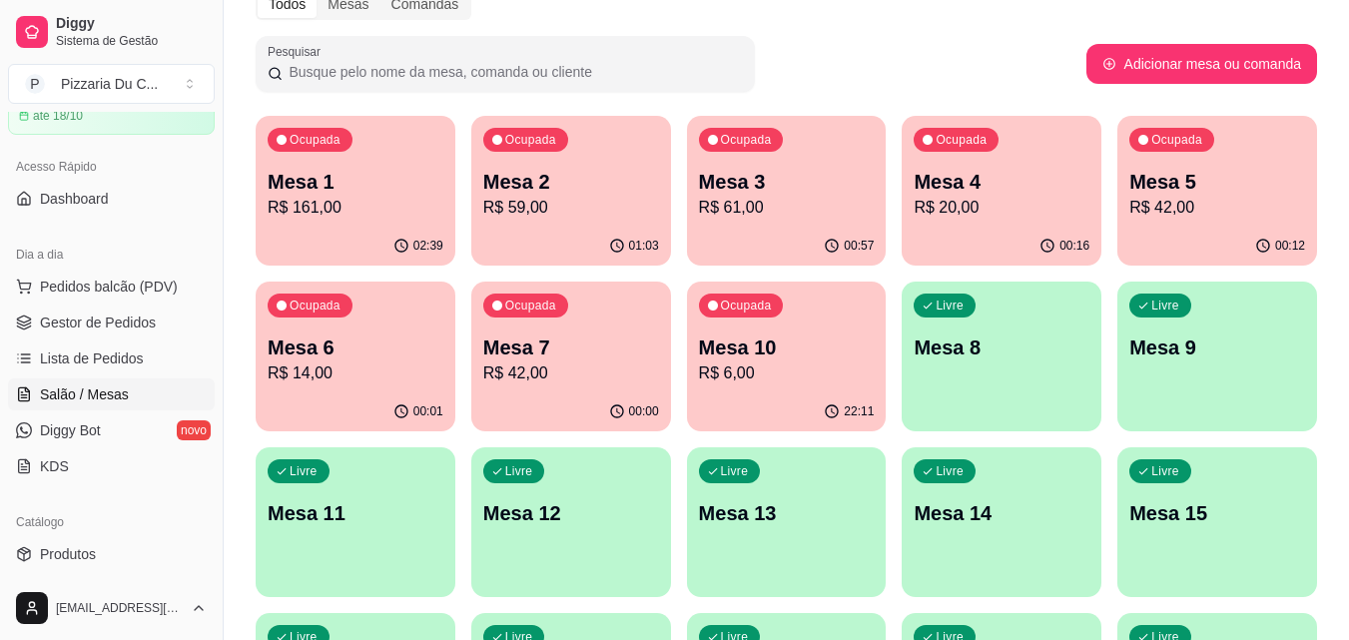
click at [548, 234] on div "01:03" at bounding box center [571, 246] width 200 height 39
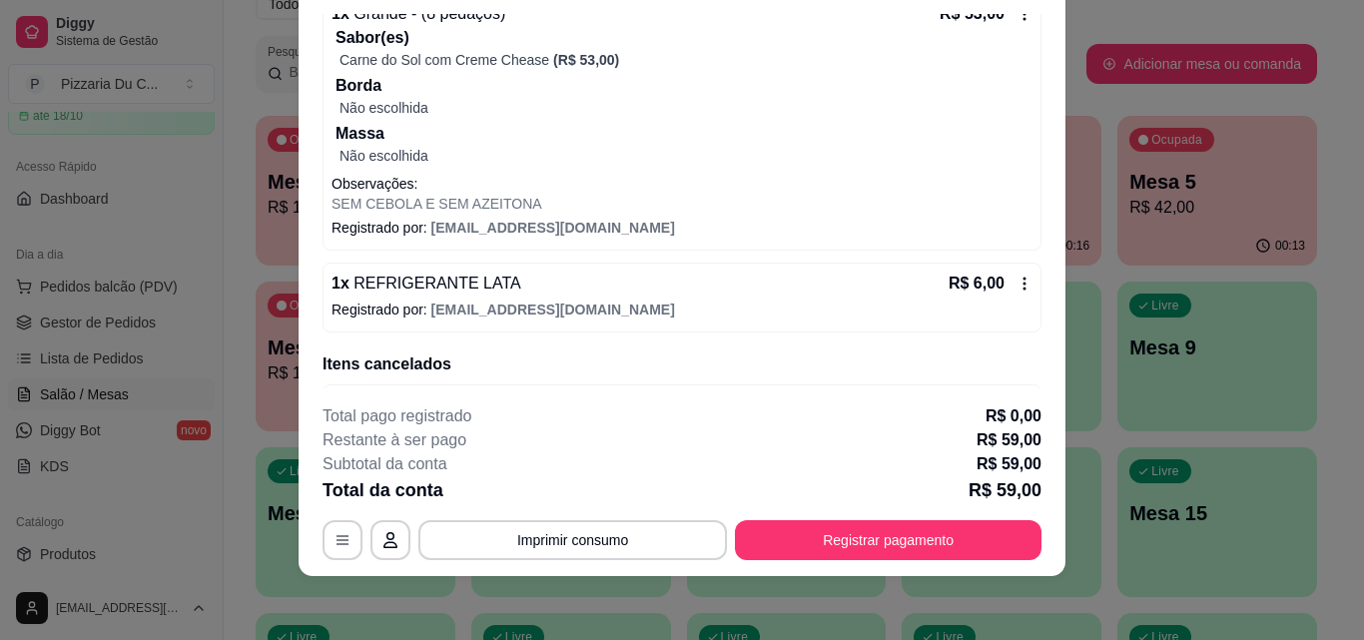
scroll to position [176, 0]
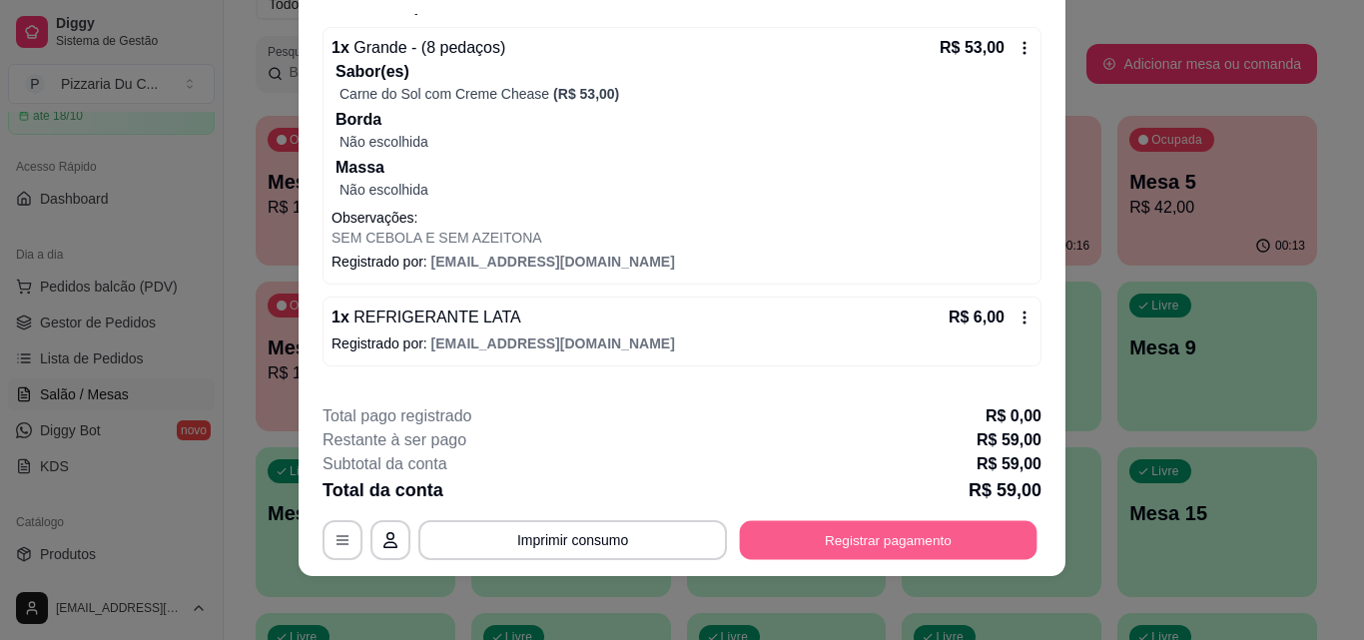
click at [935, 542] on button "Registrar pagamento" at bounding box center [888, 539] width 297 height 39
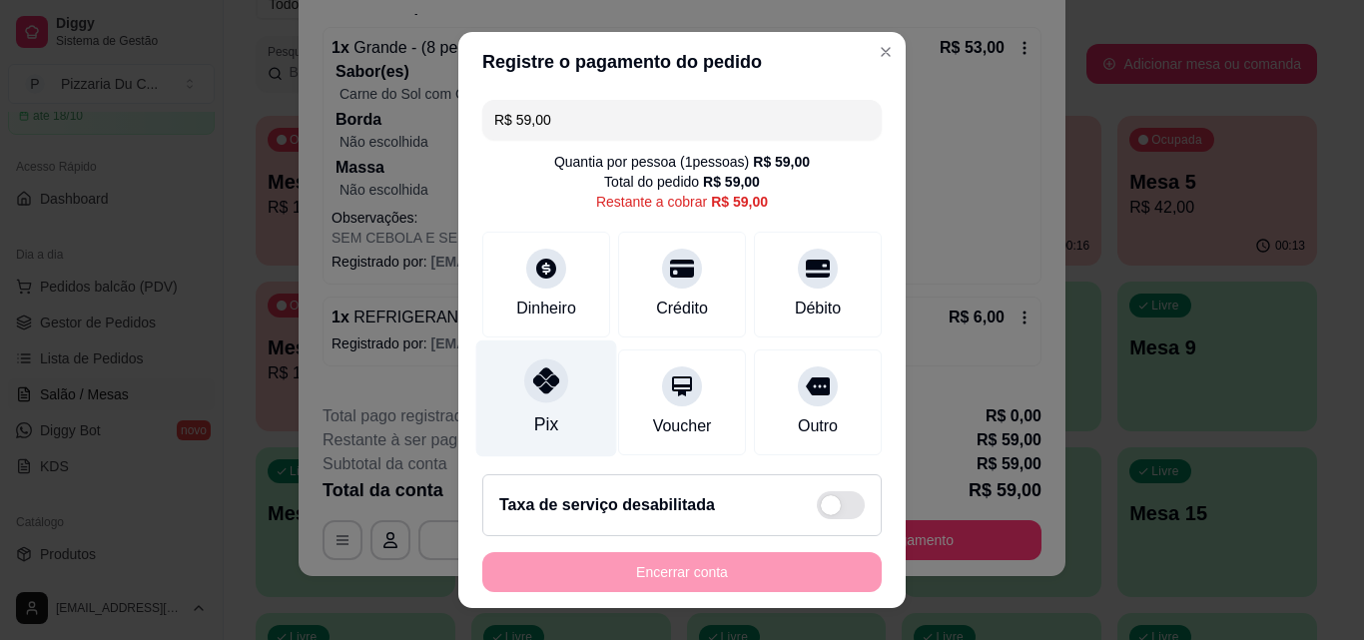
click at [561, 404] on div "Pix" at bounding box center [546, 398] width 141 height 117
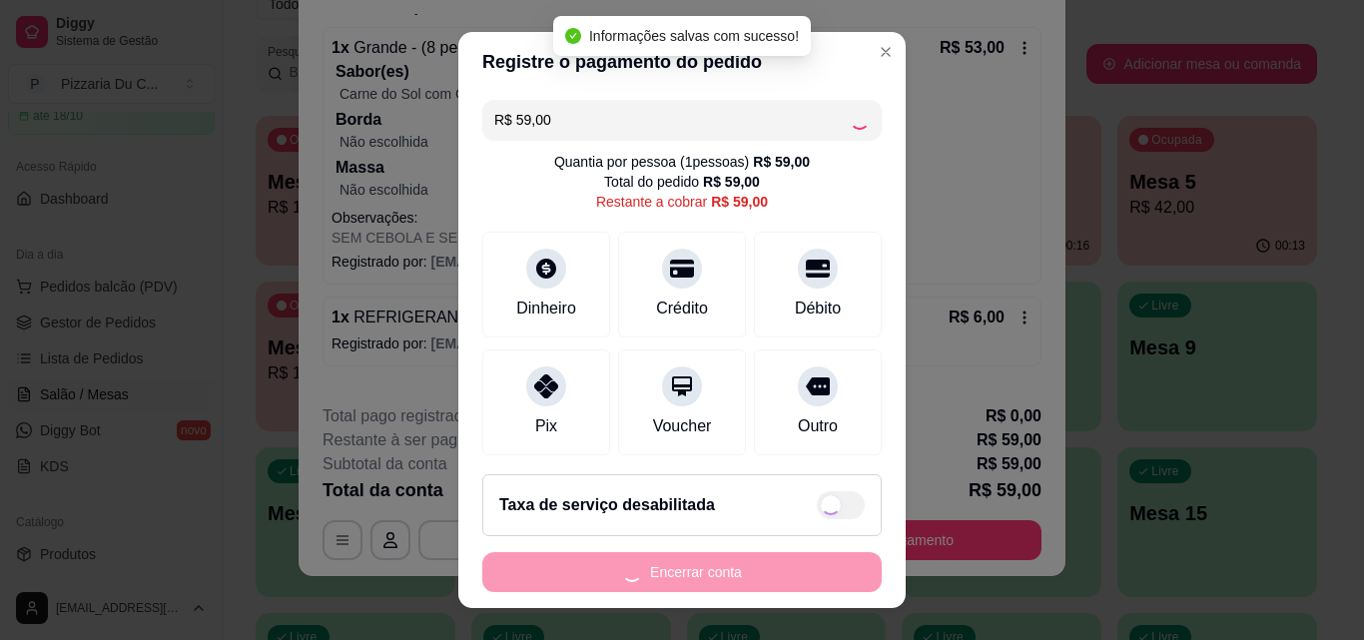
type input "R$ 0,00"
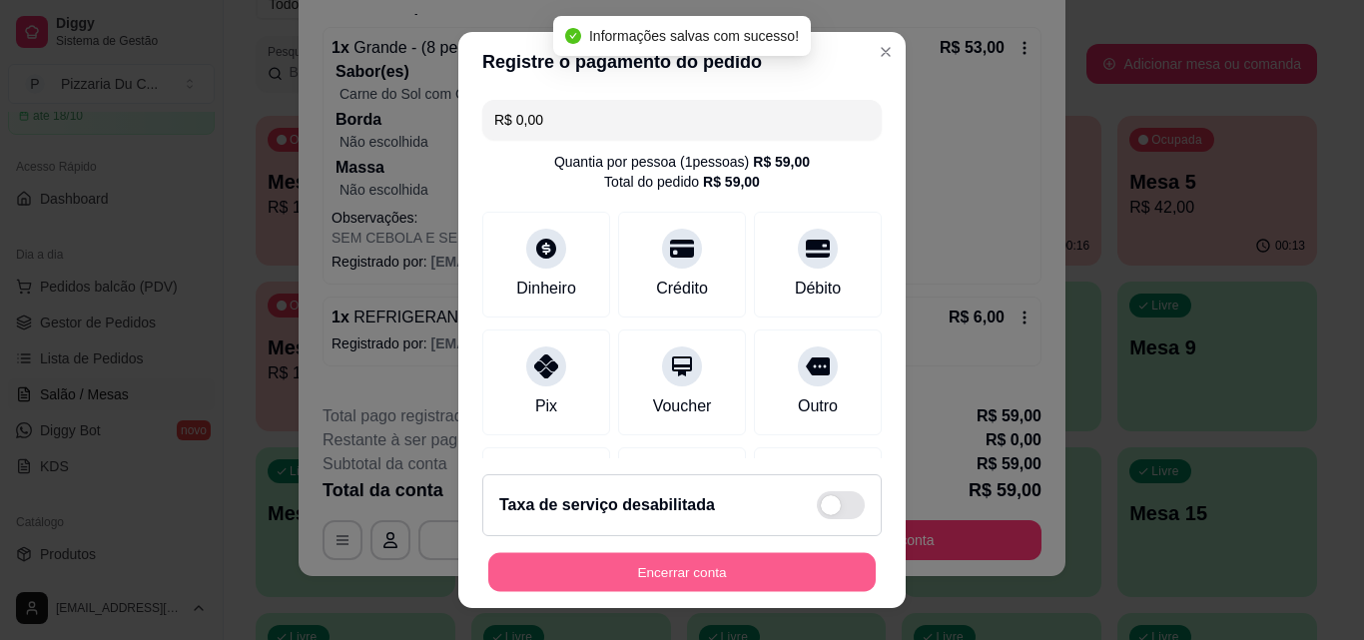
click at [697, 572] on button "Encerrar conta" at bounding box center [681, 572] width 387 height 39
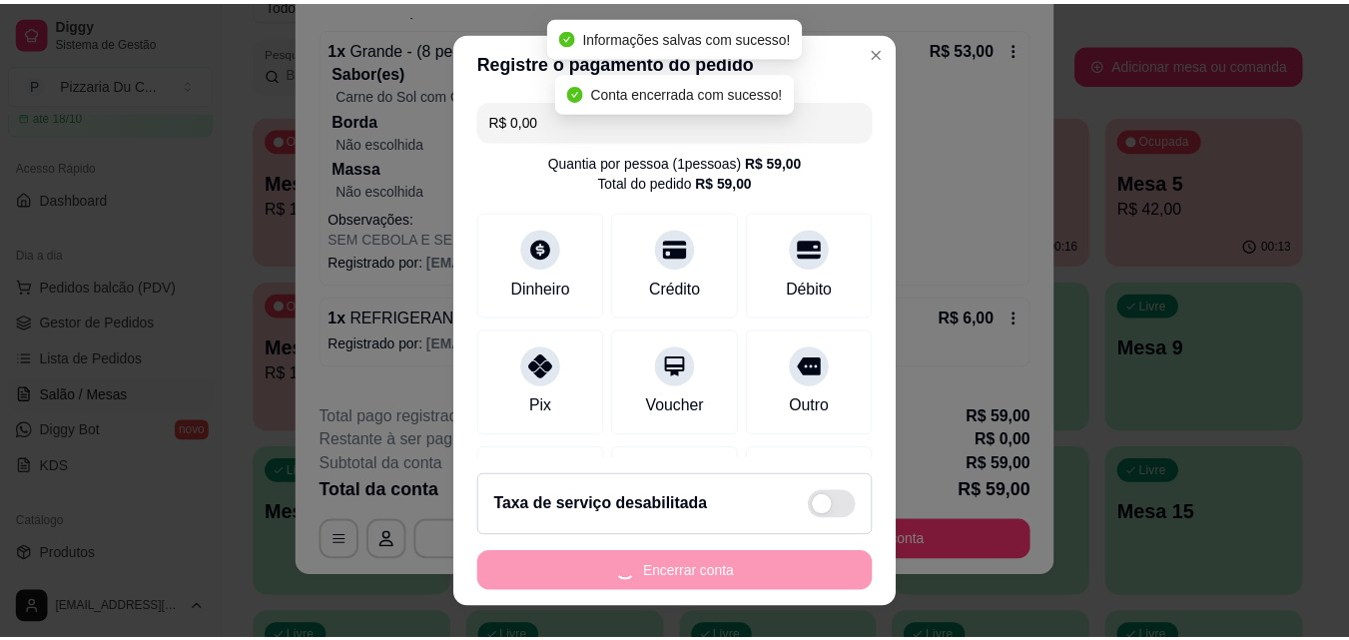
scroll to position [0, 0]
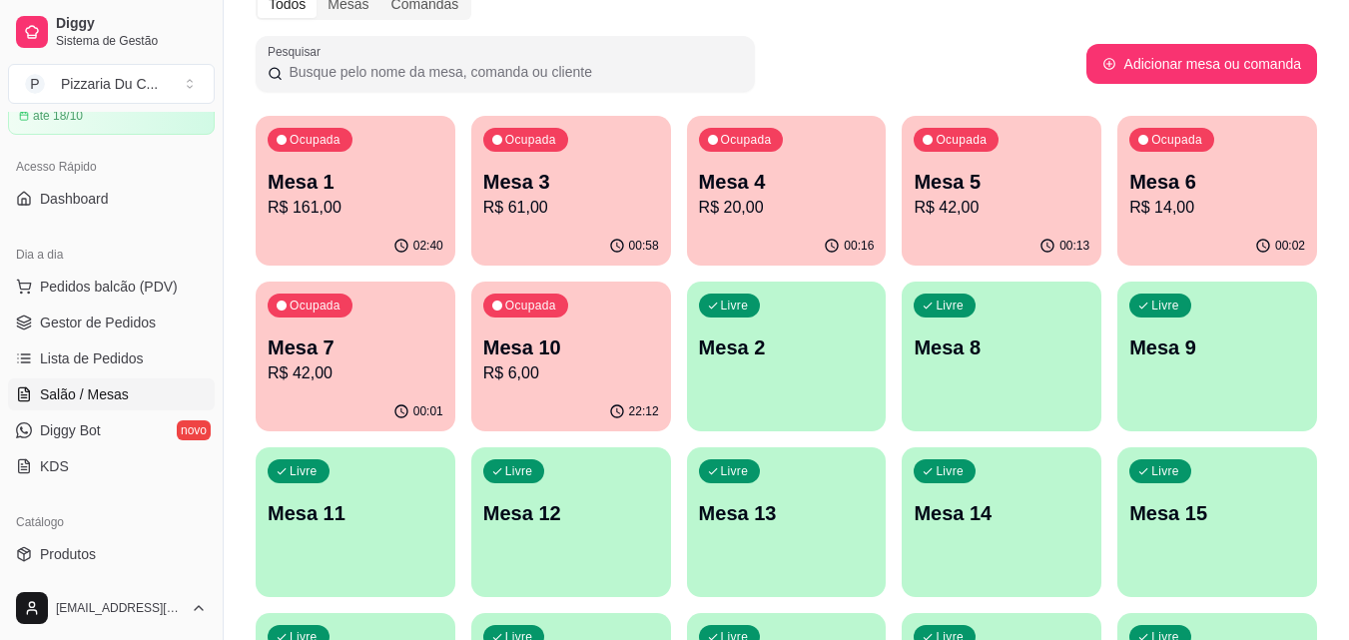
click at [584, 200] on p "R$ 61,00" at bounding box center [571, 208] width 176 height 24
click at [996, 165] on div "Ocupada Mesa 5 R$ 42,00" at bounding box center [1001, 171] width 200 height 111
click at [1159, 167] on div "Ocupada Mesa 6 R$ 14,00" at bounding box center [1217, 171] width 200 height 111
click at [141, 325] on span "Gestor de Pedidos" at bounding box center [98, 322] width 116 height 20
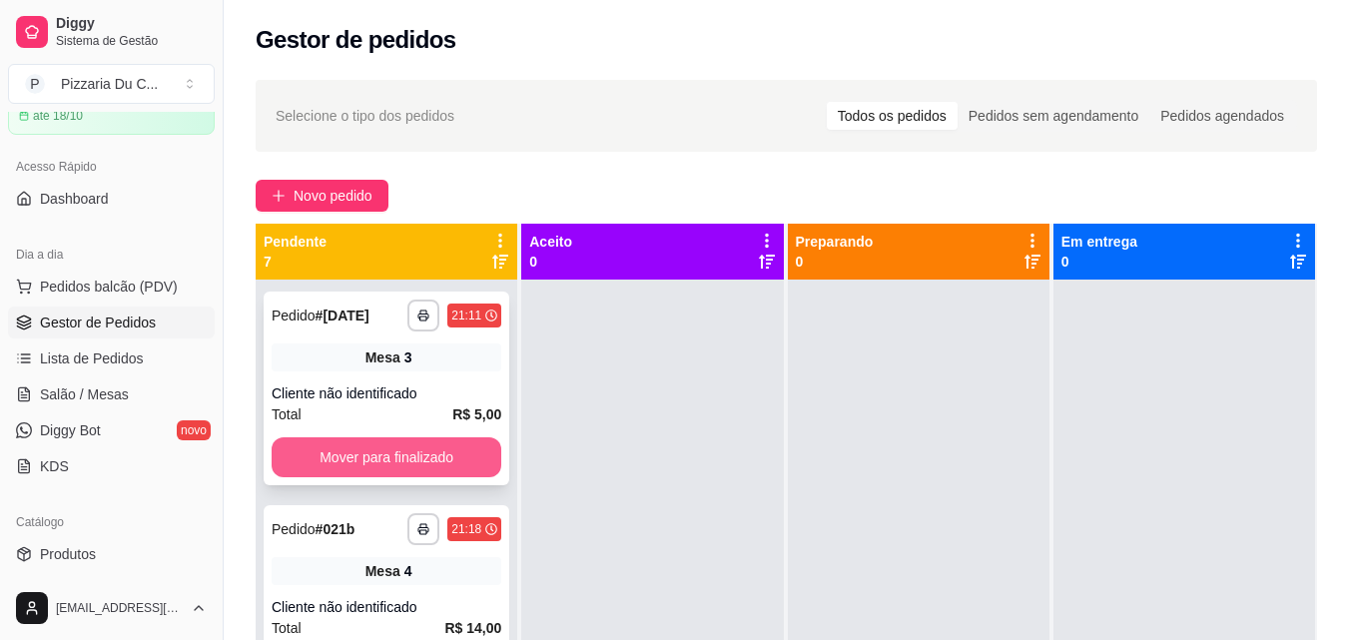
click at [453, 454] on button "Mover para finalizado" at bounding box center [387, 457] width 230 height 40
click at [453, 454] on button "Mover para finalizado" at bounding box center [386, 457] width 223 height 39
click at [452, 454] on button "Mover para finalizado" at bounding box center [386, 457] width 223 height 39
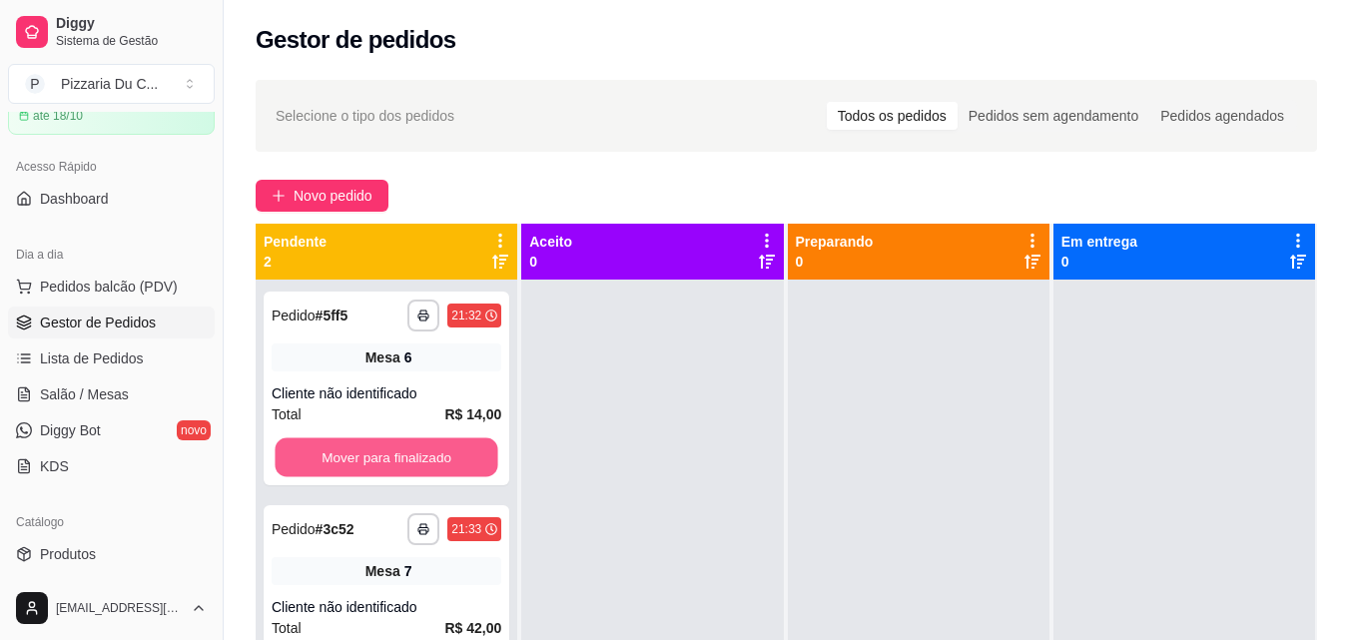
click at [452, 454] on button "Mover para finalizado" at bounding box center [386, 457] width 223 height 39
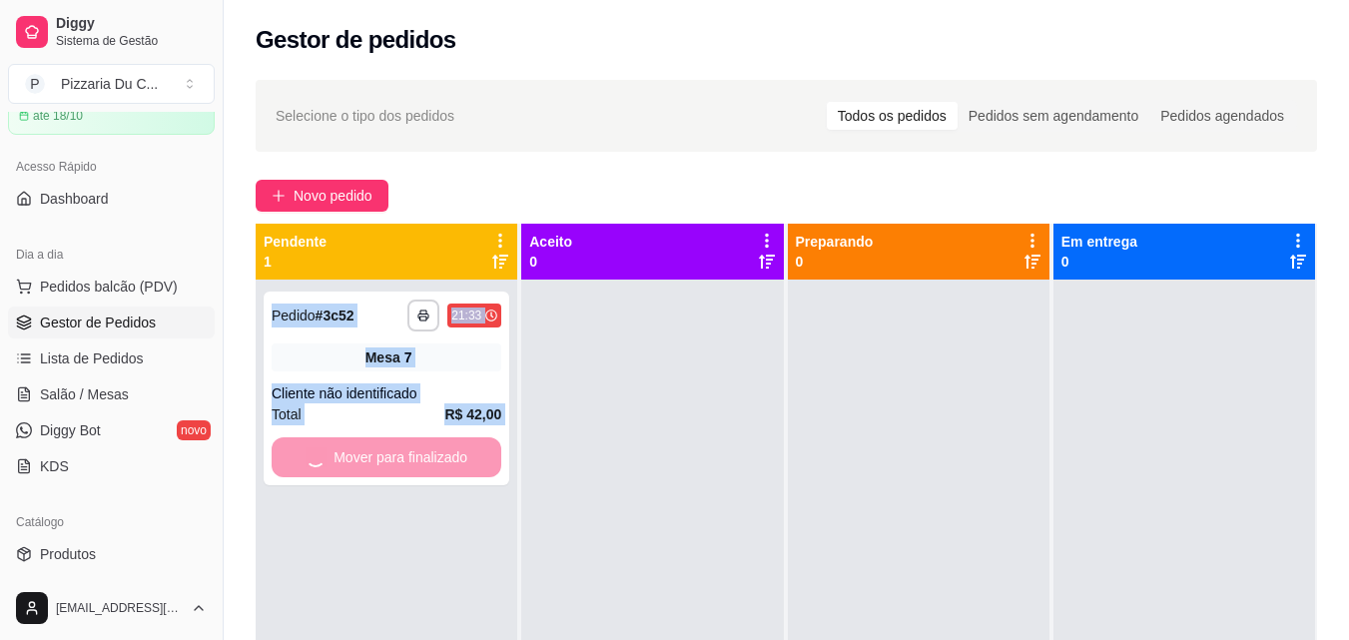
click at [451, 454] on div "**********" at bounding box center [387, 600] width 262 height 640
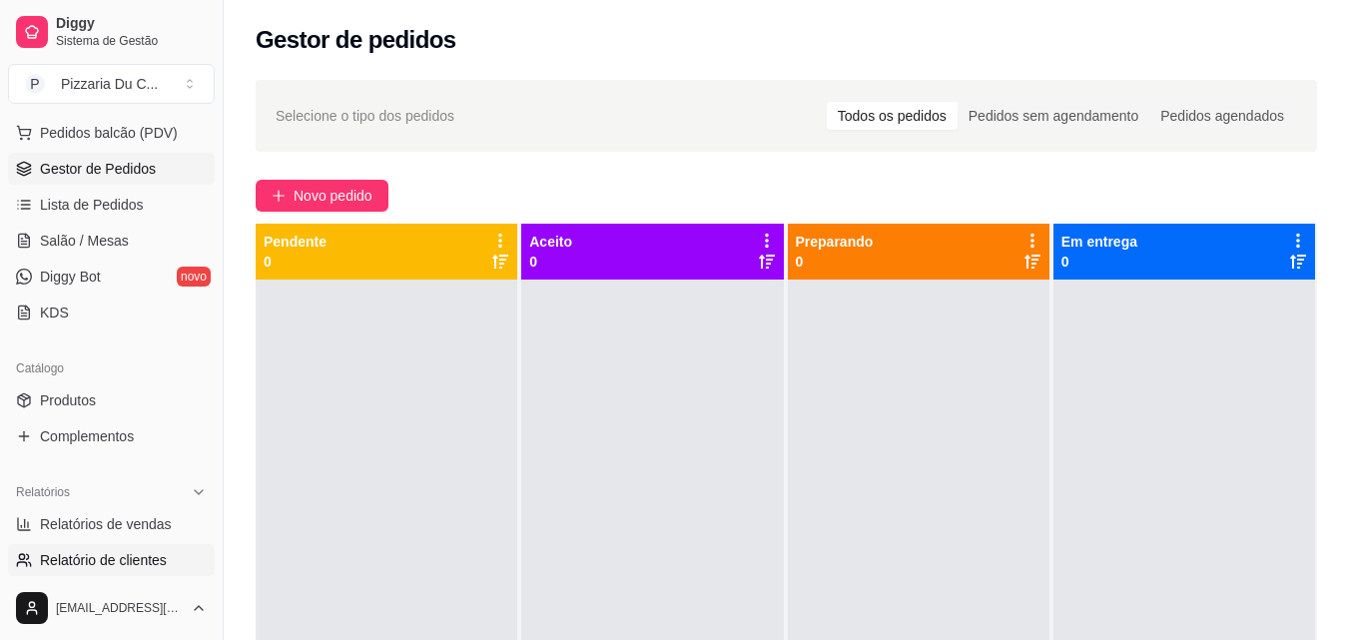
scroll to position [299, 0]
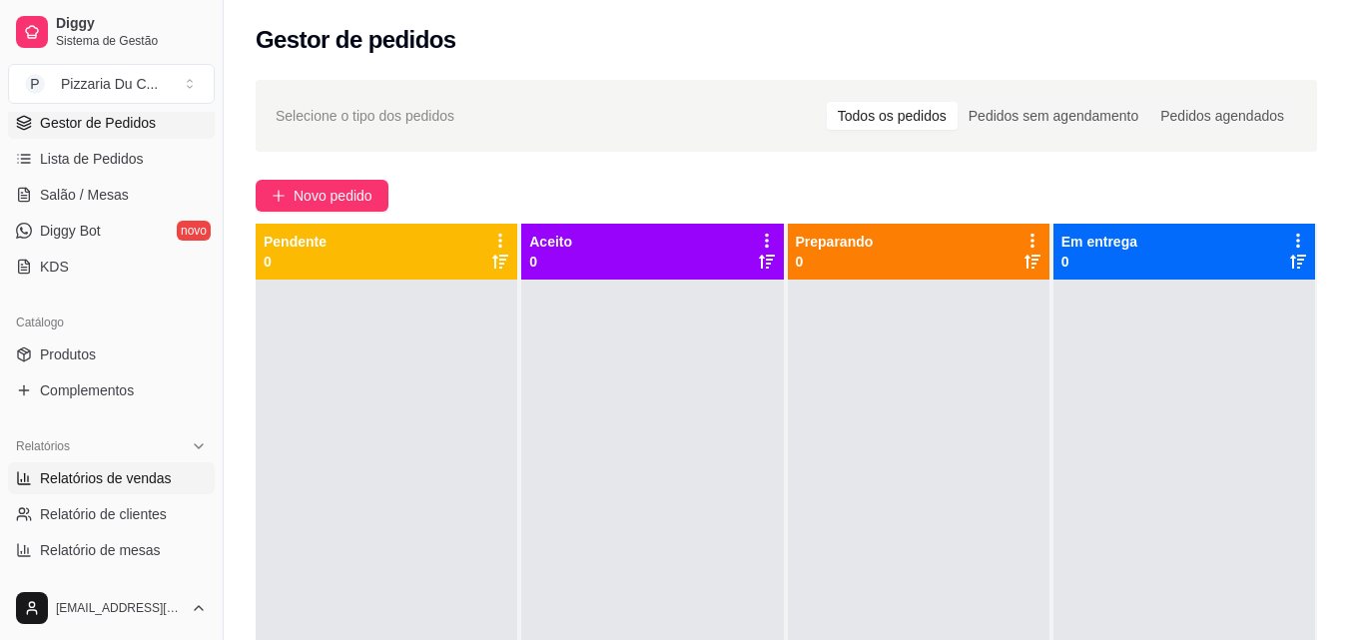
click at [130, 485] on span "Relatórios de vendas" at bounding box center [106, 478] width 132 height 20
select select "ALL"
select select "0"
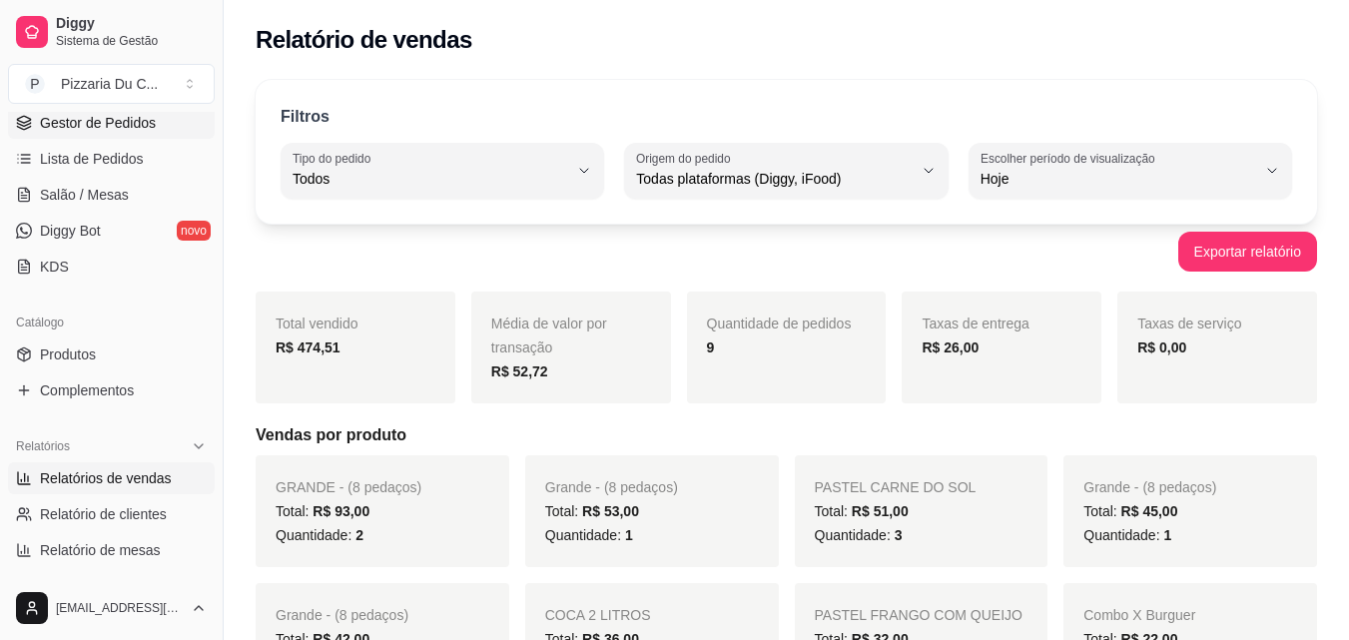
click at [119, 134] on link "Gestor de Pedidos" at bounding box center [111, 123] width 207 height 32
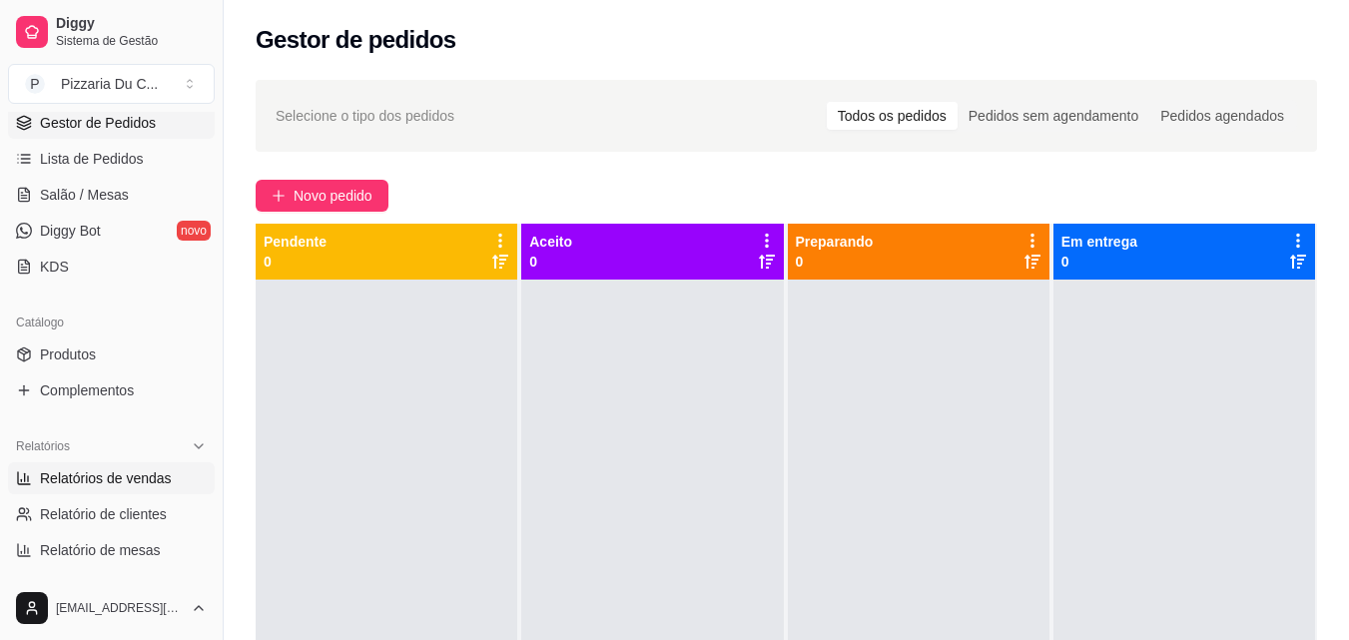
click at [183, 470] on link "Relatórios de vendas" at bounding box center [111, 478] width 207 height 32
select select "ALL"
select select "0"
